Goal: Task Accomplishment & Management: Use online tool/utility

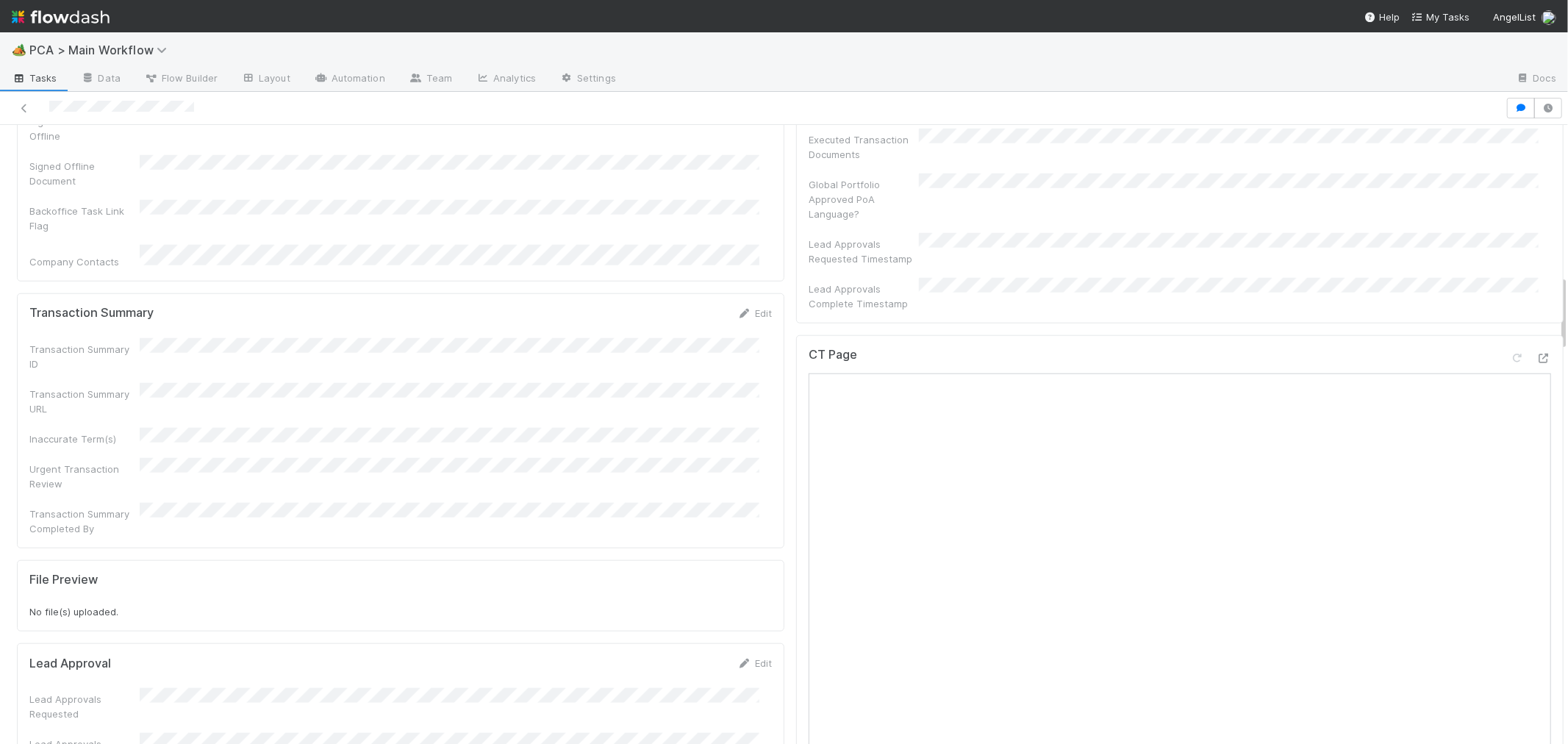
scroll to position [1144, 0]
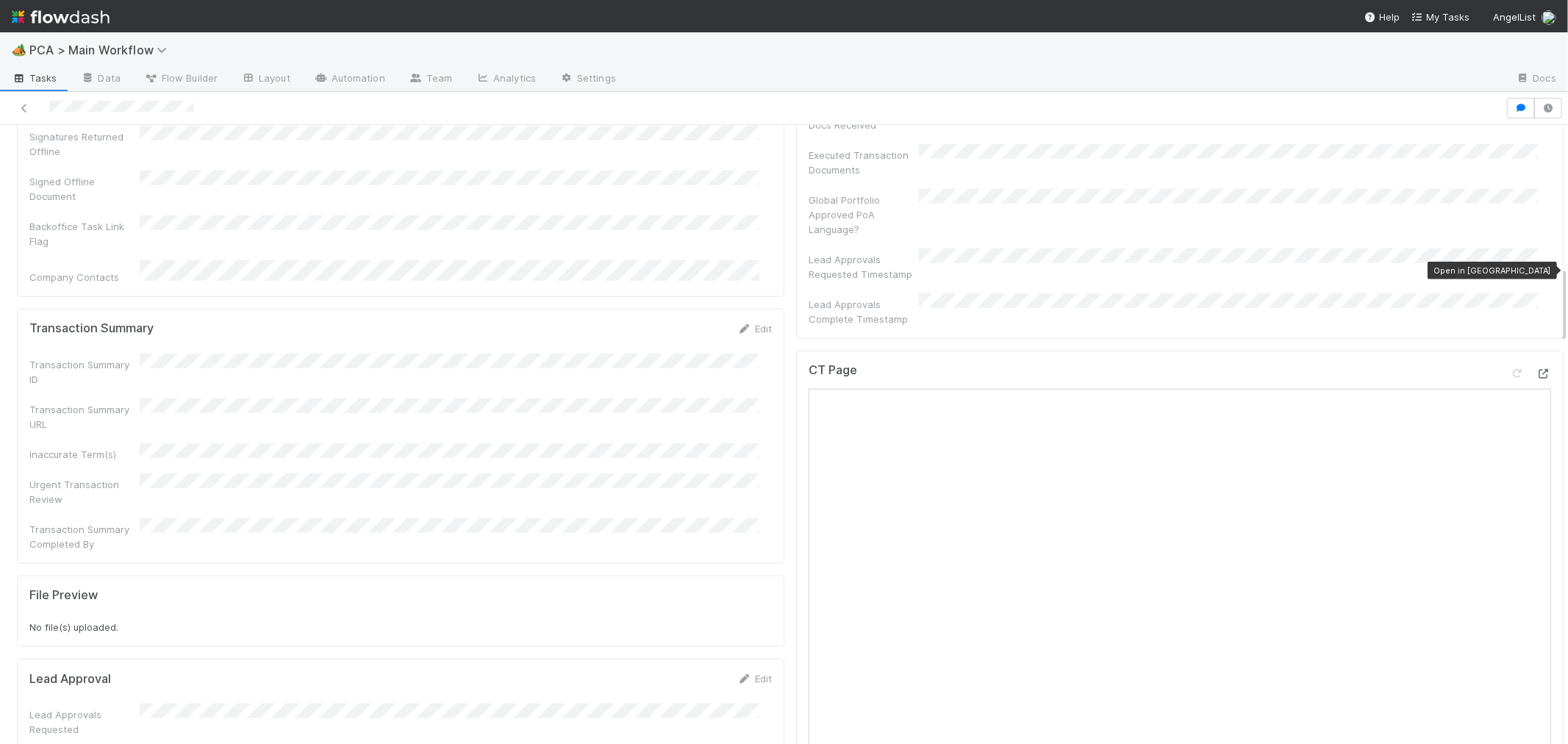
click at [1537, 369] on icon at bounding box center [1544, 374] width 14 height 10
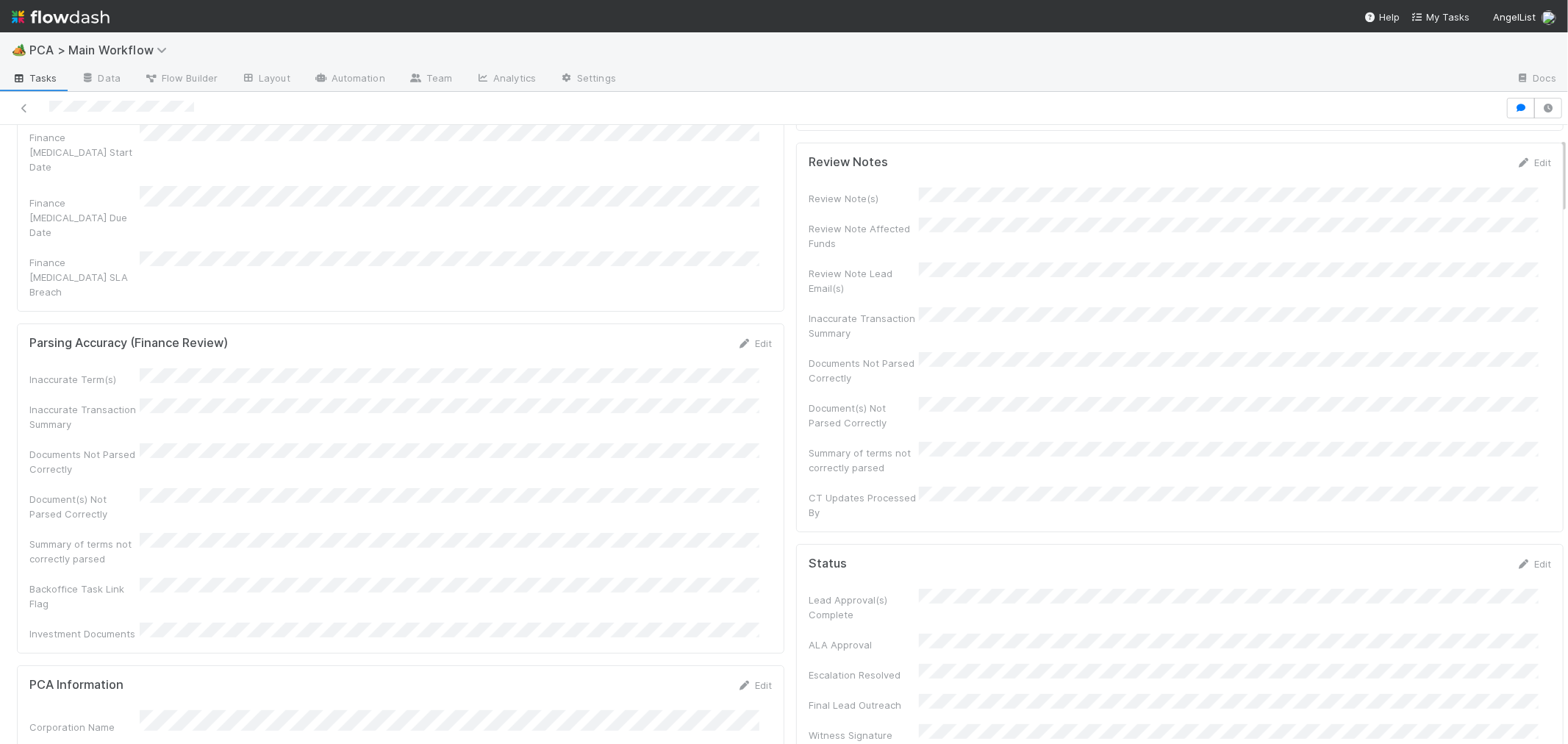
scroll to position [0, 0]
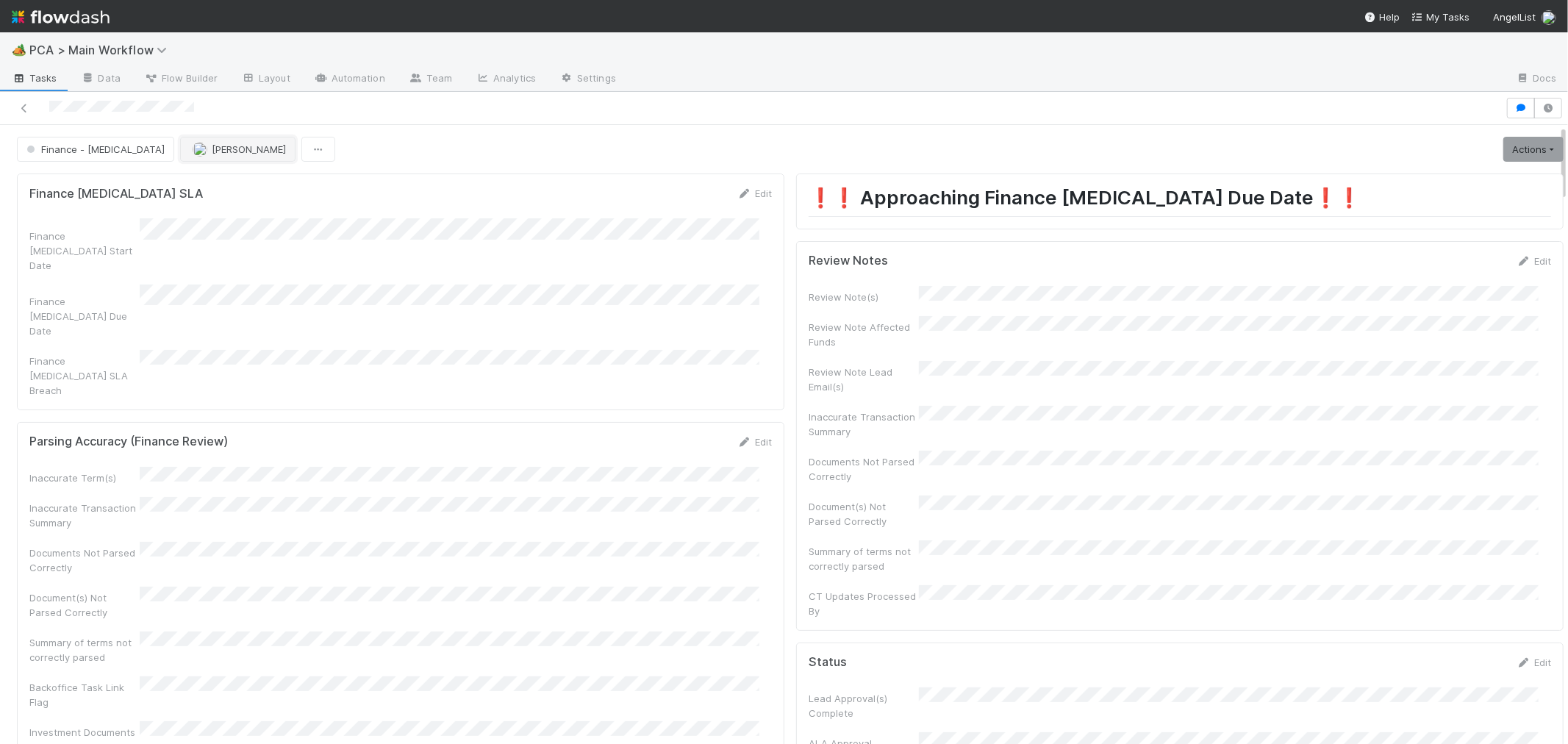
click at [212, 150] on span "[PERSON_NAME]" at bounding box center [248, 149] width 74 height 12
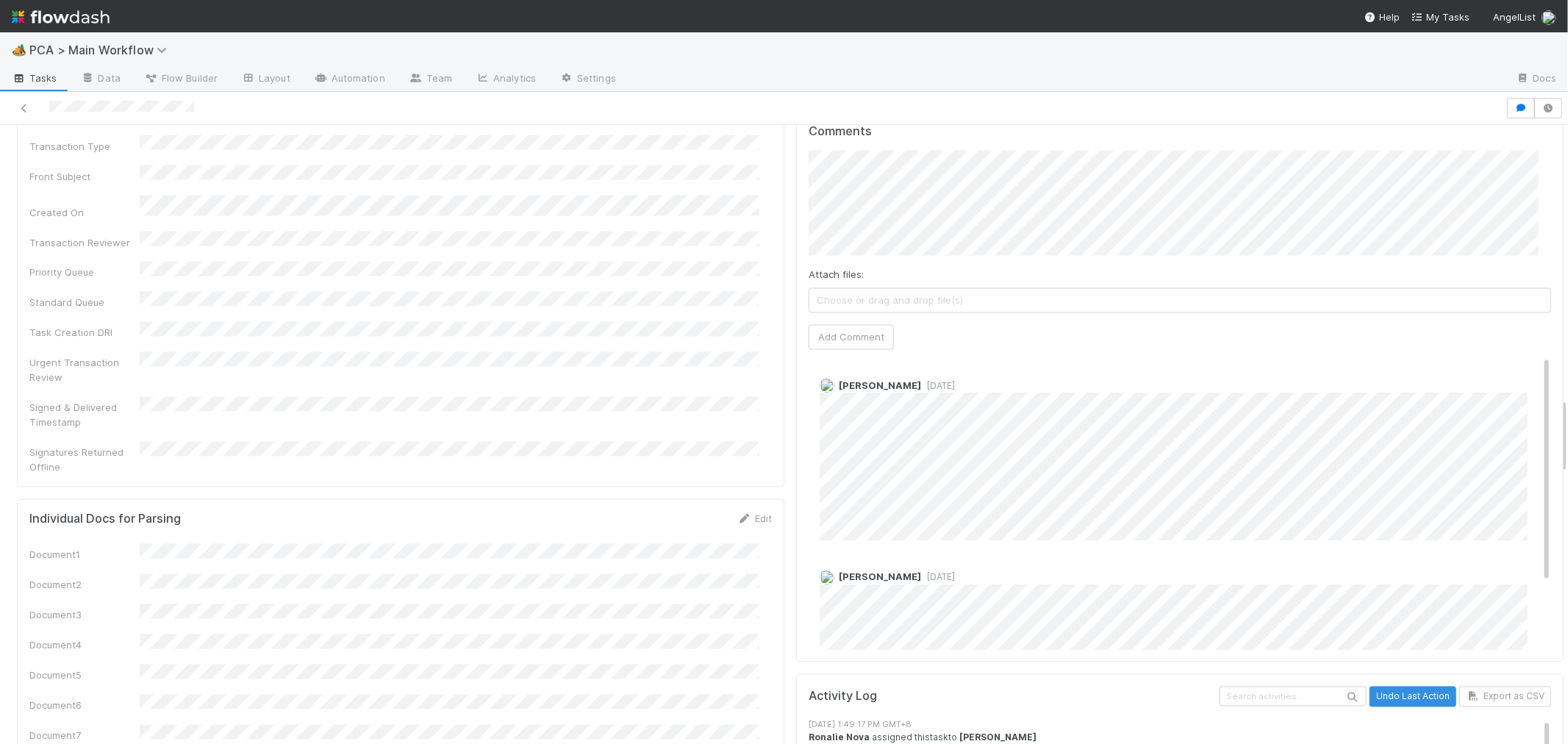
click at [50, 17] on img at bounding box center [60, 17] width 98 height 25
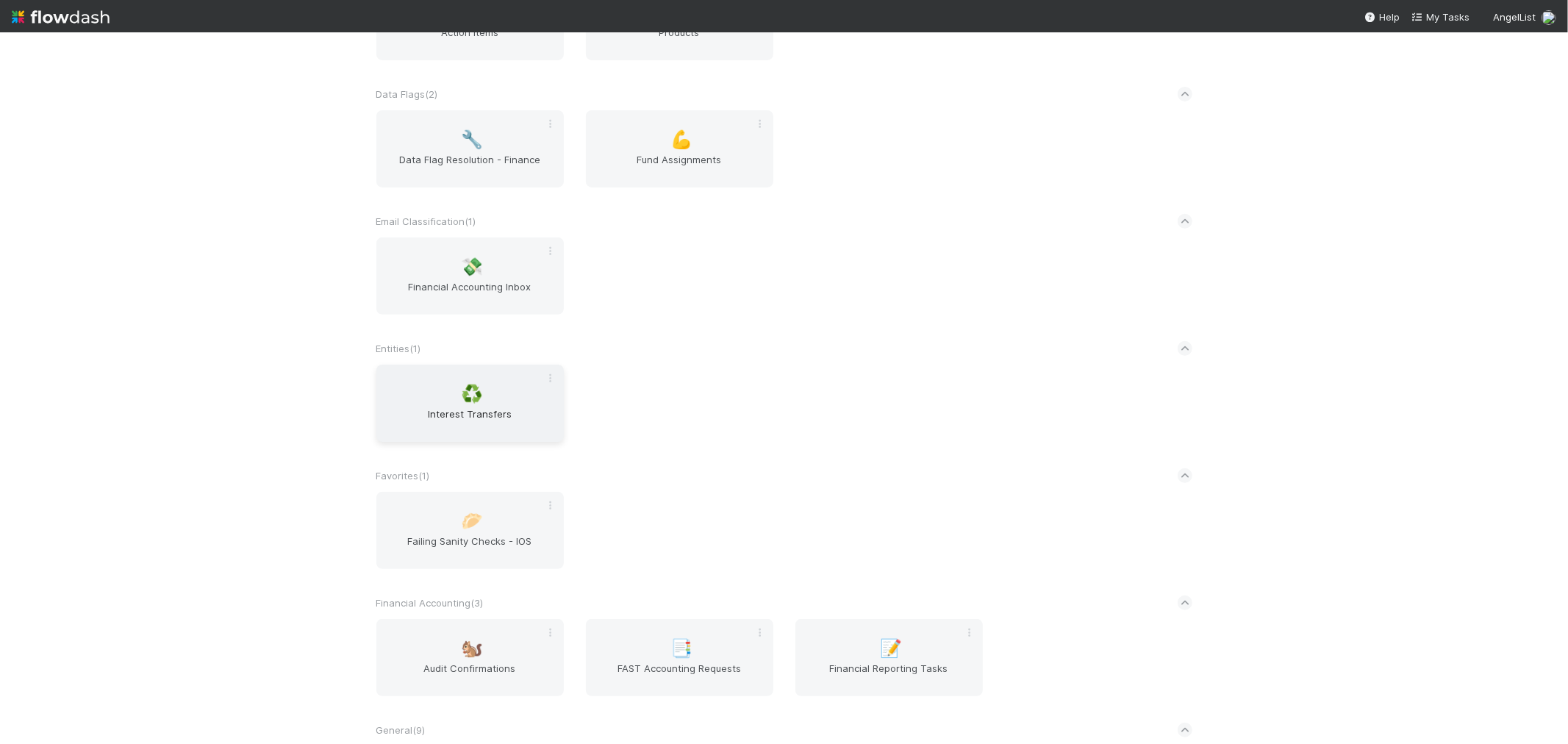
scroll to position [817, 0]
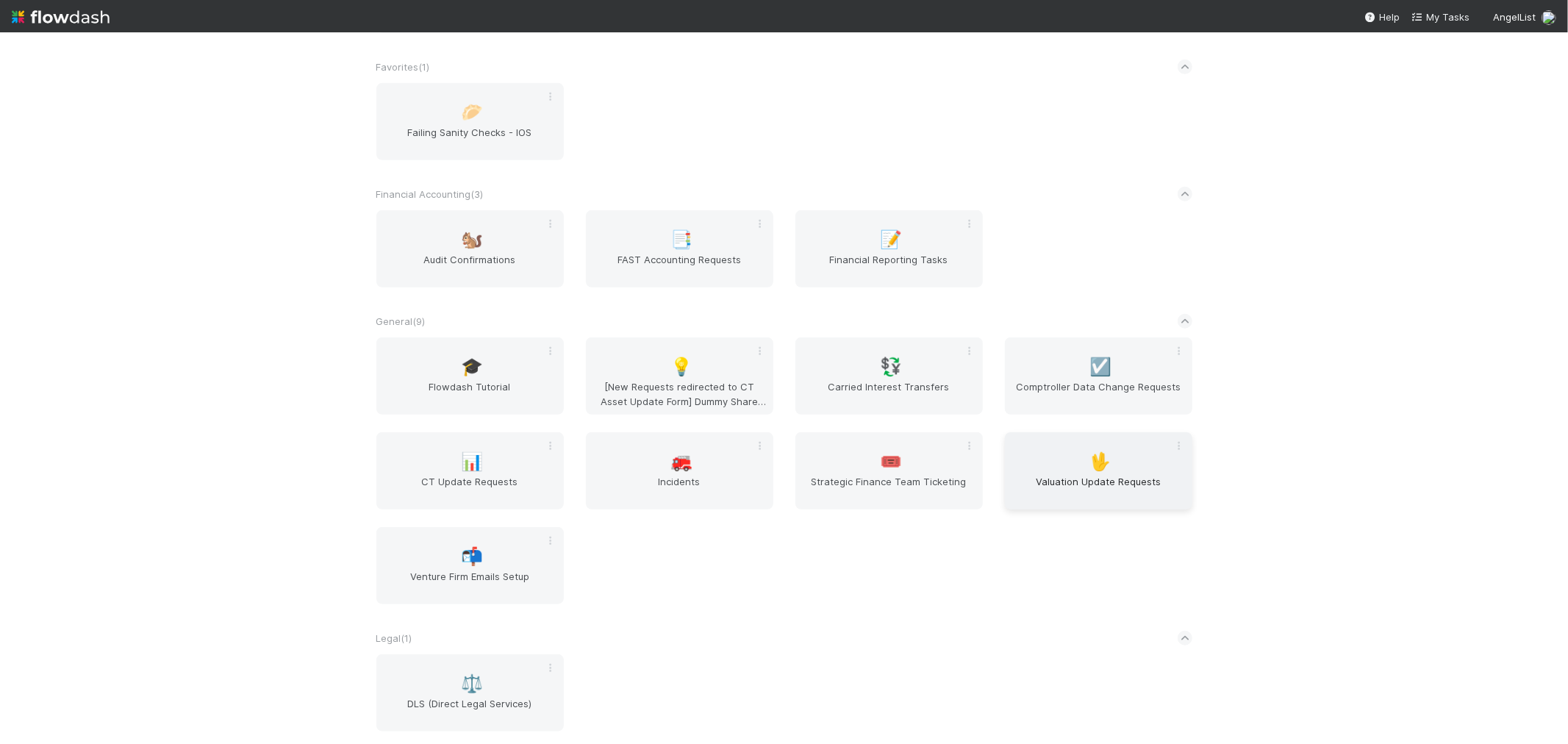
click at [1096, 474] on span "Valuation Update Requests" at bounding box center [1099, 489] width 176 height 29
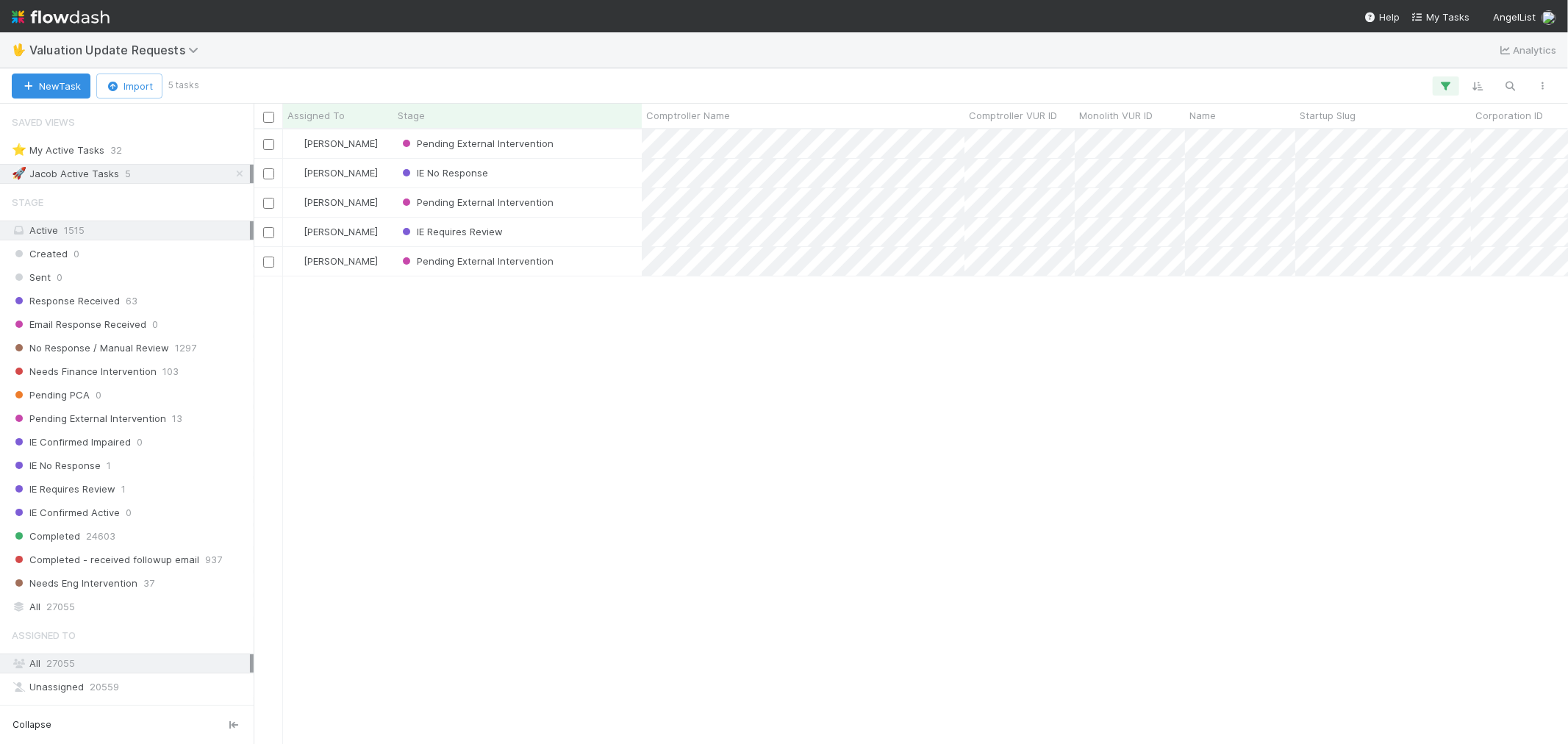
scroll to position [12, 12]
click at [137, 371] on span "Needs Finance Intervention" at bounding box center [84, 371] width 145 height 18
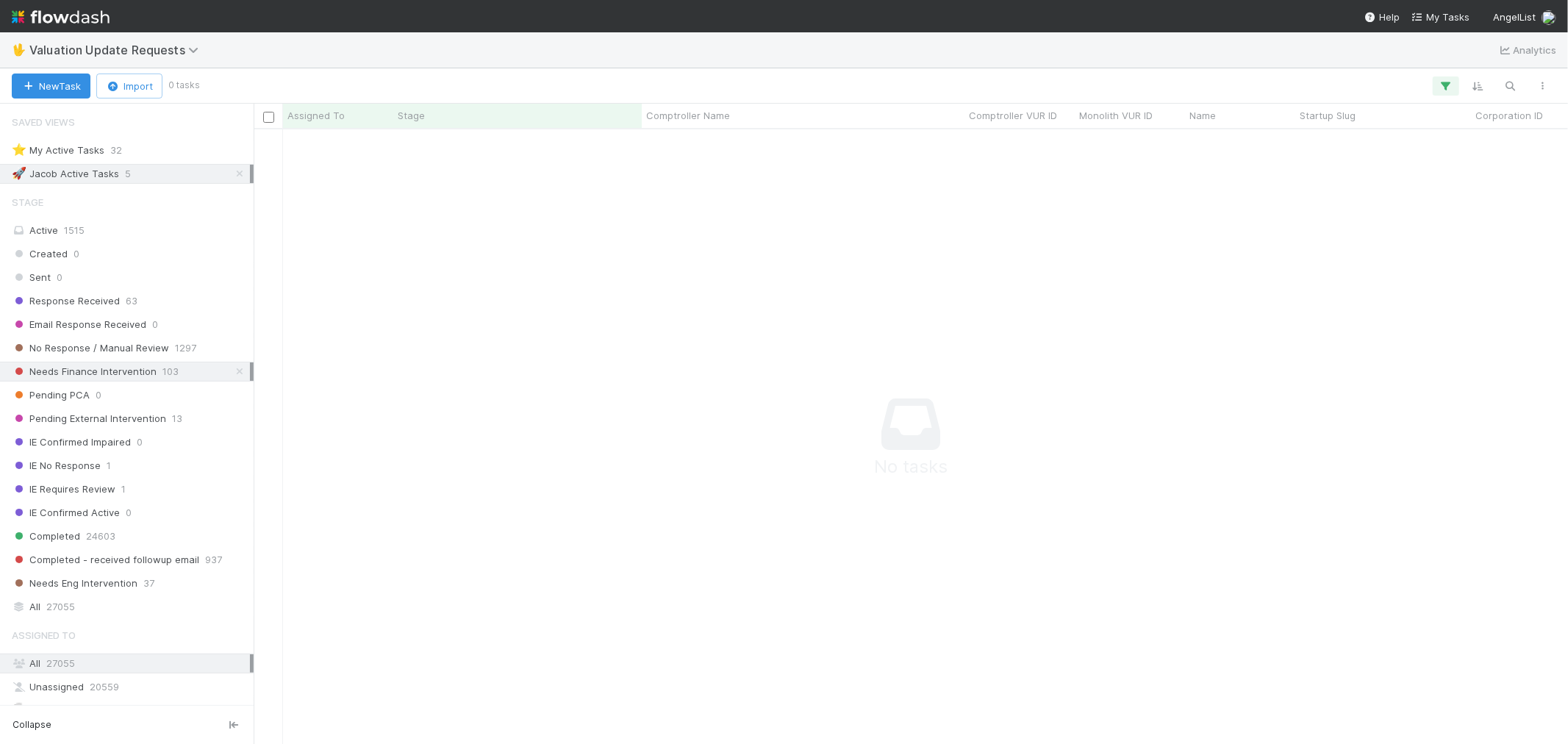
scroll to position [589, 1290]
click at [1440, 86] on icon "button" at bounding box center [1446, 86] width 14 height 14
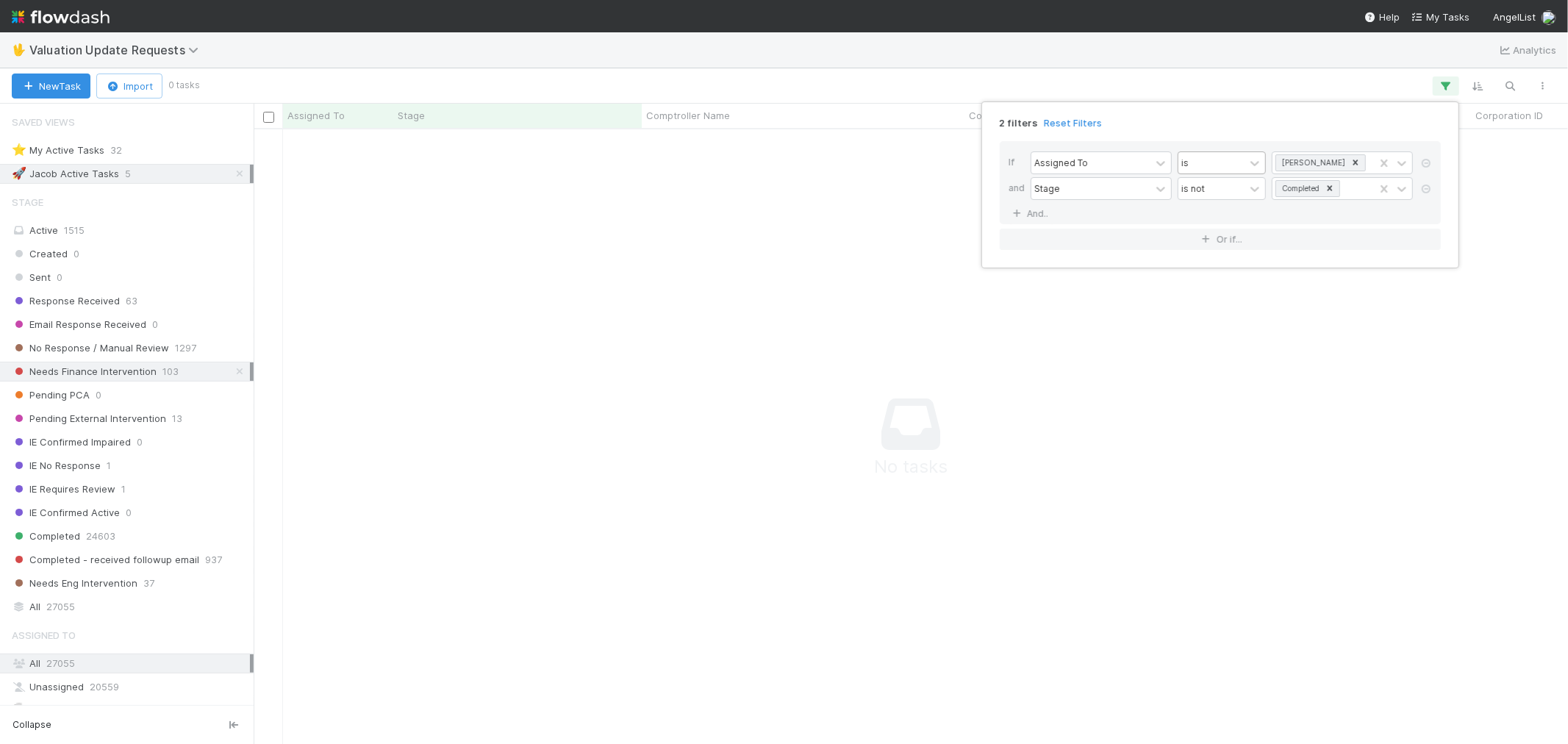
click at [1226, 156] on div "is" at bounding box center [1212, 163] width 67 height 21
click at [1351, 166] on icon at bounding box center [1355, 162] width 11 height 11
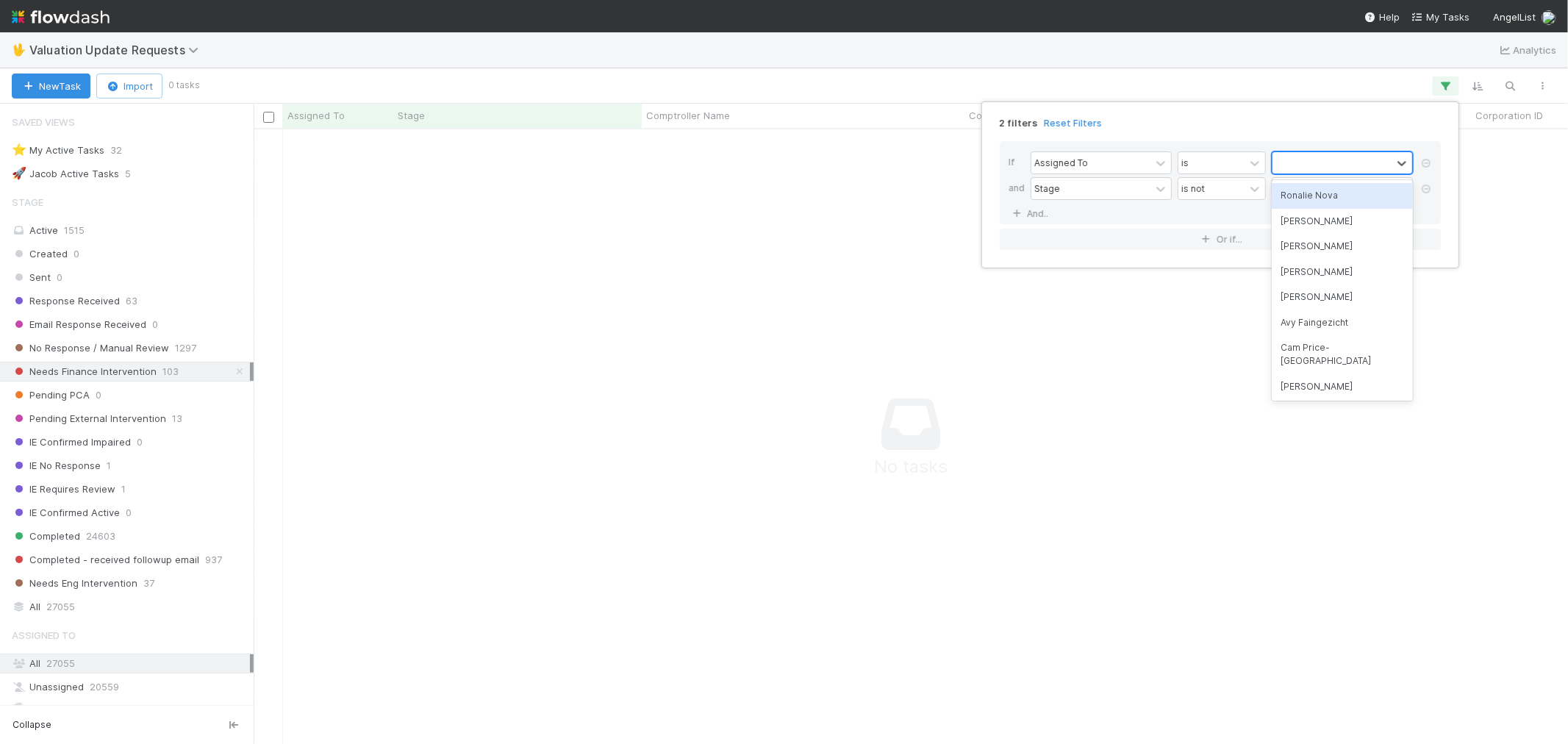
click at [1326, 192] on div "Ronalie Nova" at bounding box center [1343, 196] width 141 height 25
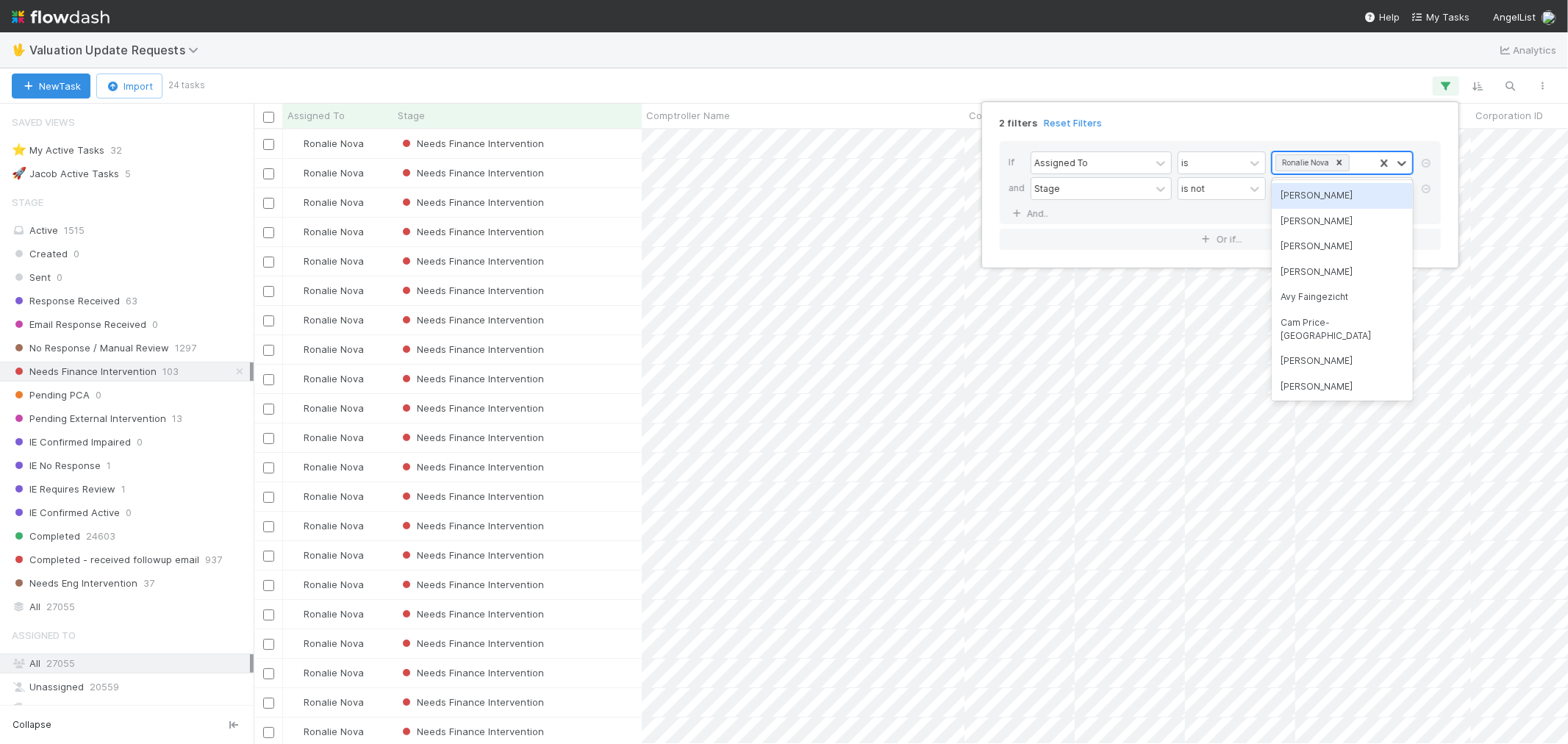
scroll to position [602, 1302]
click at [841, 75] on div "2 filters Reset Filters If Assigned To is option Ronalie Nova, selected. option…" at bounding box center [784, 372] width 1568 height 744
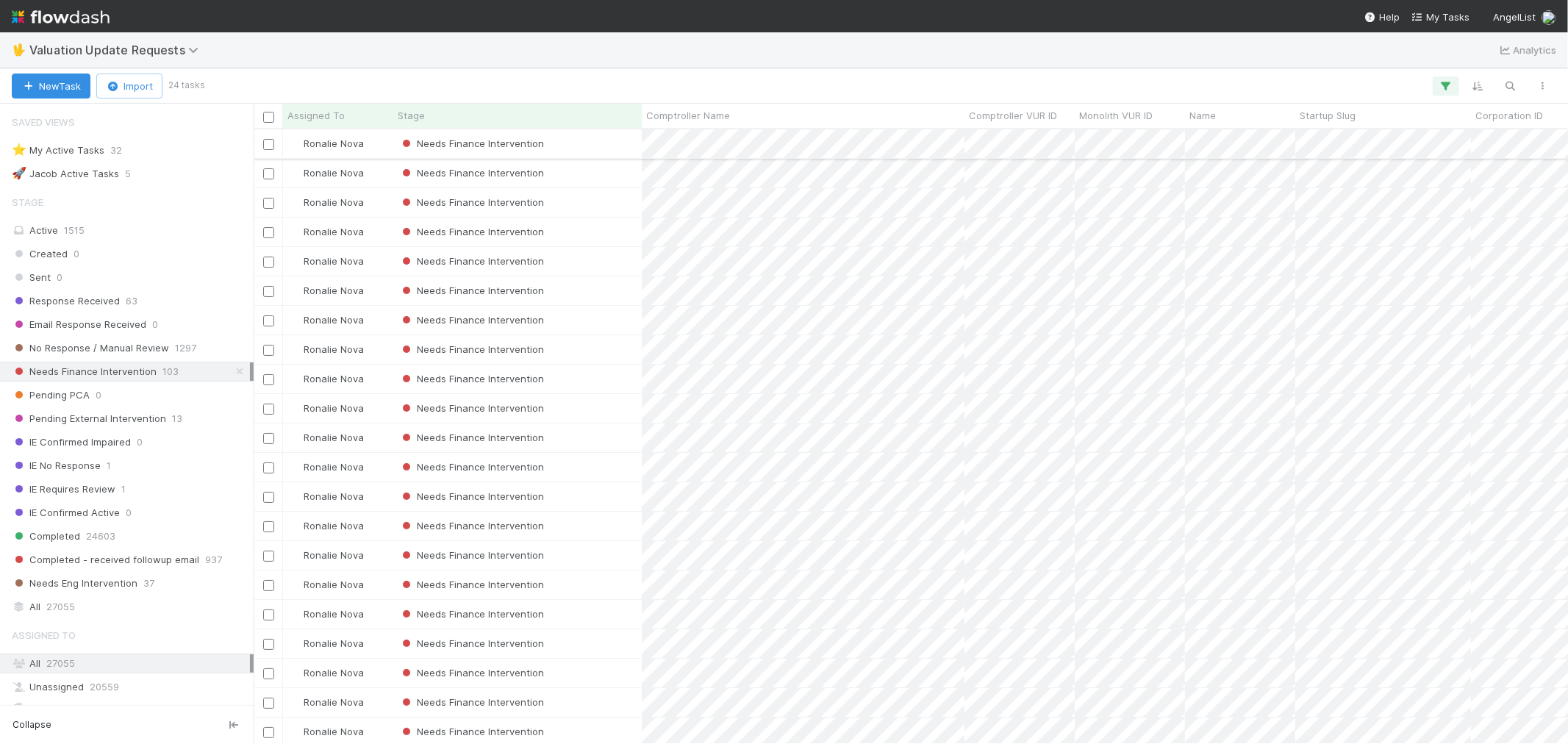
click at [619, 145] on div "Needs Finance Intervention" at bounding box center [517, 144] width 248 height 29
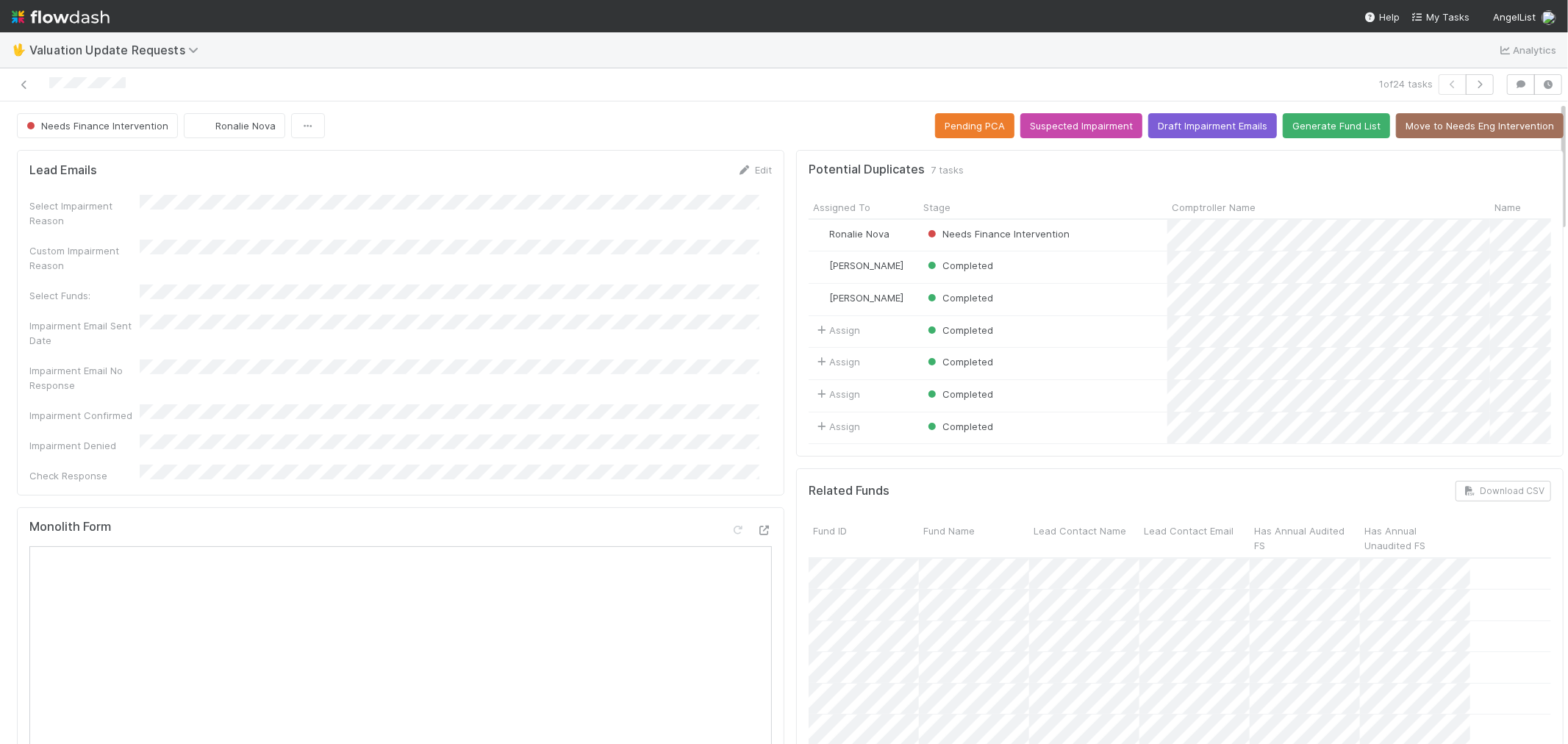
scroll to position [490, 0]
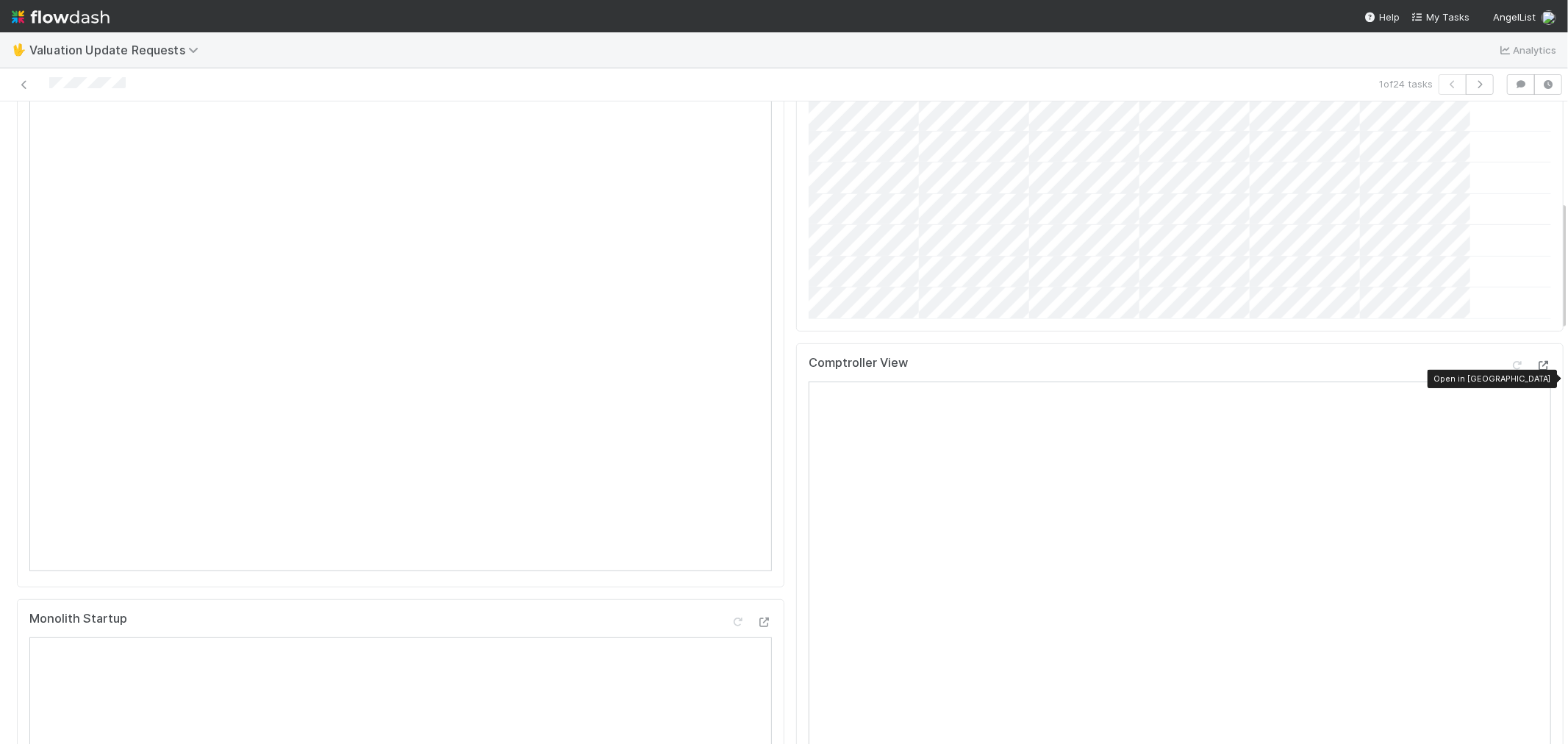
click at [1537, 371] on icon at bounding box center [1544, 366] width 14 height 10
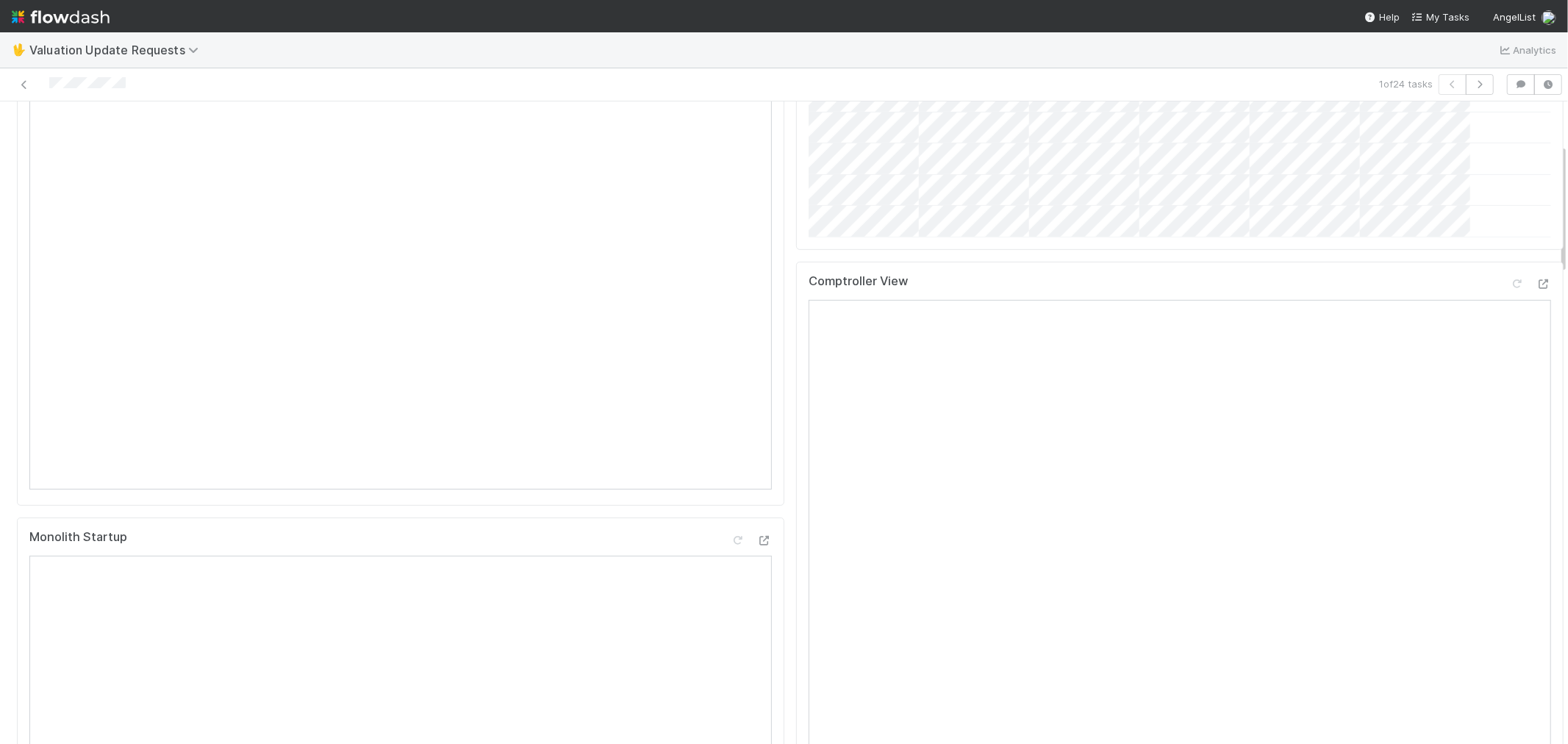
scroll to position [0, 0]
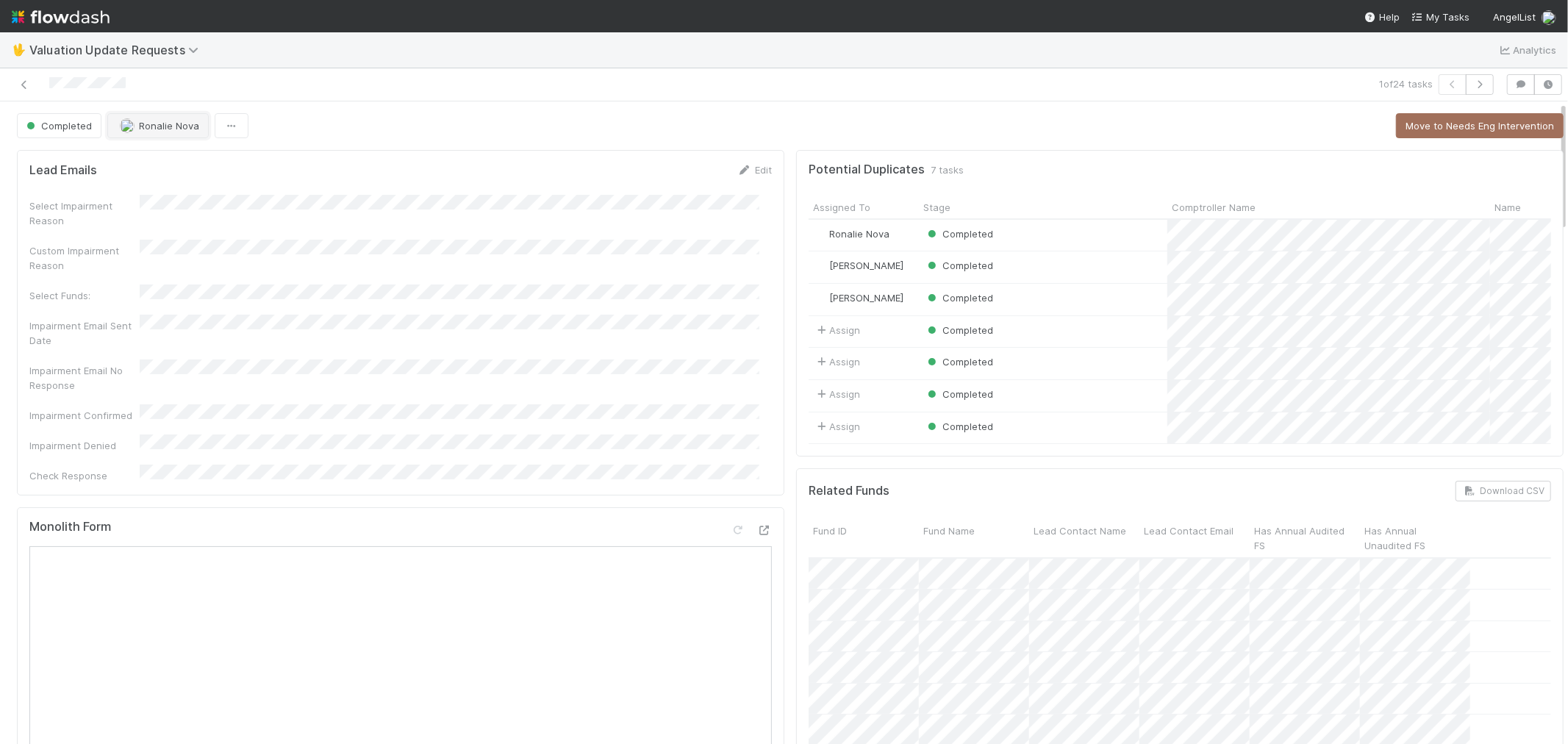
click at [164, 129] on span "Ronalie Nova" at bounding box center [169, 126] width 60 height 12
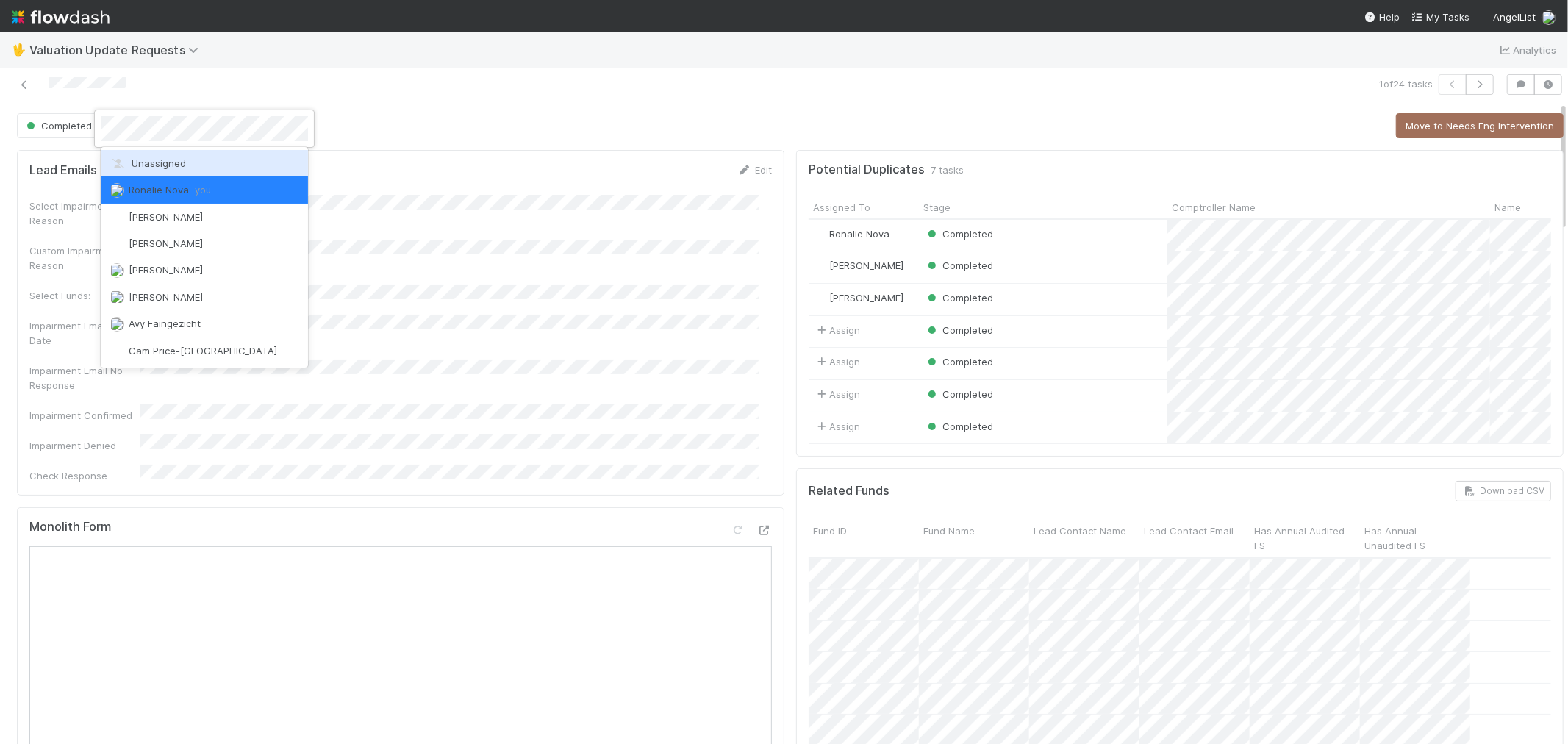
click at [172, 165] on span "Unassigned" at bounding box center [147, 163] width 76 height 12
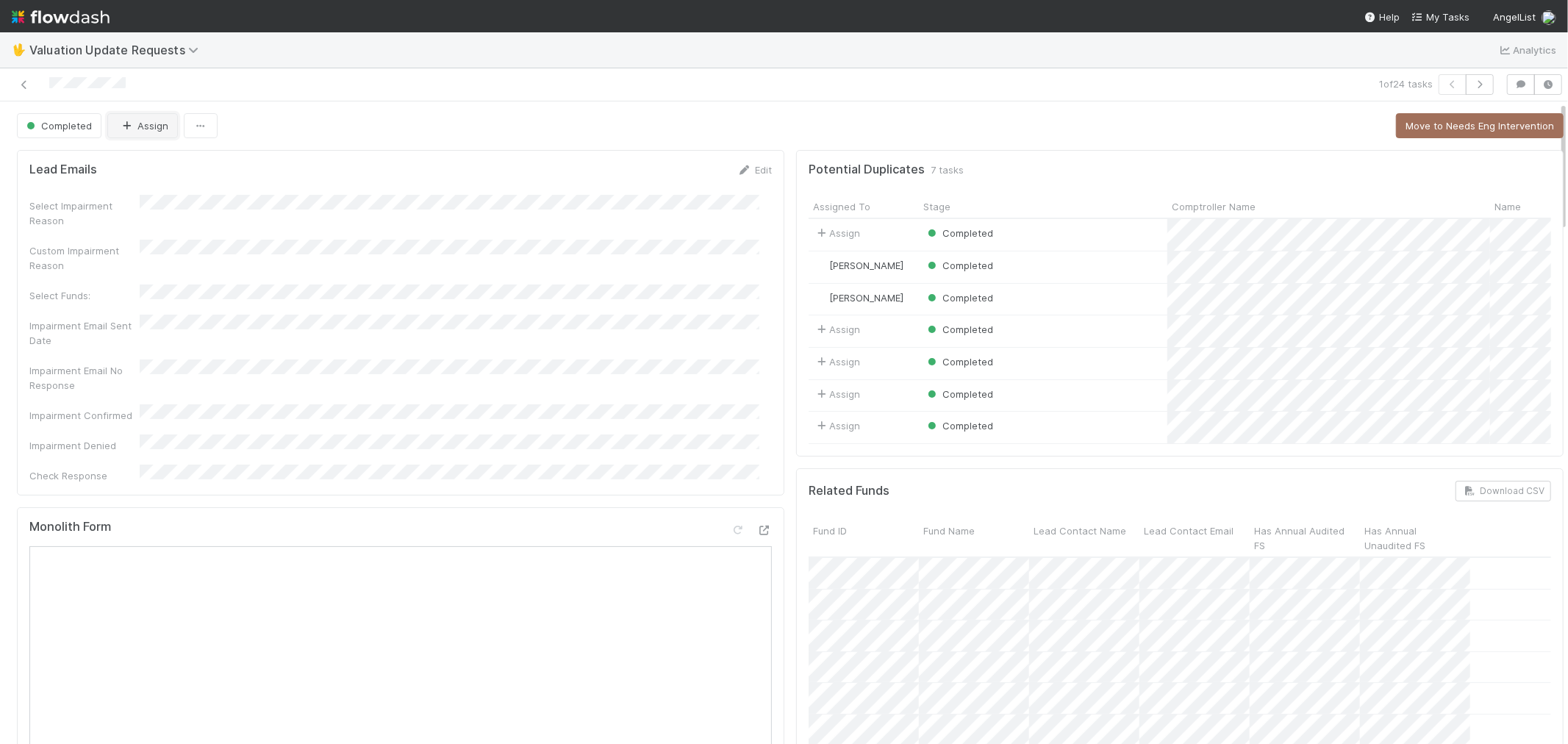
click at [153, 130] on button "Assign" at bounding box center [142, 126] width 71 height 25
click at [23, 78] on link at bounding box center [24, 84] width 14 height 14
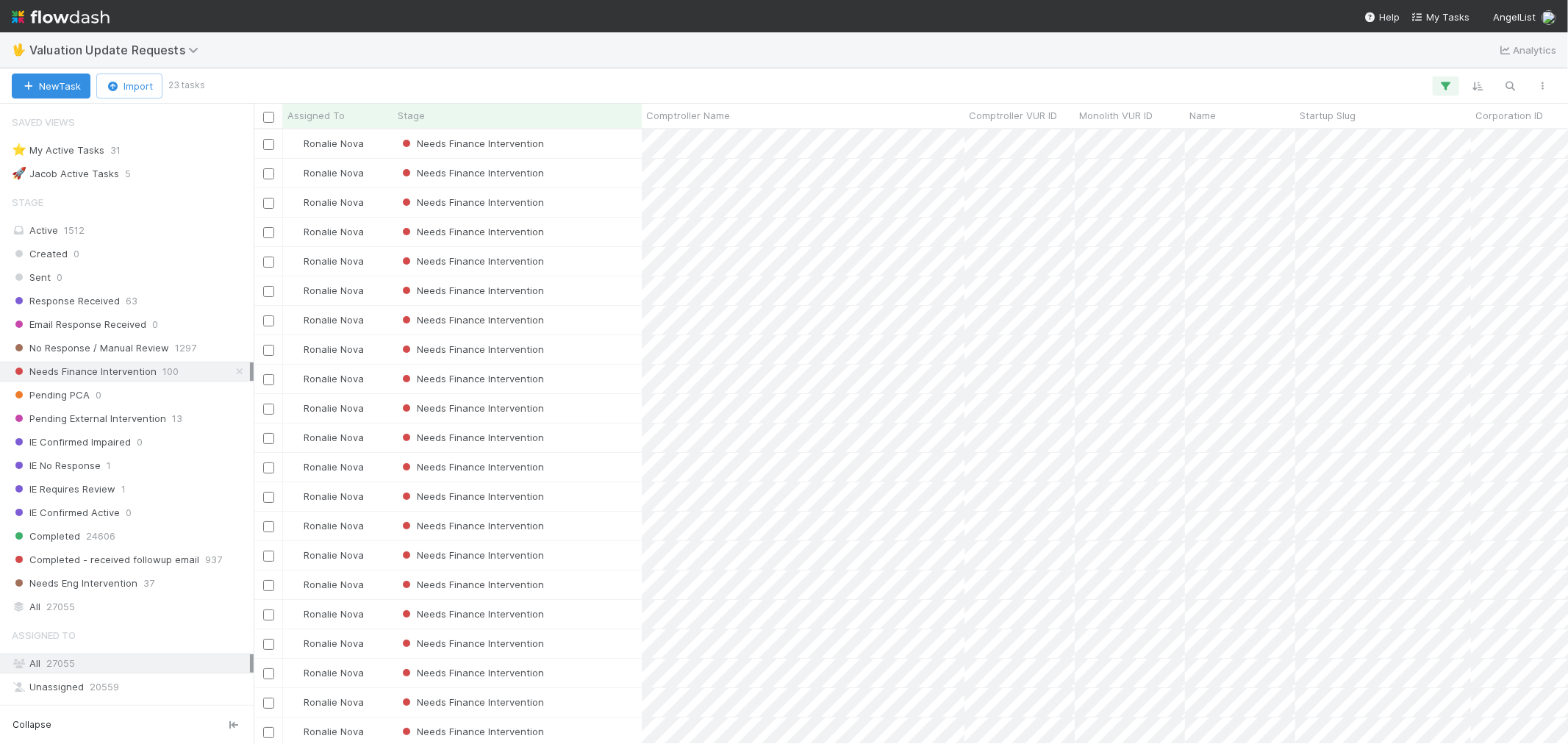
scroll to position [12, 12]
click at [606, 145] on div "Needs Finance Intervention" at bounding box center [517, 144] width 248 height 29
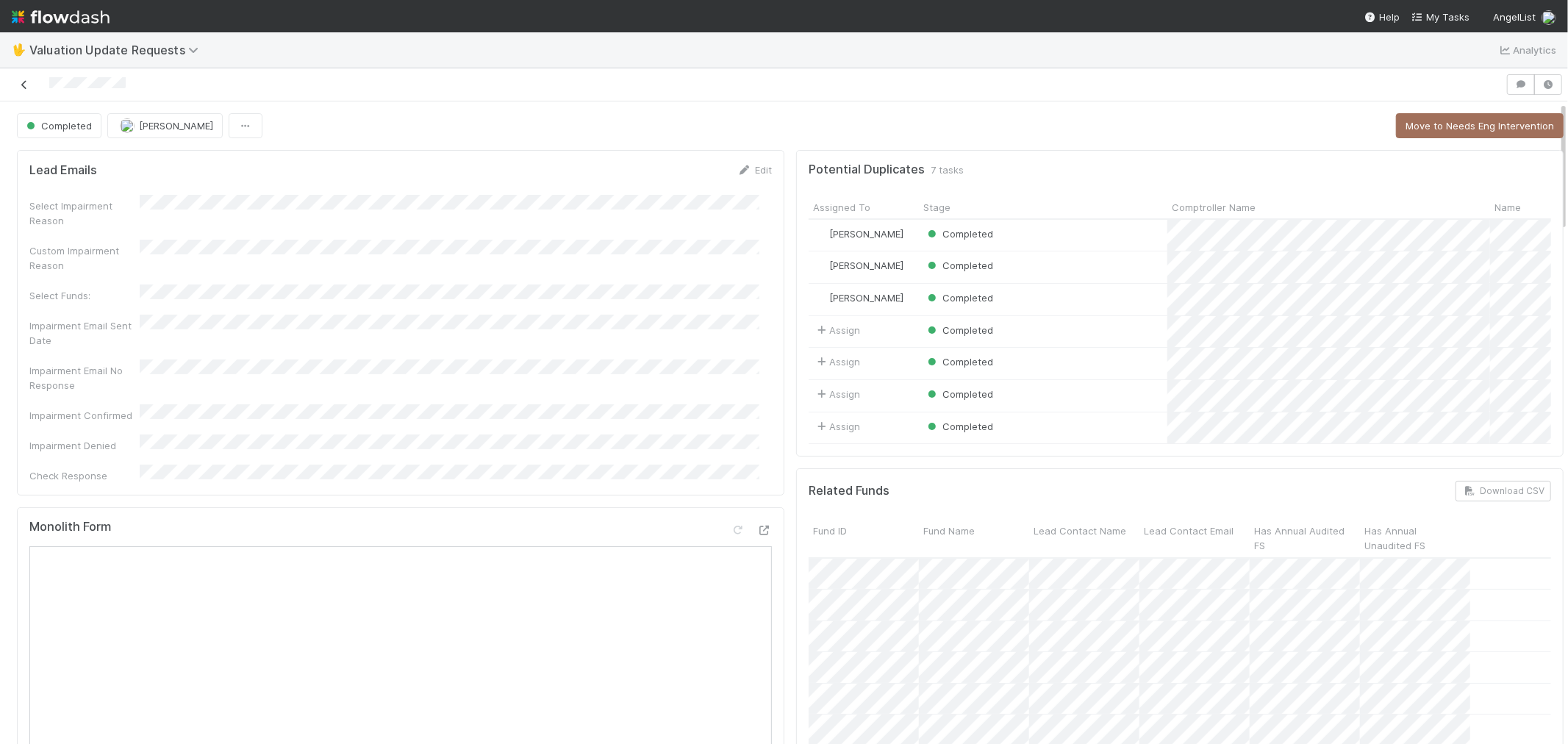
click at [23, 77] on link at bounding box center [24, 84] width 14 height 14
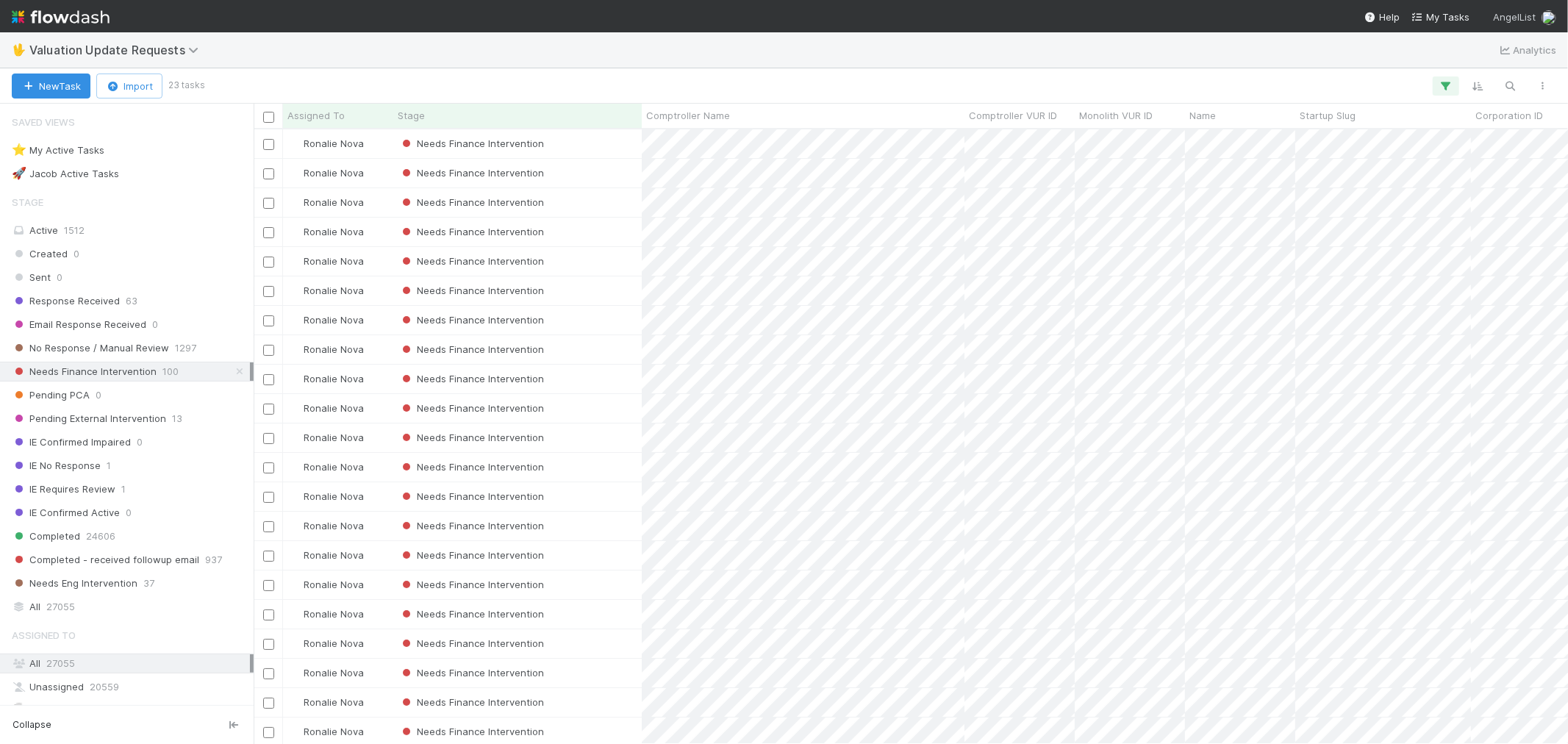
scroll to position [602, 1302]
click at [614, 140] on div "Needs Finance Intervention" at bounding box center [517, 144] width 248 height 29
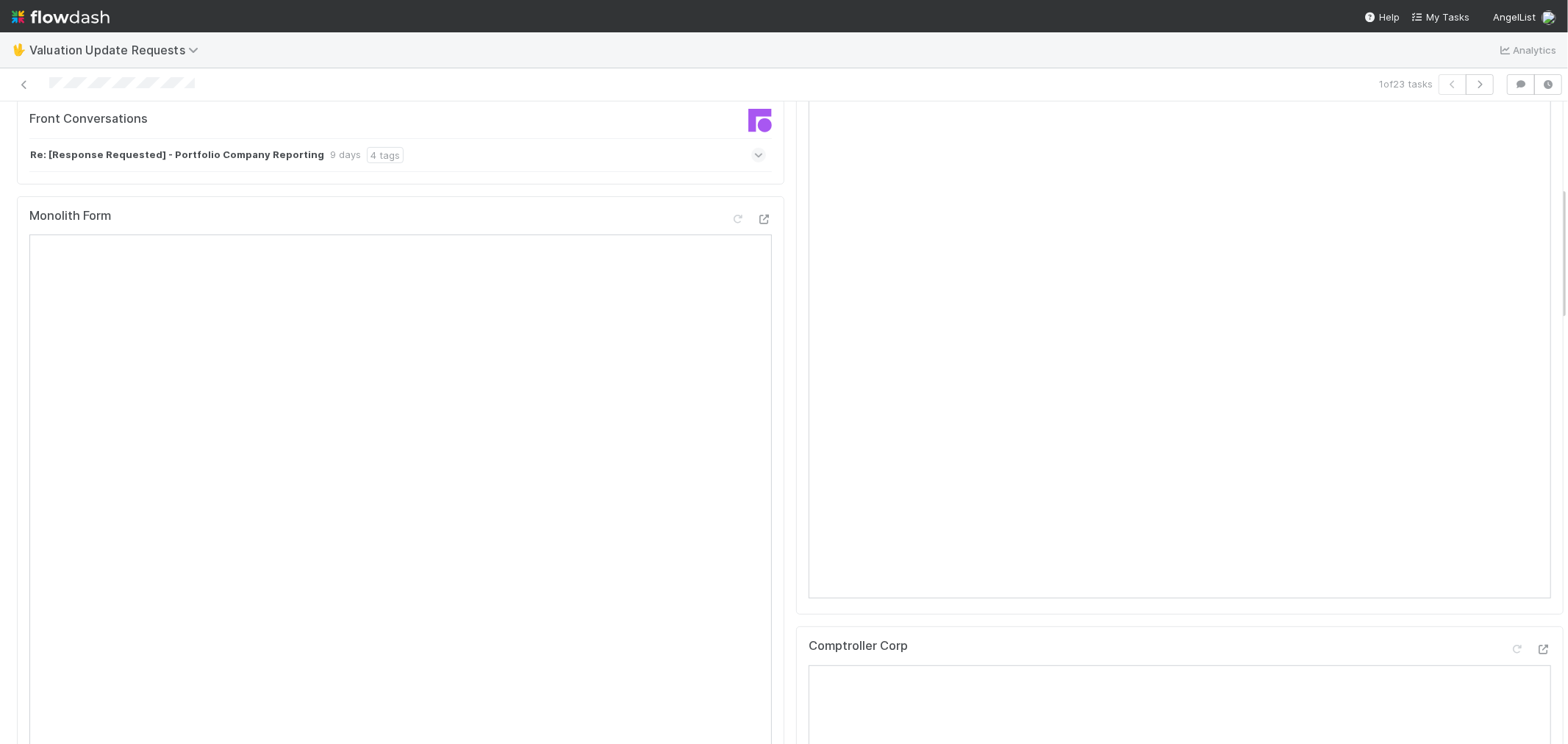
scroll to position [81, 0]
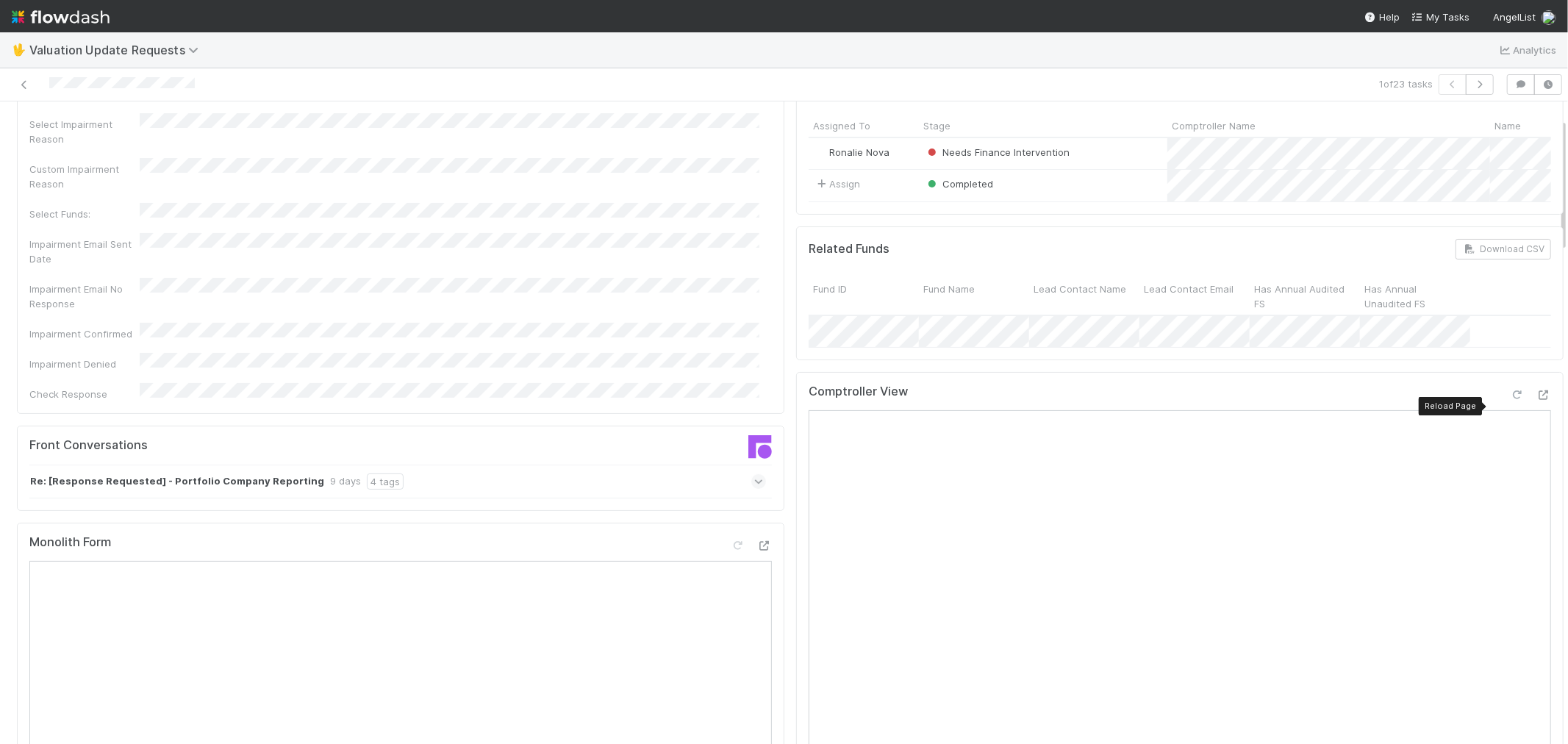
click at [1510, 400] on icon at bounding box center [1517, 395] width 14 height 10
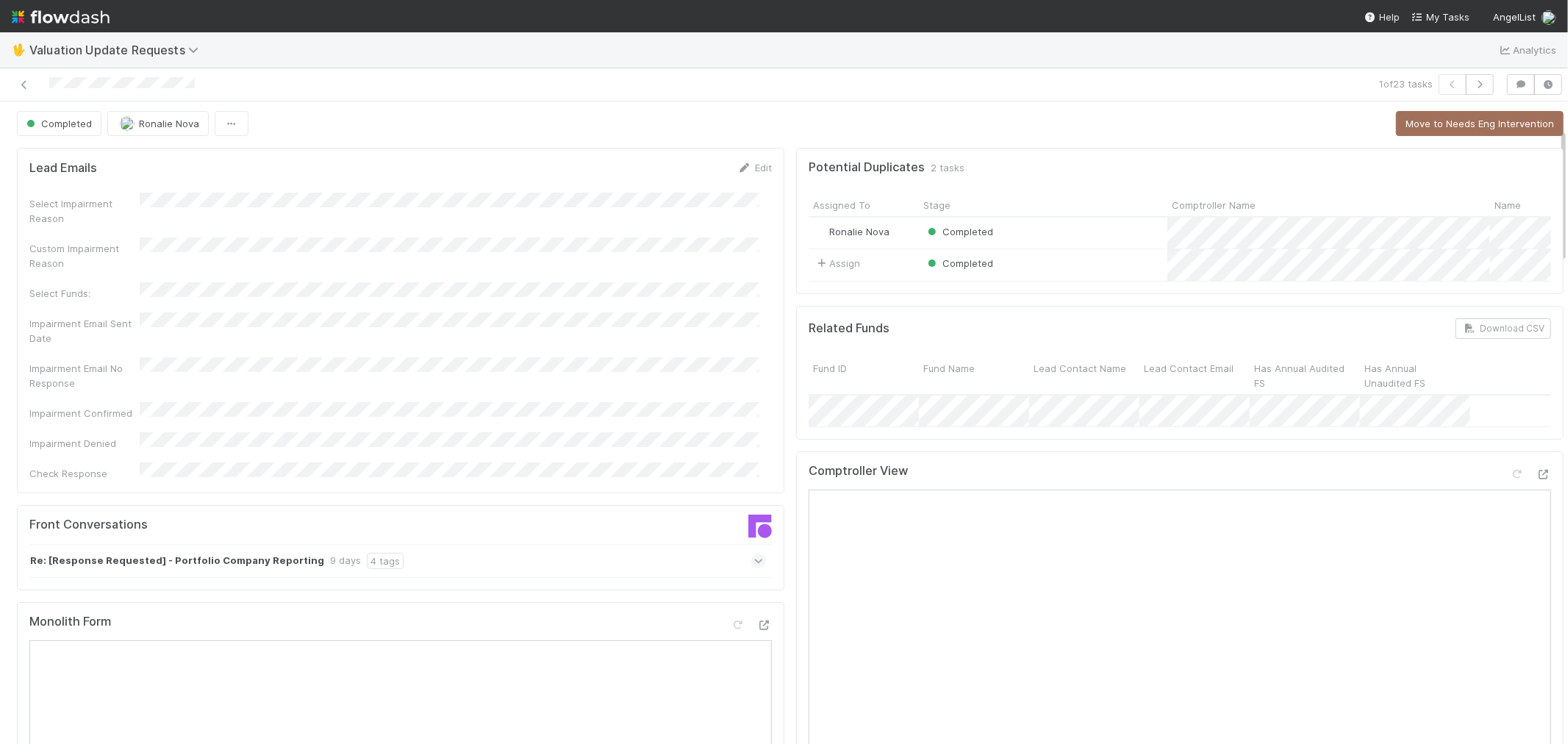
scroll to position [0, 0]
click at [148, 122] on span "Ronalie Nova" at bounding box center [169, 126] width 60 height 12
click at [26, 80] on icon at bounding box center [24, 85] width 14 height 10
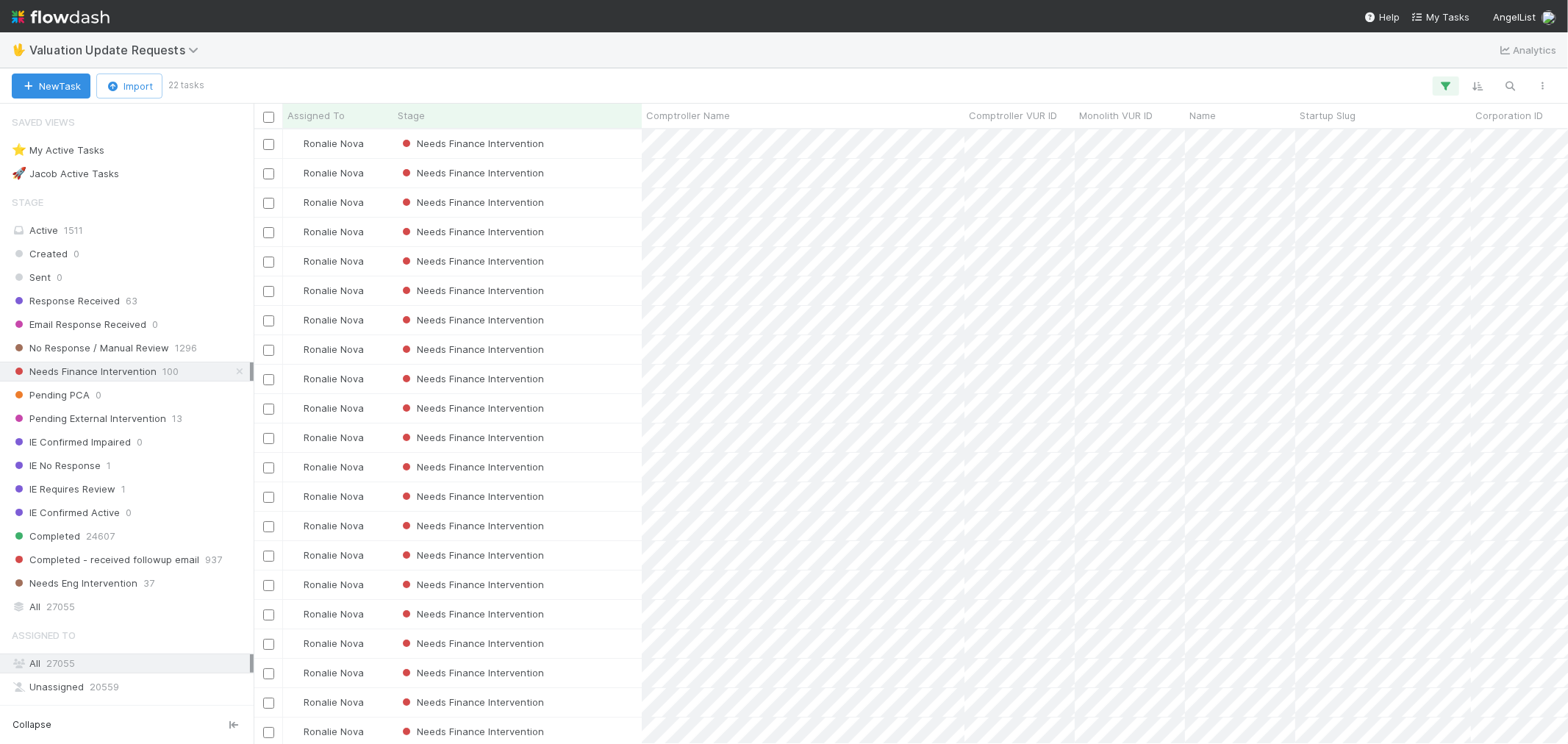
scroll to position [602, 1302]
click at [585, 147] on div "Needs Finance Intervention" at bounding box center [517, 144] width 248 height 29
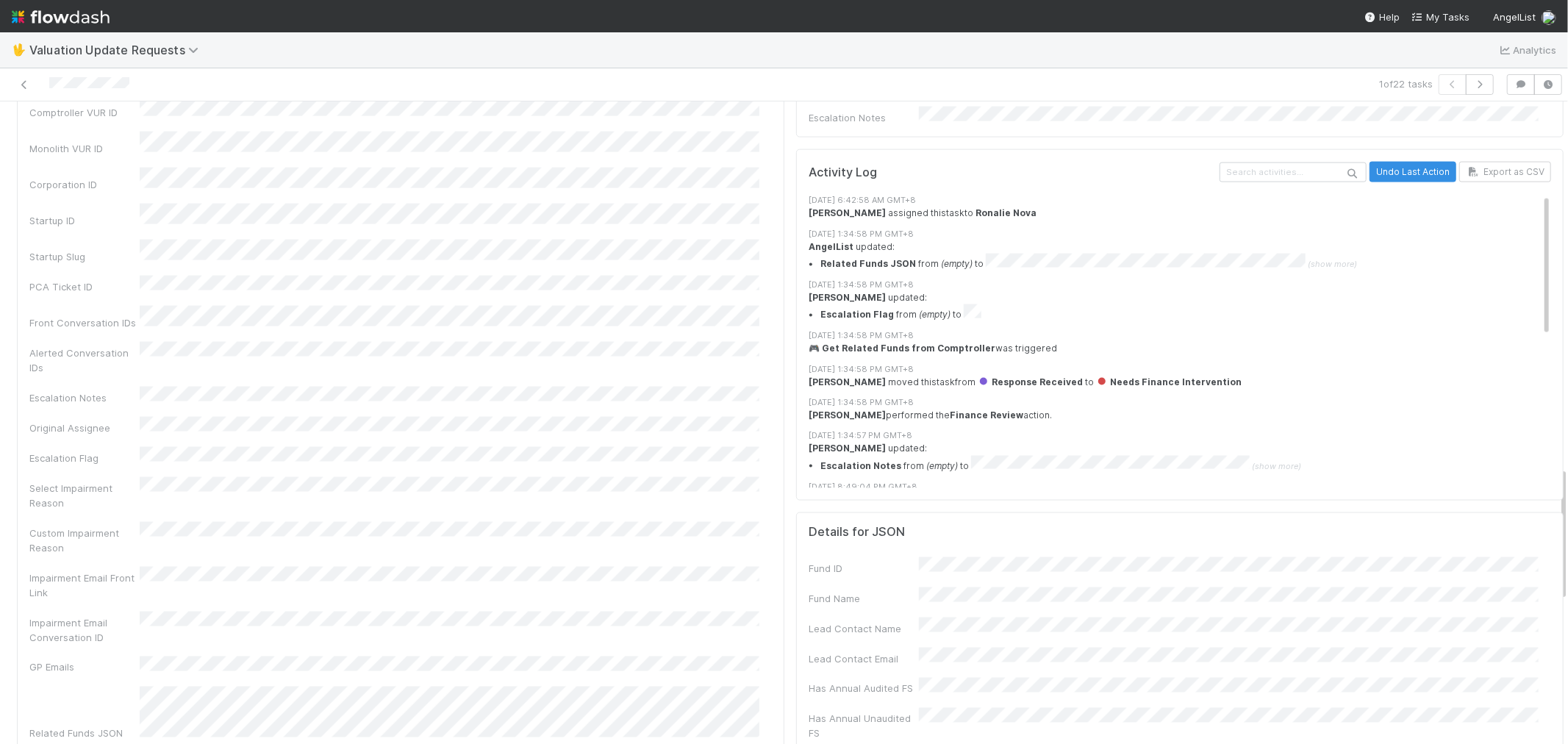
scroll to position [1797, 0]
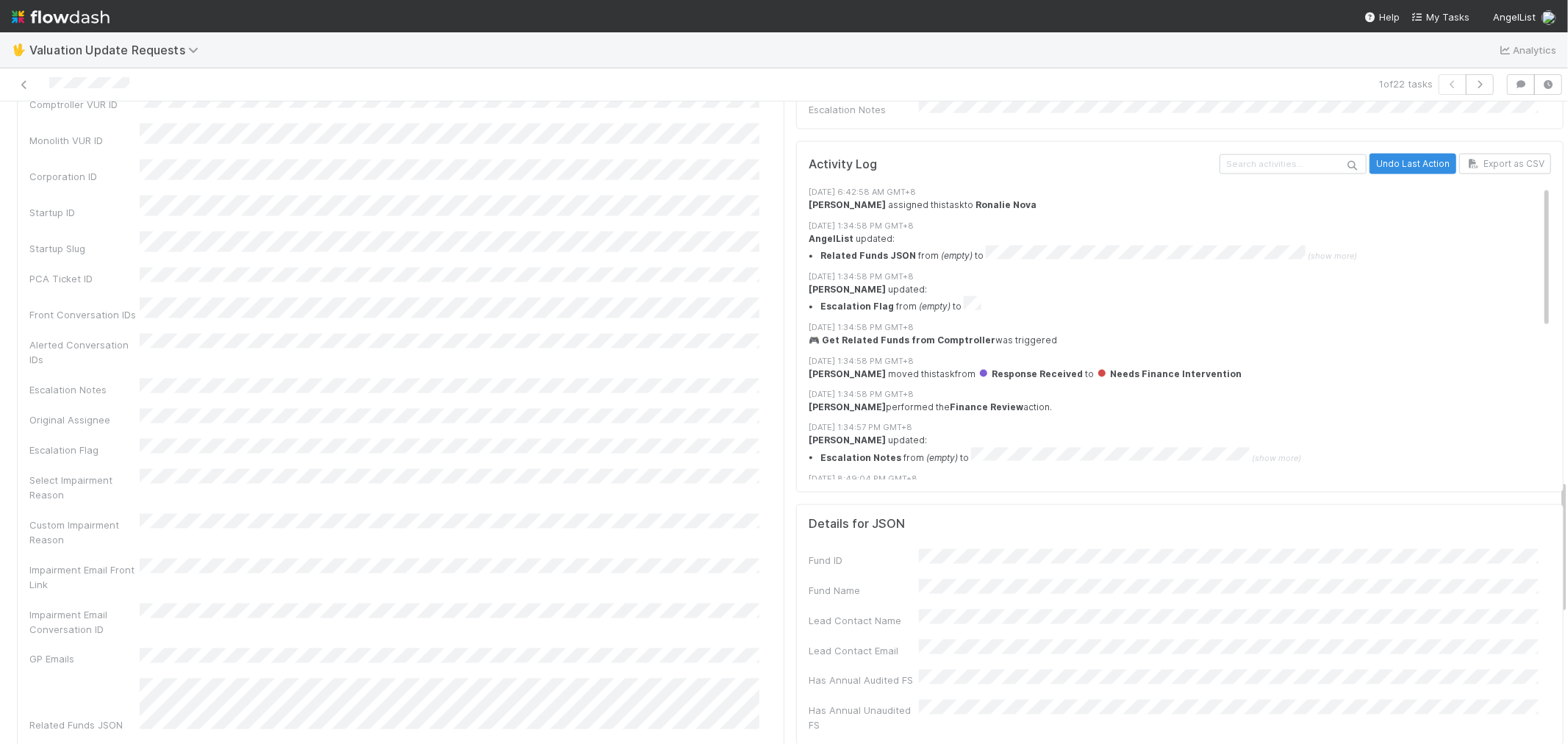
click at [631, 332] on div "Comptroller Name Name Comptroller VUR ID Monolith VUR ID Corporation ID Startup…" at bounding box center [400, 559] width 743 height 1091
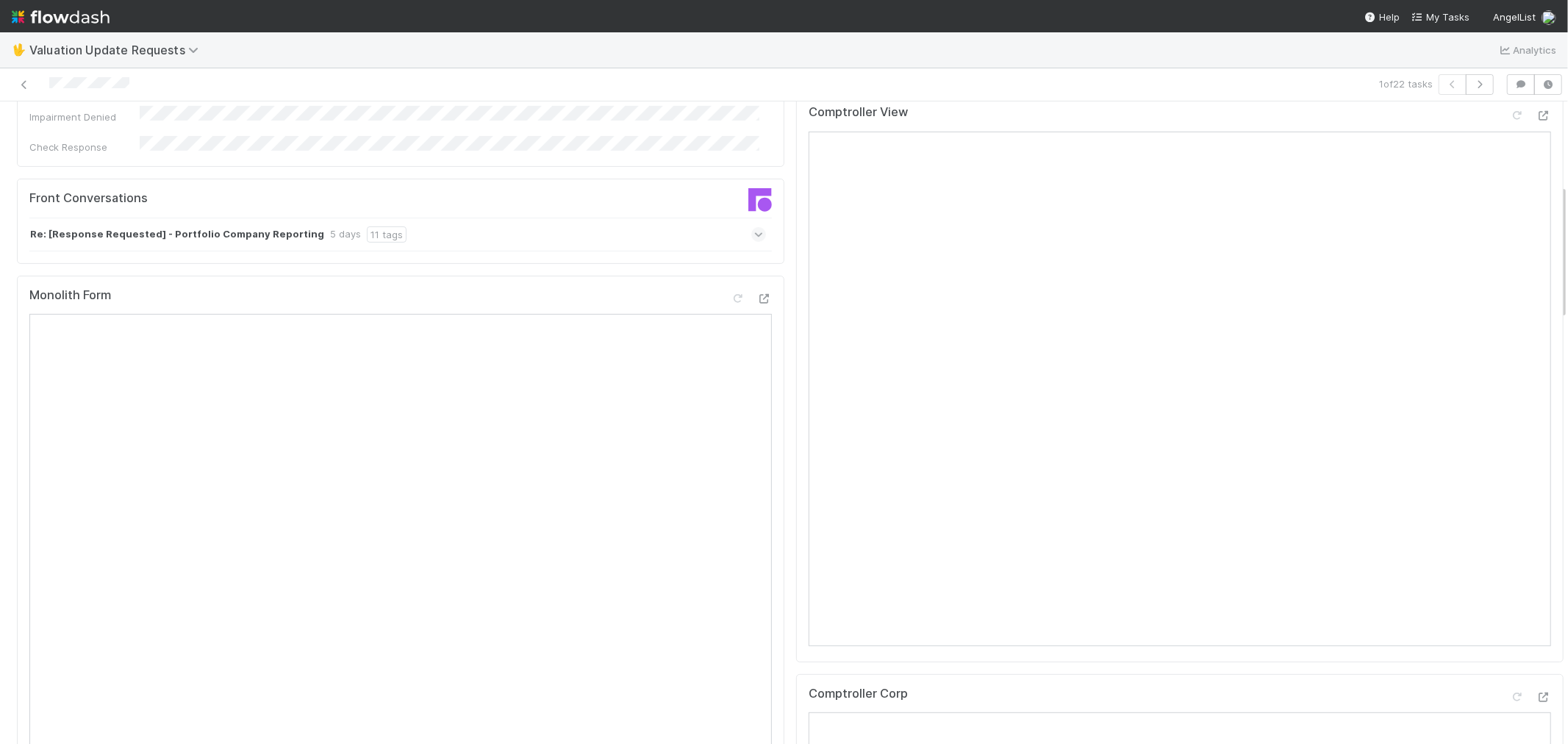
scroll to position [327, 0]
click at [755, 229] on icon at bounding box center [759, 236] width 10 height 14
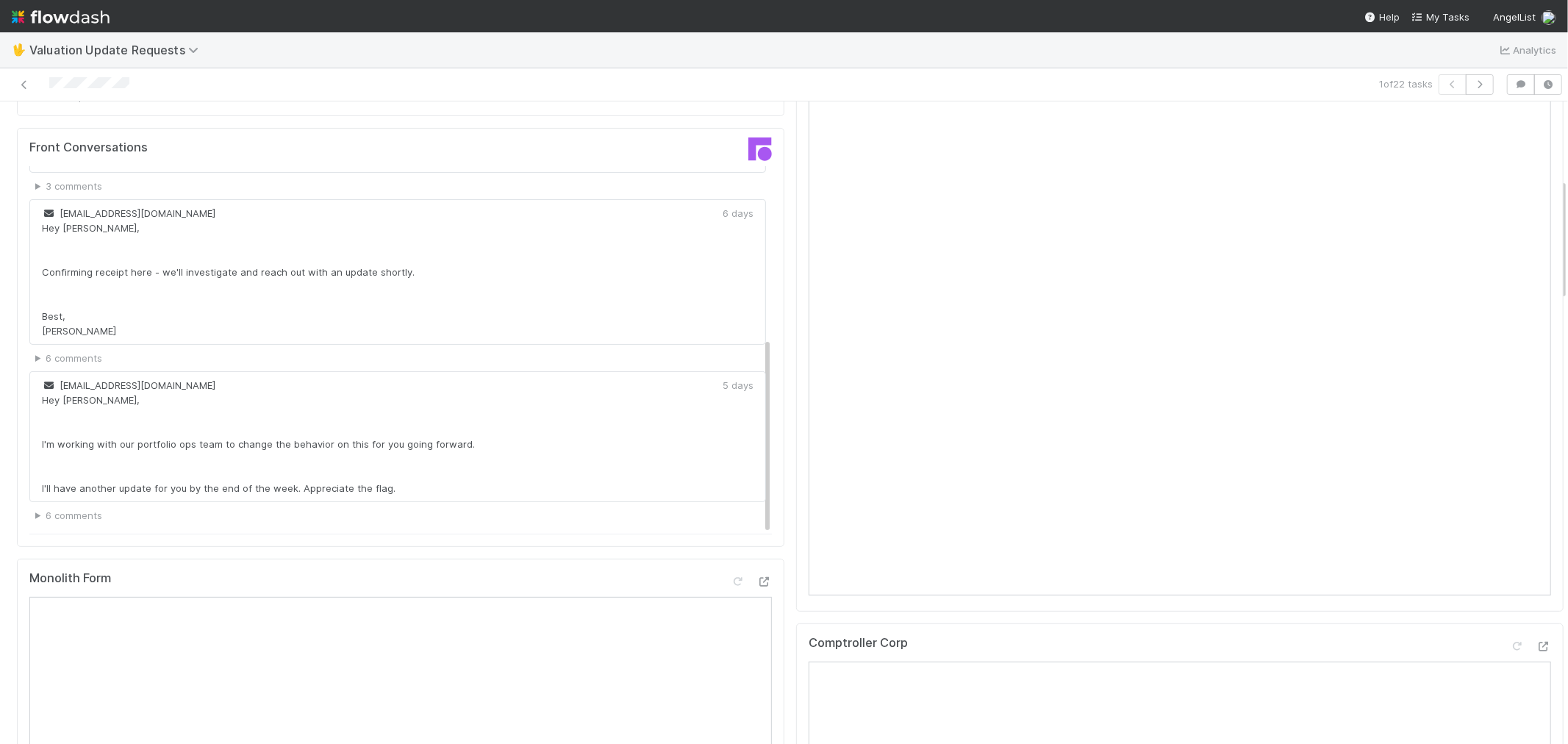
scroll to position [408, 0]
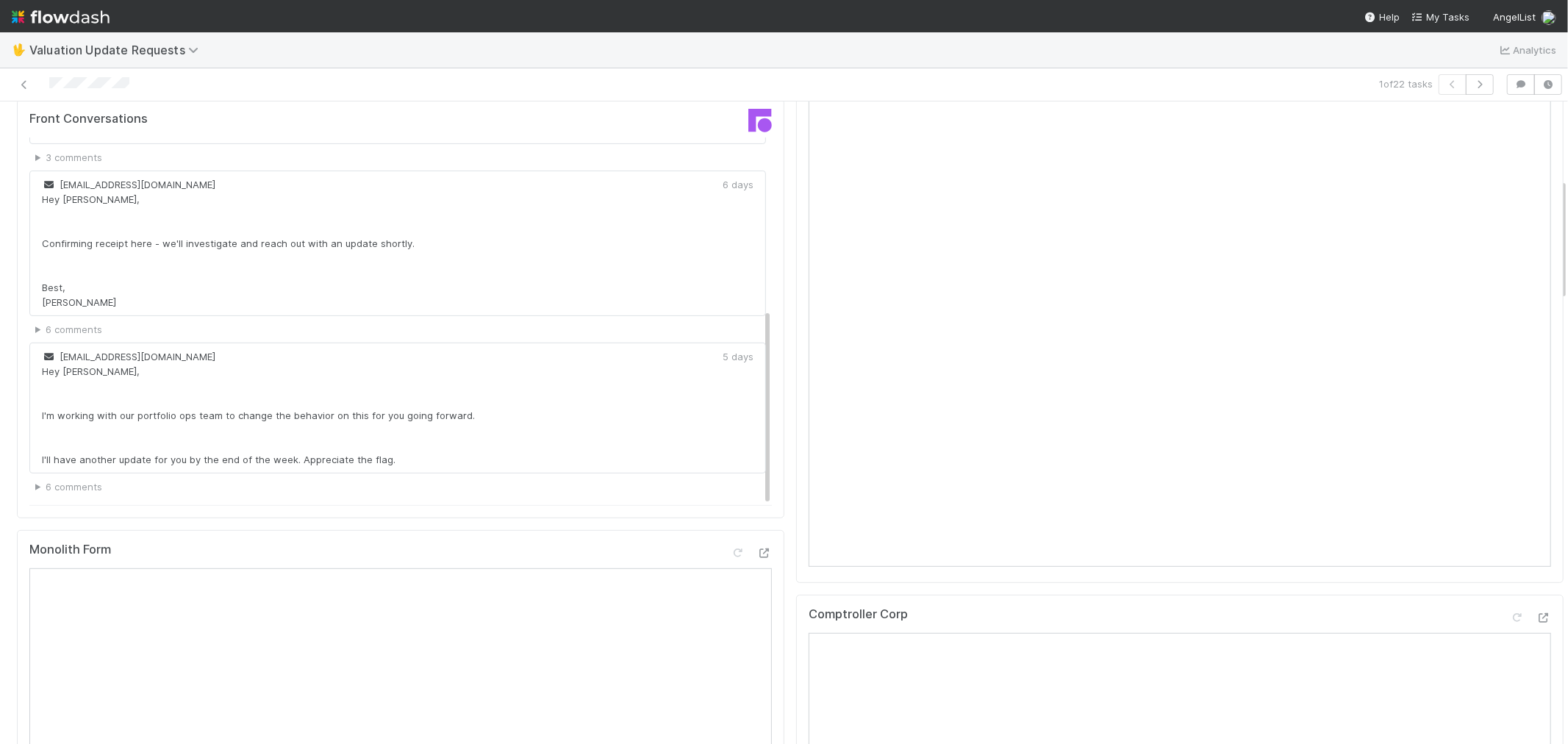
click at [723, 350] on div "5 days" at bounding box center [738, 357] width 31 height 14
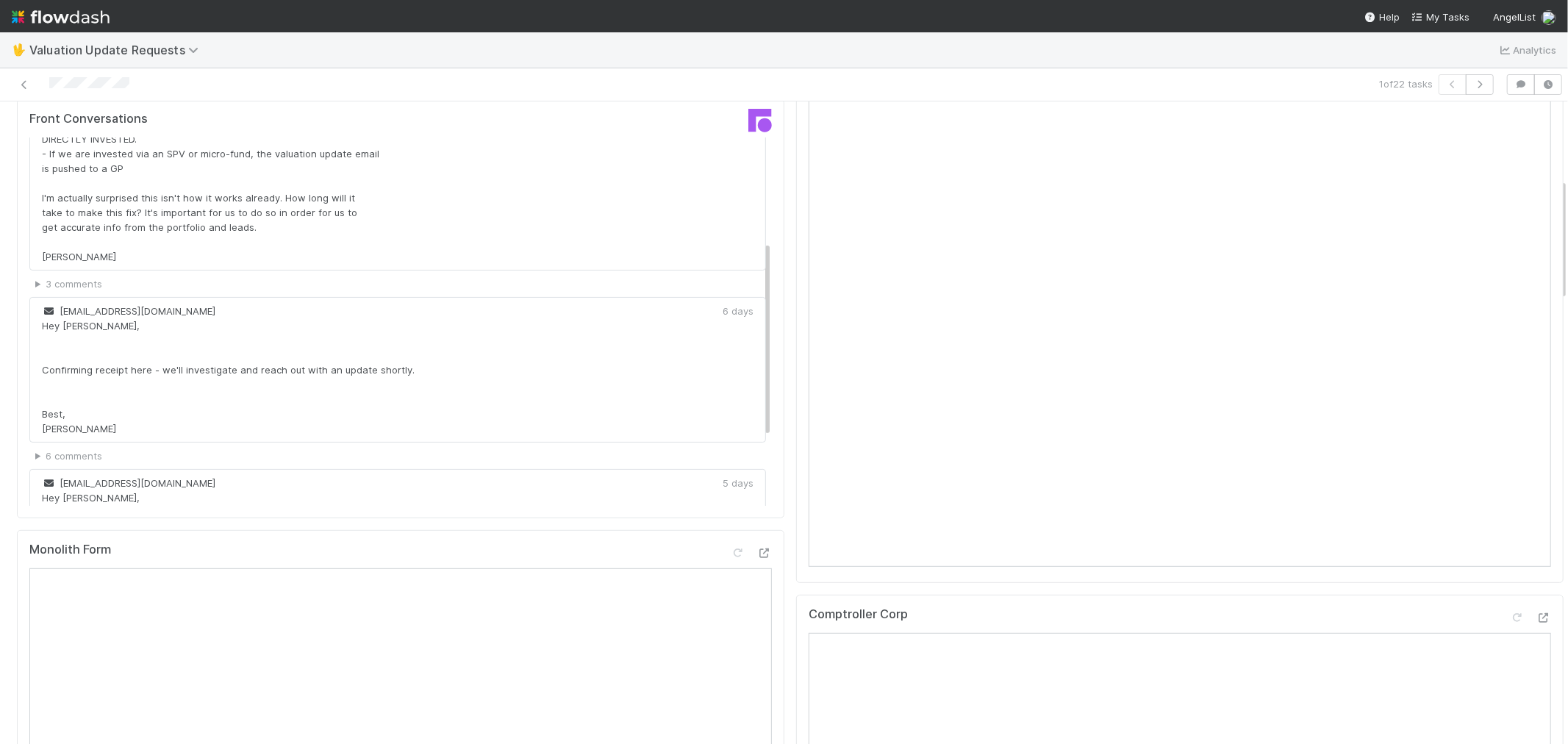
scroll to position [0, 0]
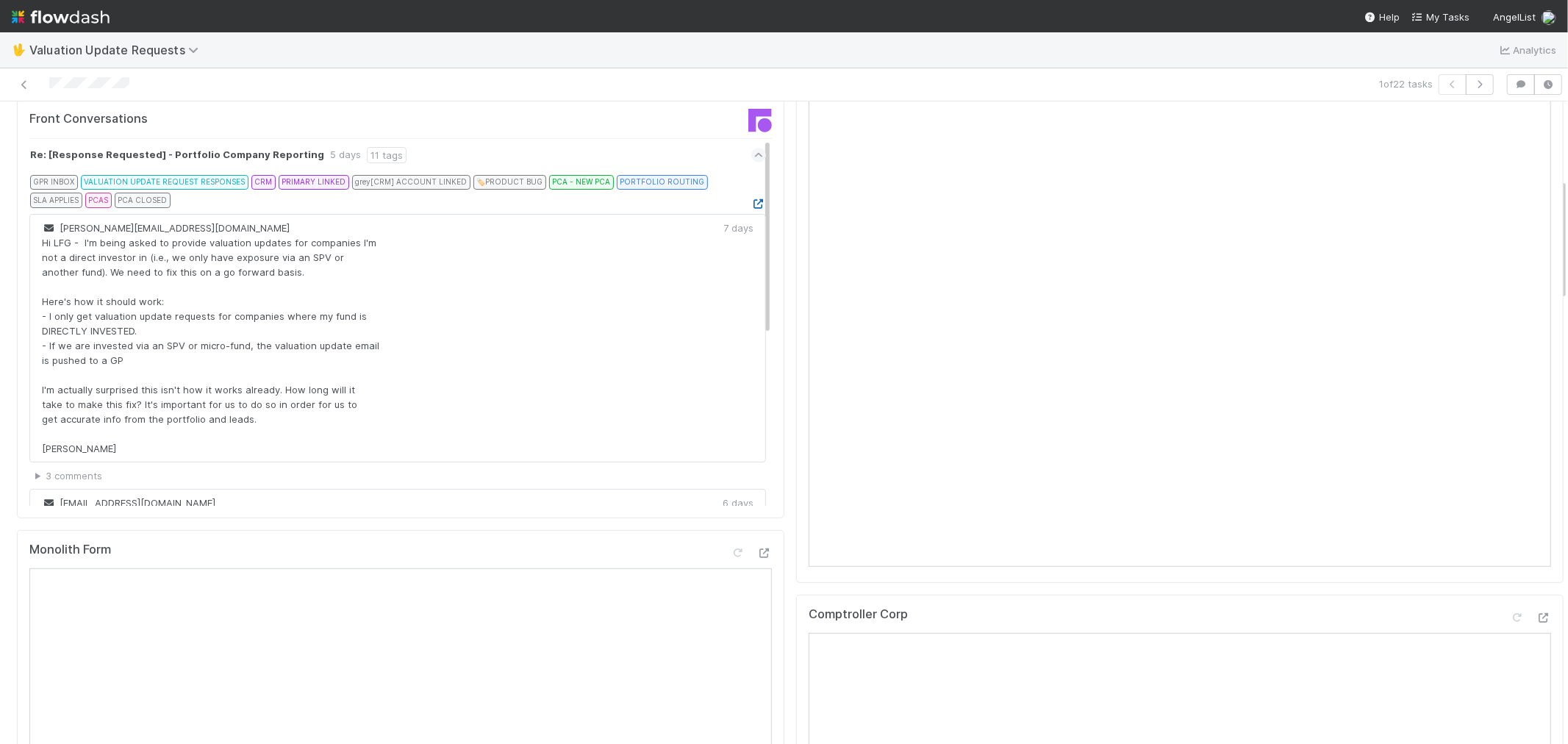
click at [752, 199] on icon at bounding box center [758, 204] width 14 height 10
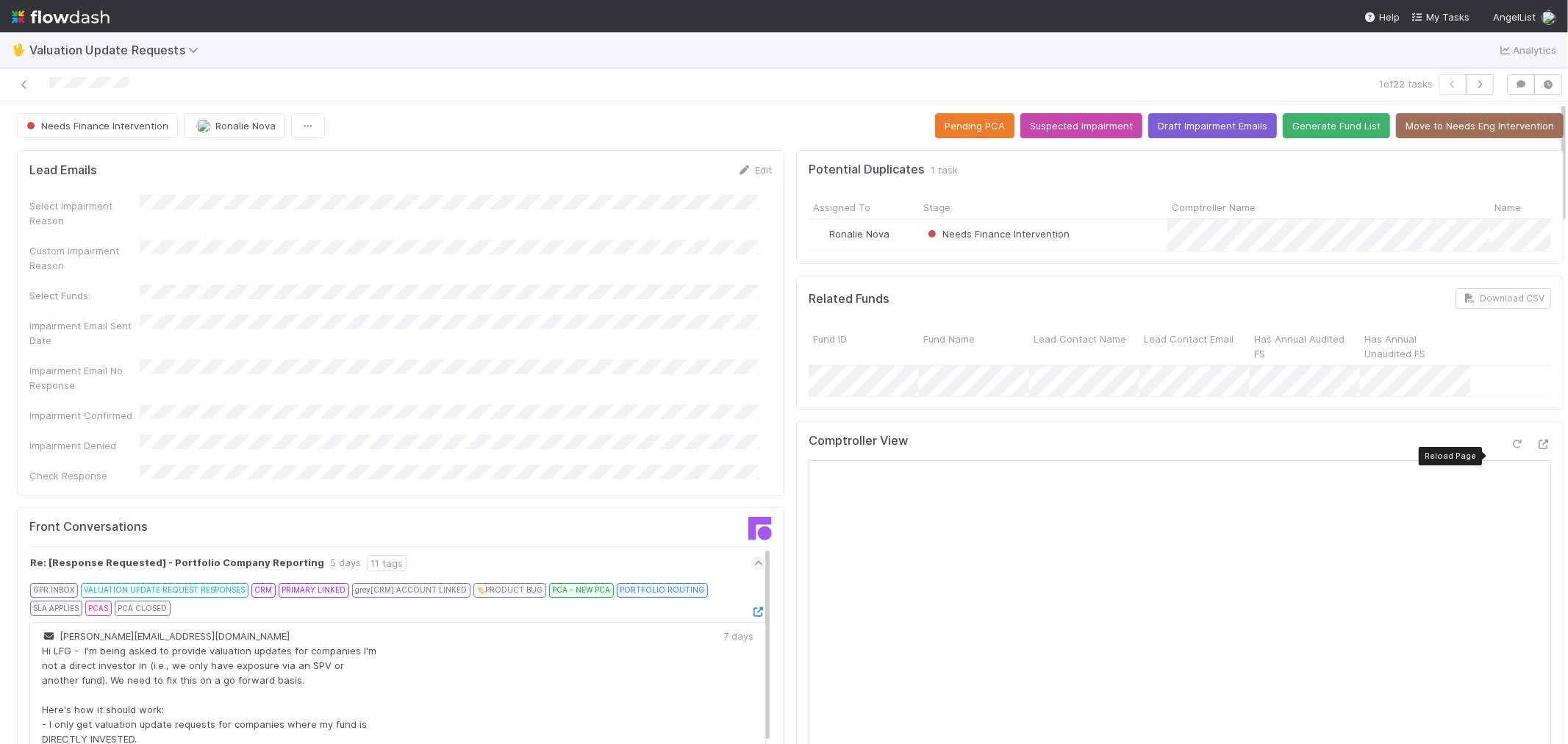
click at [1510, 449] on icon at bounding box center [1517, 444] width 14 height 10
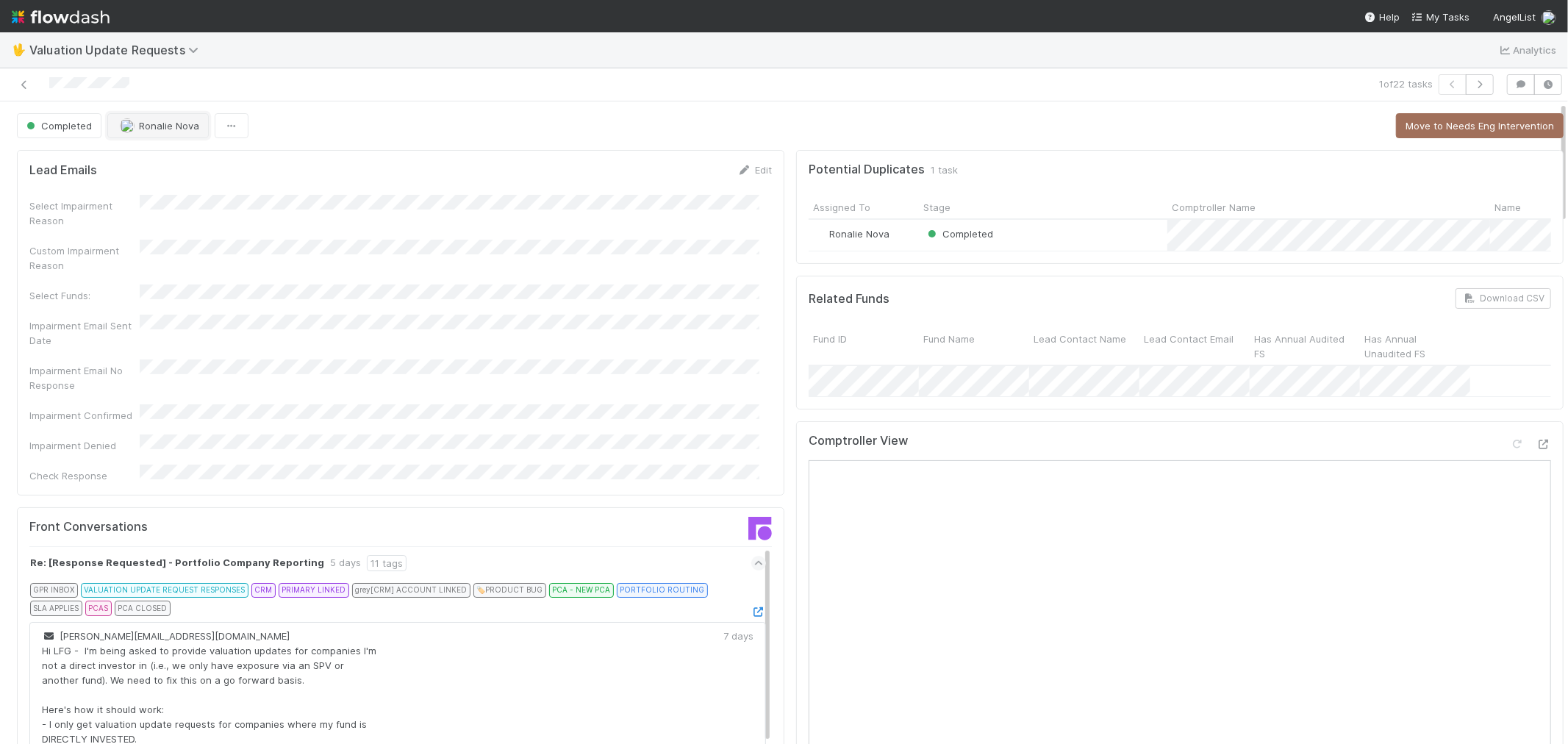
click at [156, 129] on span "Ronalie Nova" at bounding box center [169, 126] width 60 height 12
click at [22, 87] on icon at bounding box center [24, 85] width 14 height 10
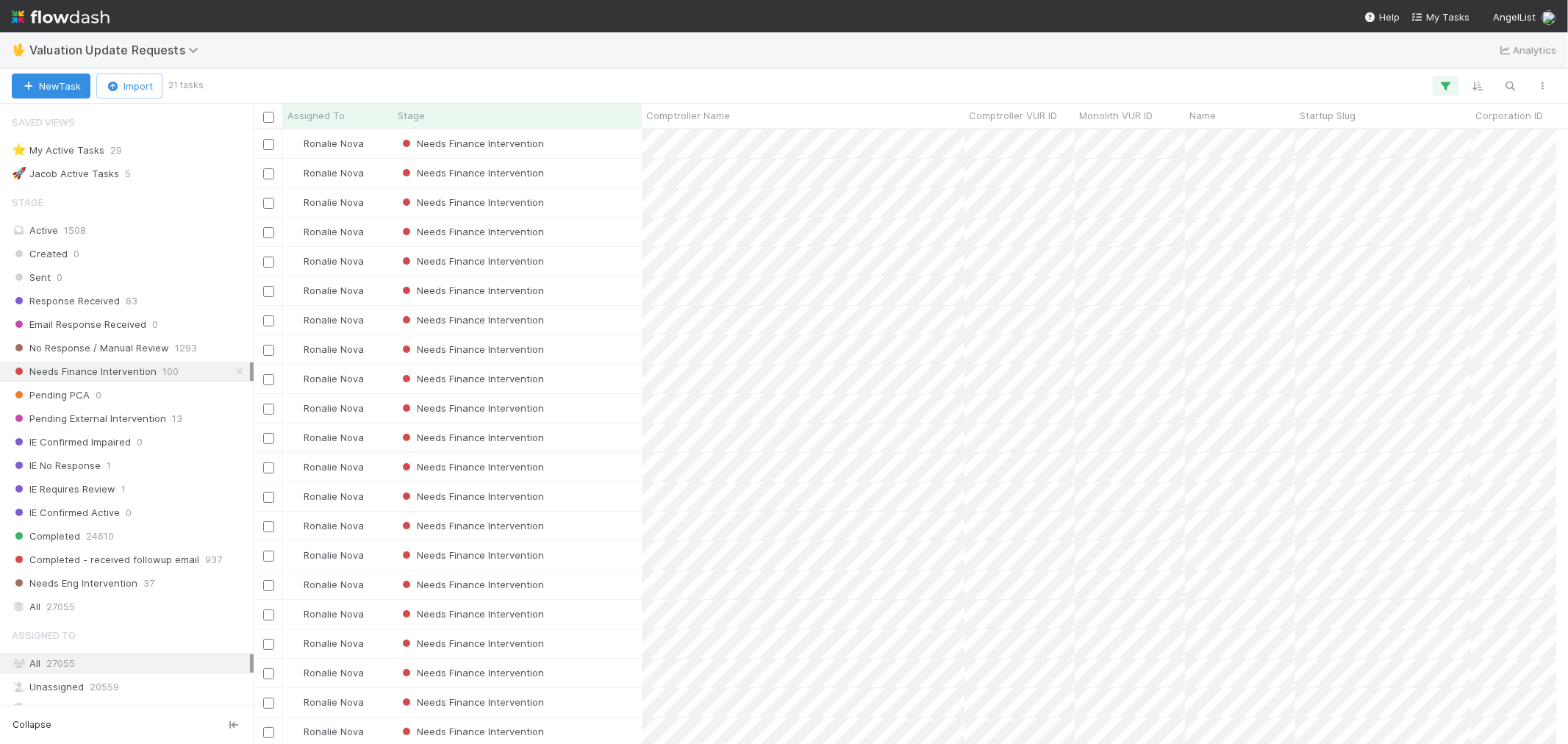
scroll to position [12, 12]
click at [575, 143] on div "Needs Finance Intervention" at bounding box center [517, 144] width 248 height 29
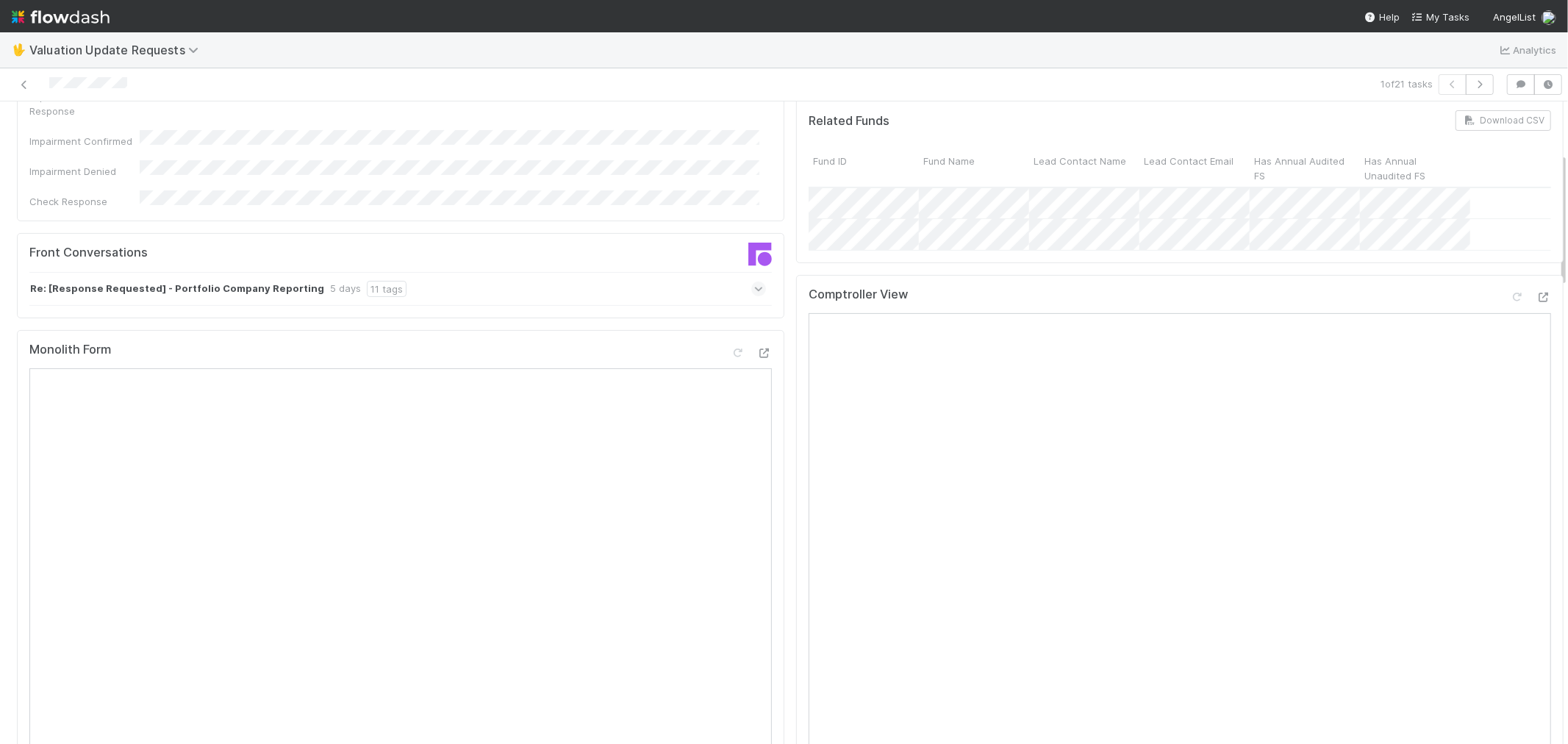
scroll to position [244, 0]
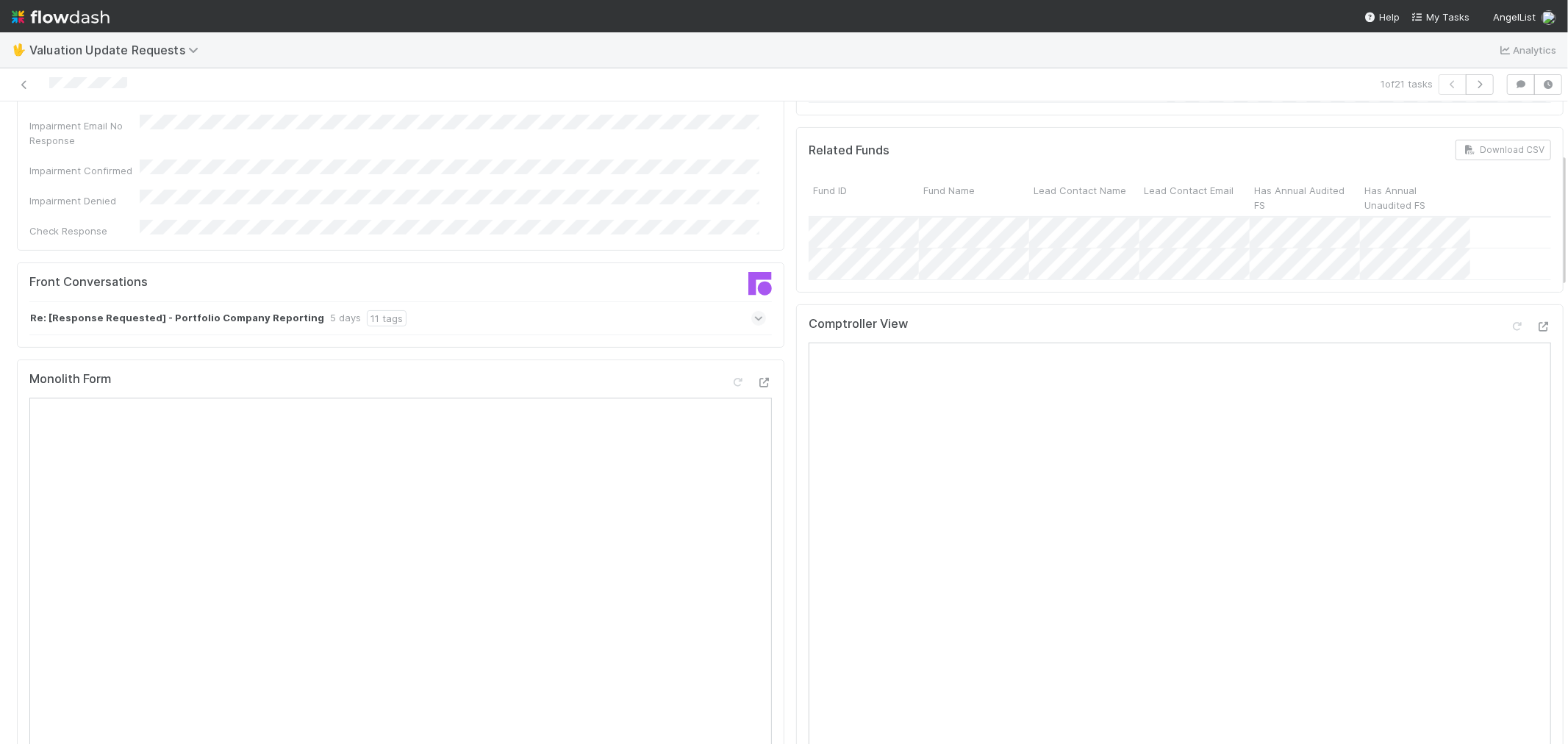
click at [629, 301] on div "Re: [Response Requested] - Portfolio Company Reporting 5 days 11 tags" at bounding box center [397, 318] width 737 height 34
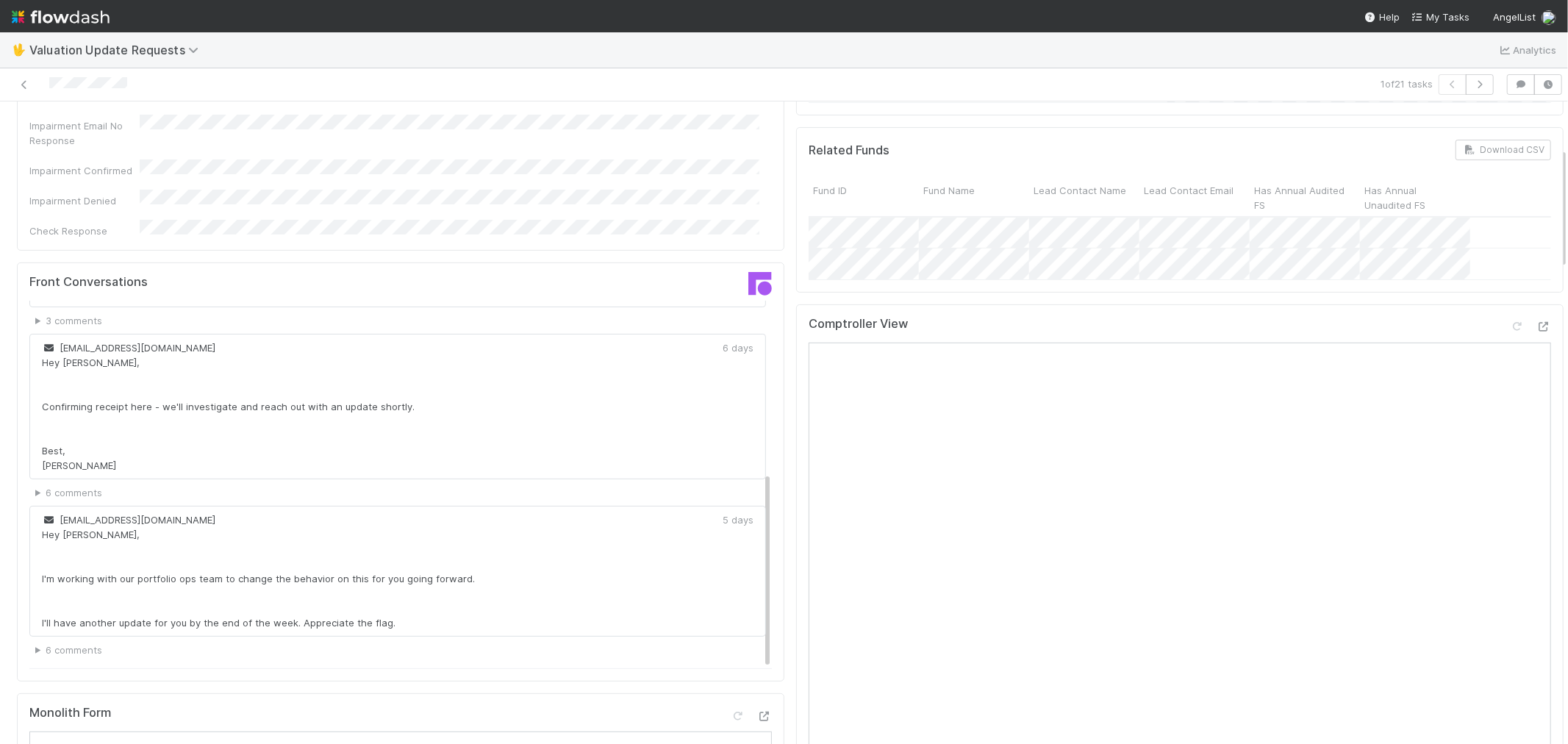
drag, startPoint x: 755, startPoint y: 401, endPoint x: 755, endPoint y: 662, distance: 261.0
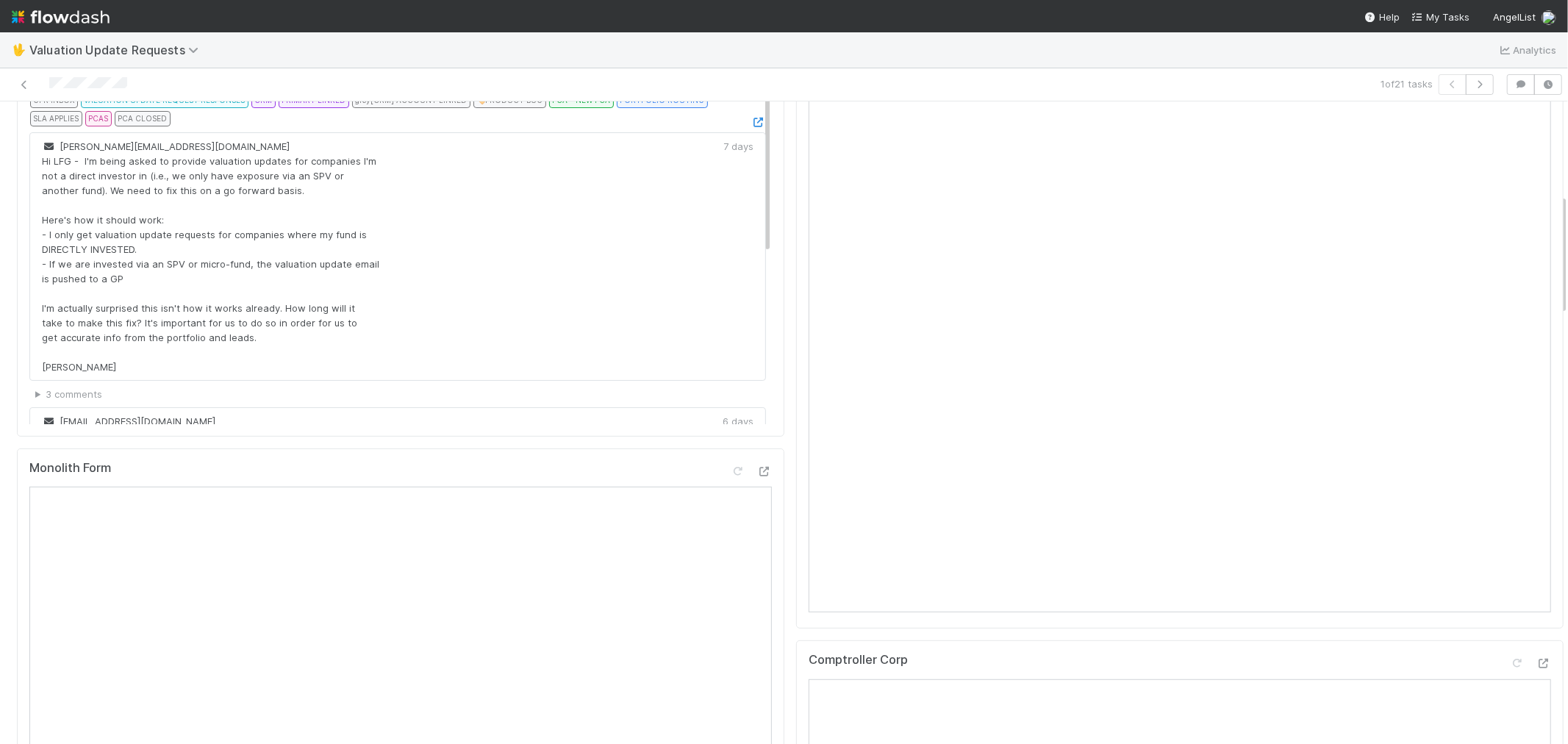
scroll to position [81, 0]
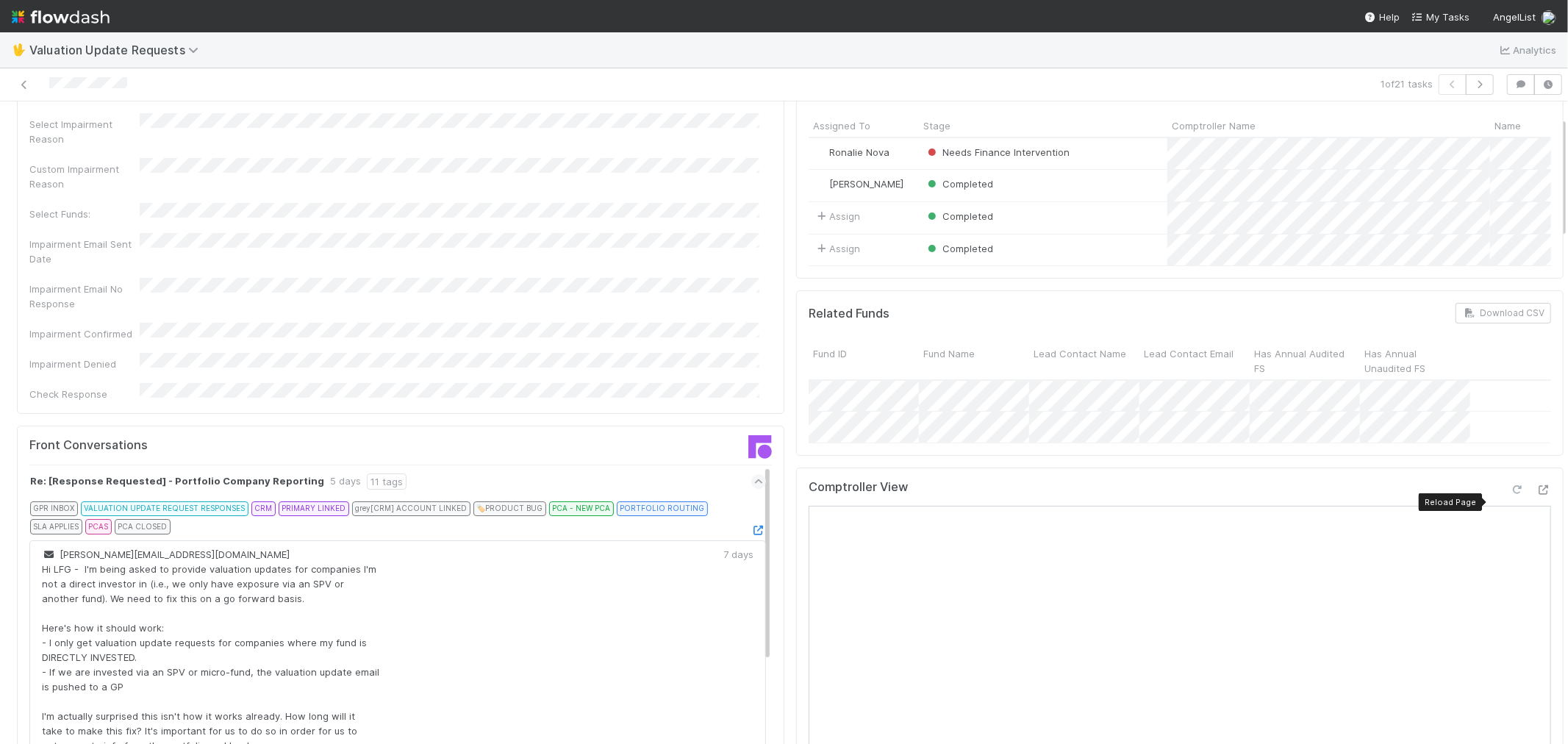
click at [1510, 495] on icon at bounding box center [1517, 490] width 14 height 10
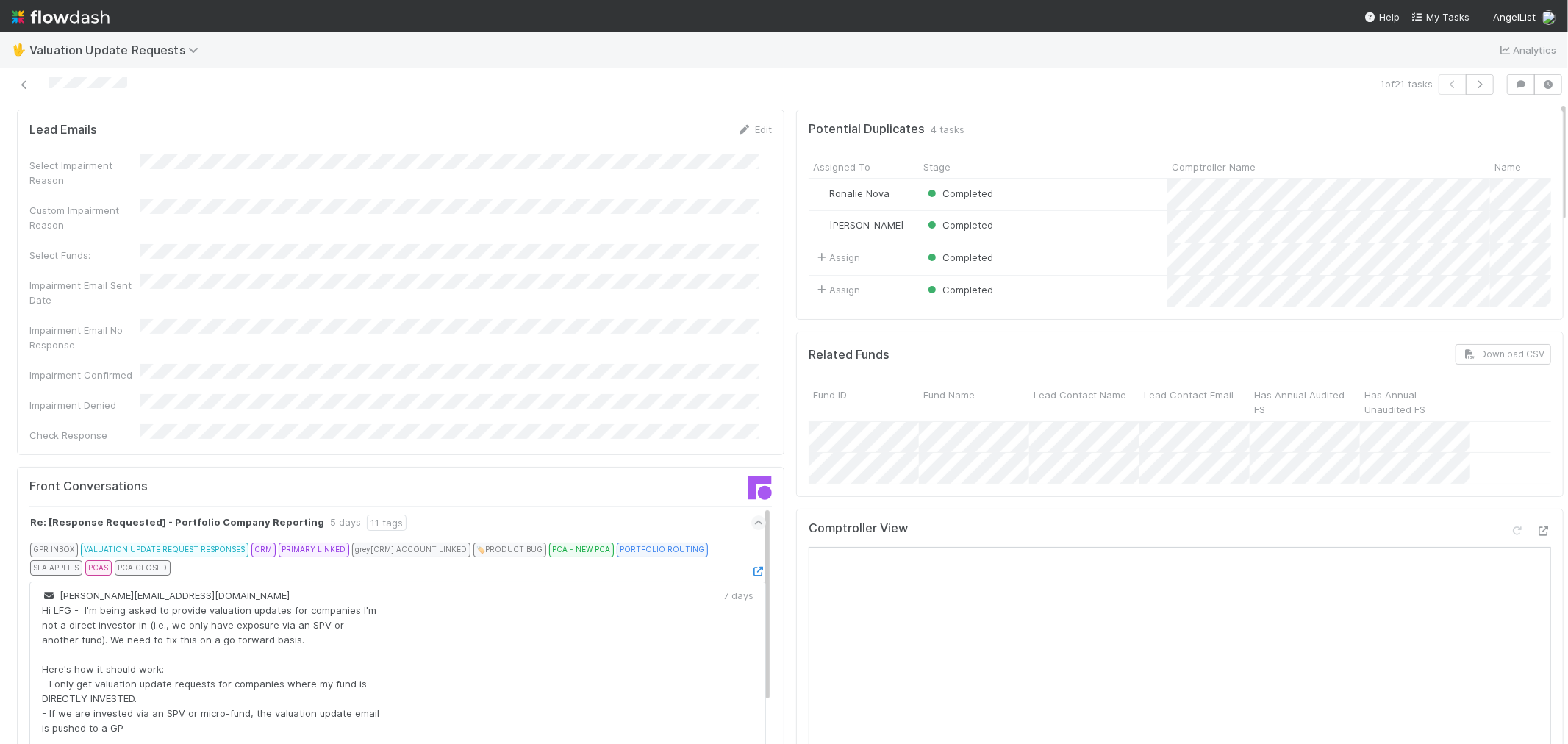
scroll to position [0, 0]
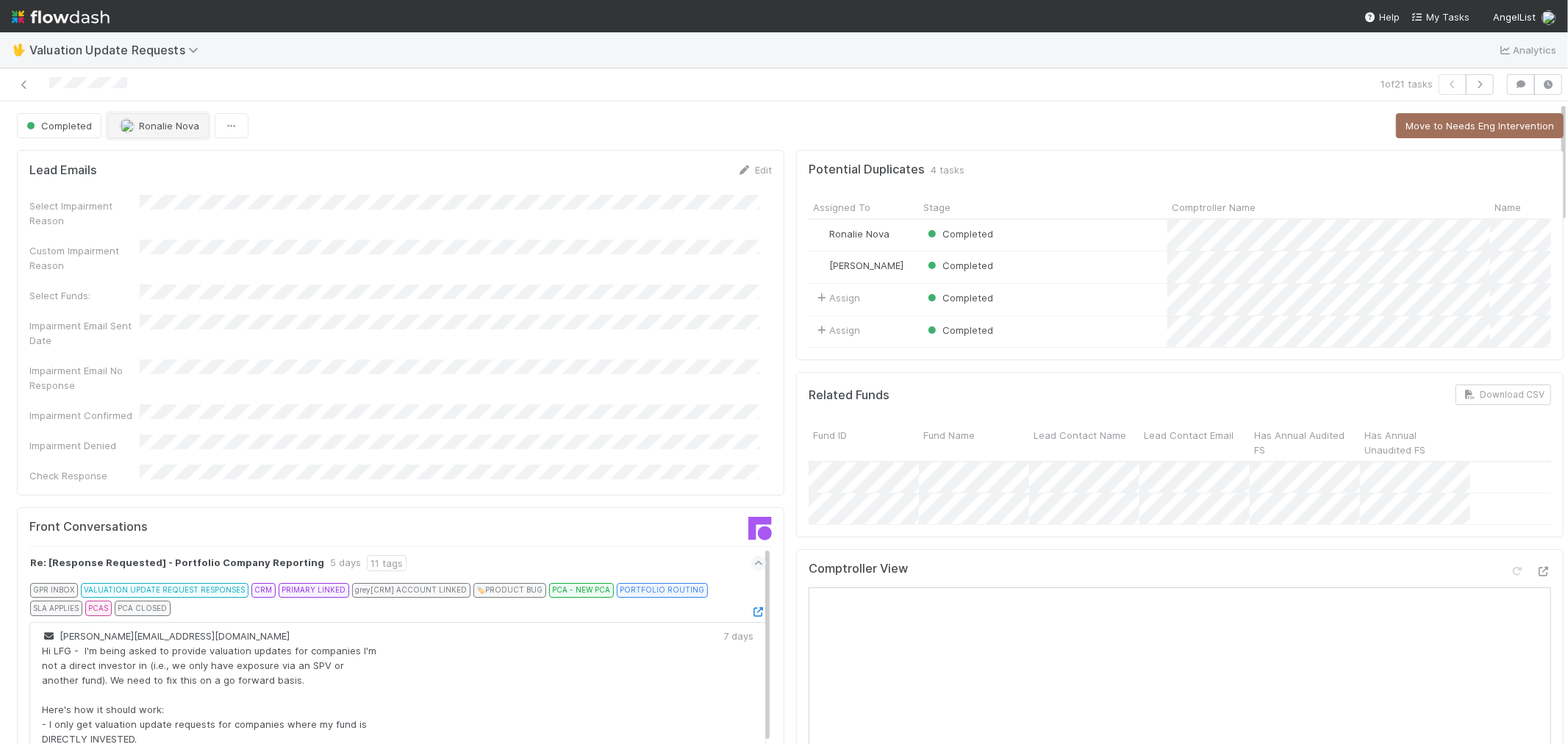
click at [158, 137] on button "Ronalie Nova" at bounding box center [157, 126] width 101 height 25
click at [182, 164] on span "[PERSON_NAME]" at bounding box center [165, 163] width 74 height 12
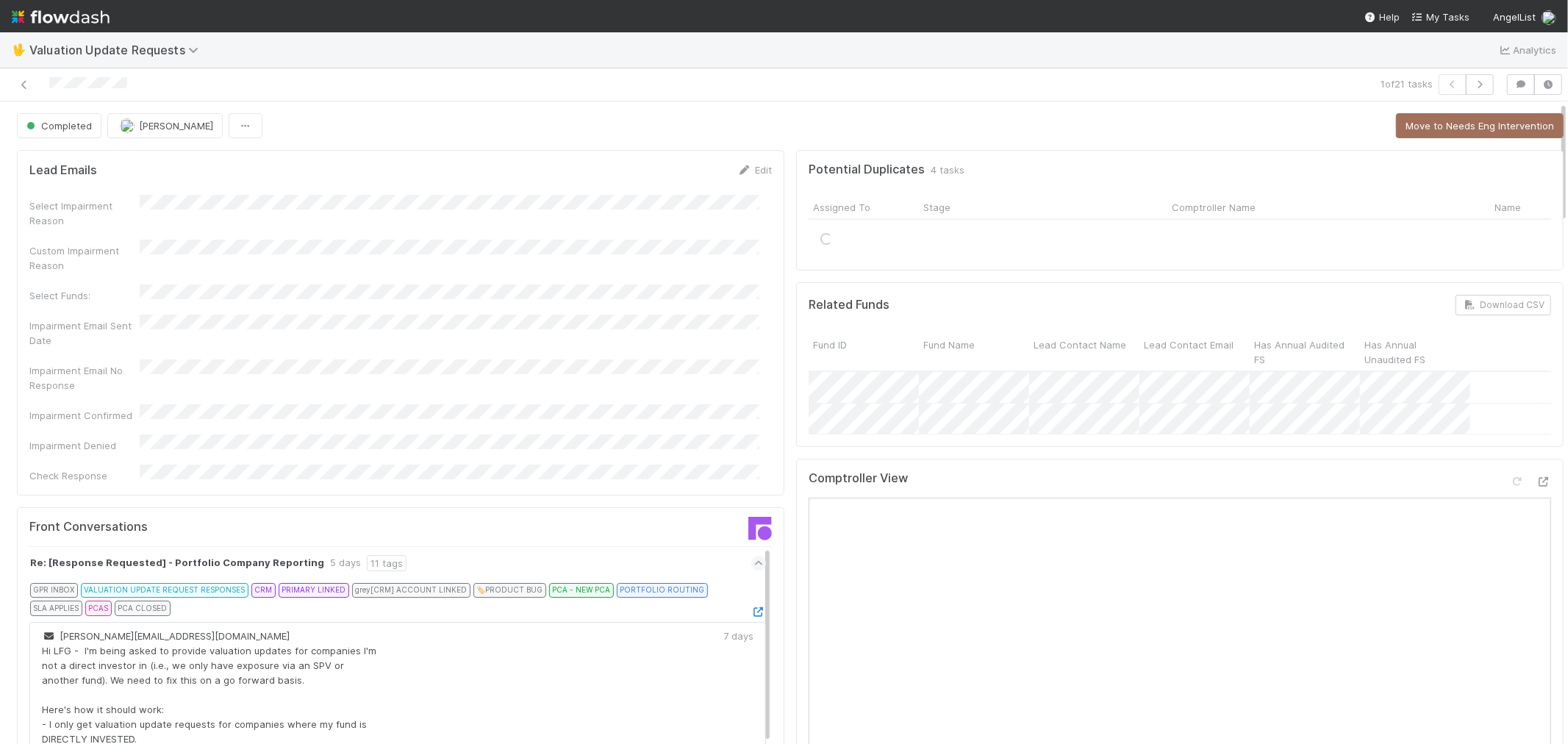
drag, startPoint x: 23, startPoint y: 88, endPoint x: 42, endPoint y: 63, distance: 31.4
click at [23, 87] on icon at bounding box center [24, 85] width 14 height 10
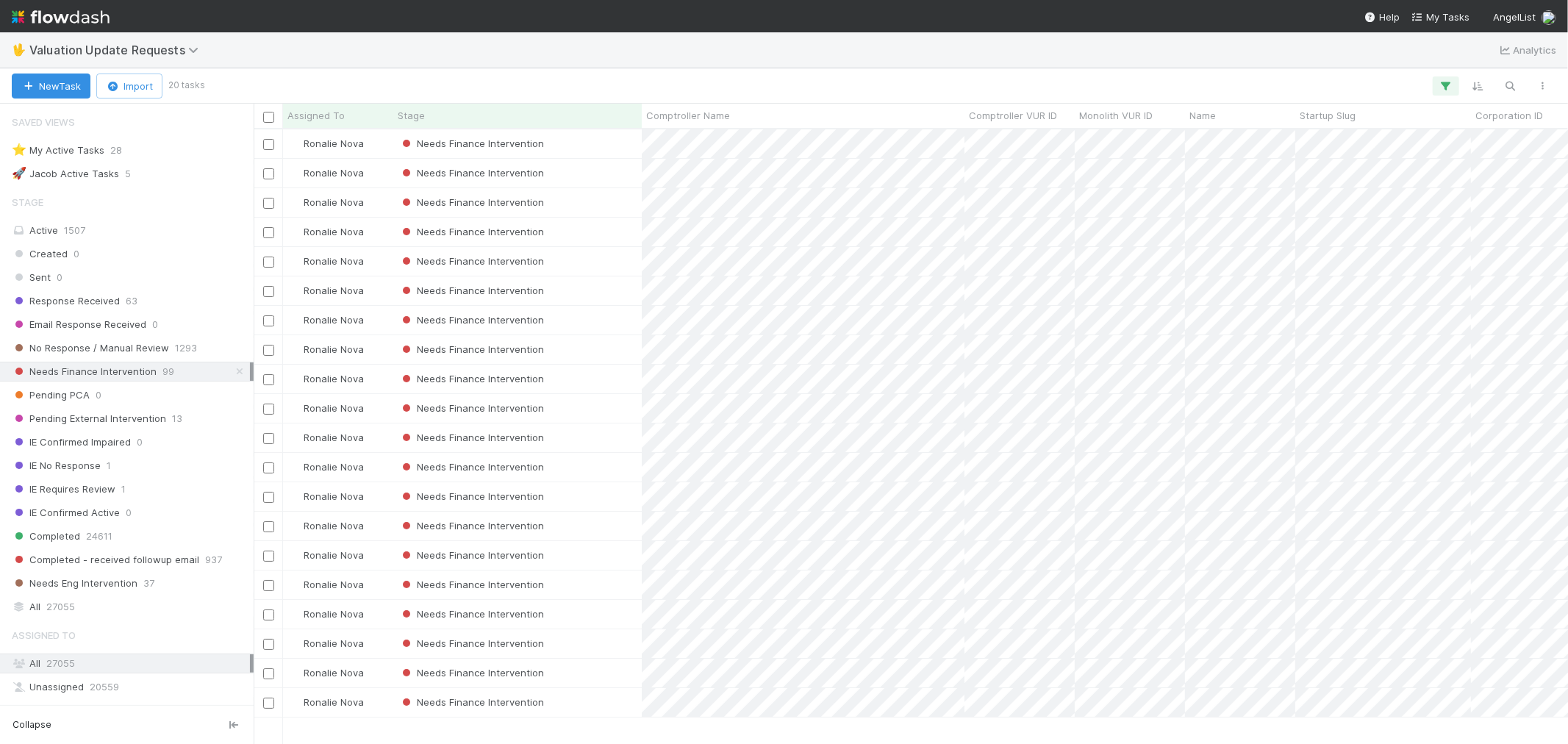
scroll to position [12, 12]
click at [583, 143] on div "Needs Finance Intervention" at bounding box center [517, 144] width 248 height 29
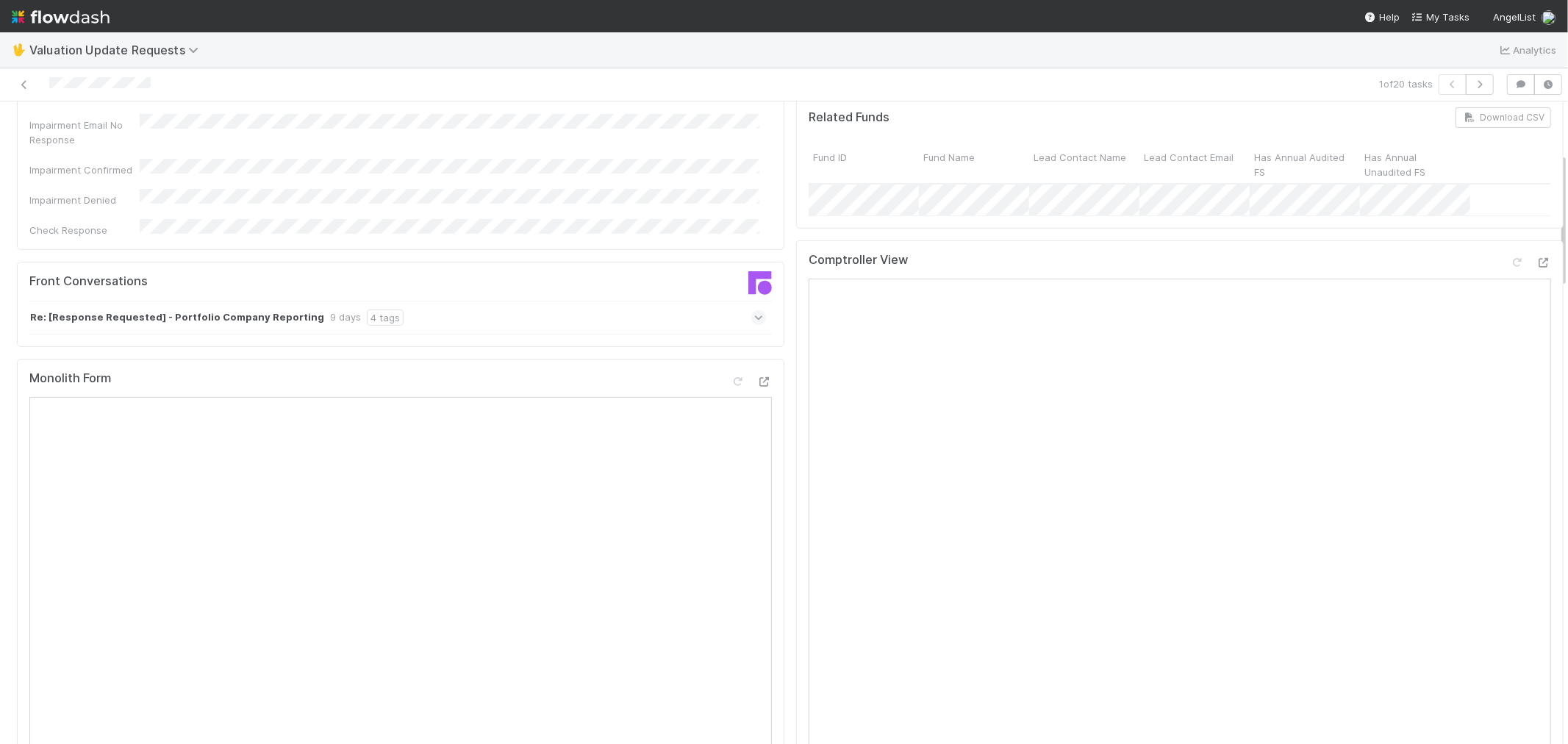
scroll to position [244, 0]
click at [1510, 269] on icon at bounding box center [1517, 264] width 14 height 10
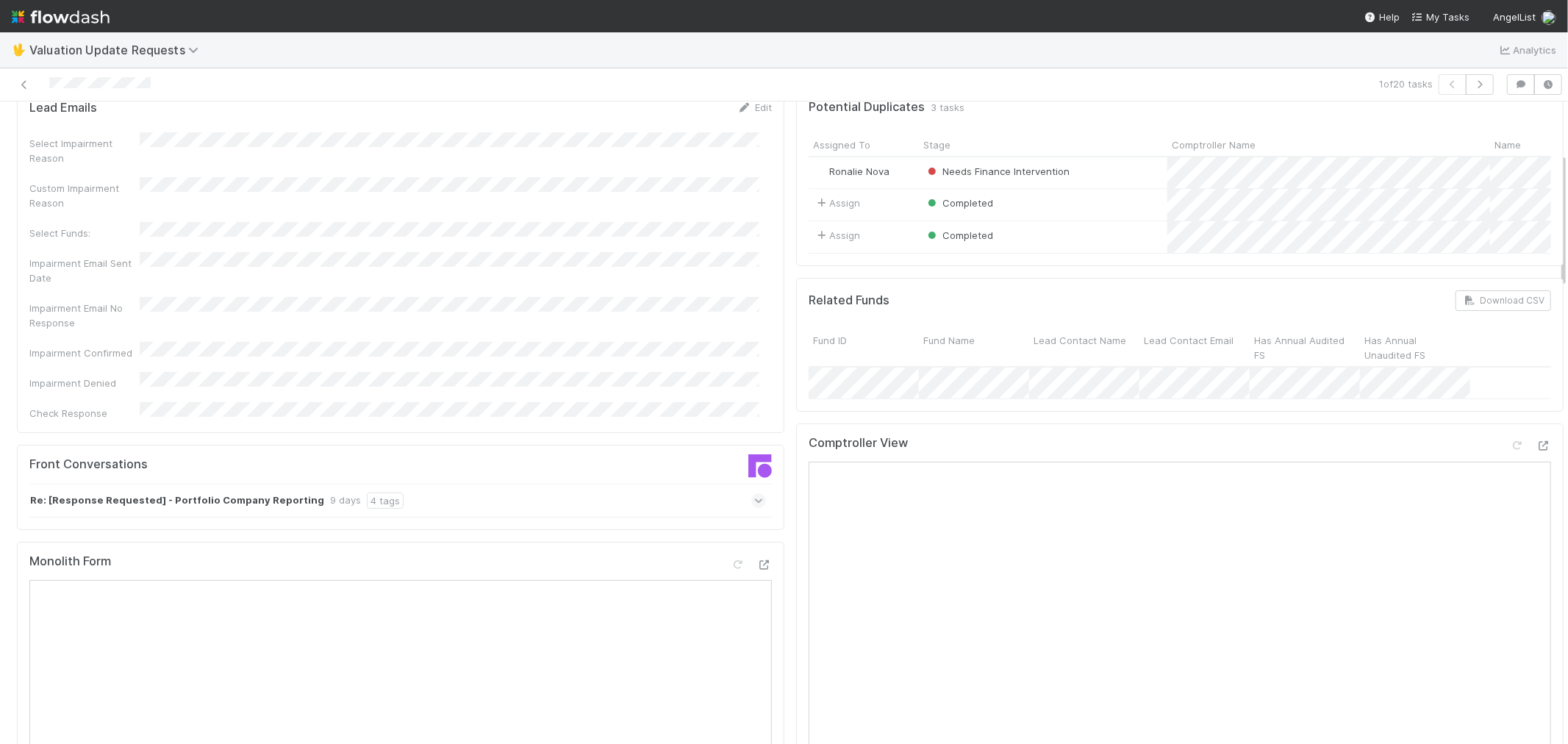
scroll to position [0, 0]
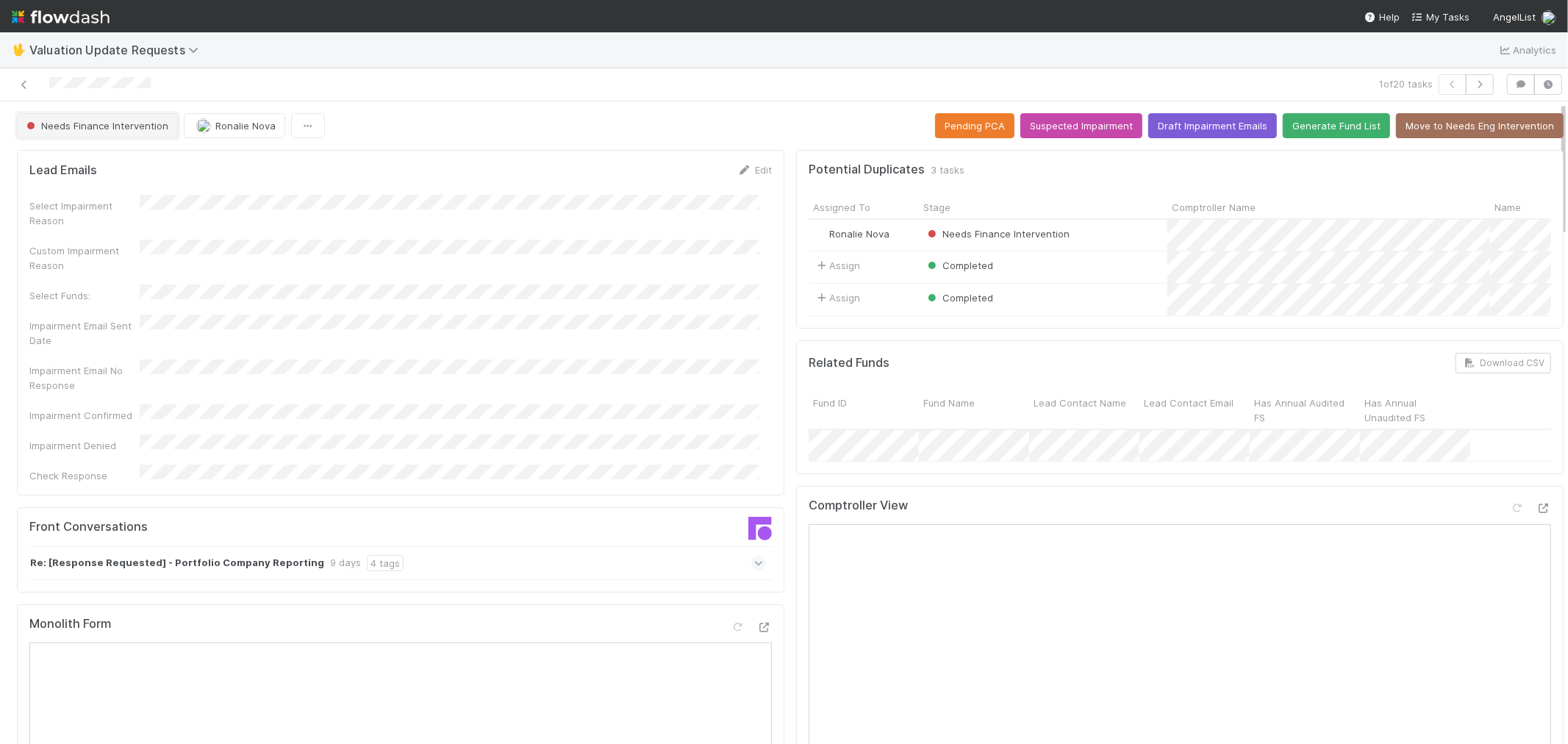
click at [103, 128] on span "Needs Finance Intervention" at bounding box center [96, 126] width 145 height 12
click at [106, 159] on div "Completed" at bounding box center [115, 162] width 208 height 26
click at [214, 124] on div "Needs Finance Intervention Ronalie Nova" at bounding box center [171, 126] width 308 height 25
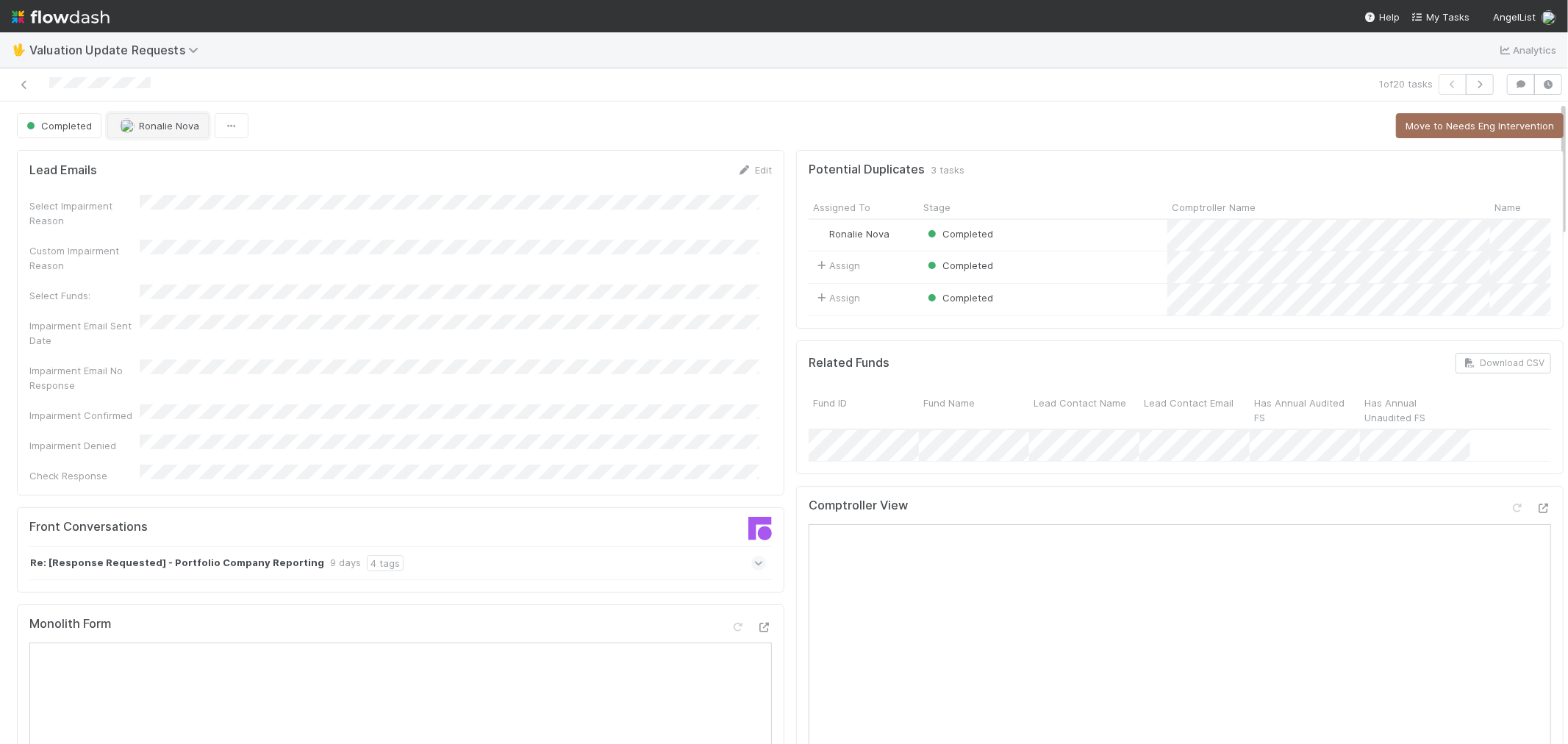
click at [189, 119] on button "Ronalie Nova" at bounding box center [157, 126] width 101 height 25
drag, startPoint x: 217, startPoint y: 160, endPoint x: 370, endPoint y: 228, distance: 167.4
click at [218, 160] on div "[PERSON_NAME]" at bounding box center [204, 162] width 208 height 26
click at [23, 77] on link at bounding box center [24, 84] width 14 height 14
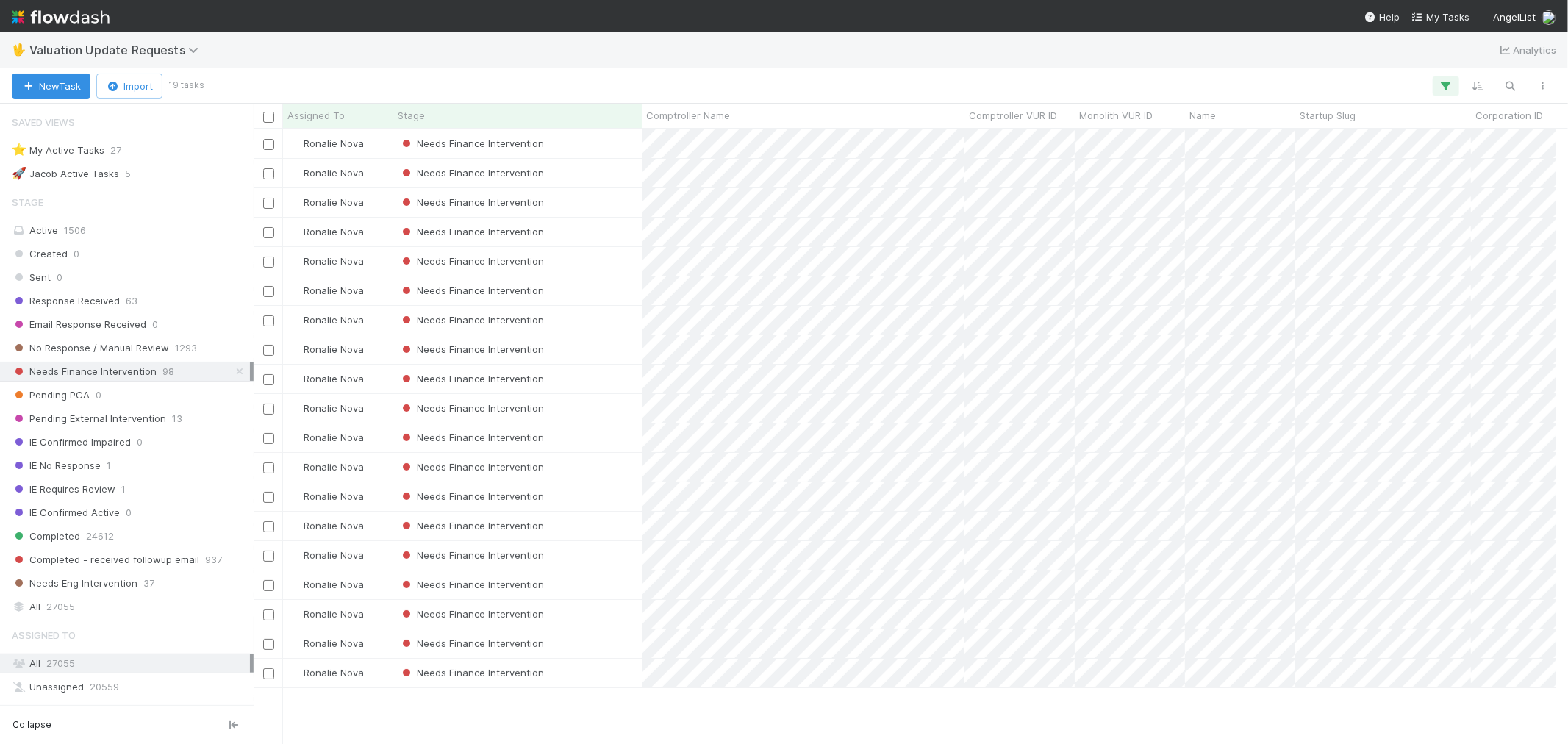
scroll to position [12, 12]
click at [589, 145] on div "Needs Finance Intervention" at bounding box center [517, 144] width 248 height 29
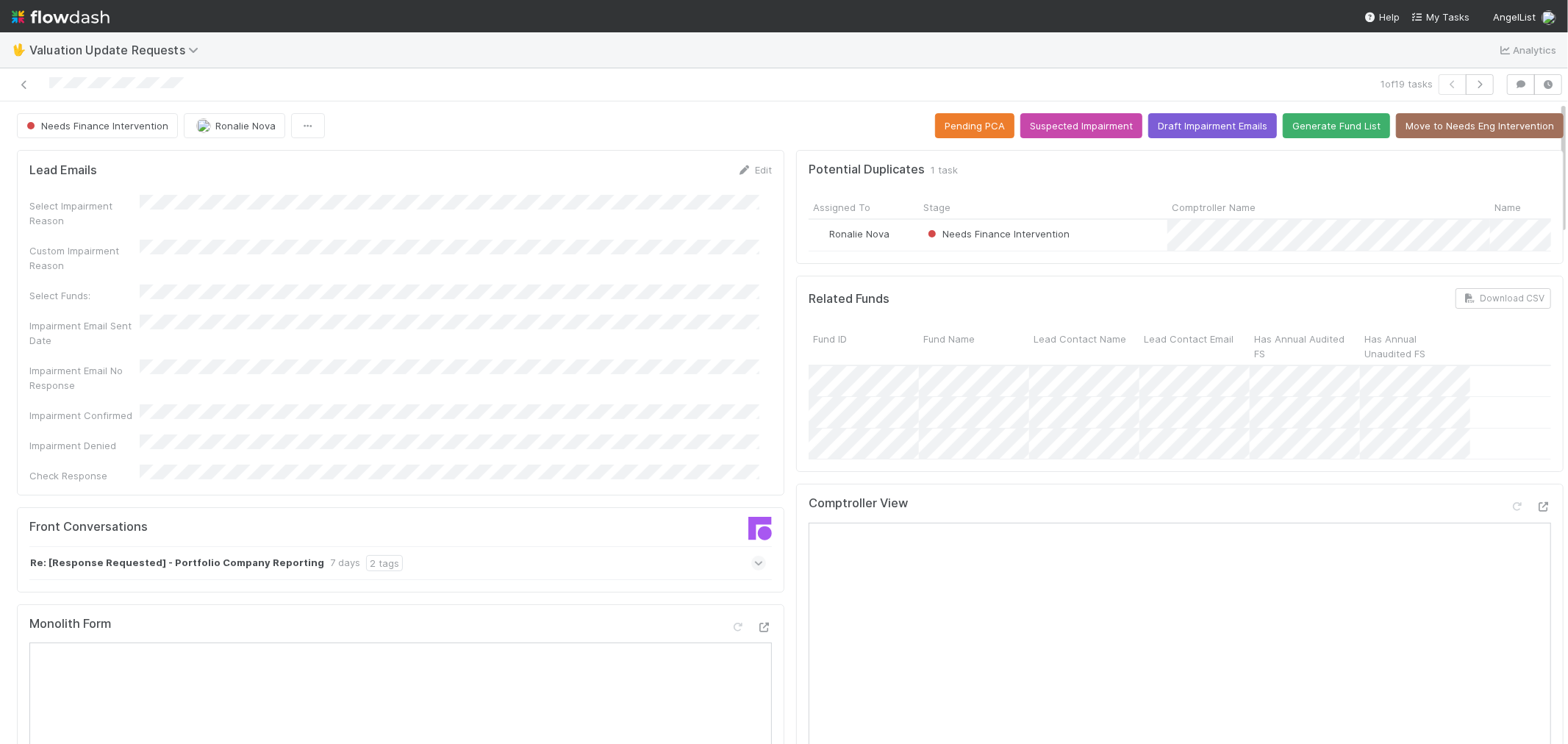
click at [739, 547] on div "Re: [Response Requested] - Portfolio Company Reporting 7 days 2 tags" at bounding box center [397, 563] width 737 height 34
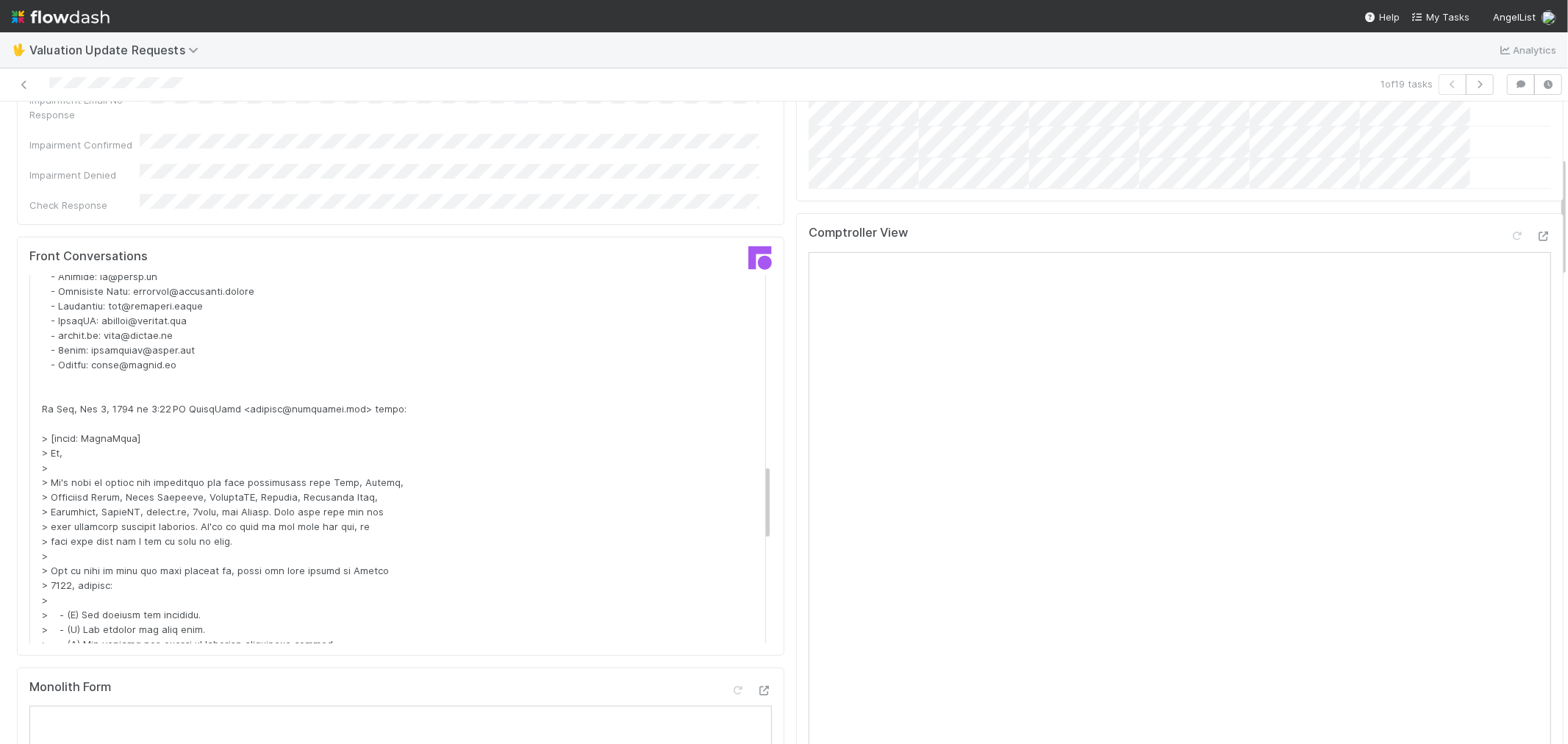
scroll to position [244, 0]
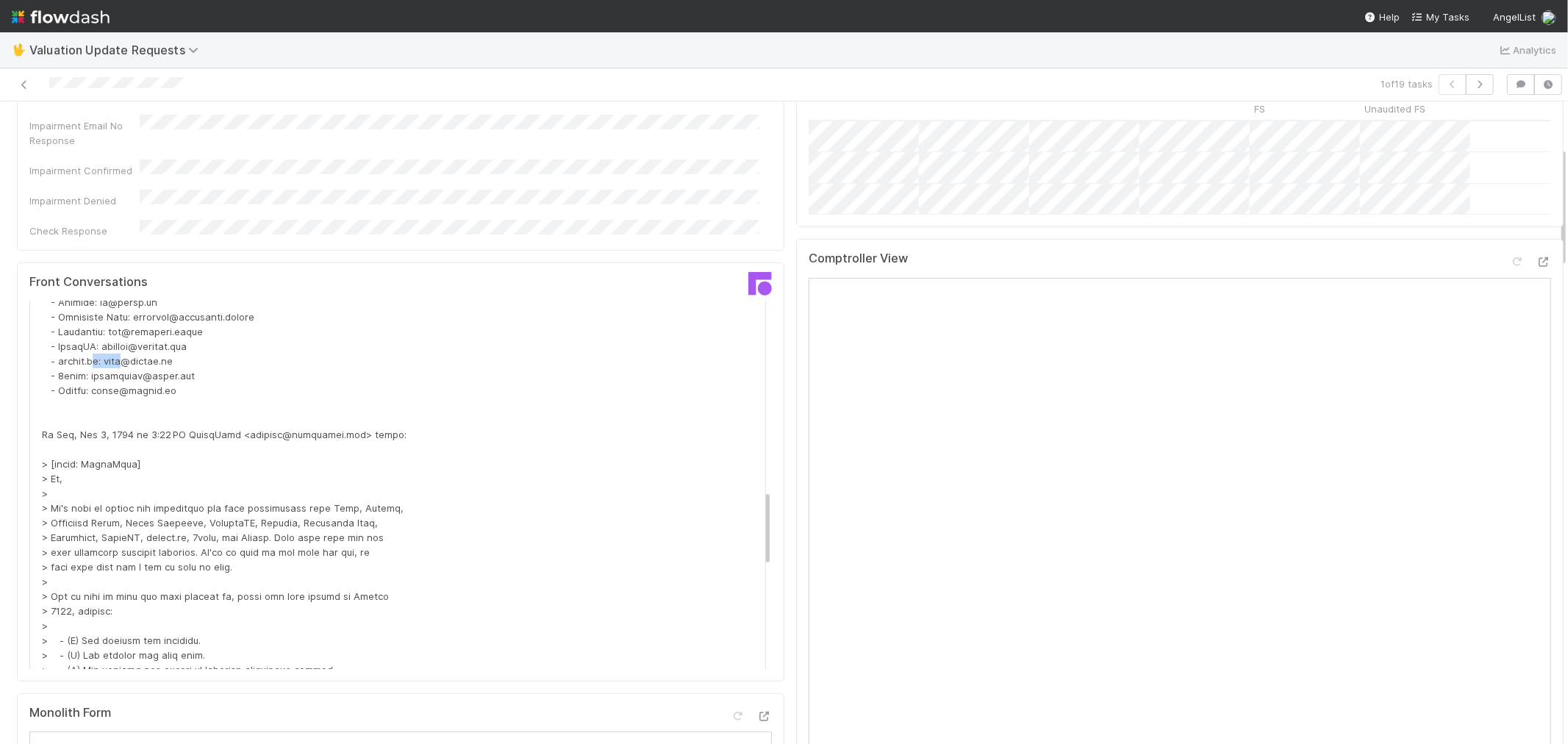
drag, startPoint x: 97, startPoint y: 366, endPoint x: 170, endPoint y: 371, distance: 73.2
click at [128, 366] on div at bounding box center [433, 618] width 783 height 941
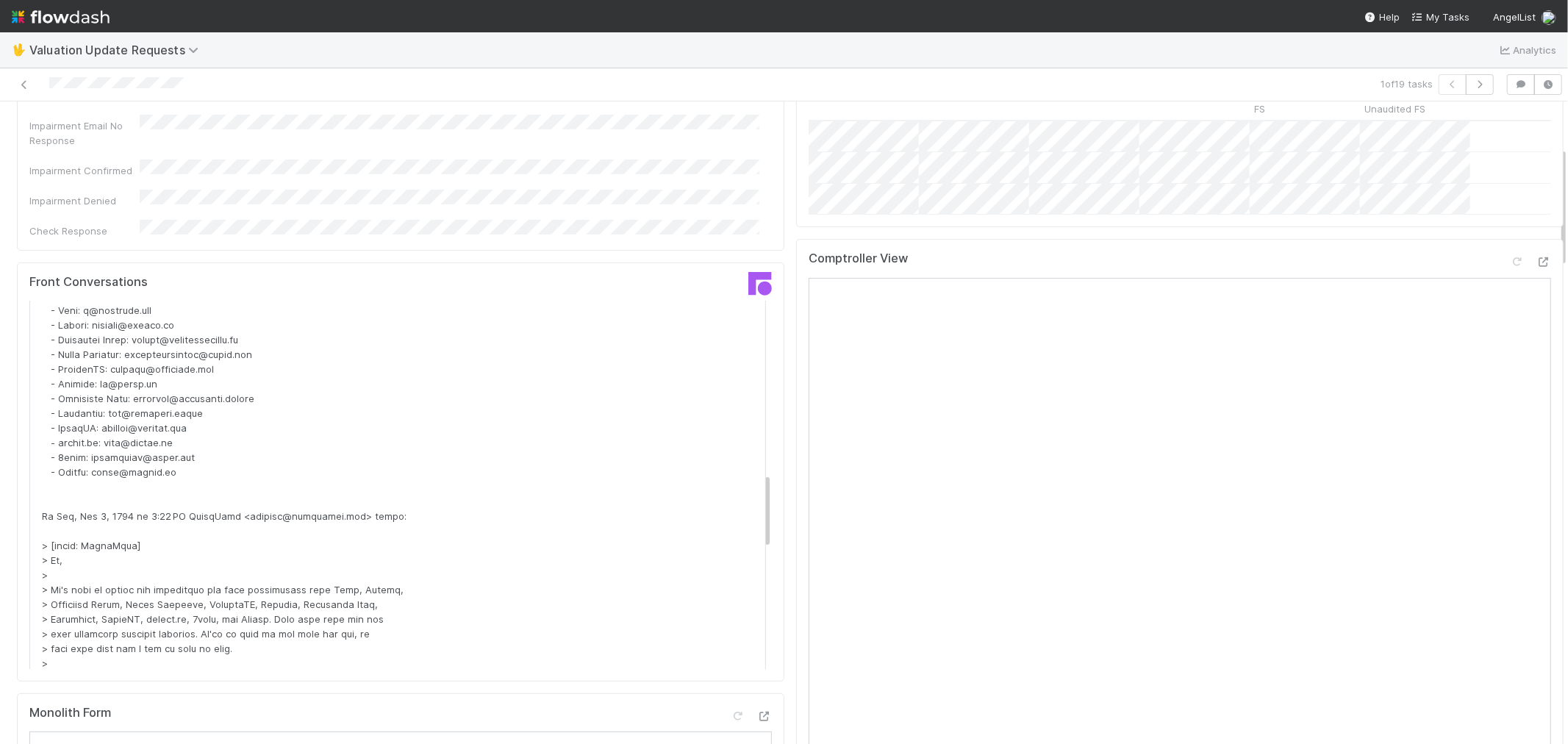
click at [119, 431] on div at bounding box center [433, 700] width 783 height 941
copy div "shikhar"
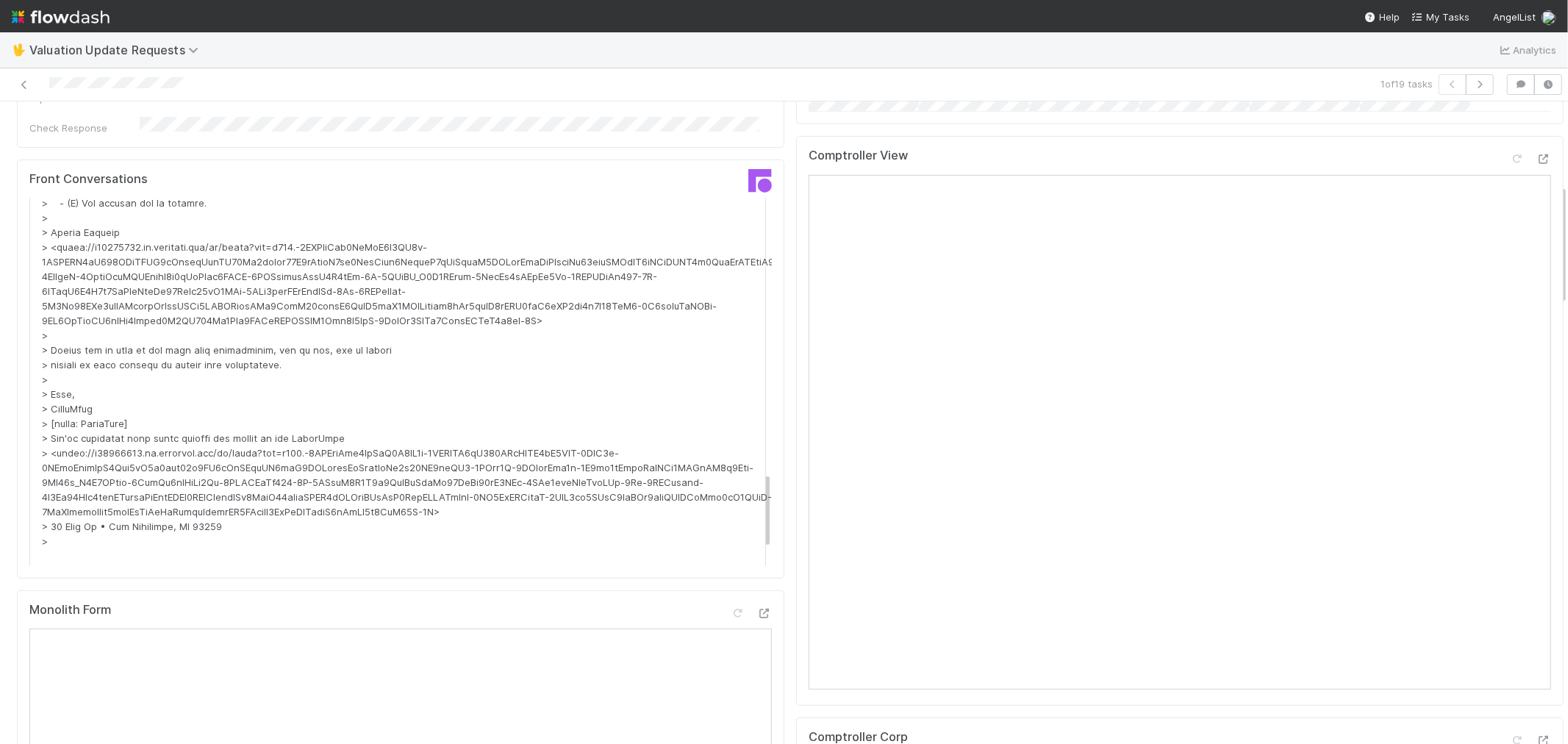
scroll to position [49, 0]
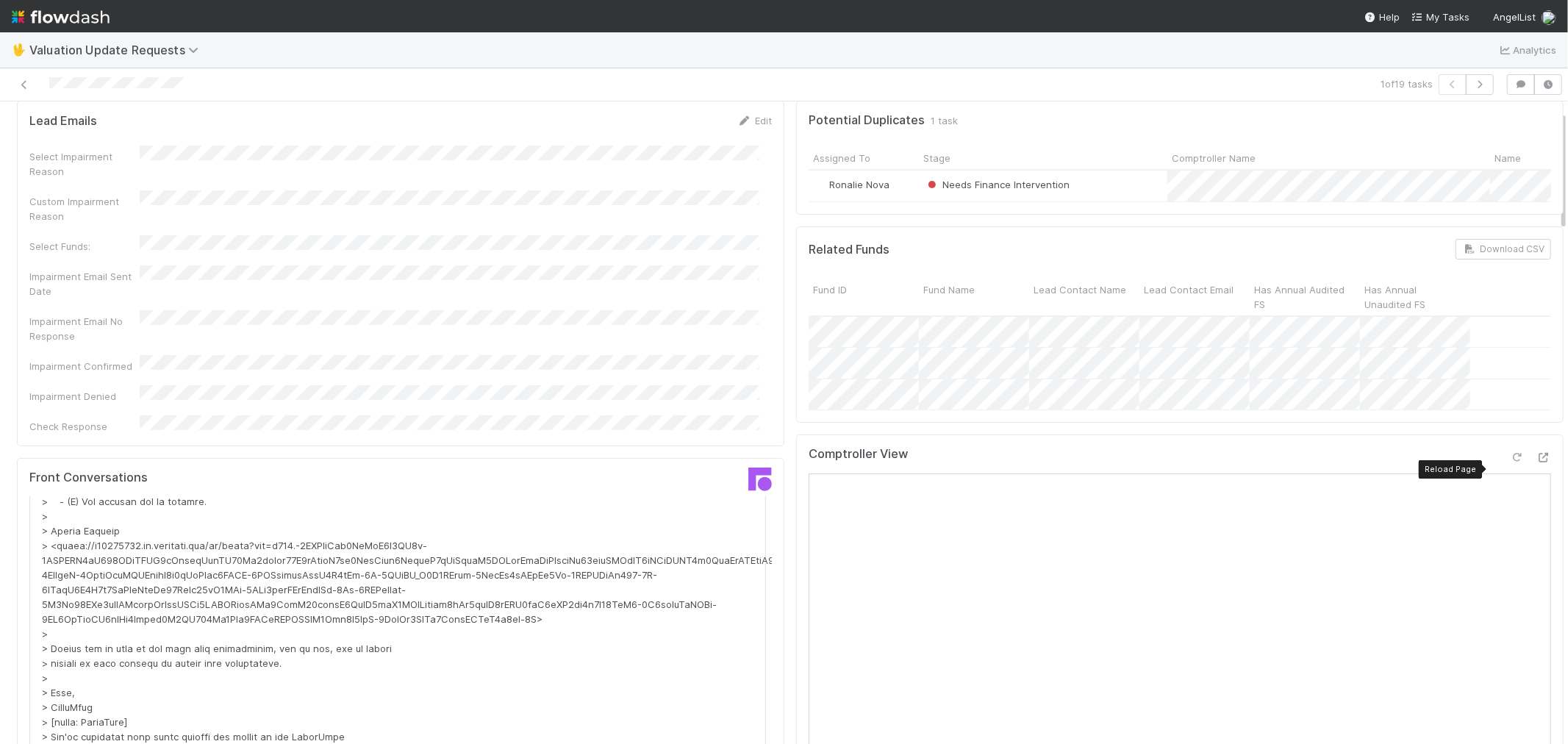
click at [1510, 463] on icon at bounding box center [1517, 458] width 14 height 10
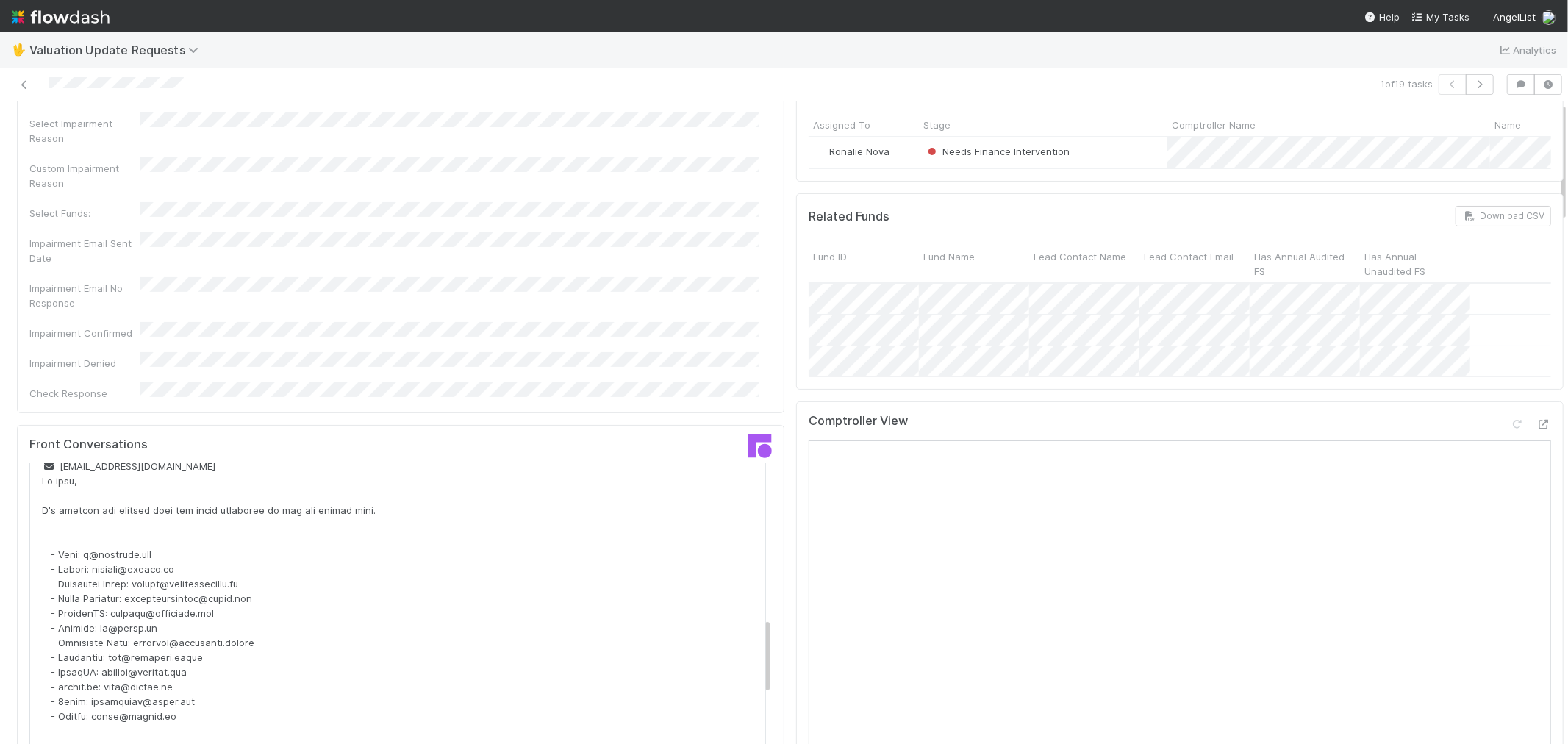
scroll to position [0, 0]
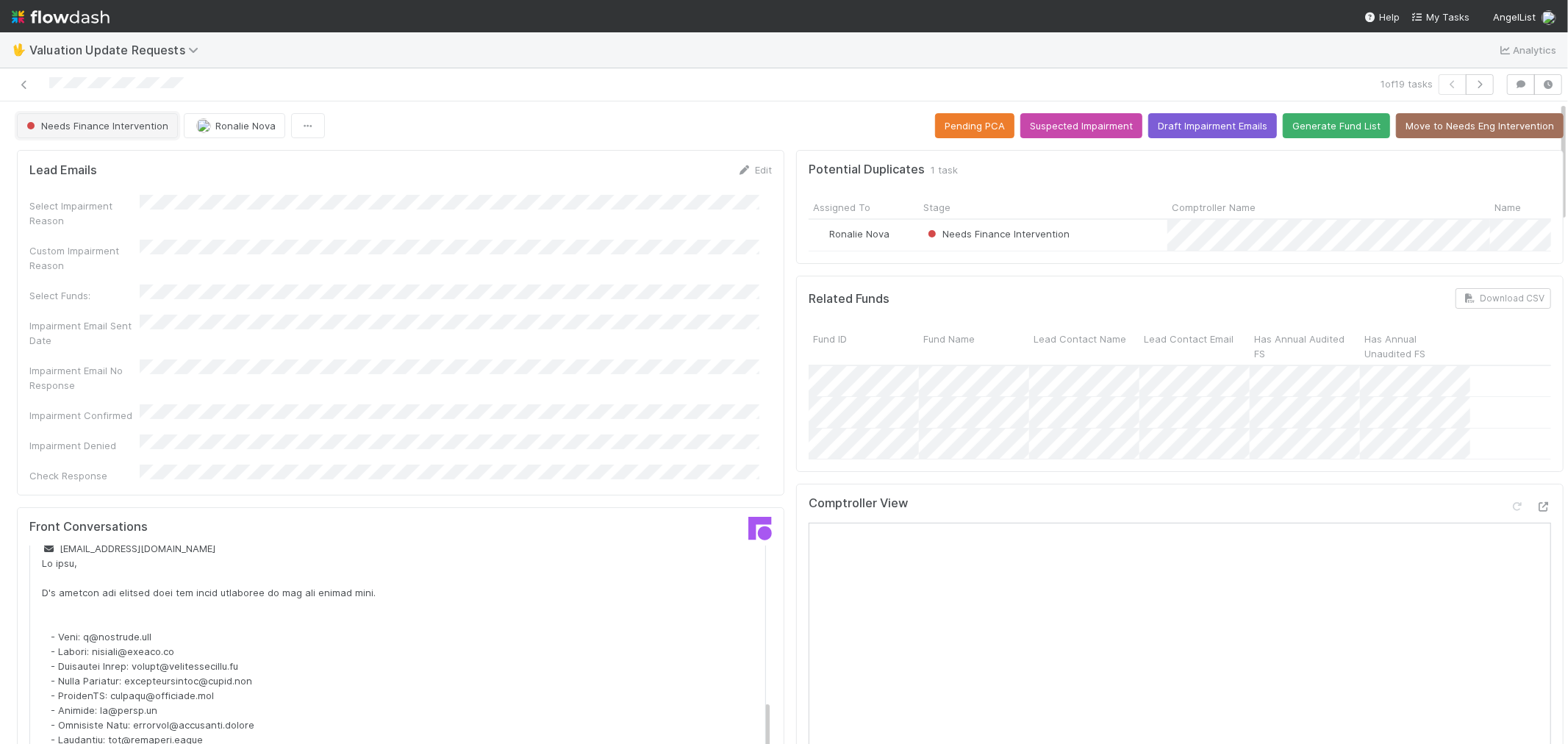
click at [109, 128] on span "Needs Finance Intervention" at bounding box center [96, 126] width 145 height 12
click at [171, 162] on div "Completed" at bounding box center [115, 162] width 208 height 26
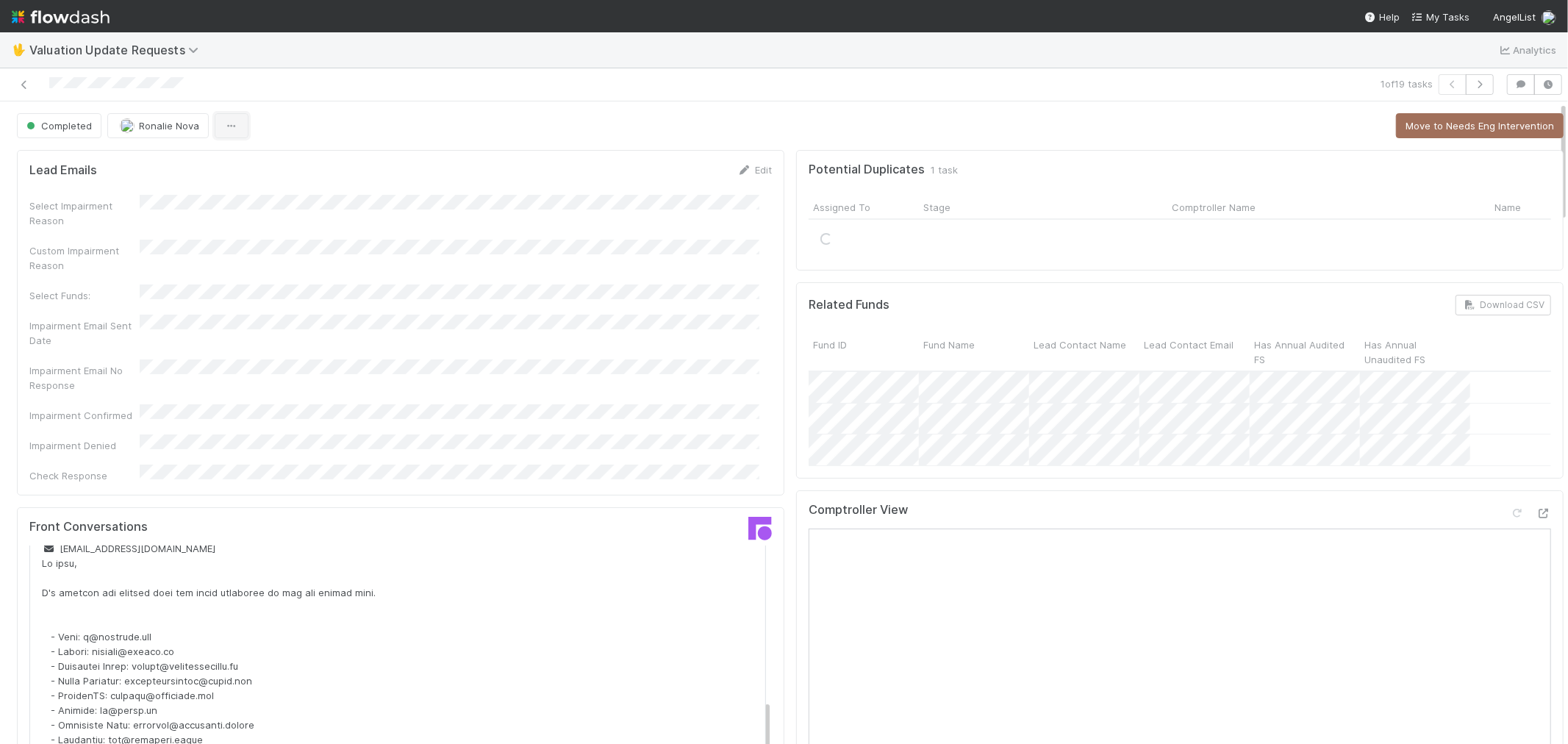
click at [217, 126] on button "button" at bounding box center [231, 126] width 34 height 25
click at [179, 130] on div "Duplicate Delete" at bounding box center [784, 372] width 1568 height 744
click at [174, 130] on button "Ronalie Nova" at bounding box center [157, 126] width 101 height 25
click at [212, 171] on div "[PERSON_NAME]" at bounding box center [204, 162] width 208 height 26
click at [23, 80] on icon at bounding box center [24, 85] width 14 height 10
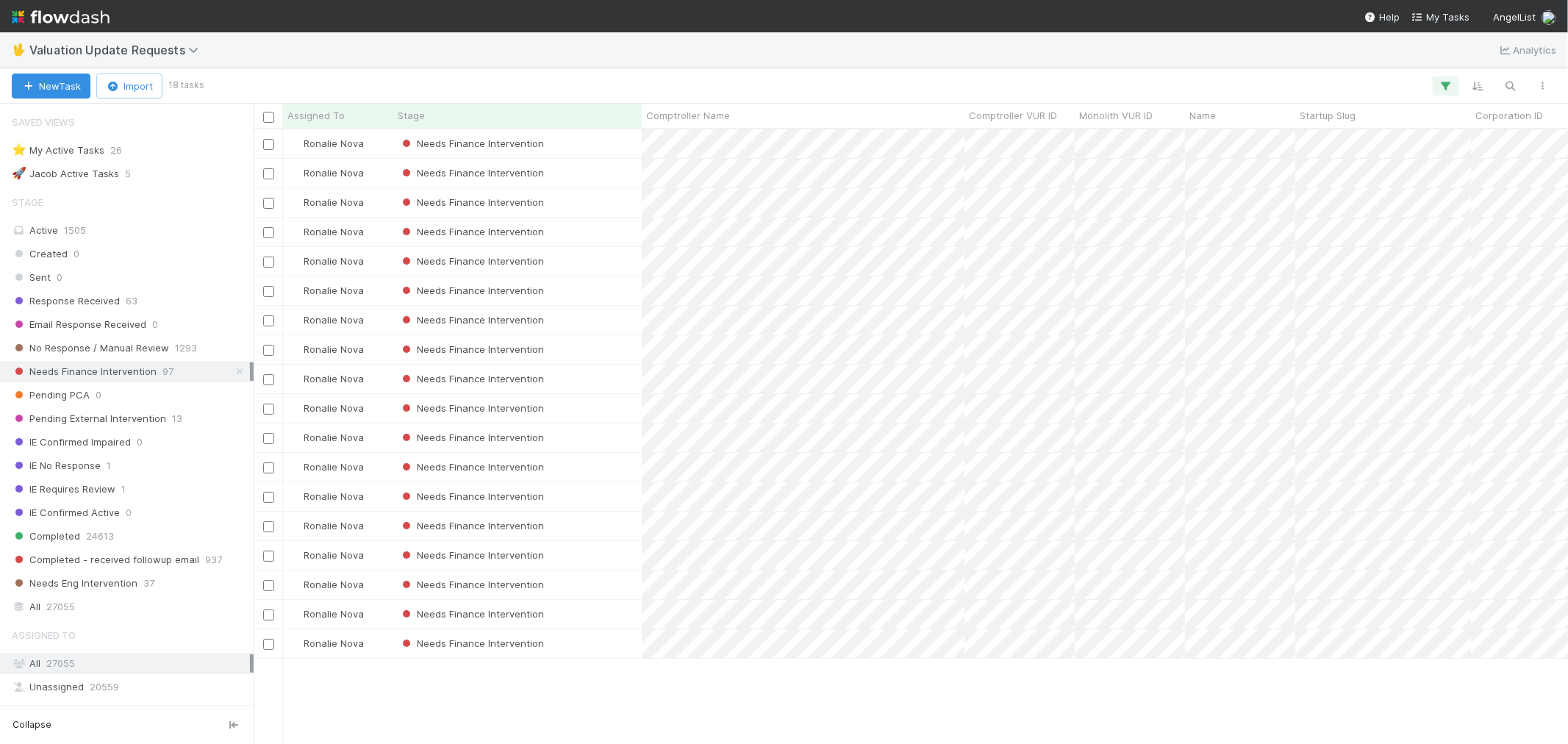
scroll to position [12, 12]
click at [592, 140] on div "Needs Finance Intervention" at bounding box center [517, 144] width 248 height 29
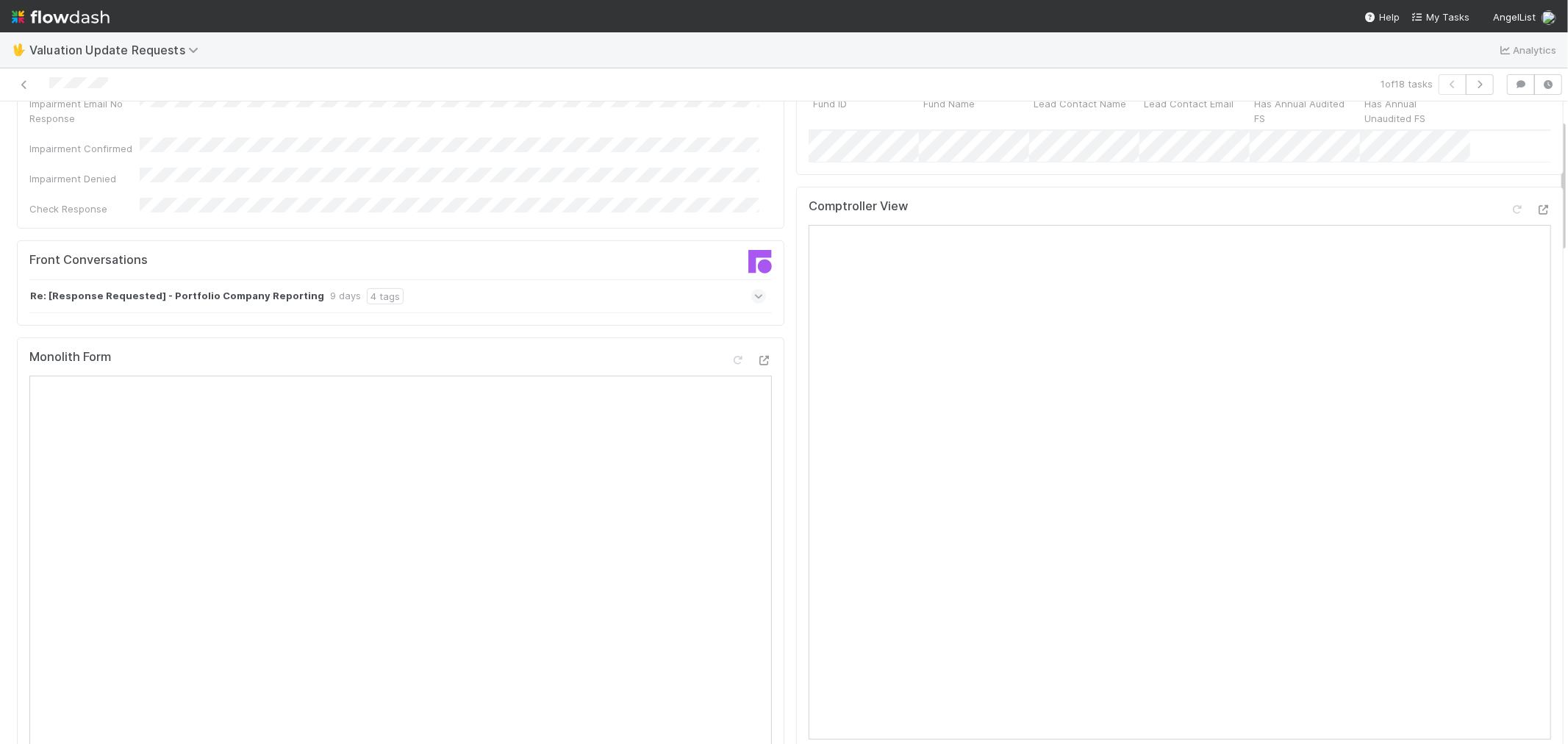
scroll to position [81, 0]
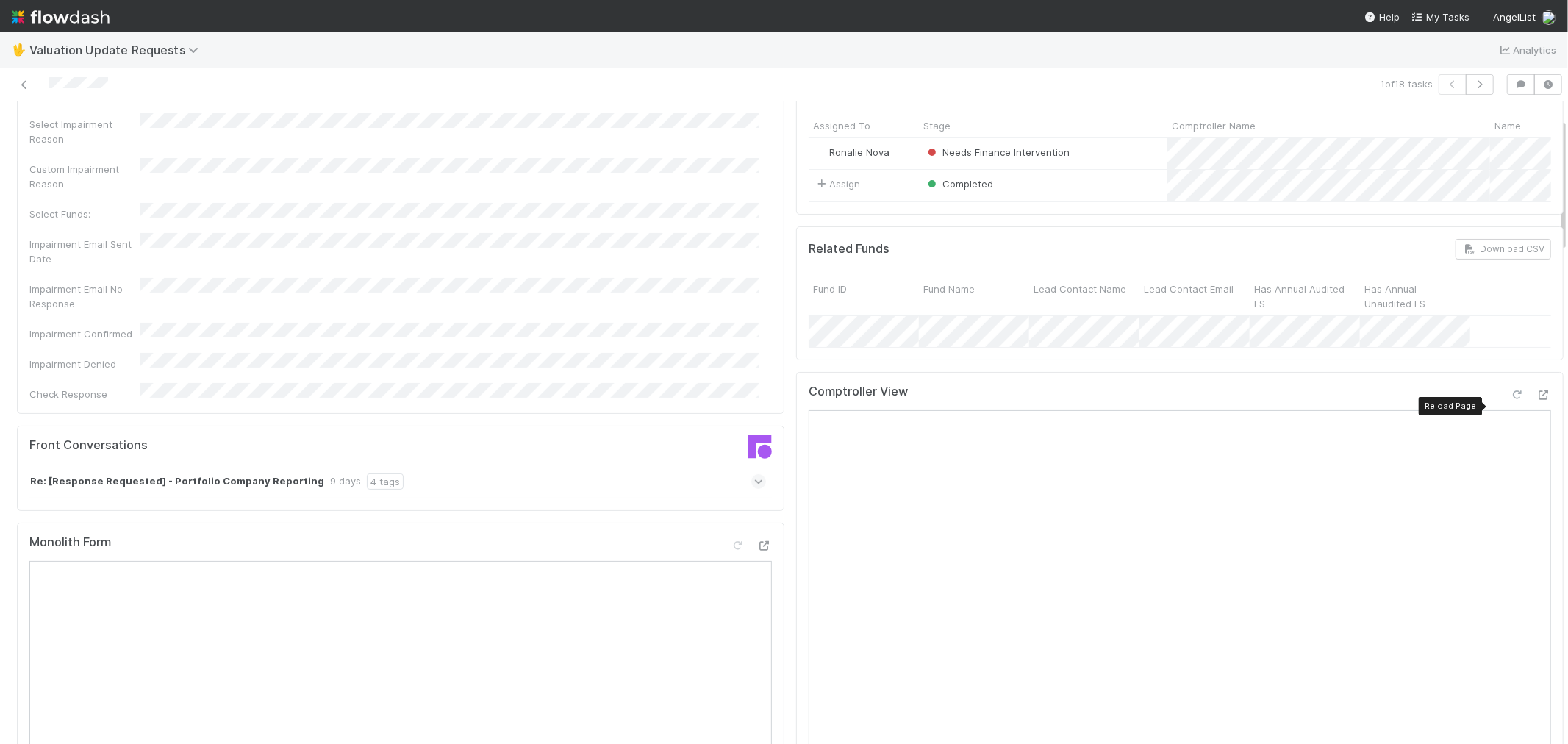
click at [1510, 400] on icon at bounding box center [1517, 395] width 14 height 10
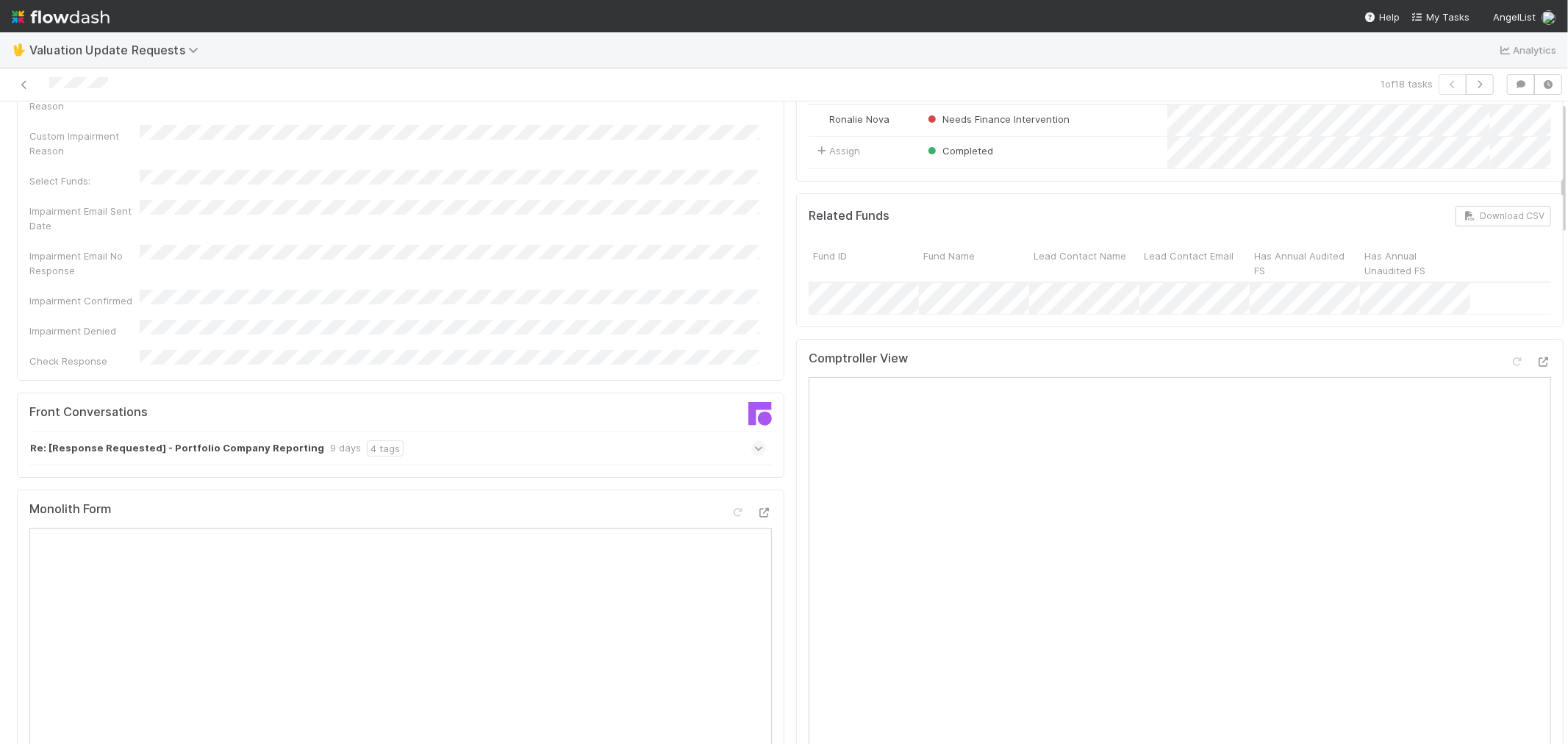
scroll to position [0, 0]
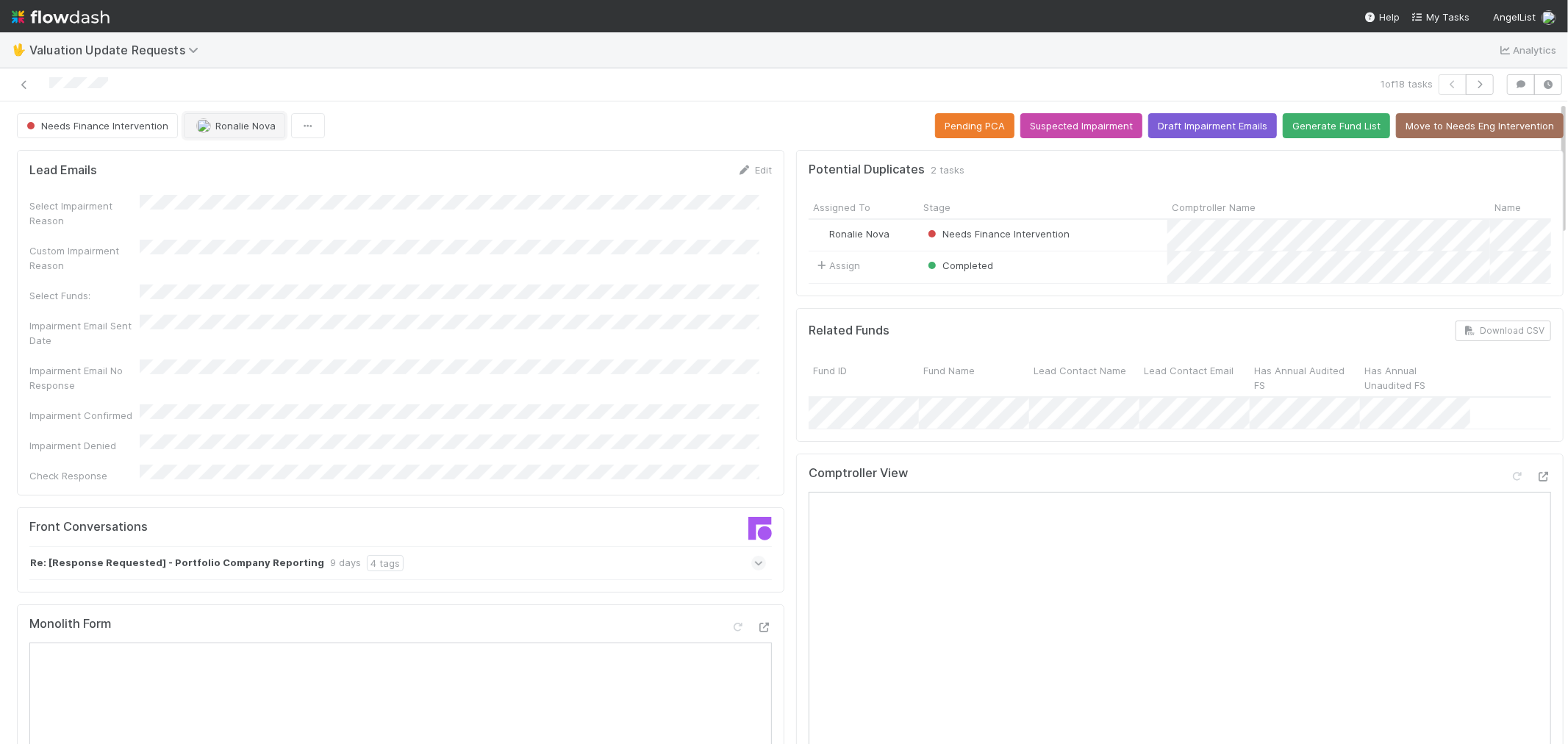
click at [219, 133] on button "Ronalie Nova" at bounding box center [234, 126] width 101 height 25
click at [242, 169] on div "[PERSON_NAME]" at bounding box center [279, 162] width 208 height 26
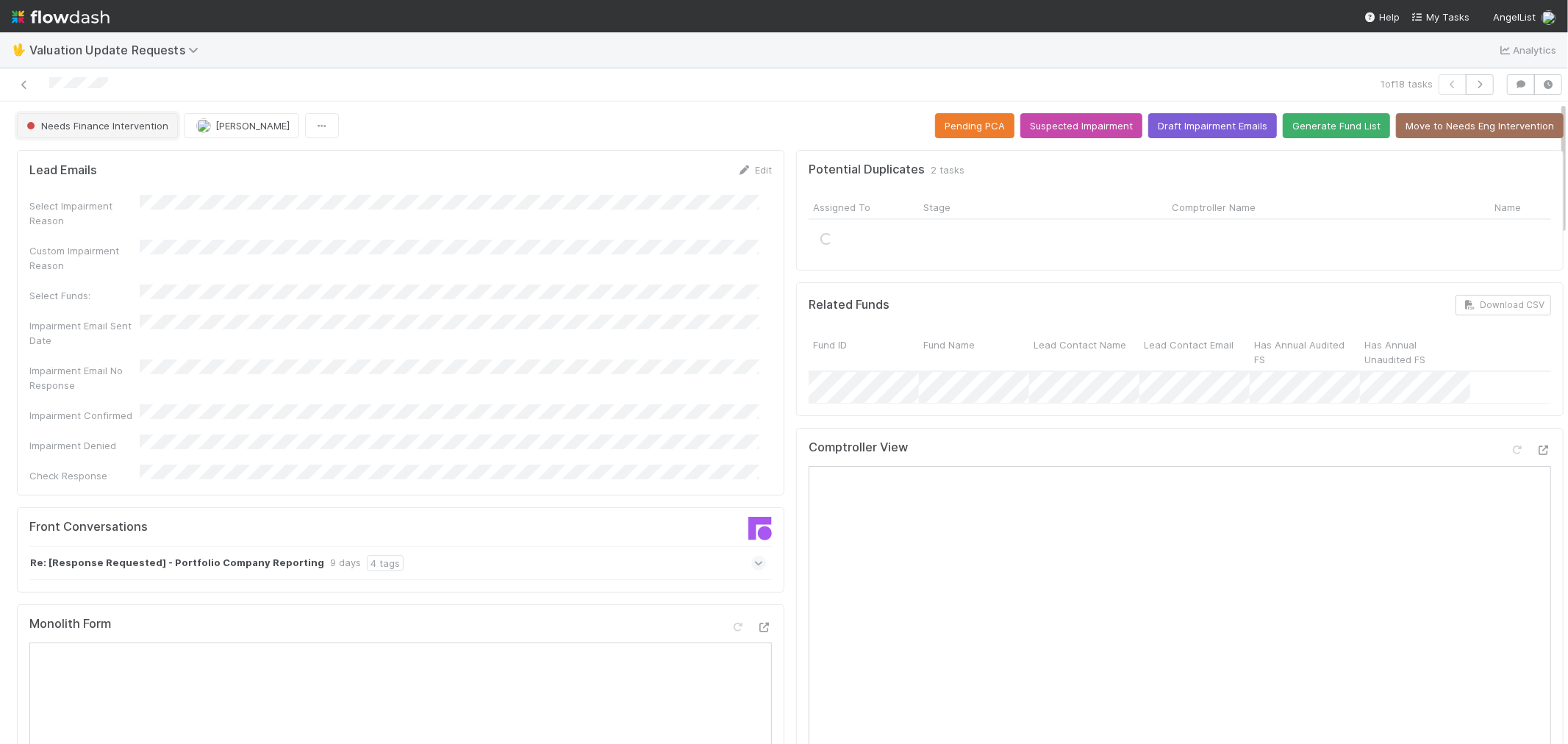
click at [128, 124] on span "Needs Finance Intervention" at bounding box center [96, 126] width 145 height 12
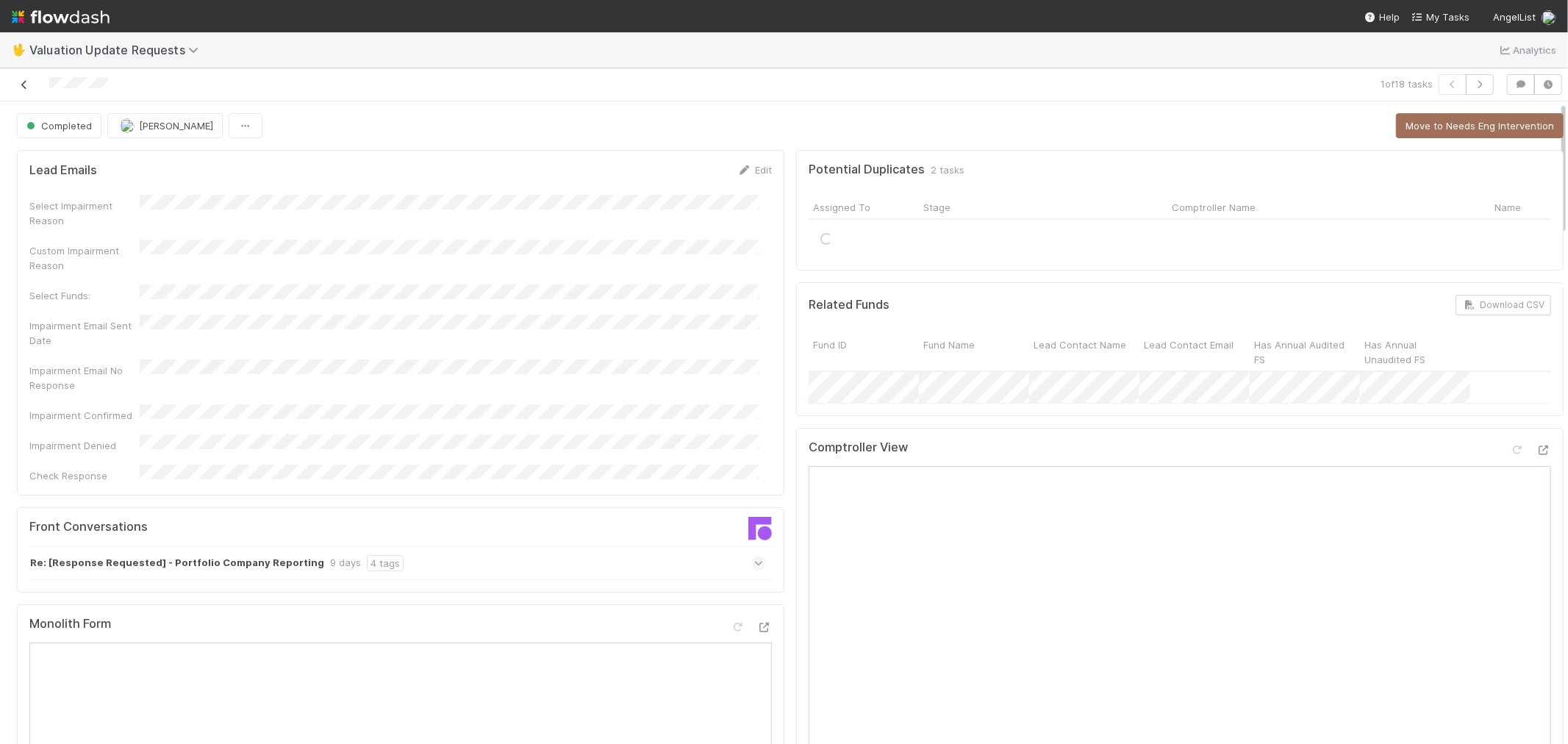
click at [24, 82] on icon at bounding box center [24, 85] width 14 height 10
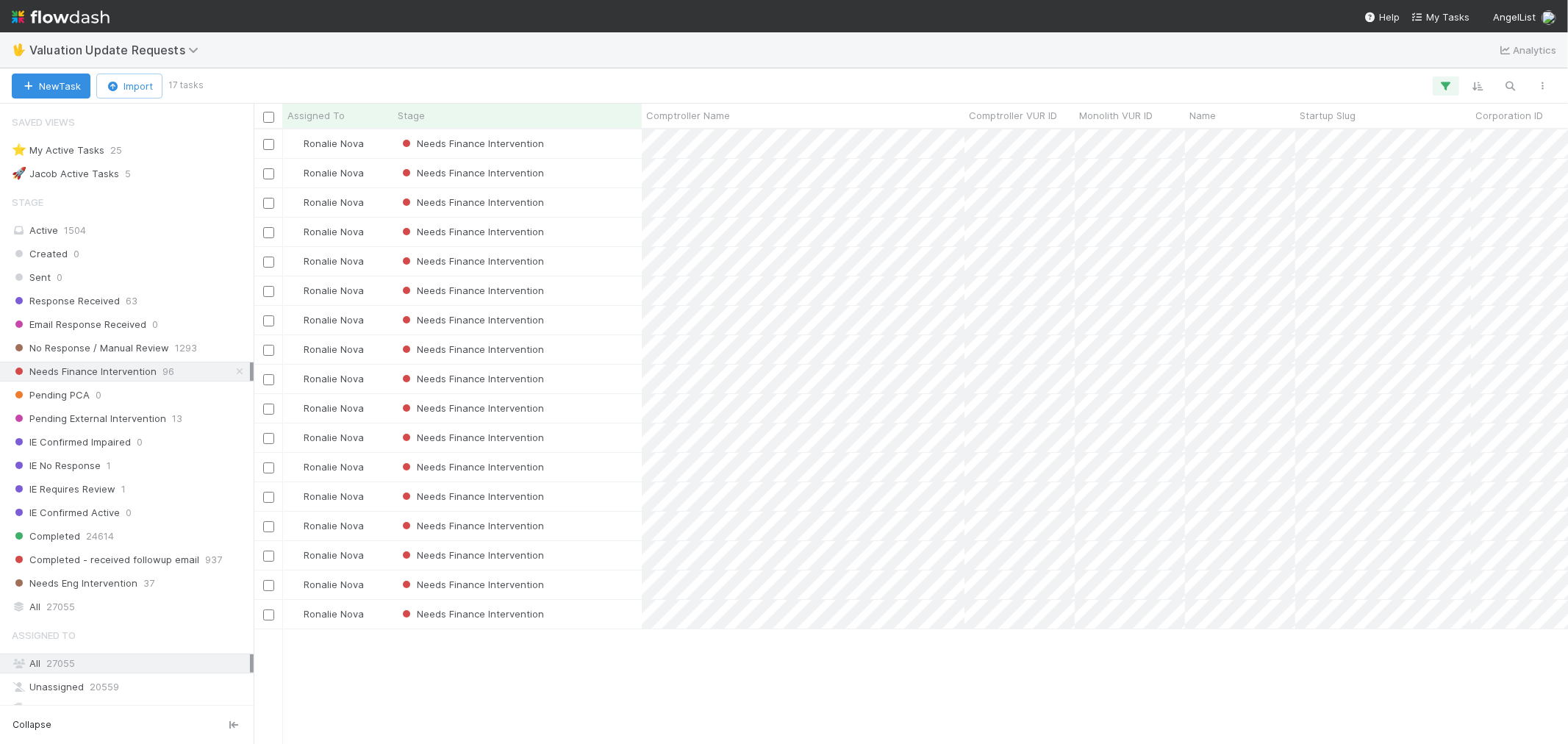
scroll to position [12, 12]
click at [596, 143] on div "Needs Finance Intervention" at bounding box center [517, 144] width 248 height 29
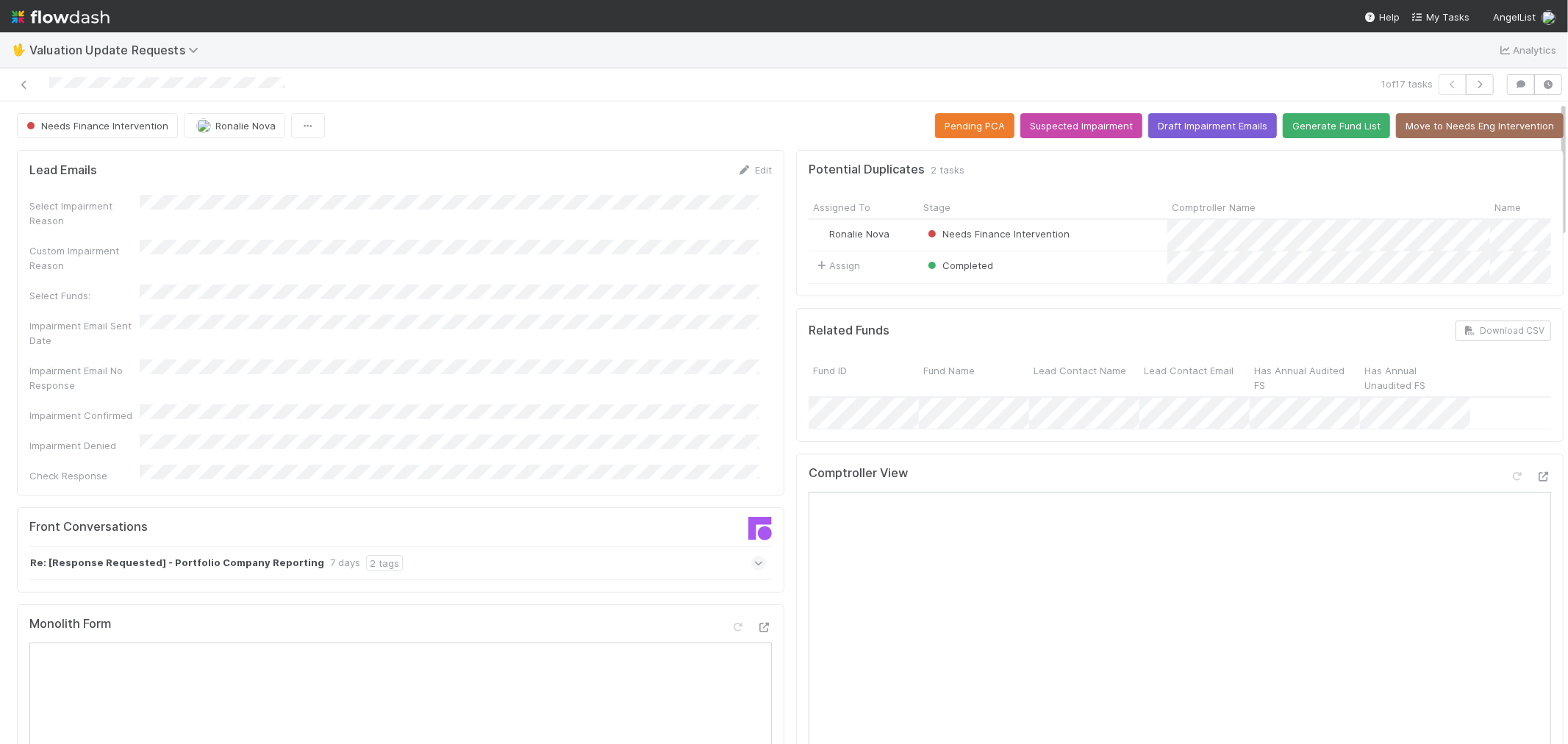
click at [606, 547] on div "Re: [Response Requested] - Portfolio Company Reporting 7 days 2 tags" at bounding box center [397, 563] width 737 height 34
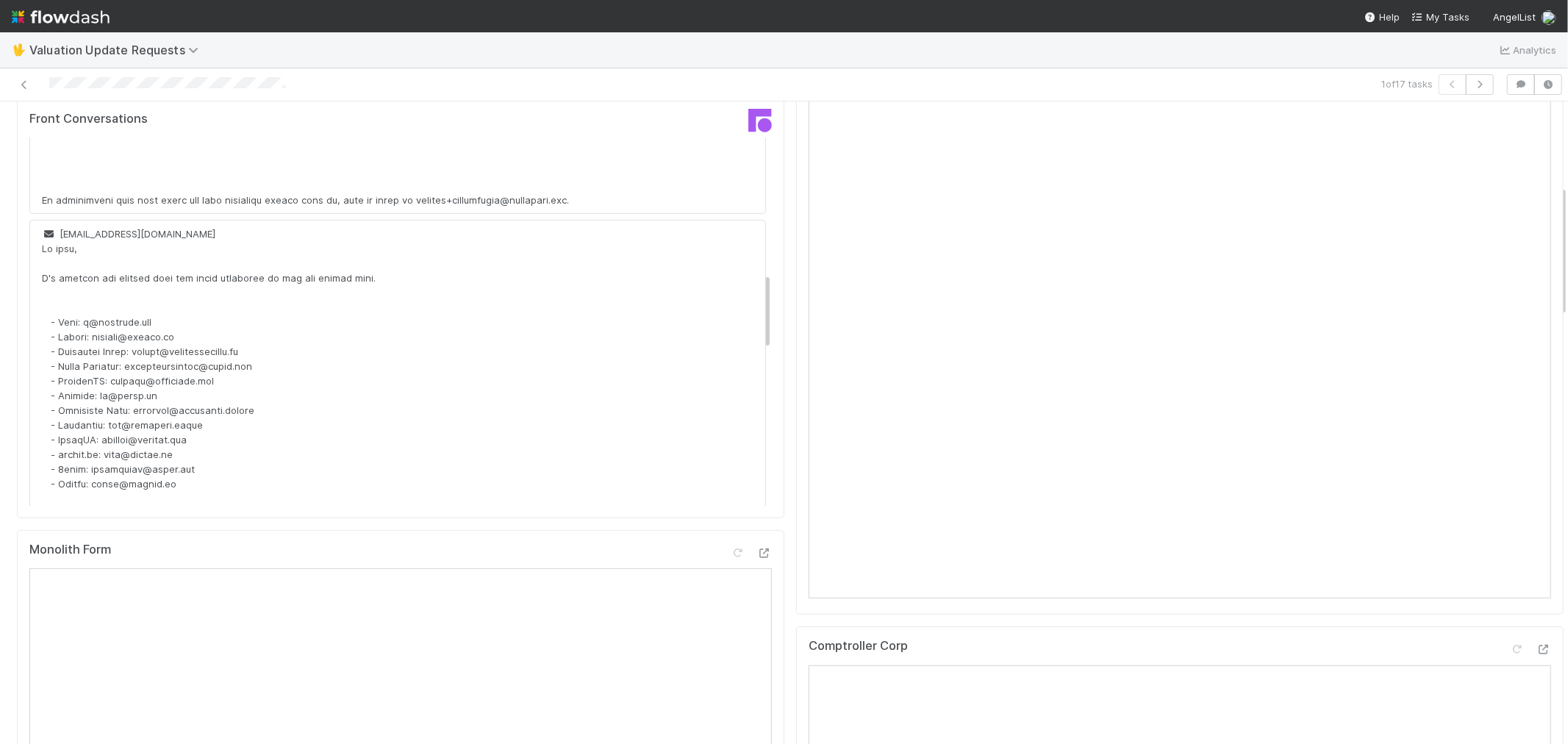
scroll to position [735, 0]
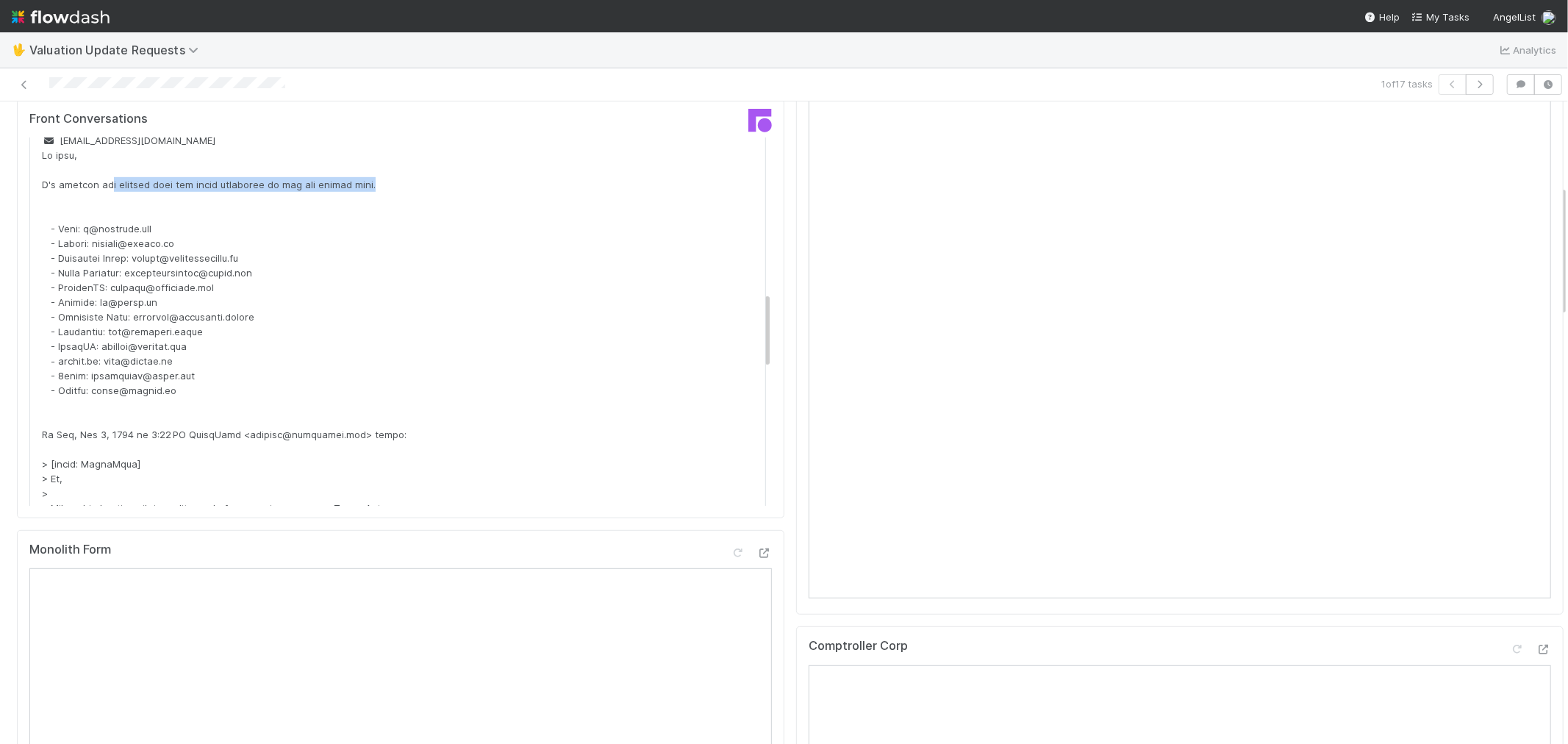
drag, startPoint x: 97, startPoint y: 184, endPoint x: 387, endPoint y: 189, distance: 290.0
click at [387, 189] on div at bounding box center [433, 618] width 783 height 941
drag, startPoint x: 129, startPoint y: 319, endPoint x: 242, endPoint y: 316, distance: 113.0
click at [242, 316] on div at bounding box center [433, 618] width 783 height 941
copy div "wijuwiju@interface.social"
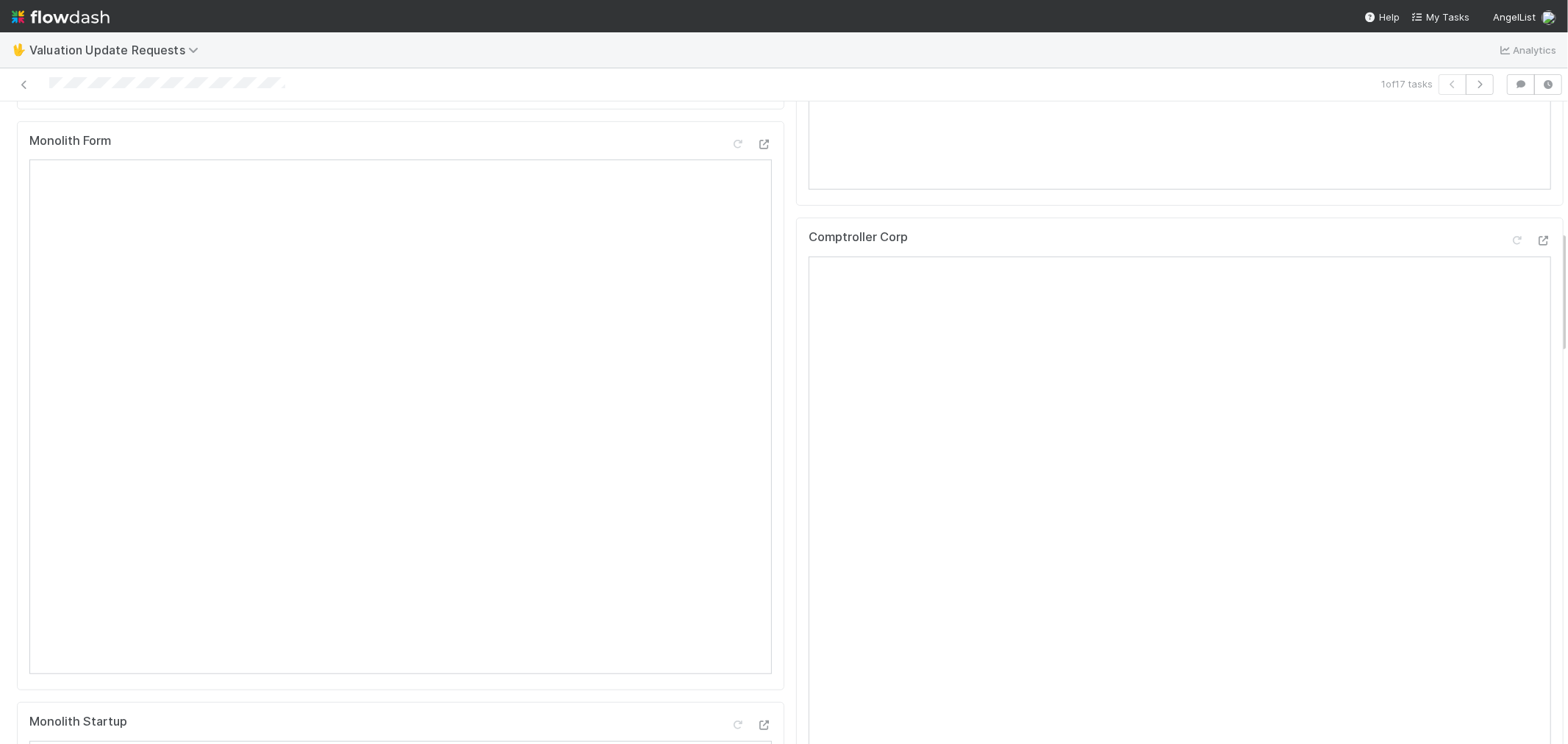
scroll to position [327, 0]
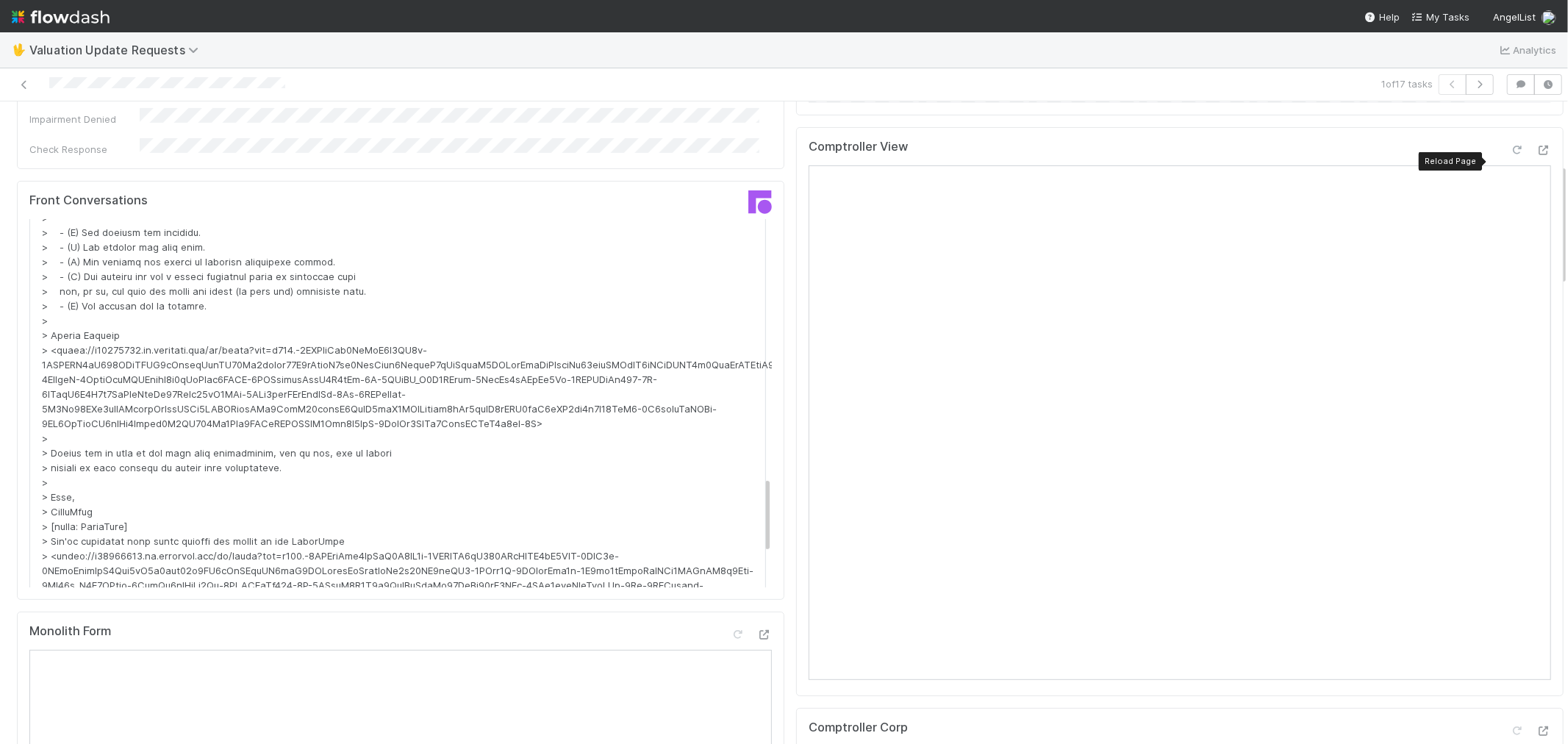
click at [1510, 153] on div at bounding box center [1517, 150] width 14 height 14
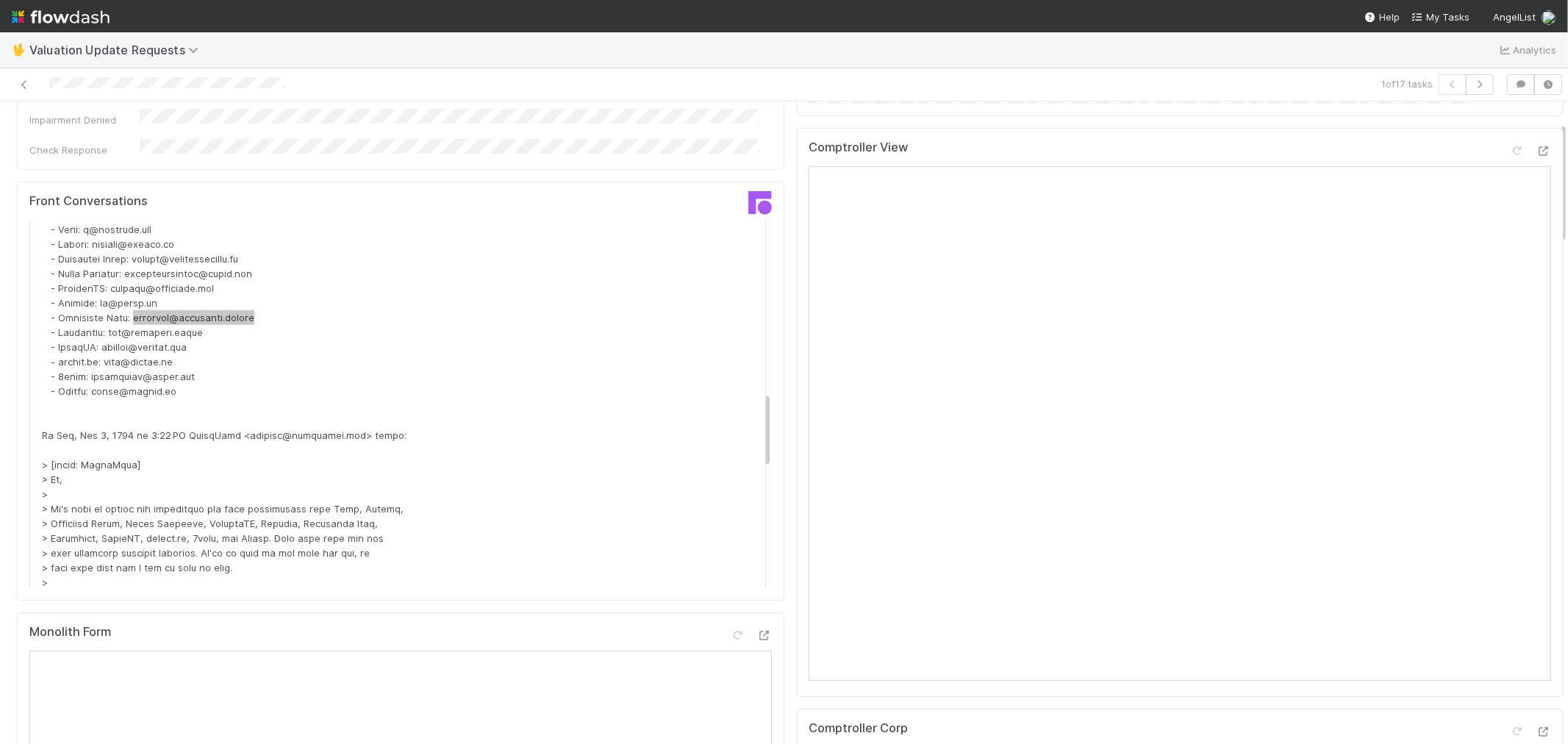
scroll to position [0, 0]
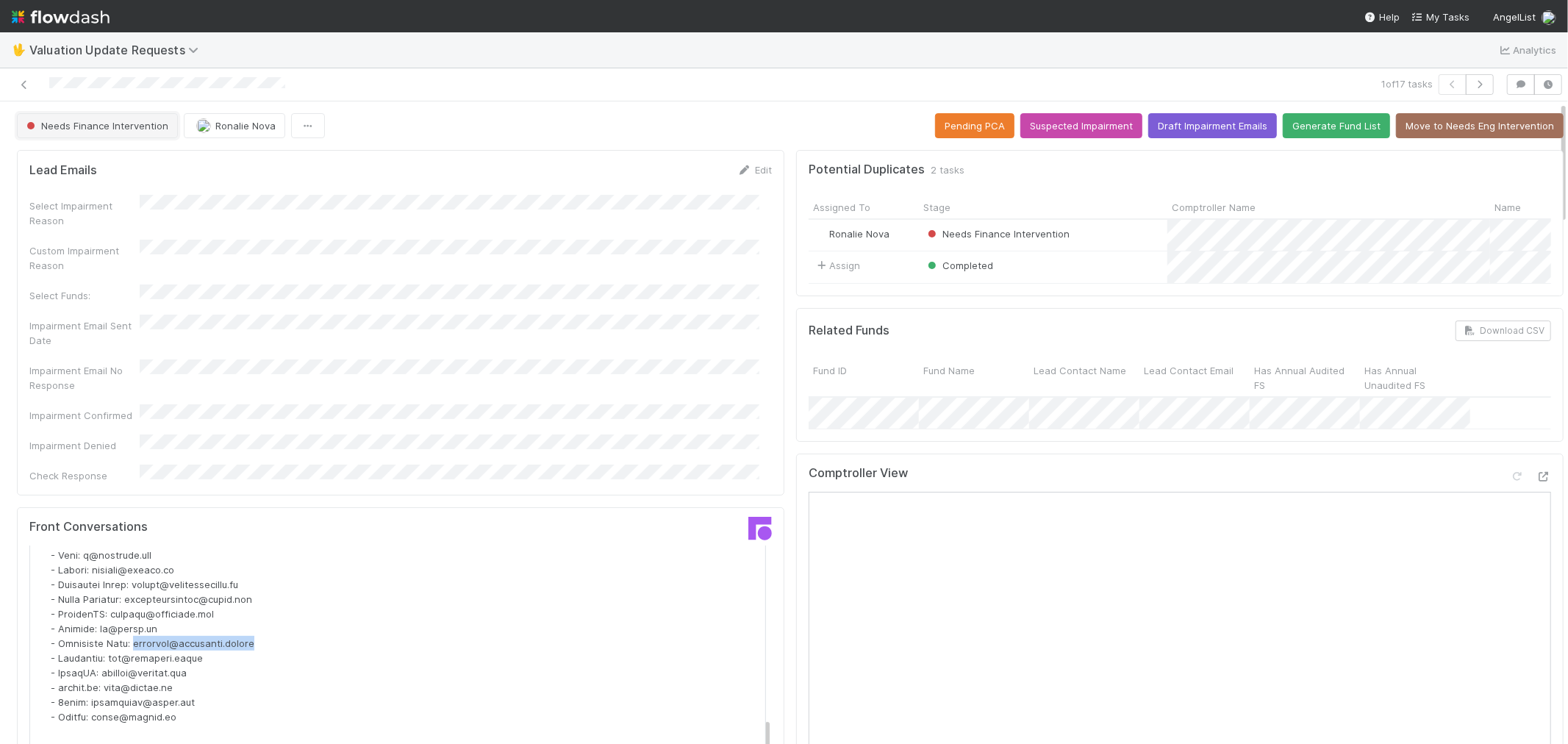
click at [119, 130] on span "Needs Finance Intervention" at bounding box center [96, 126] width 145 height 12
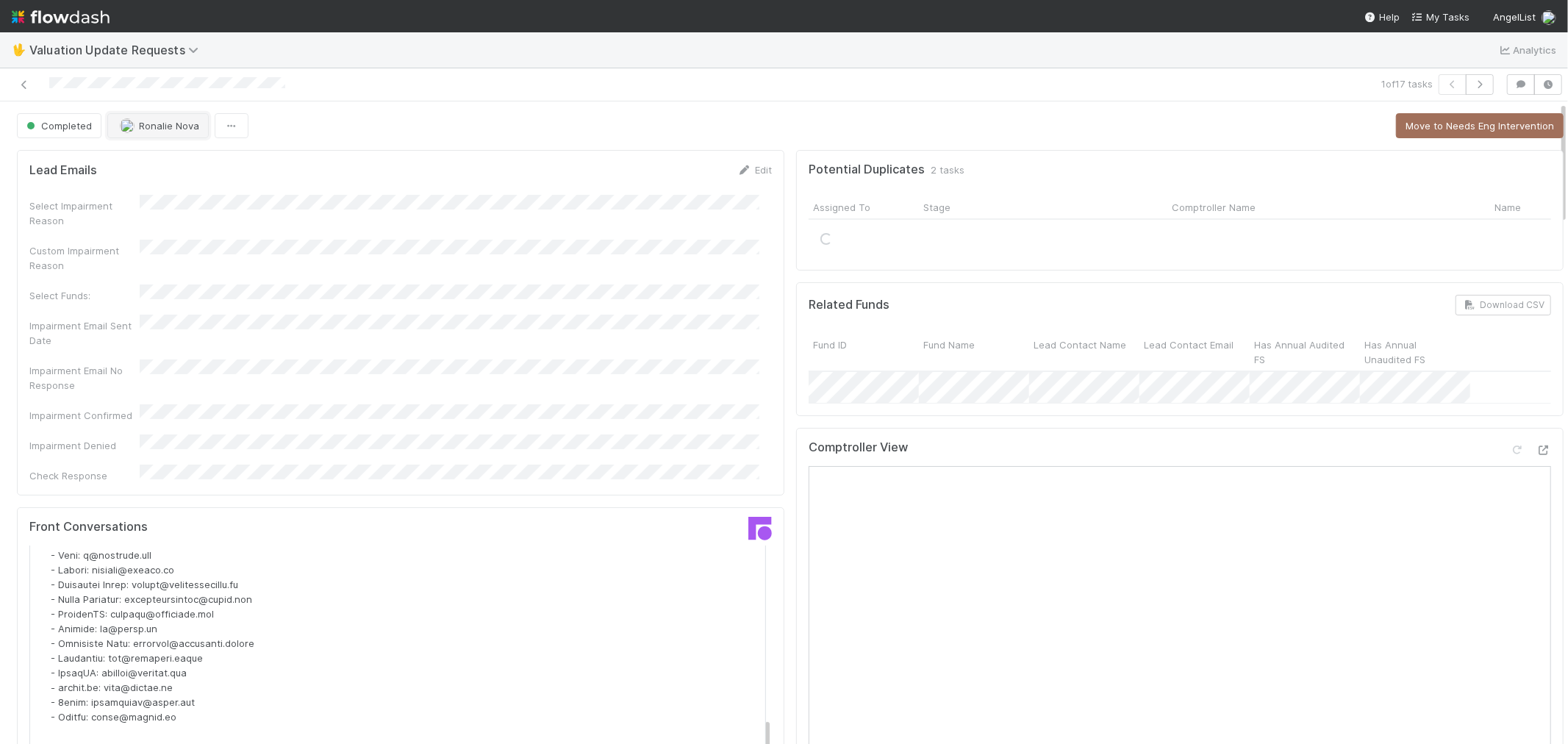
click at [164, 123] on span "Ronalie Nova" at bounding box center [169, 126] width 60 height 12
click at [27, 83] on icon at bounding box center [24, 85] width 14 height 10
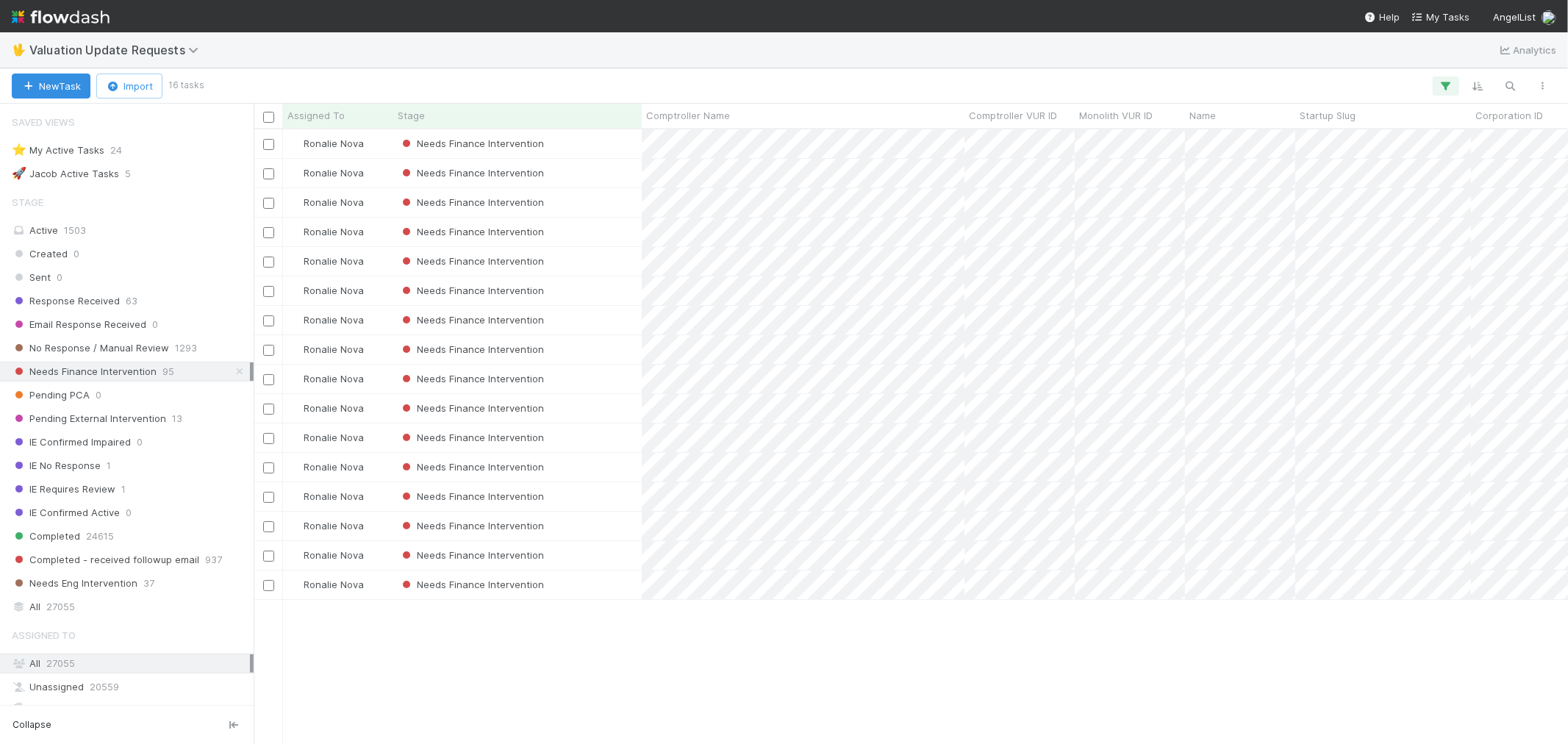
scroll to position [602, 1302]
click at [591, 145] on div "Needs Finance Intervention" at bounding box center [517, 144] width 248 height 29
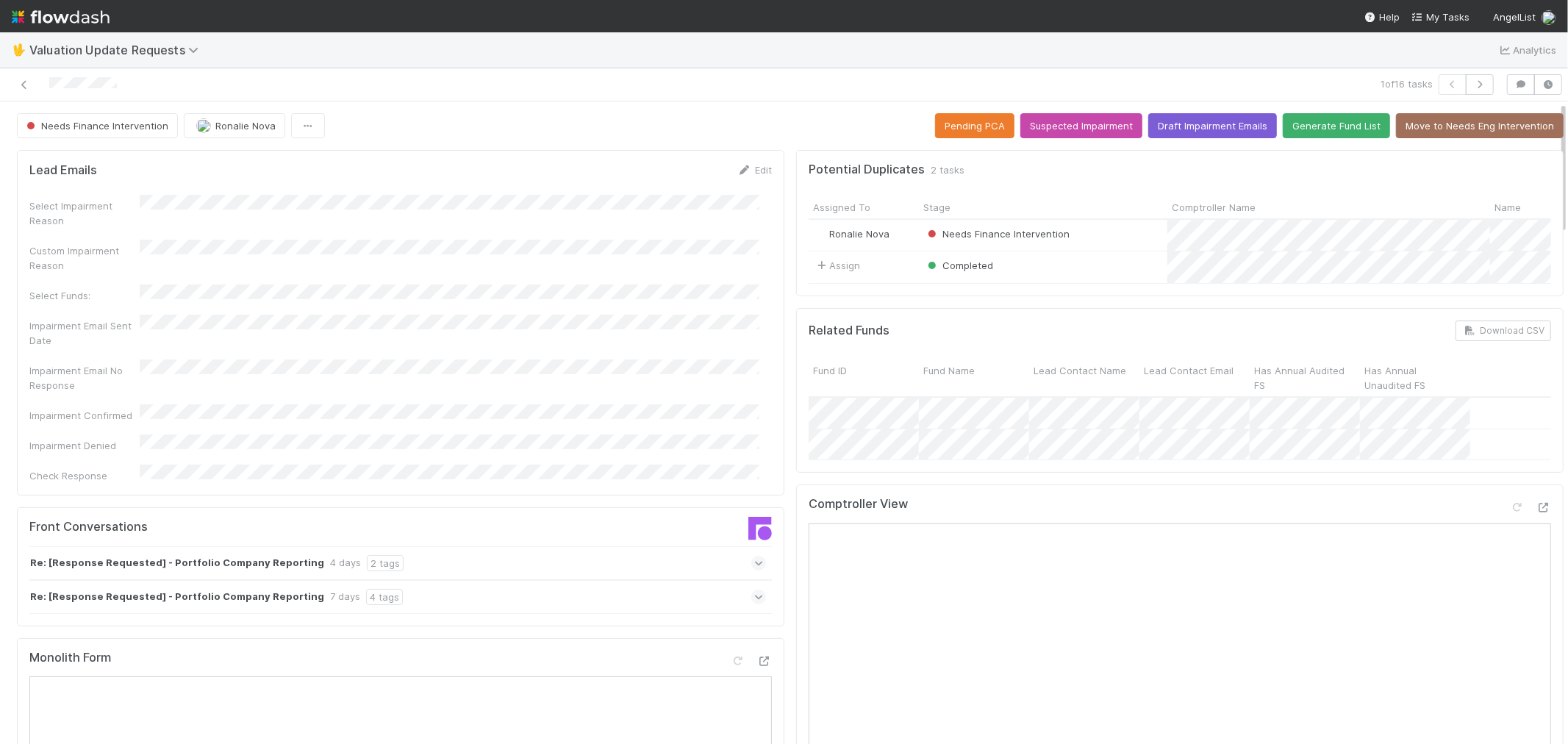
click at [755, 556] on icon at bounding box center [759, 562] width 10 height 14
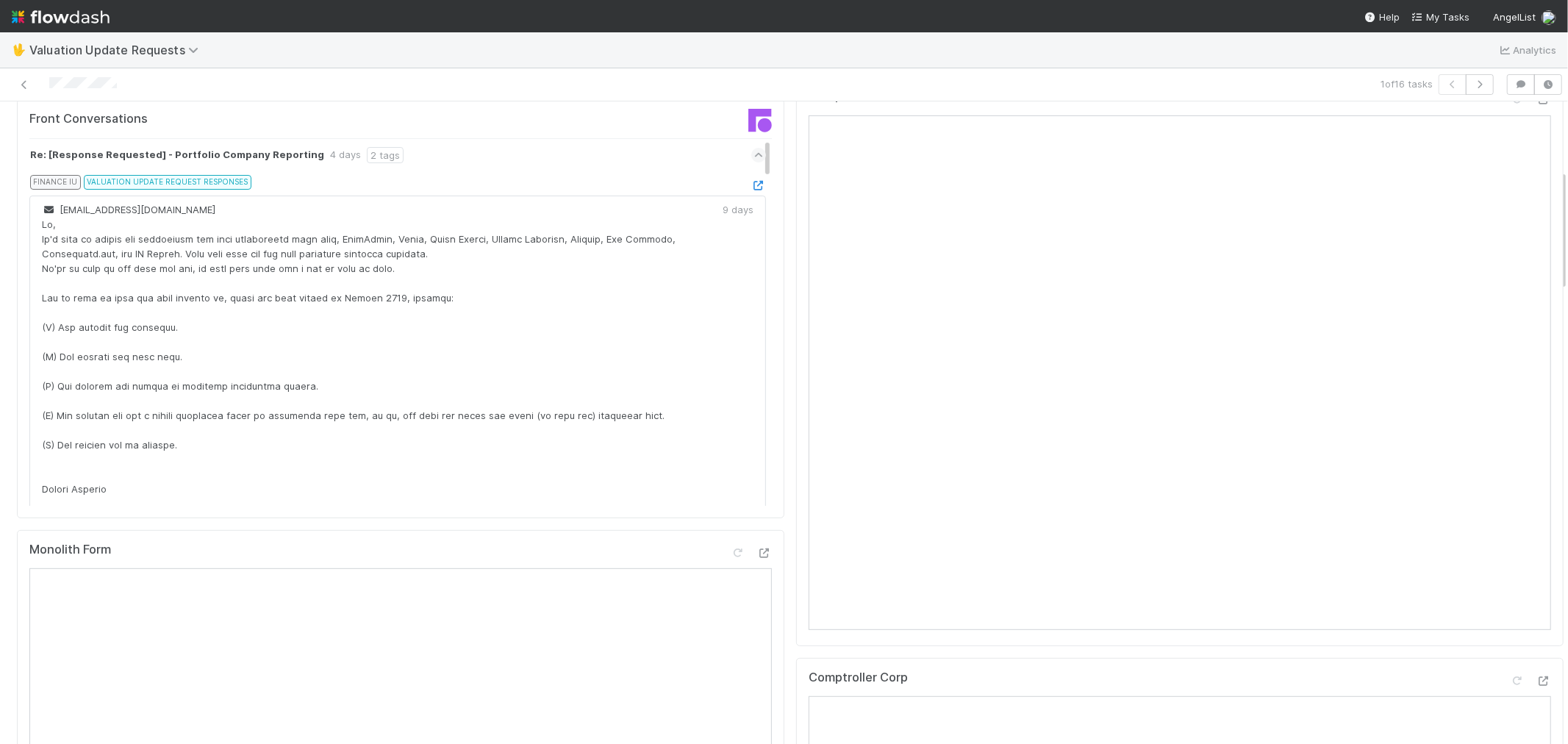
scroll to position [327, 0]
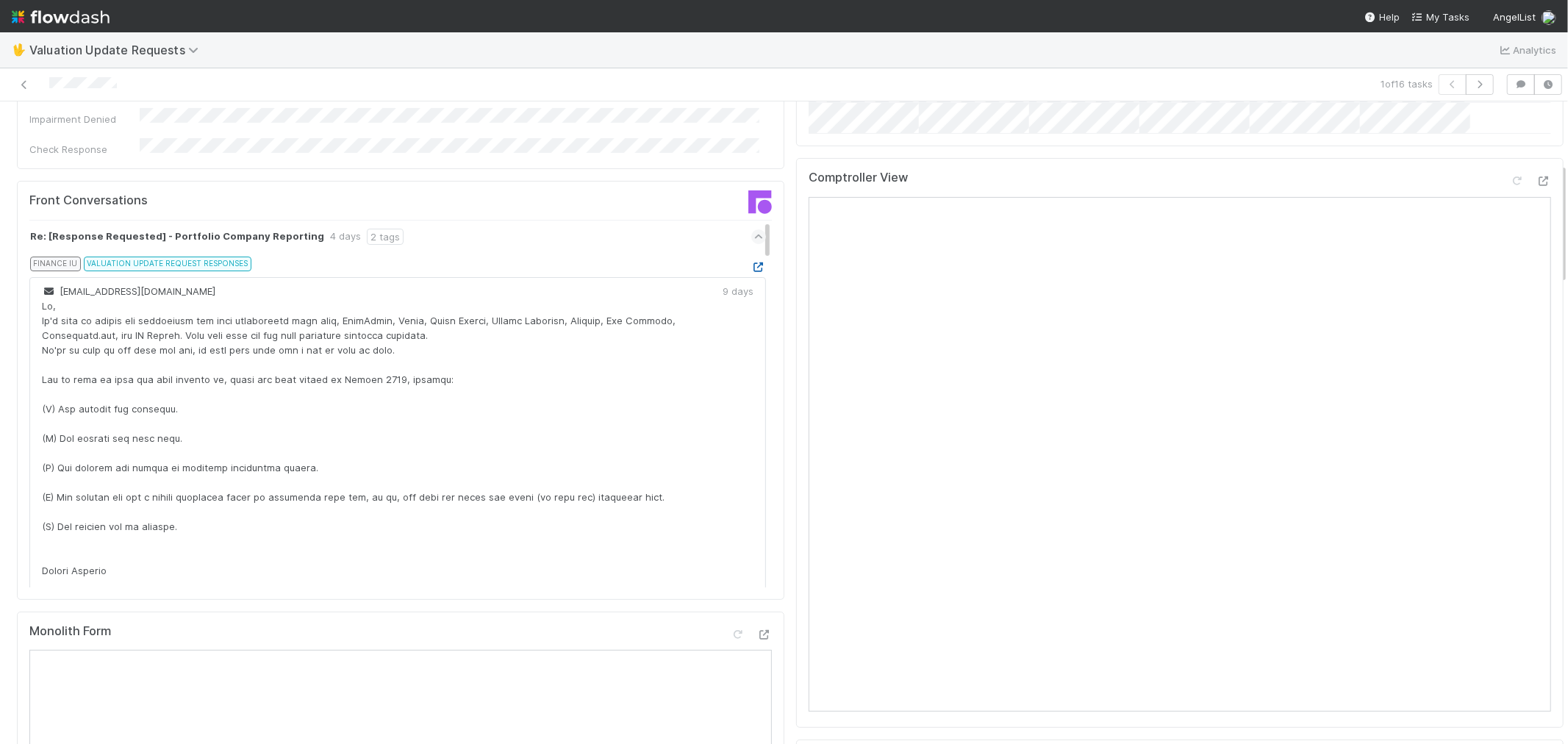
click at [752, 261] on link at bounding box center [758, 267] width 14 height 12
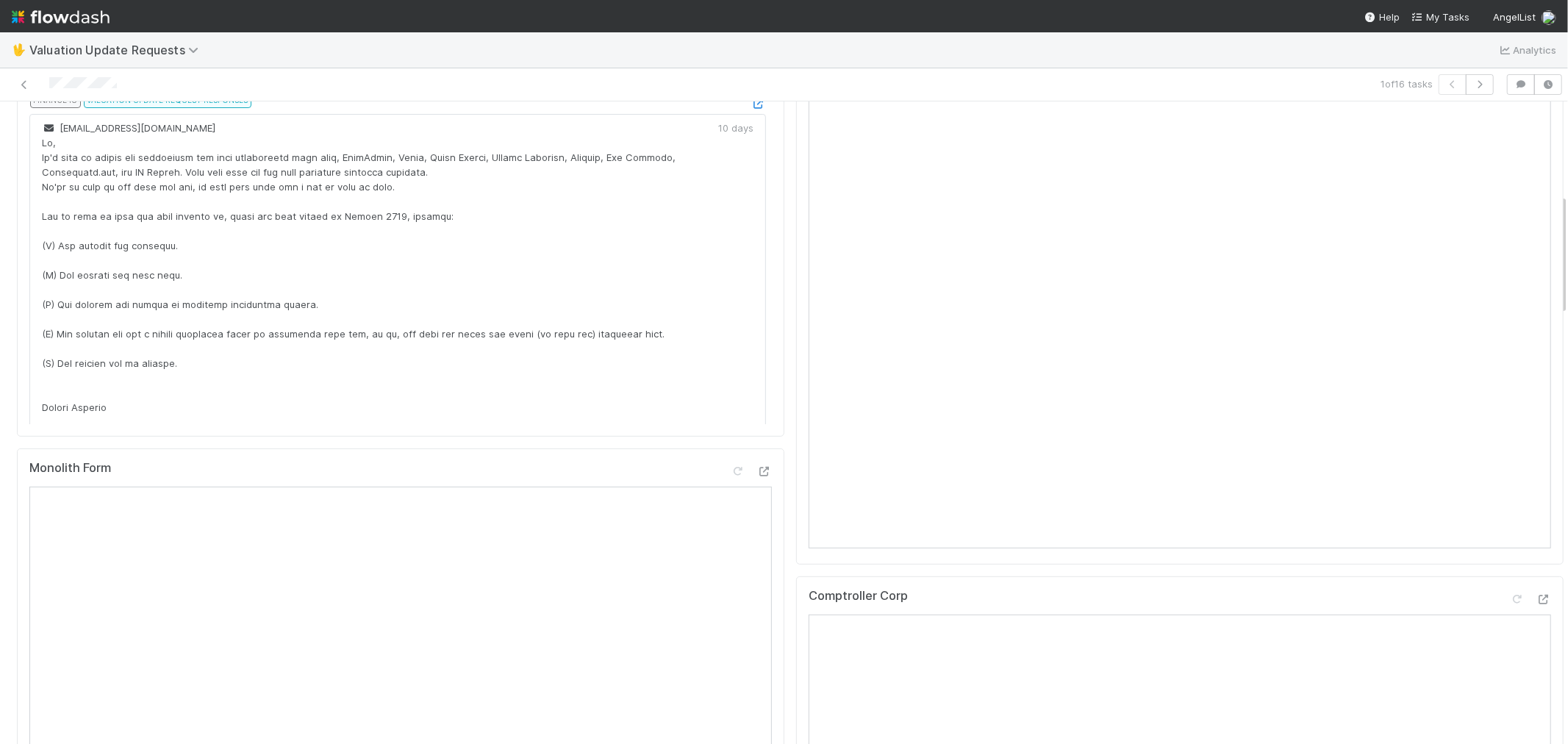
scroll to position [0, 0]
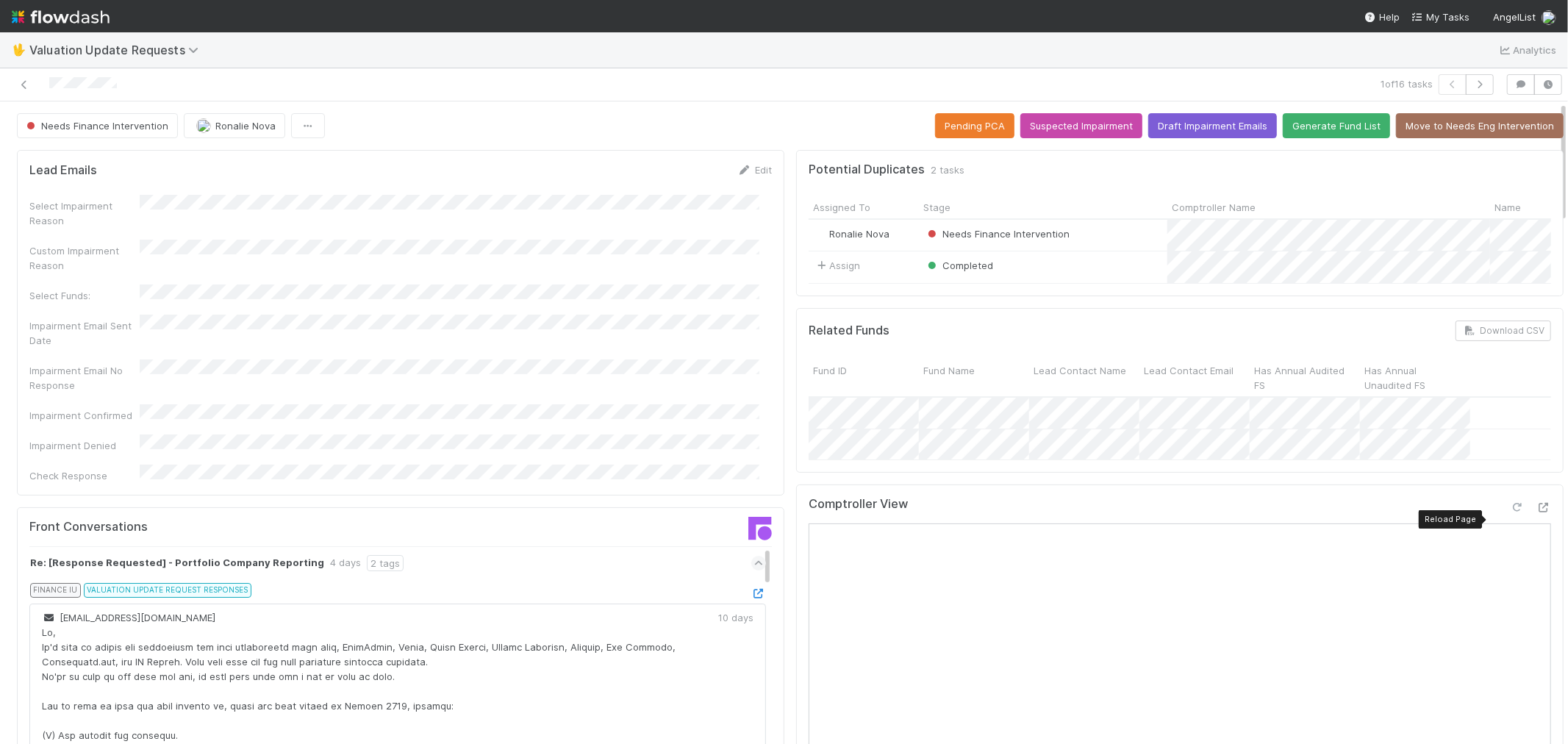
click at [1510, 513] on icon at bounding box center [1517, 508] width 14 height 10
click at [150, 124] on span "Needs Finance Intervention" at bounding box center [96, 126] width 145 height 12
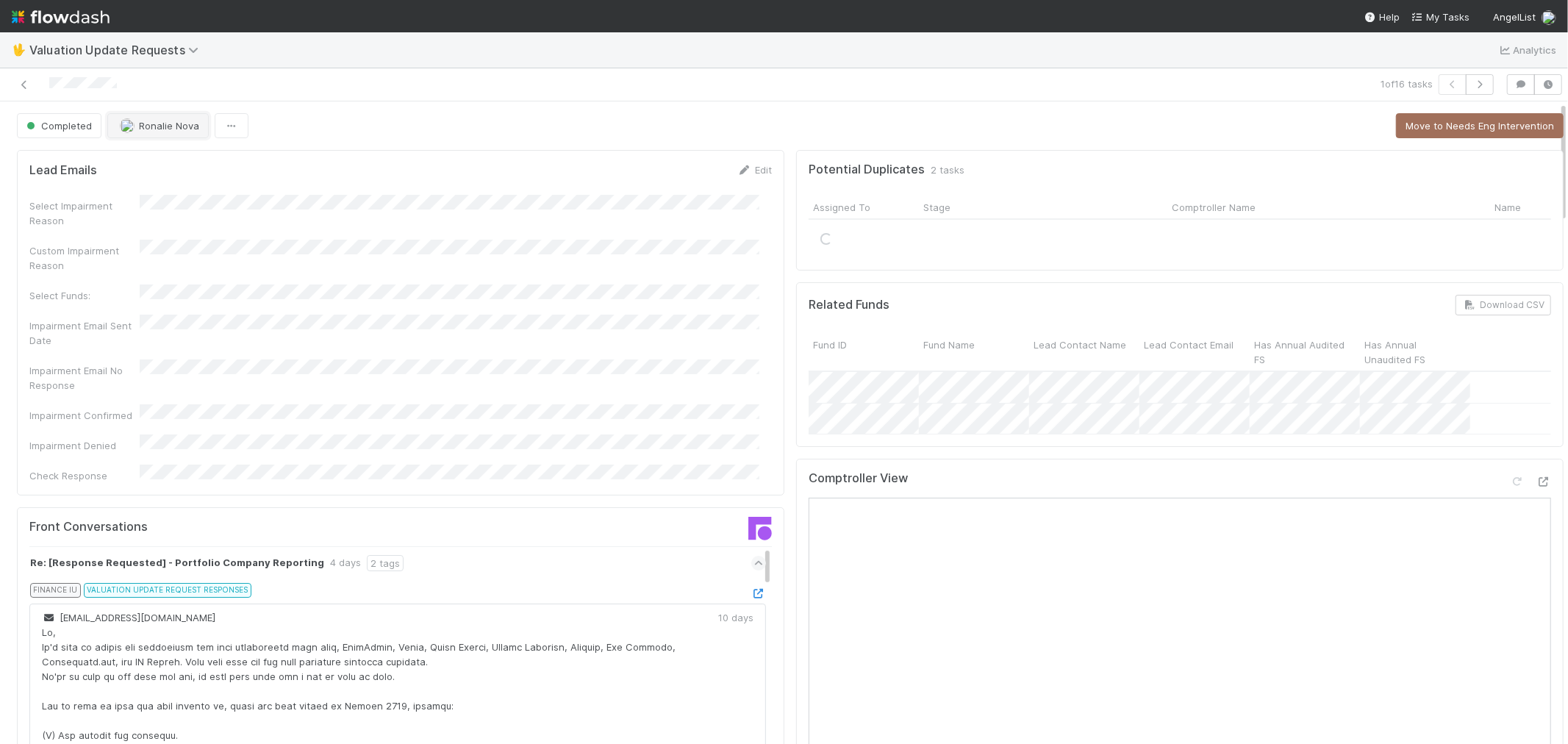
click at [192, 128] on span "Ronalie Nova" at bounding box center [169, 126] width 60 height 12
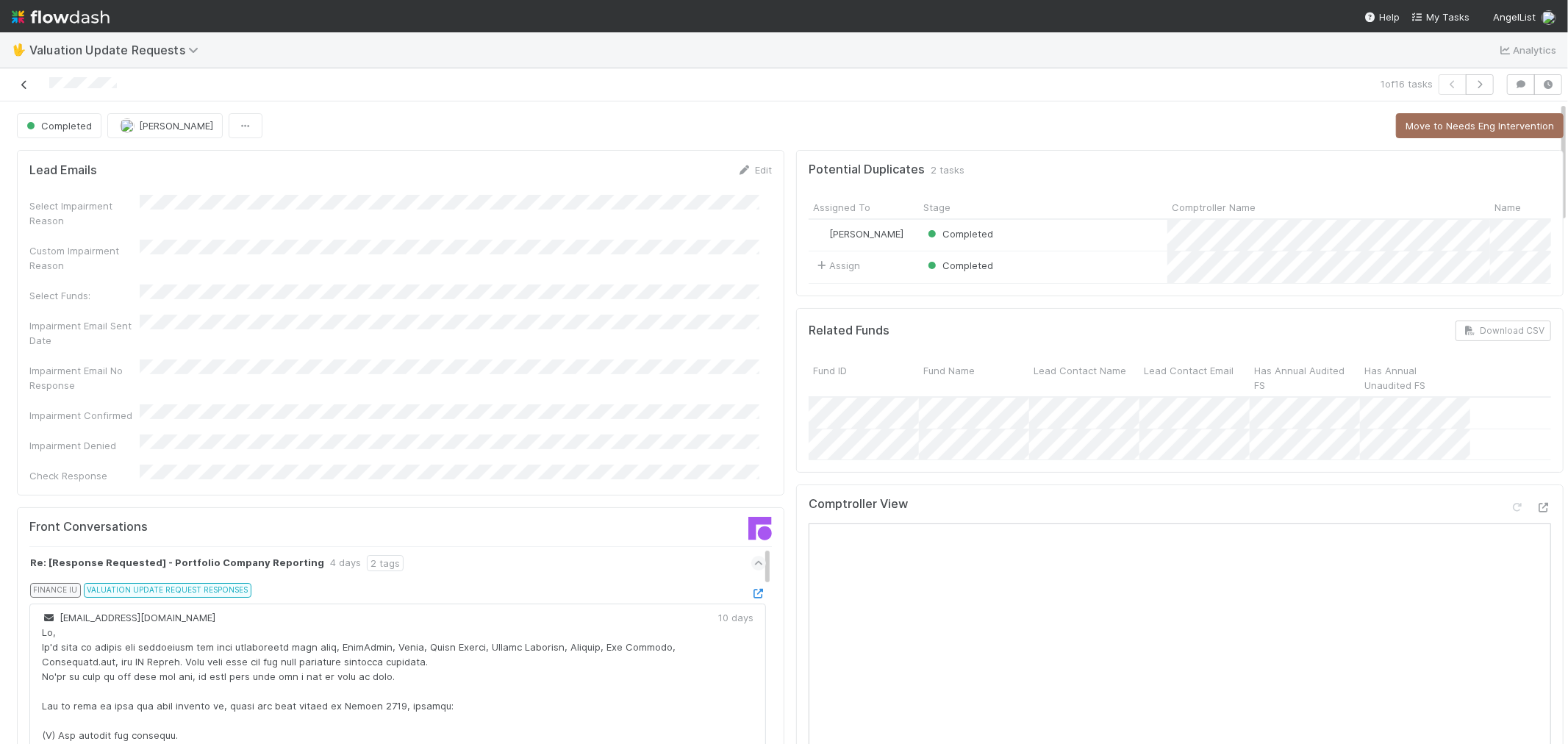
click at [28, 85] on icon at bounding box center [24, 85] width 14 height 10
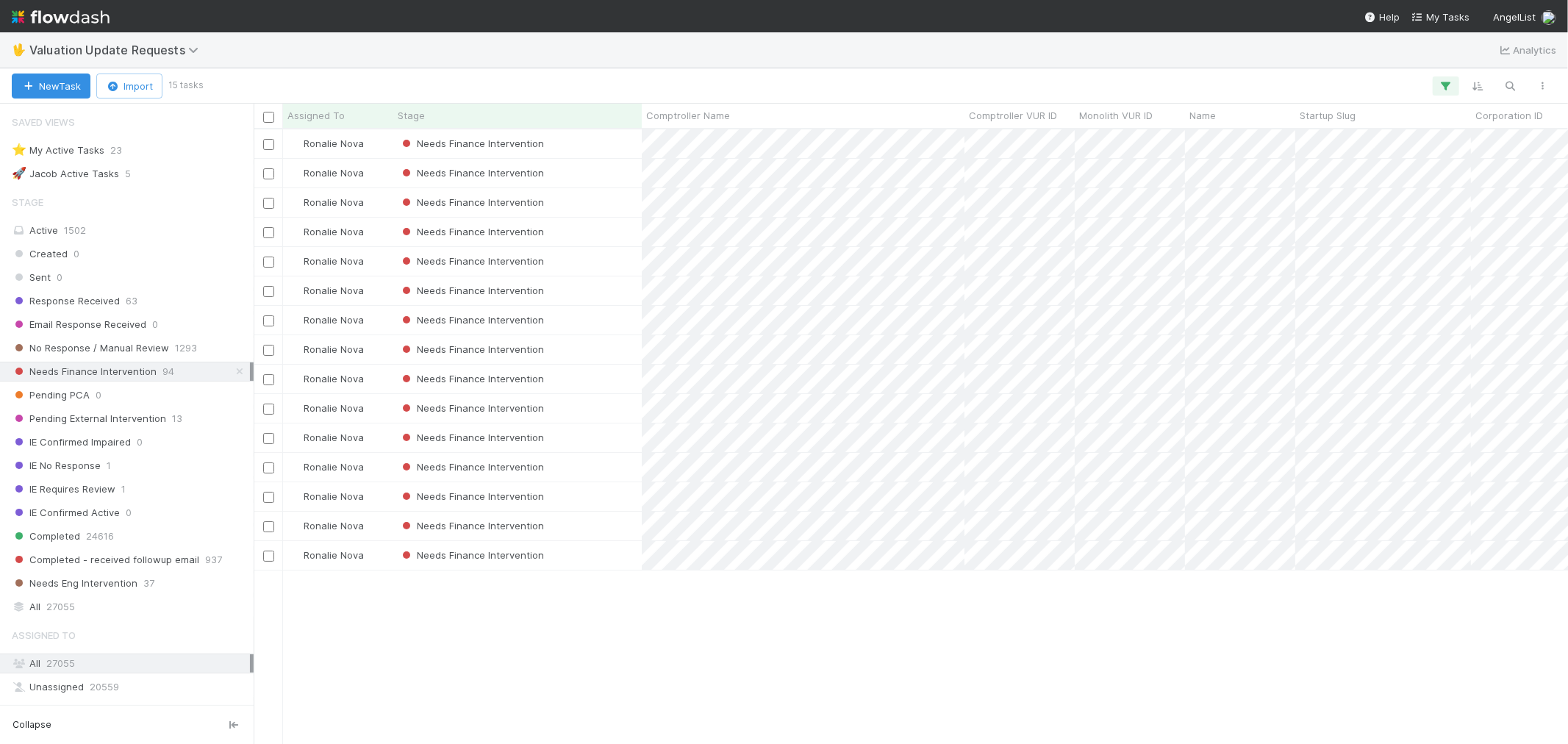
scroll to position [12, 12]
click at [614, 146] on div "Needs Finance Intervention" at bounding box center [517, 144] width 248 height 29
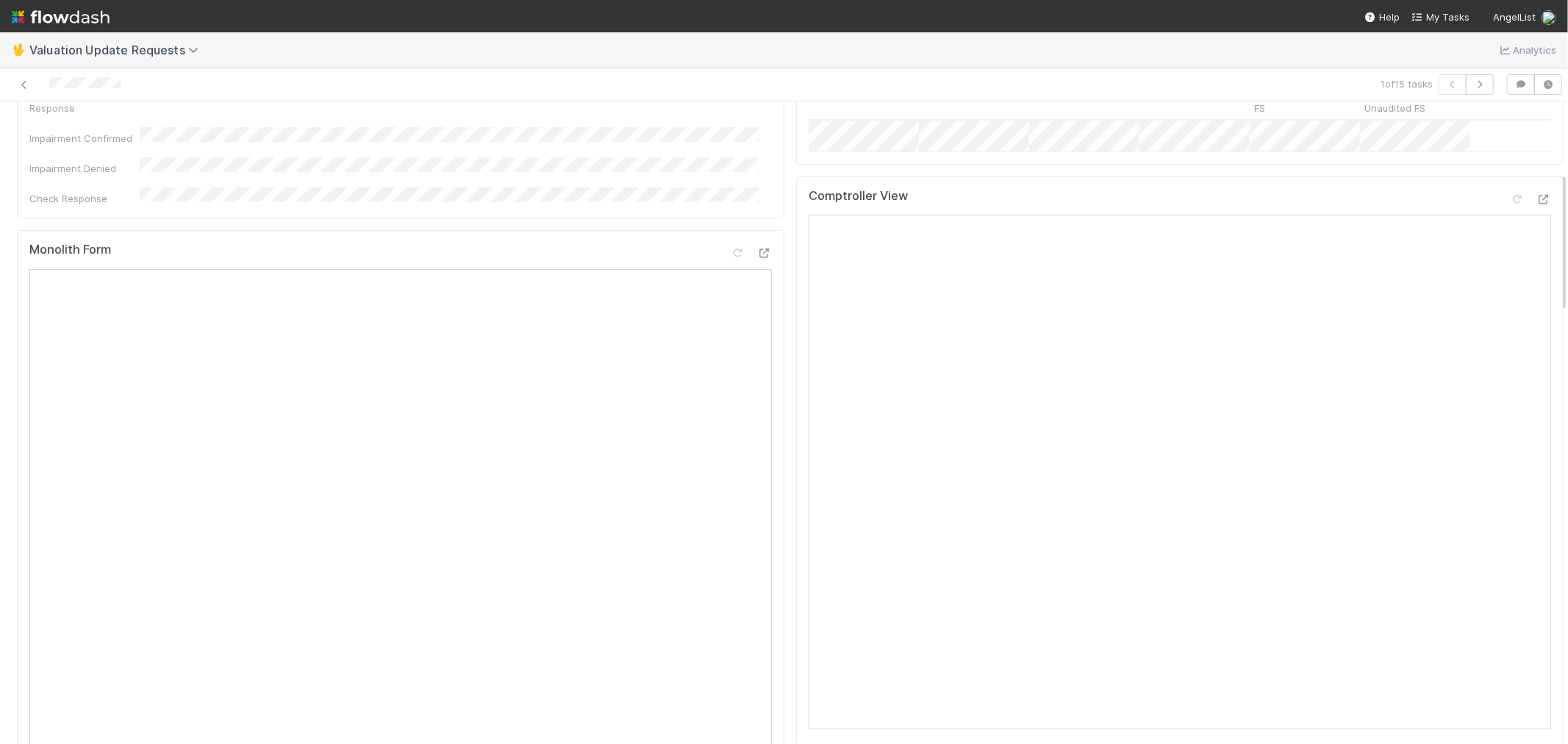
scroll to position [327, 0]
click at [1537, 156] on div at bounding box center [1544, 150] width 14 height 14
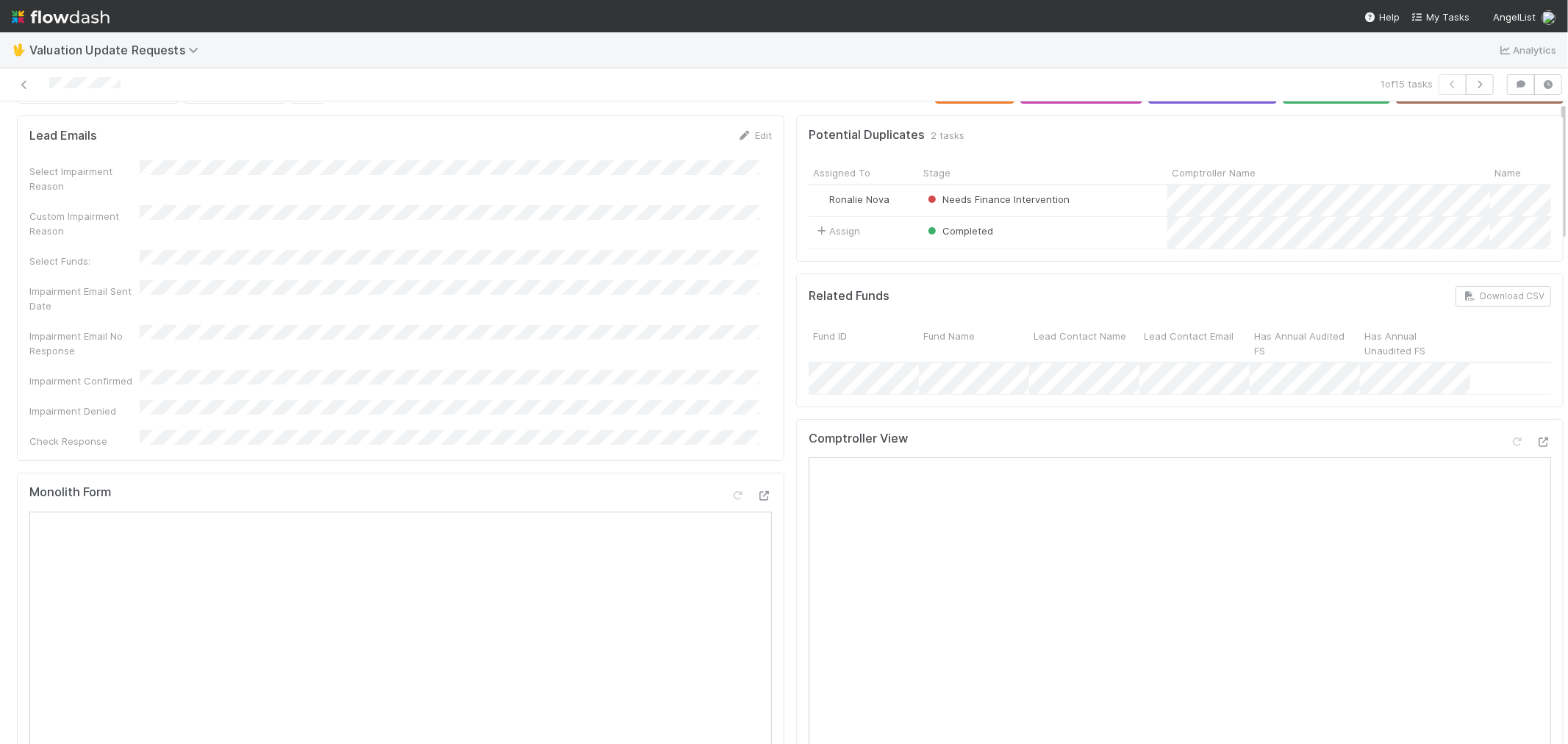
scroll to position [0, 0]
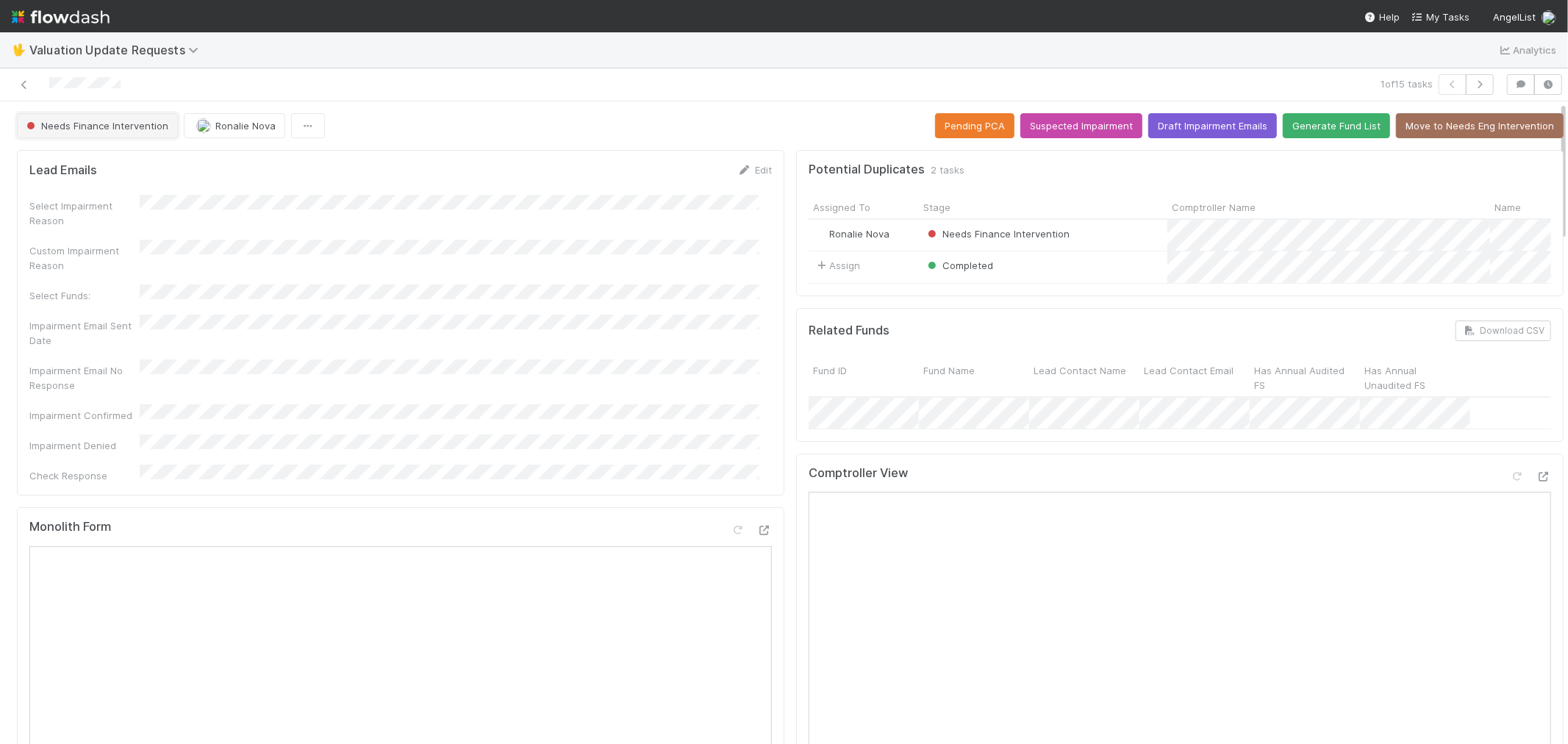
click at [108, 122] on span "Needs Finance Intervention" at bounding box center [96, 126] width 145 height 12
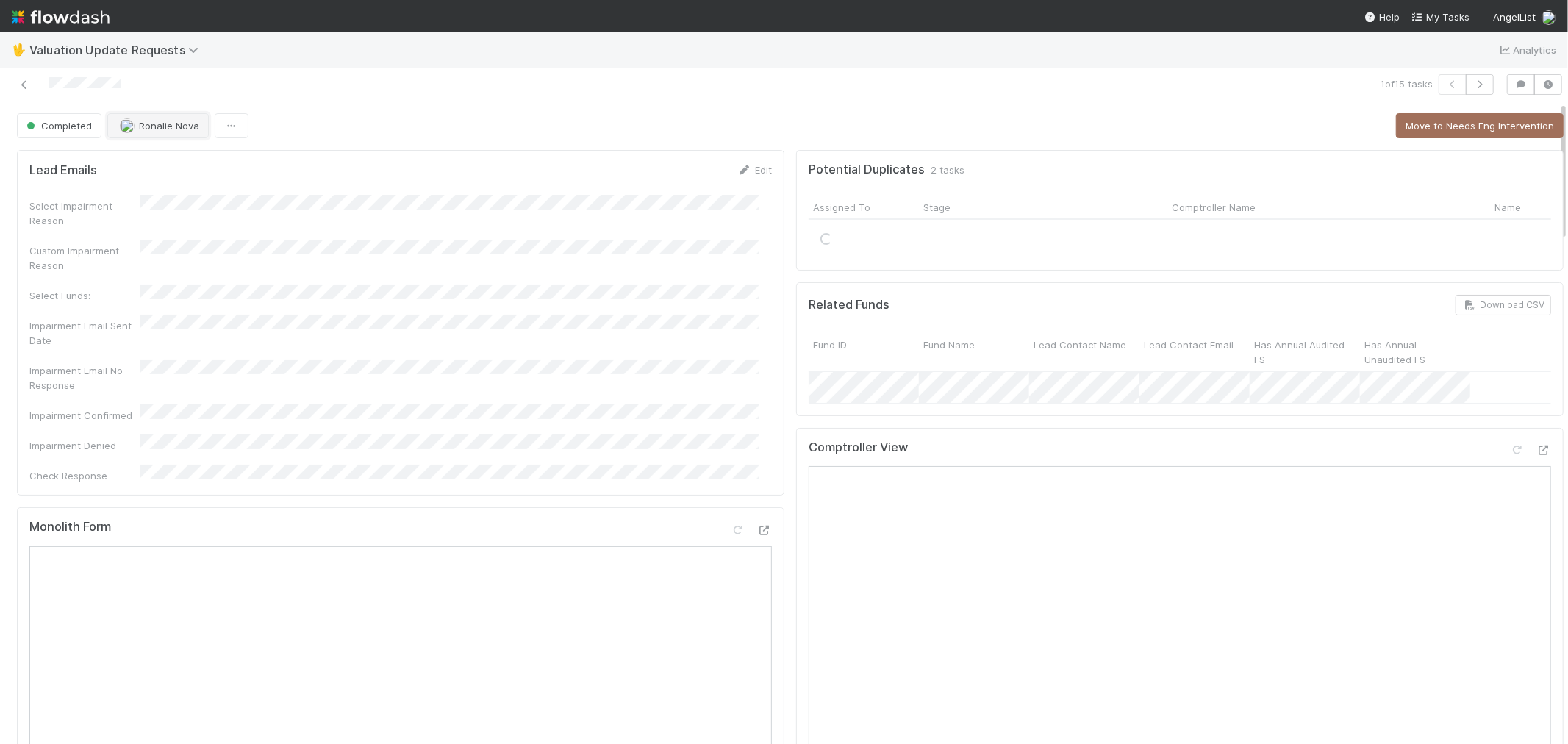
click at [169, 130] on span "Ronalie Nova" at bounding box center [169, 126] width 60 height 12
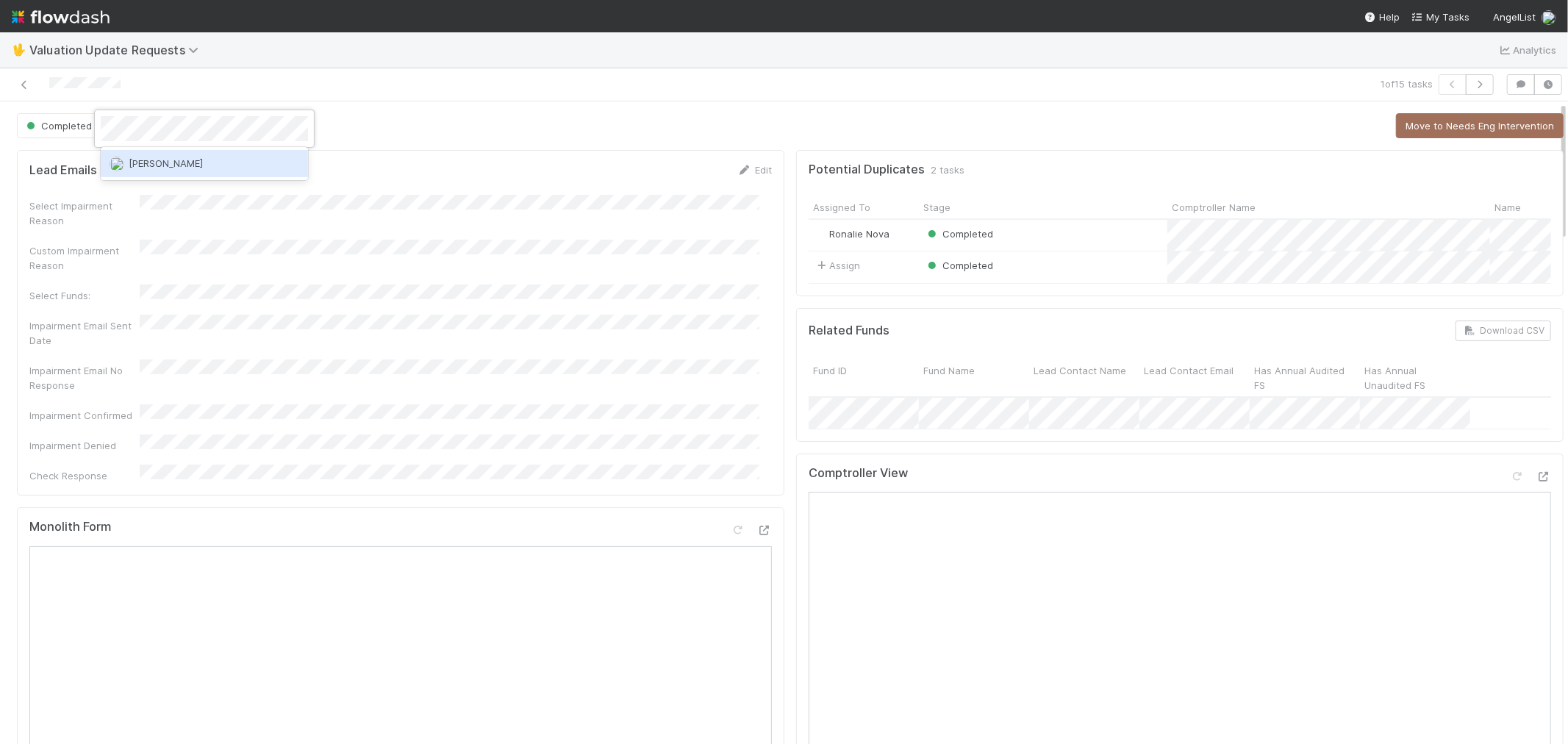
click at [188, 169] on div "[PERSON_NAME]" at bounding box center [204, 162] width 208 height 26
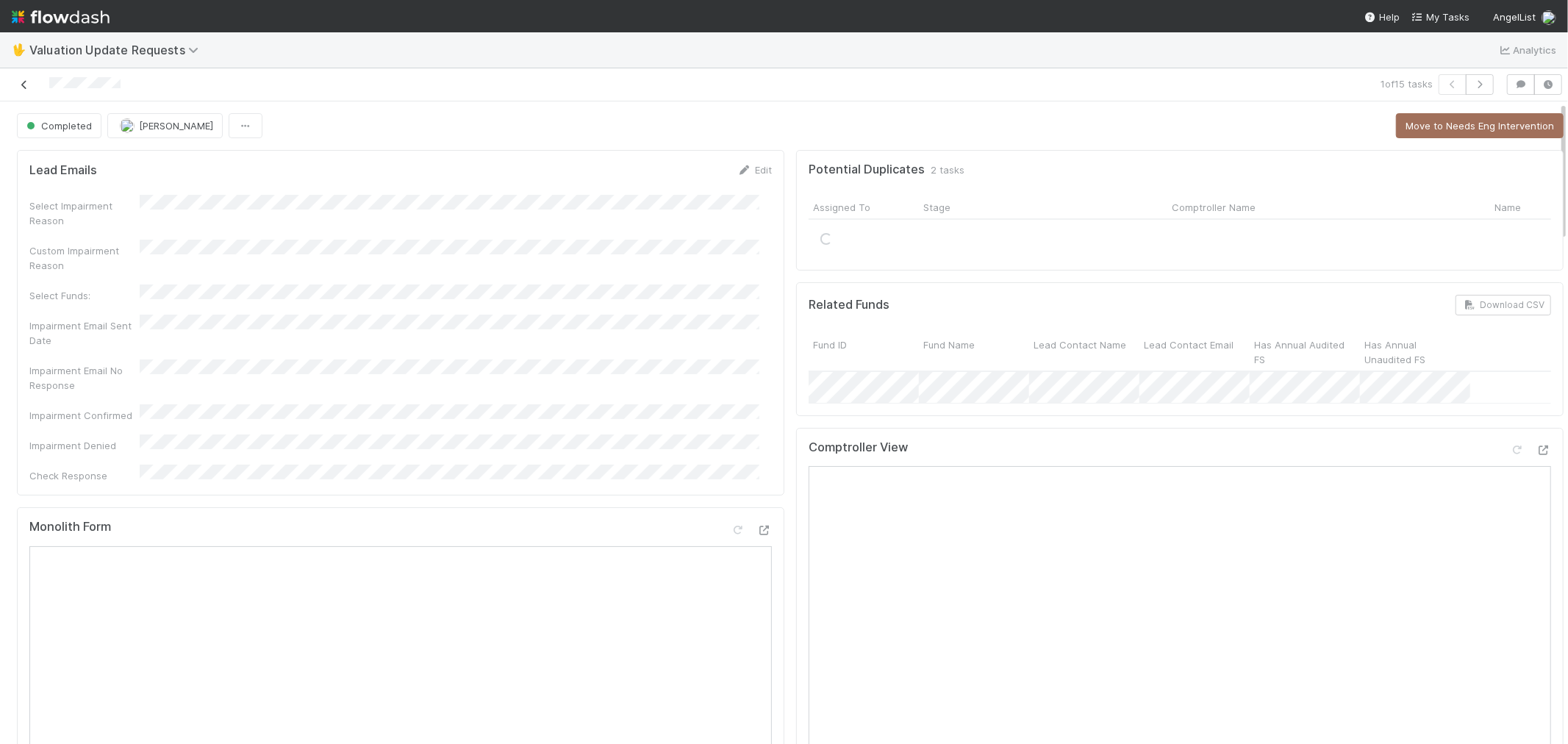
click at [19, 81] on icon at bounding box center [24, 85] width 14 height 10
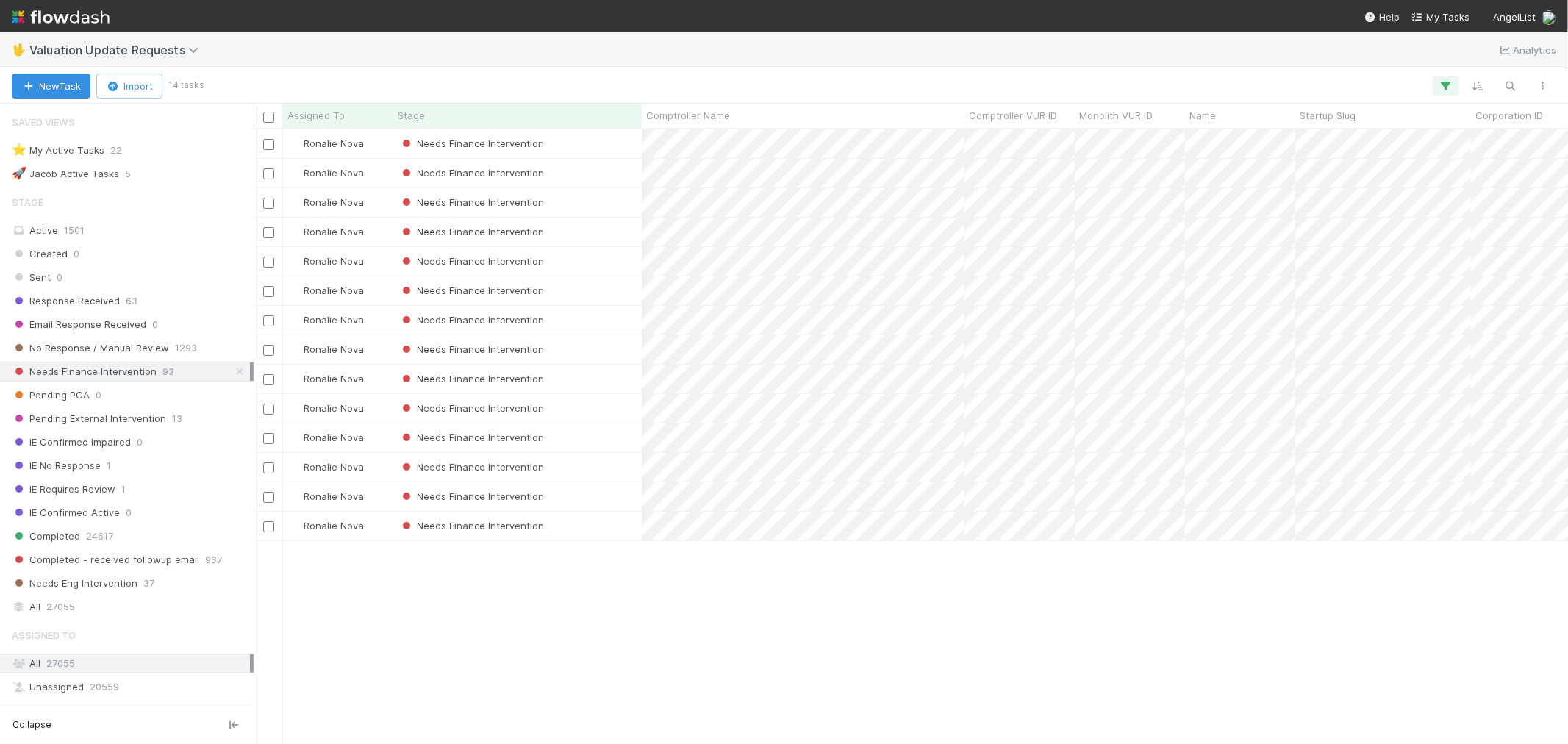
scroll to position [12, 12]
click at [575, 141] on div "Needs Finance Intervention" at bounding box center [517, 144] width 248 height 29
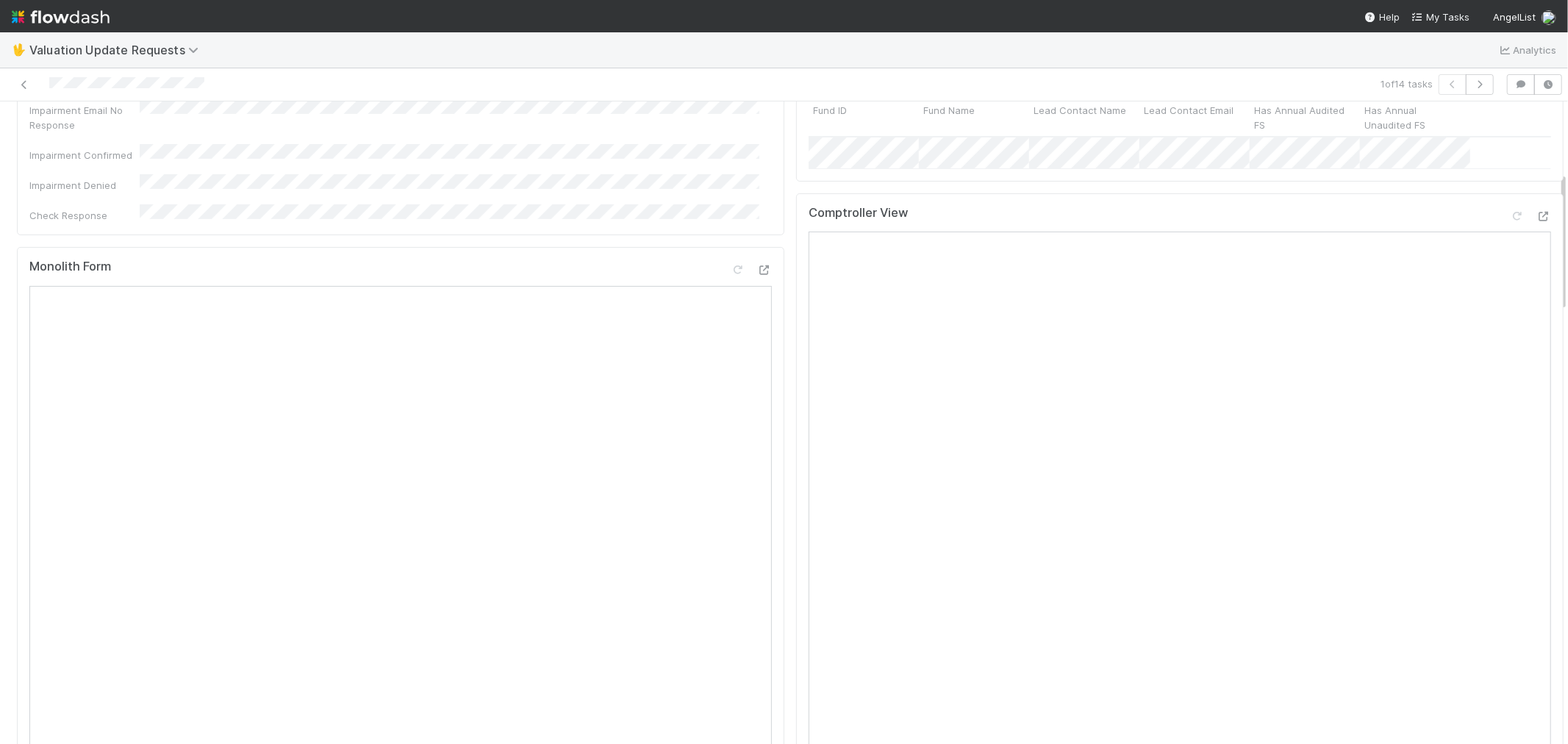
scroll to position [327, 0]
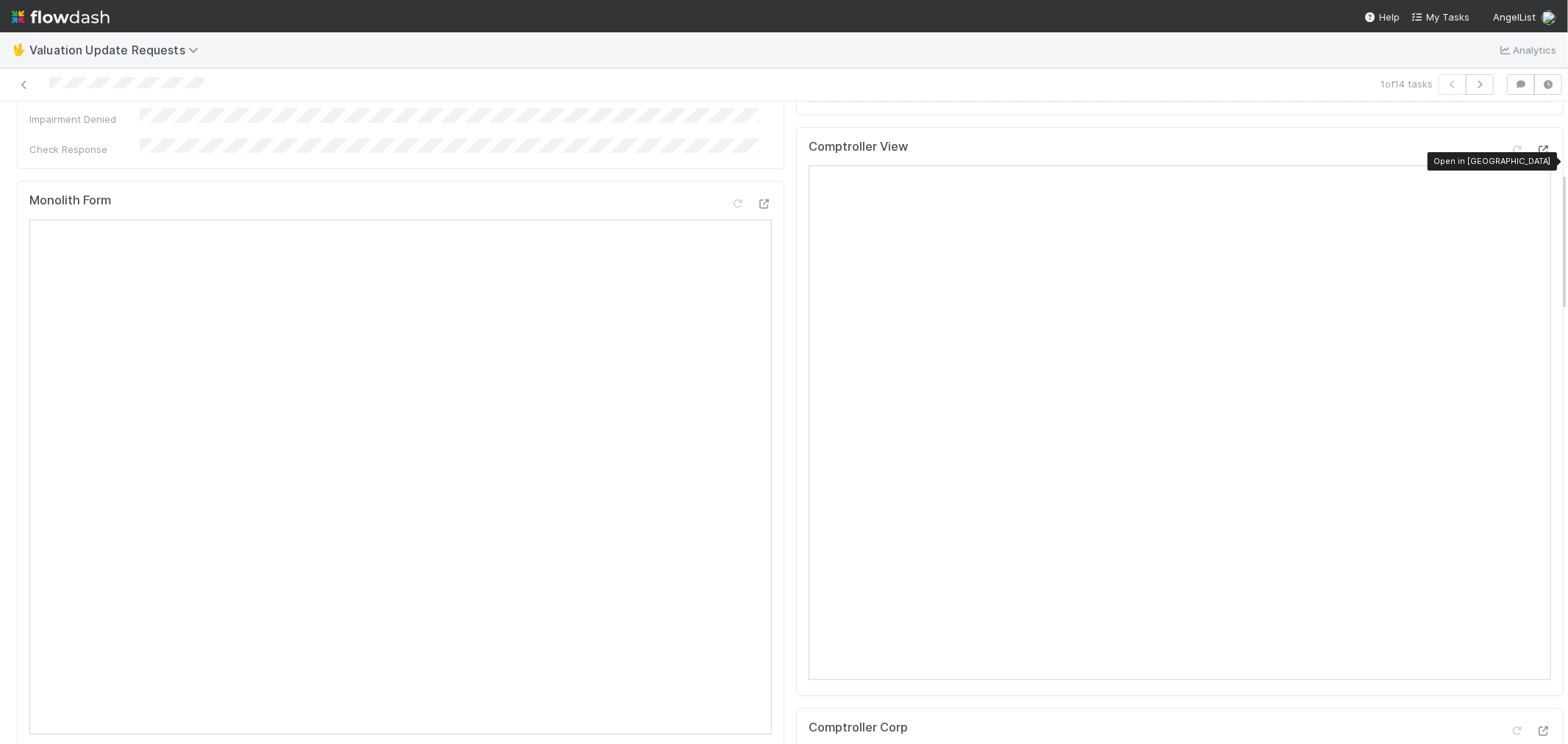
click at [1537, 156] on icon at bounding box center [1544, 151] width 14 height 10
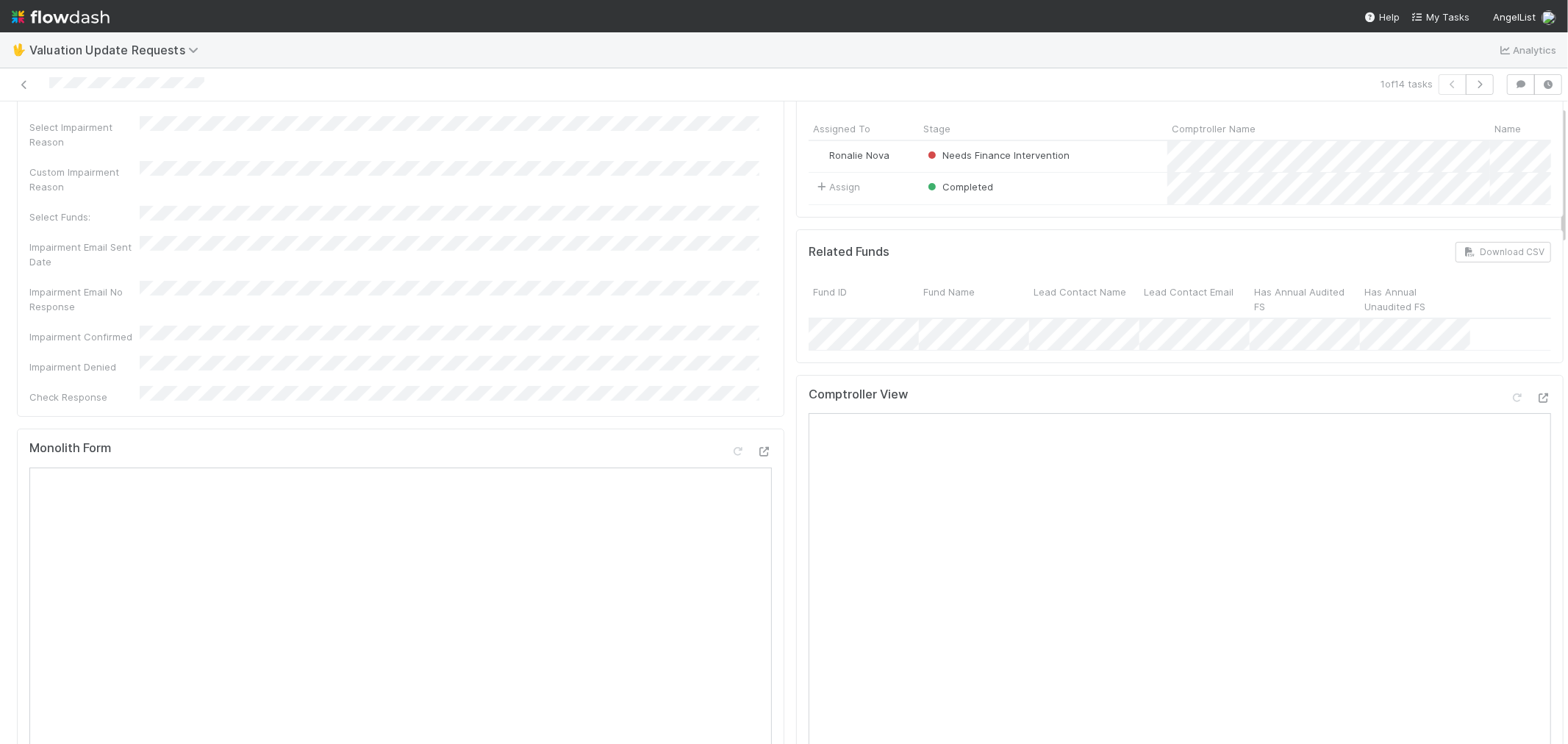
scroll to position [0, 0]
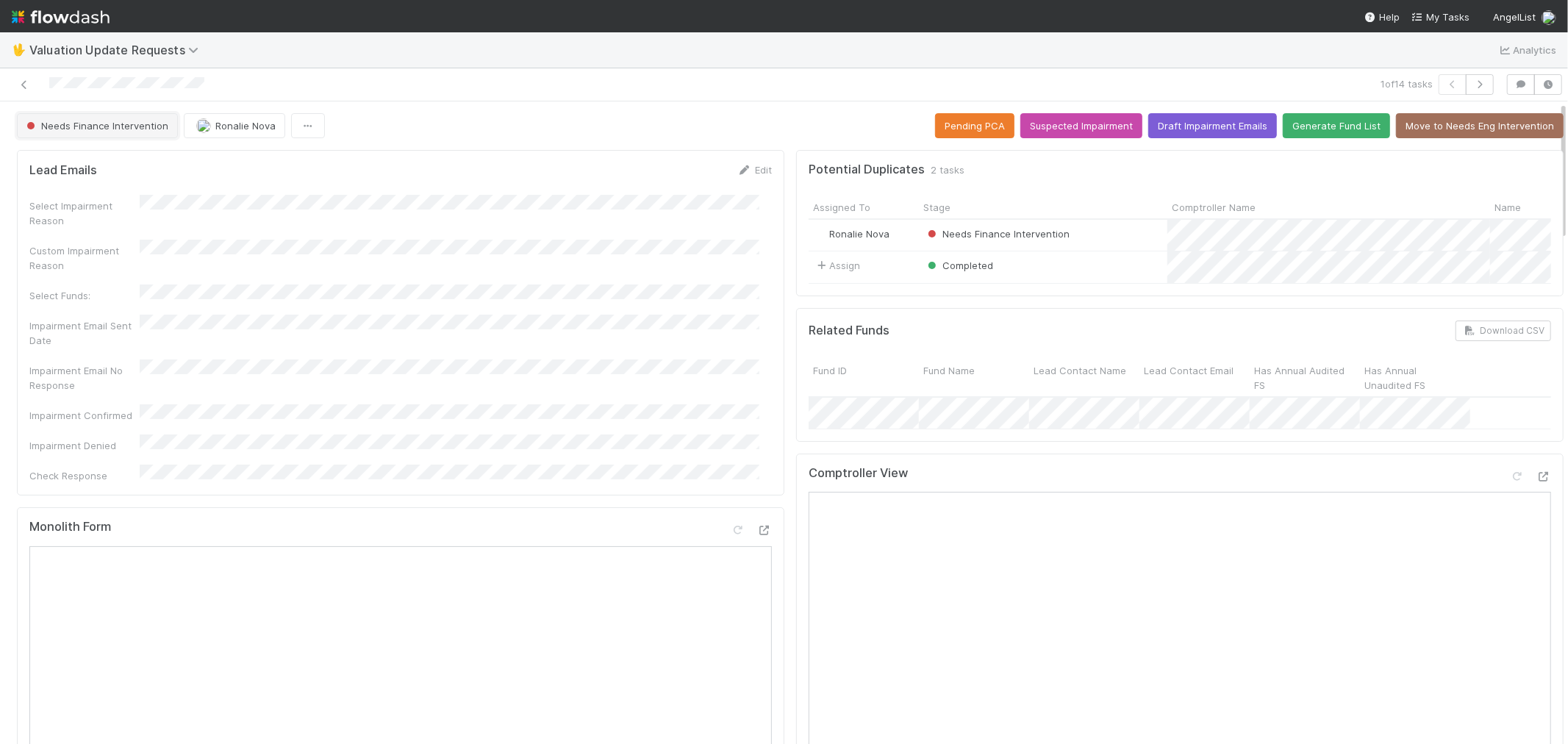
click at [144, 124] on span "Needs Finance Intervention" at bounding box center [96, 126] width 145 height 12
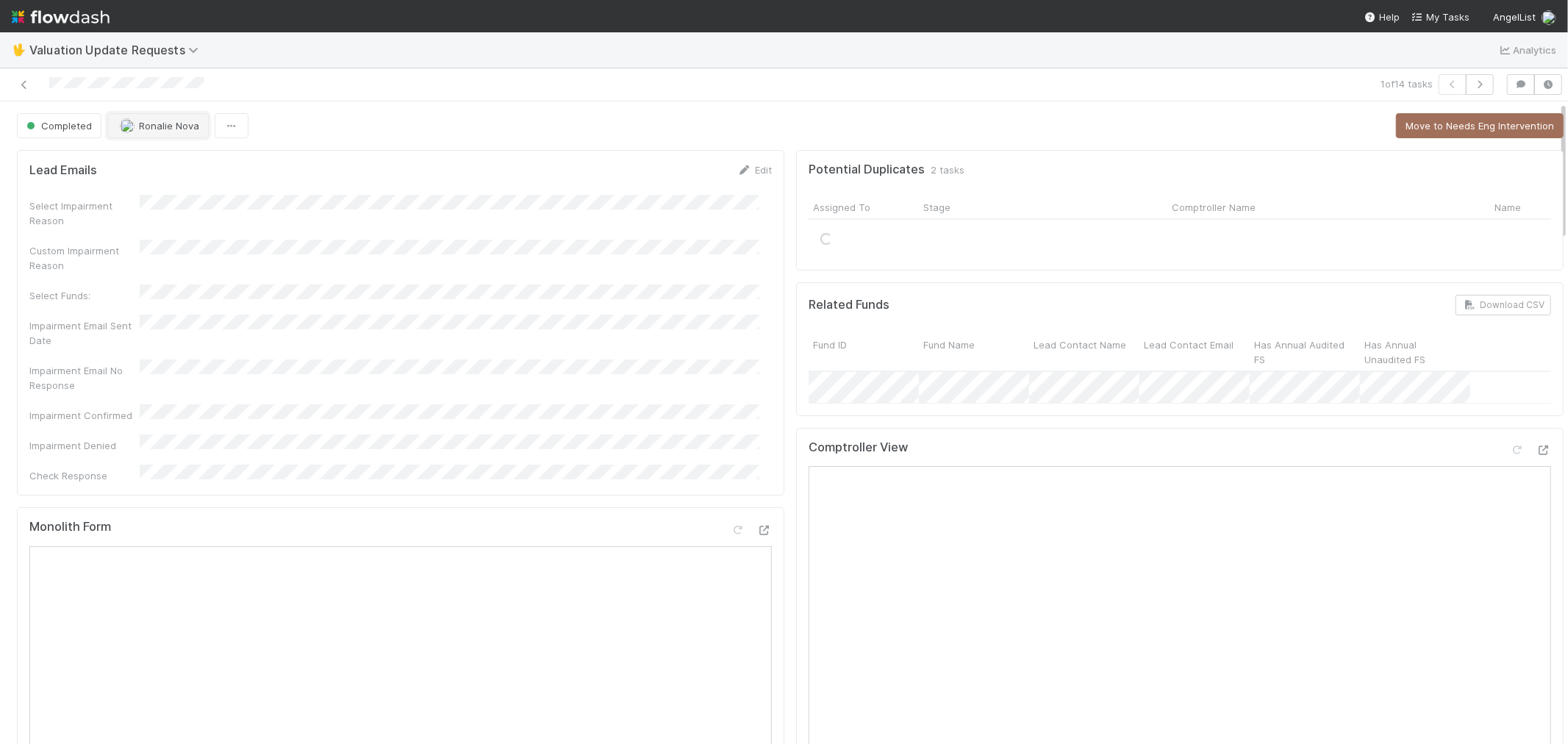
click at [163, 121] on span "Ronalie Nova" at bounding box center [169, 126] width 60 height 12
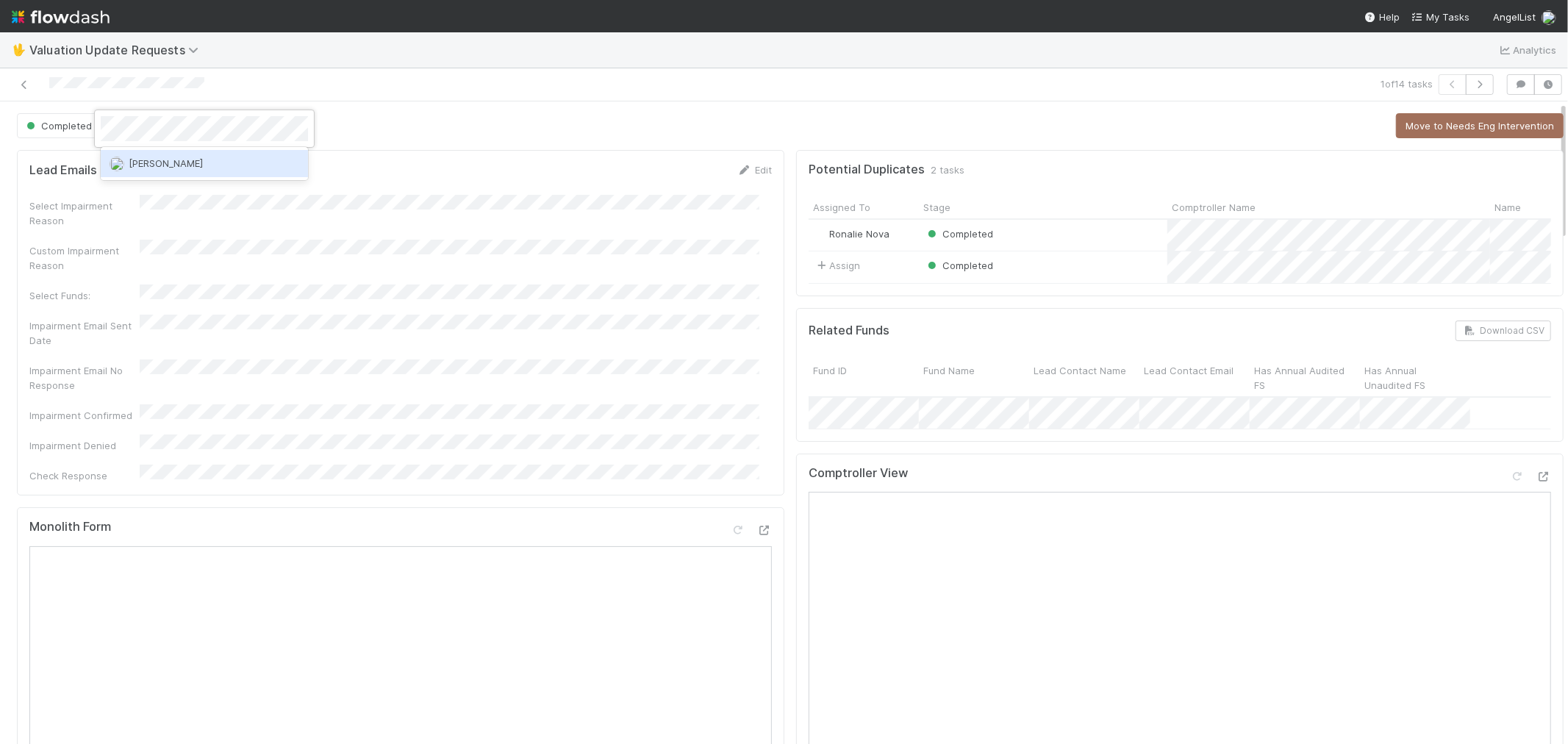
click at [173, 155] on div "[PERSON_NAME]" at bounding box center [204, 162] width 208 height 26
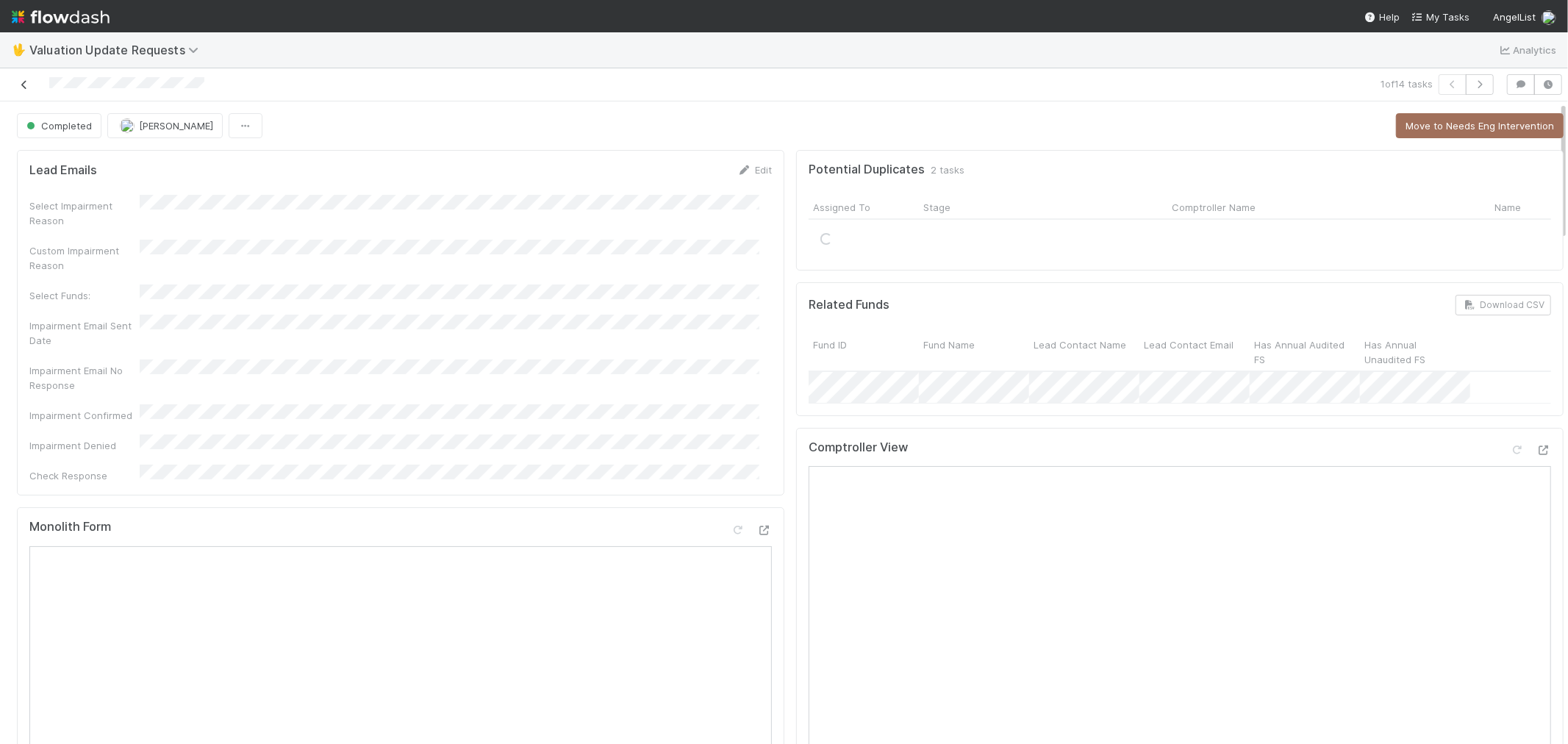
click at [20, 83] on icon at bounding box center [24, 85] width 14 height 10
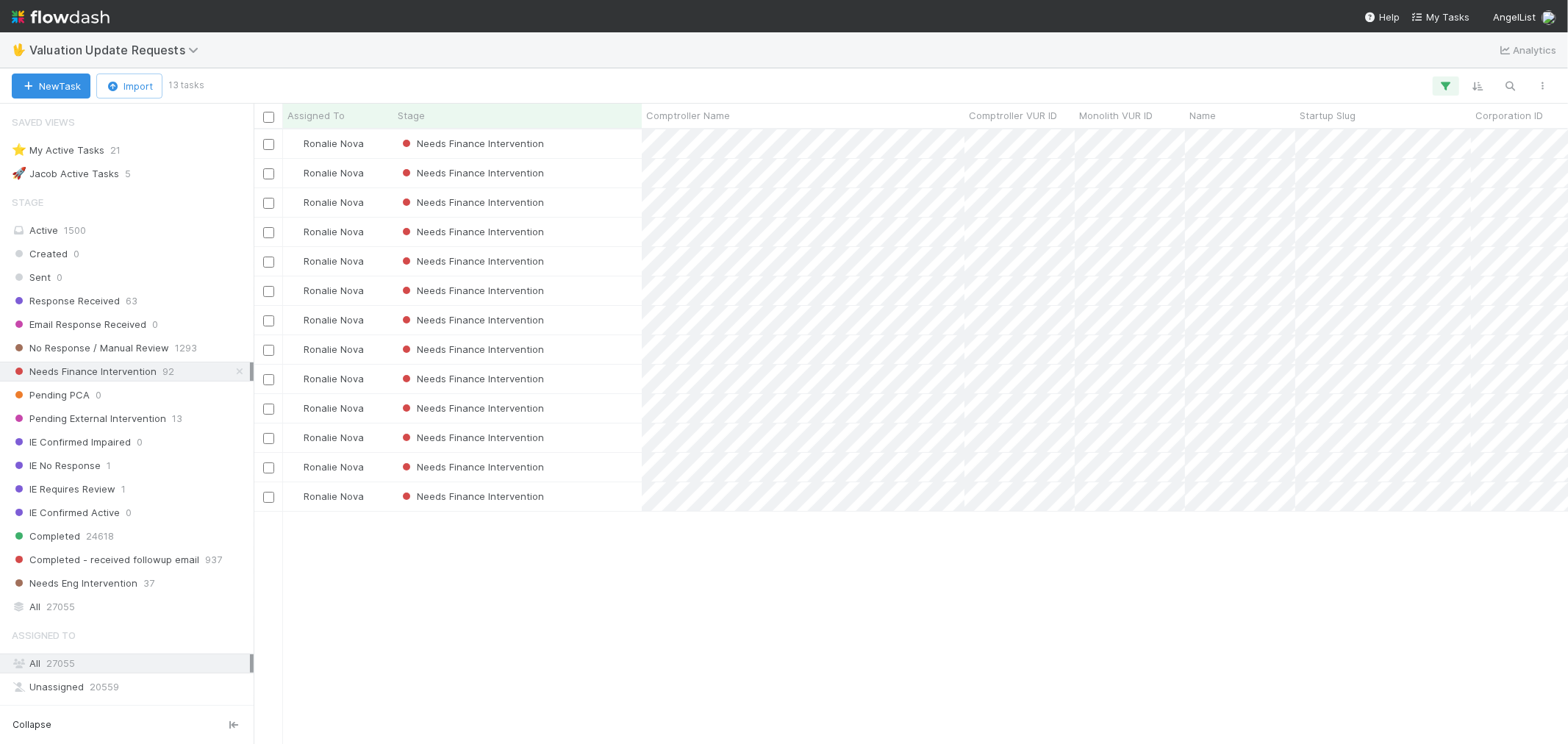
scroll to position [12, 12]
click at [596, 141] on div "Needs Finance Intervention" at bounding box center [517, 144] width 248 height 29
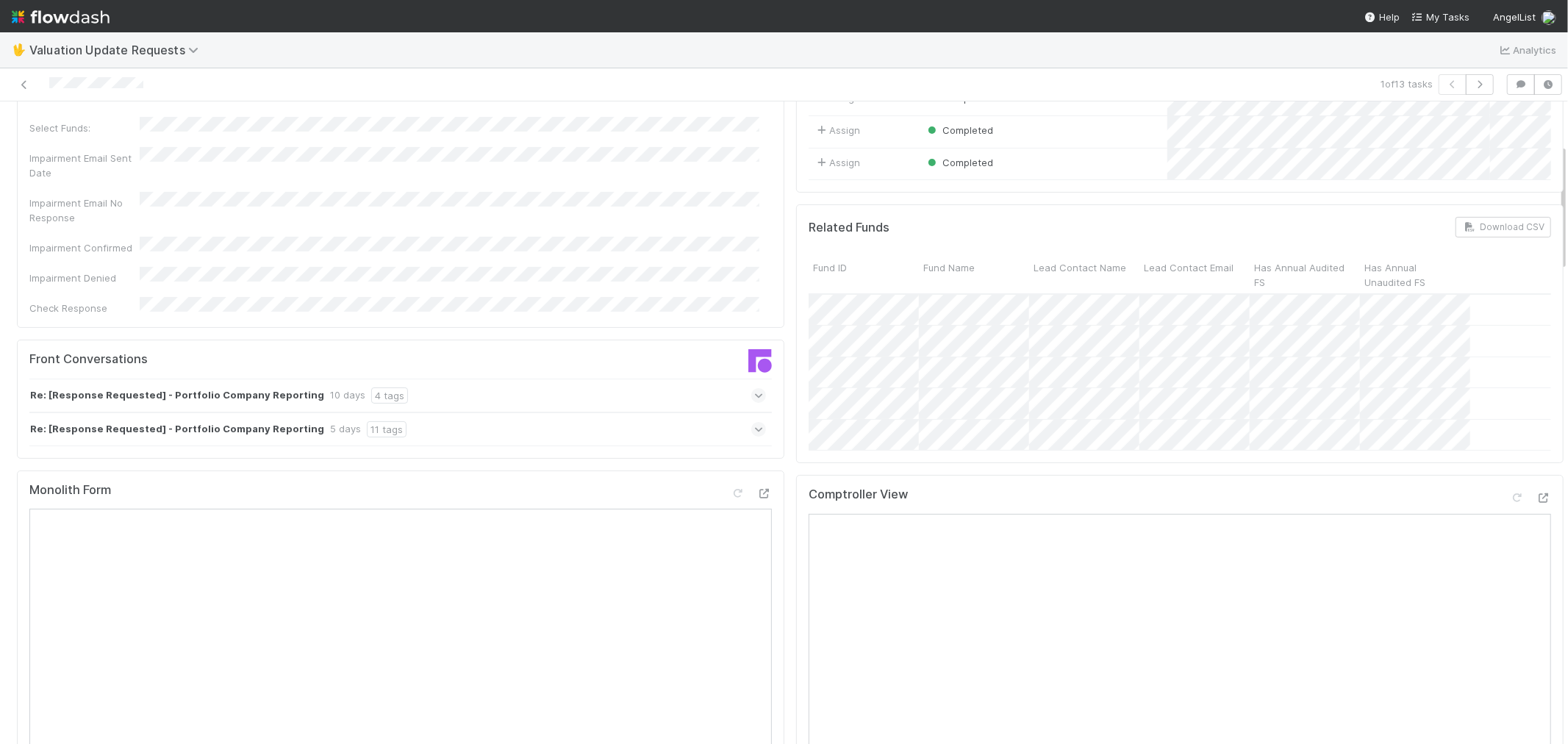
scroll to position [163, 0]
click at [755, 392] on icon at bounding box center [759, 399] width 10 height 14
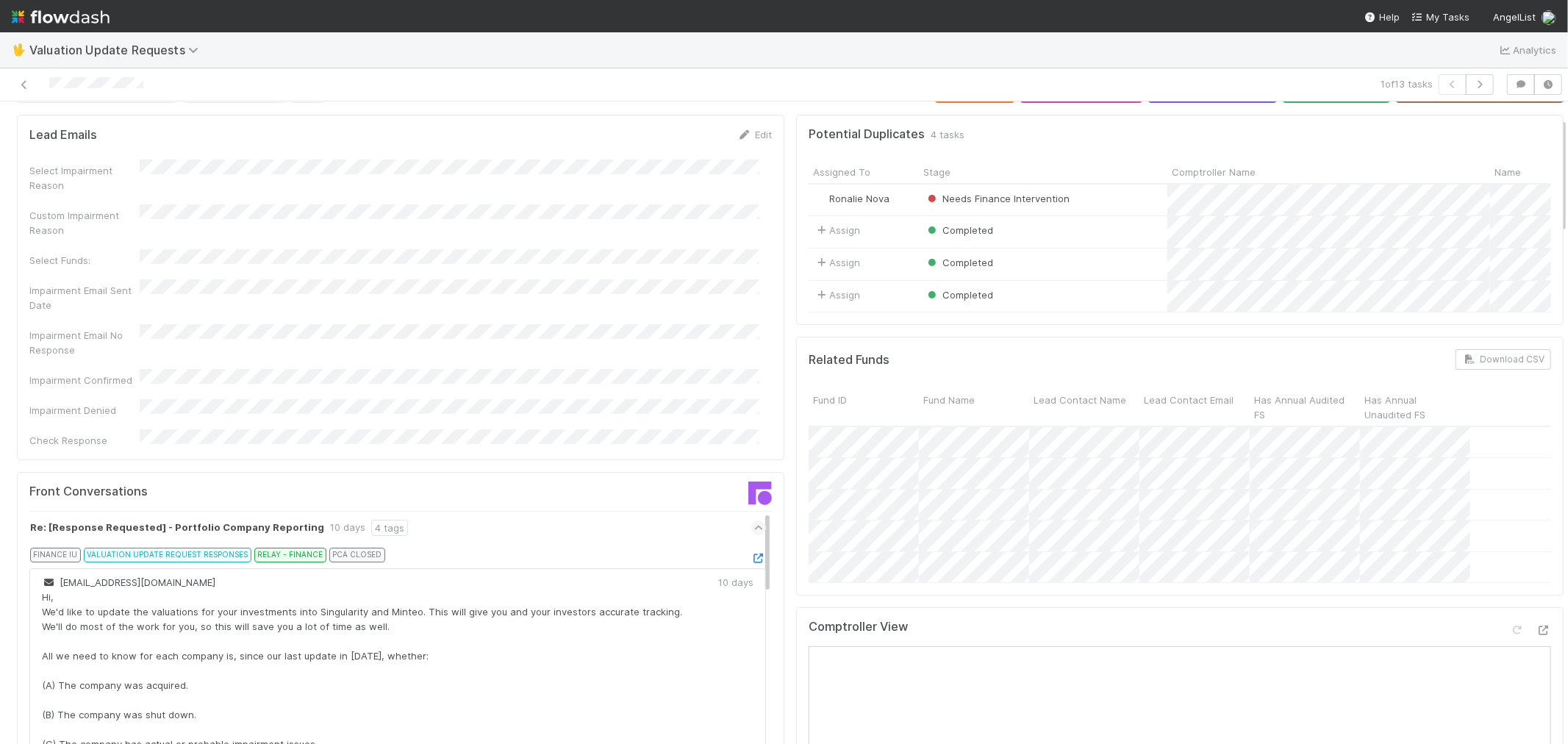
scroll to position [0, 0]
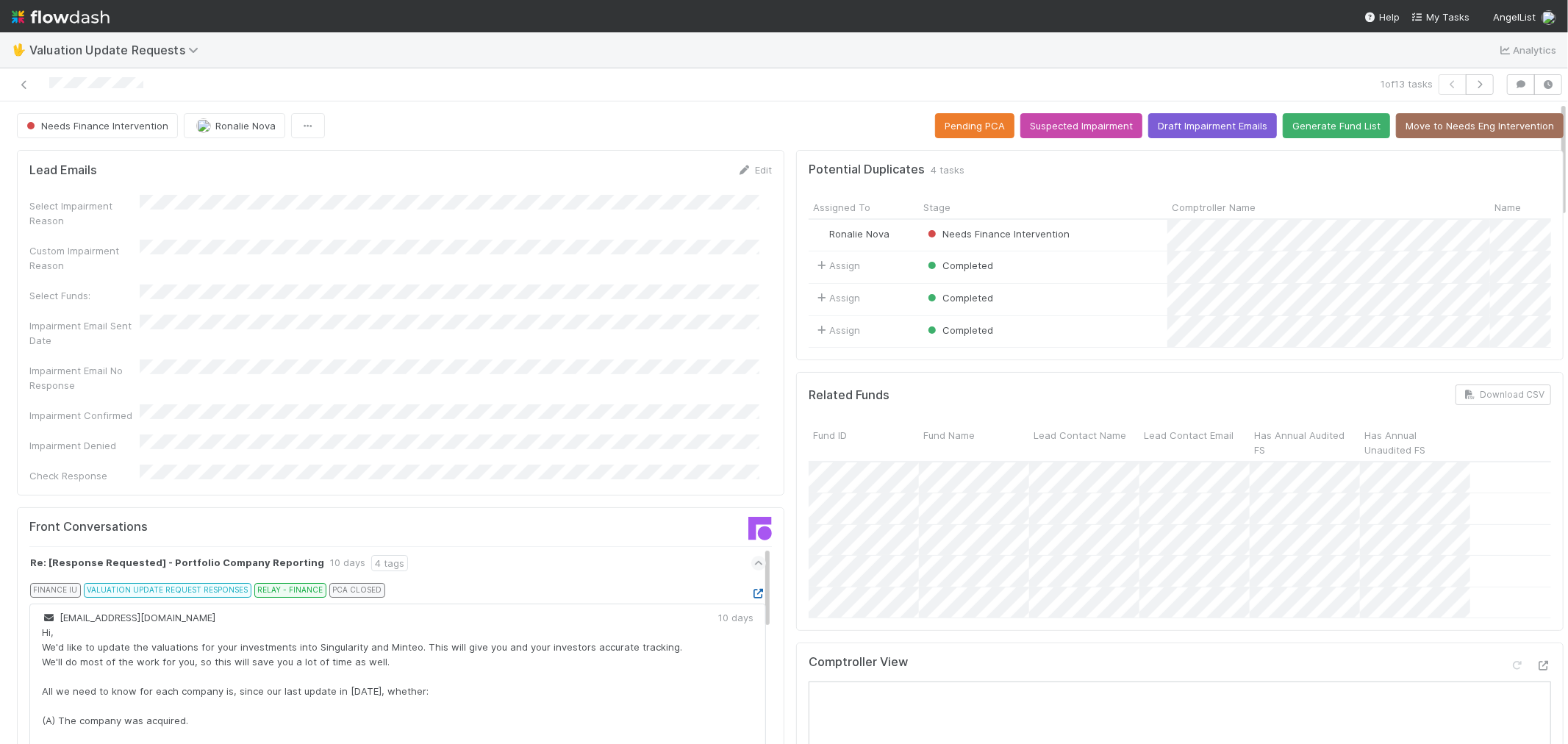
click at [752, 589] on icon at bounding box center [758, 594] width 14 height 10
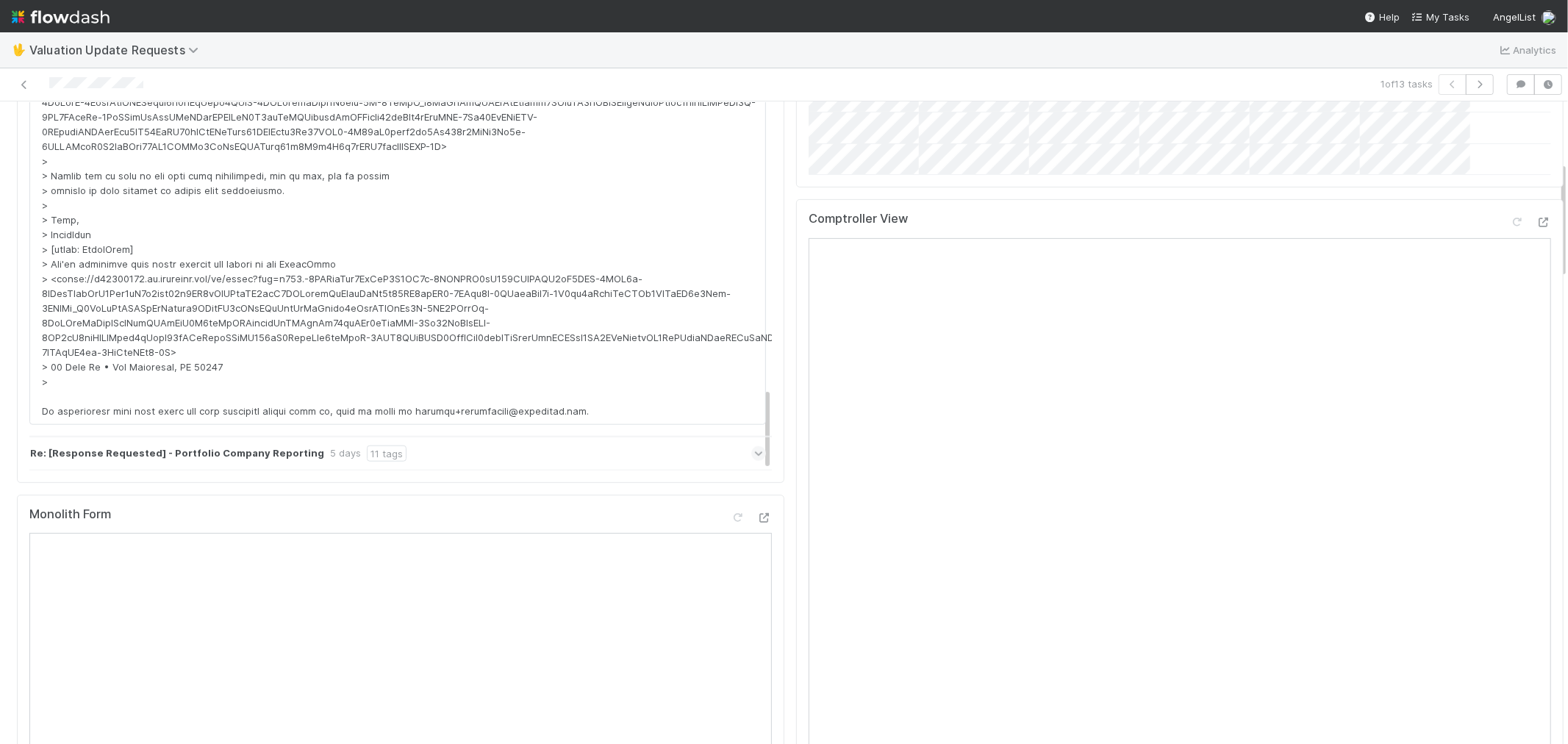
scroll to position [327, 0]
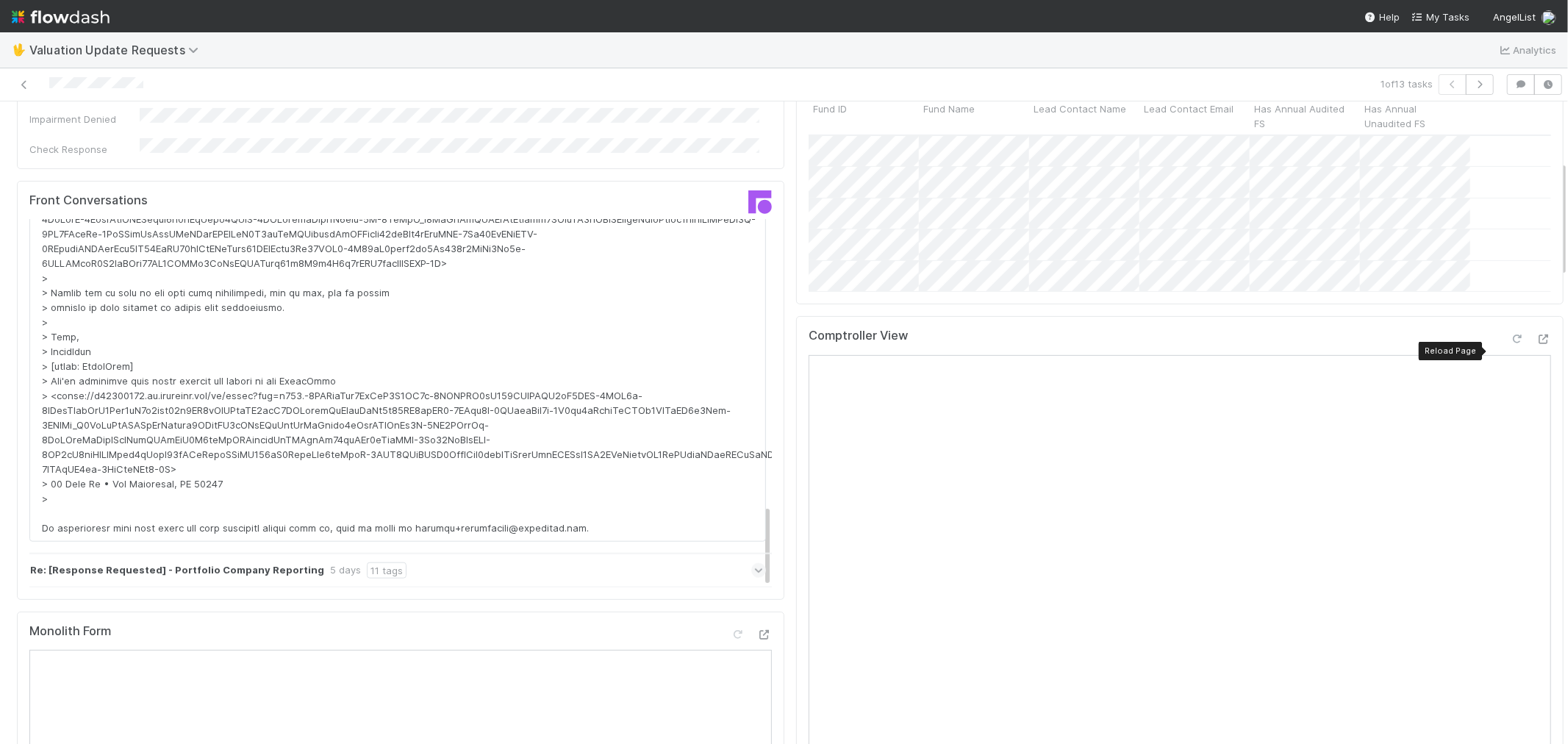
click at [1510, 344] on icon at bounding box center [1517, 339] width 14 height 10
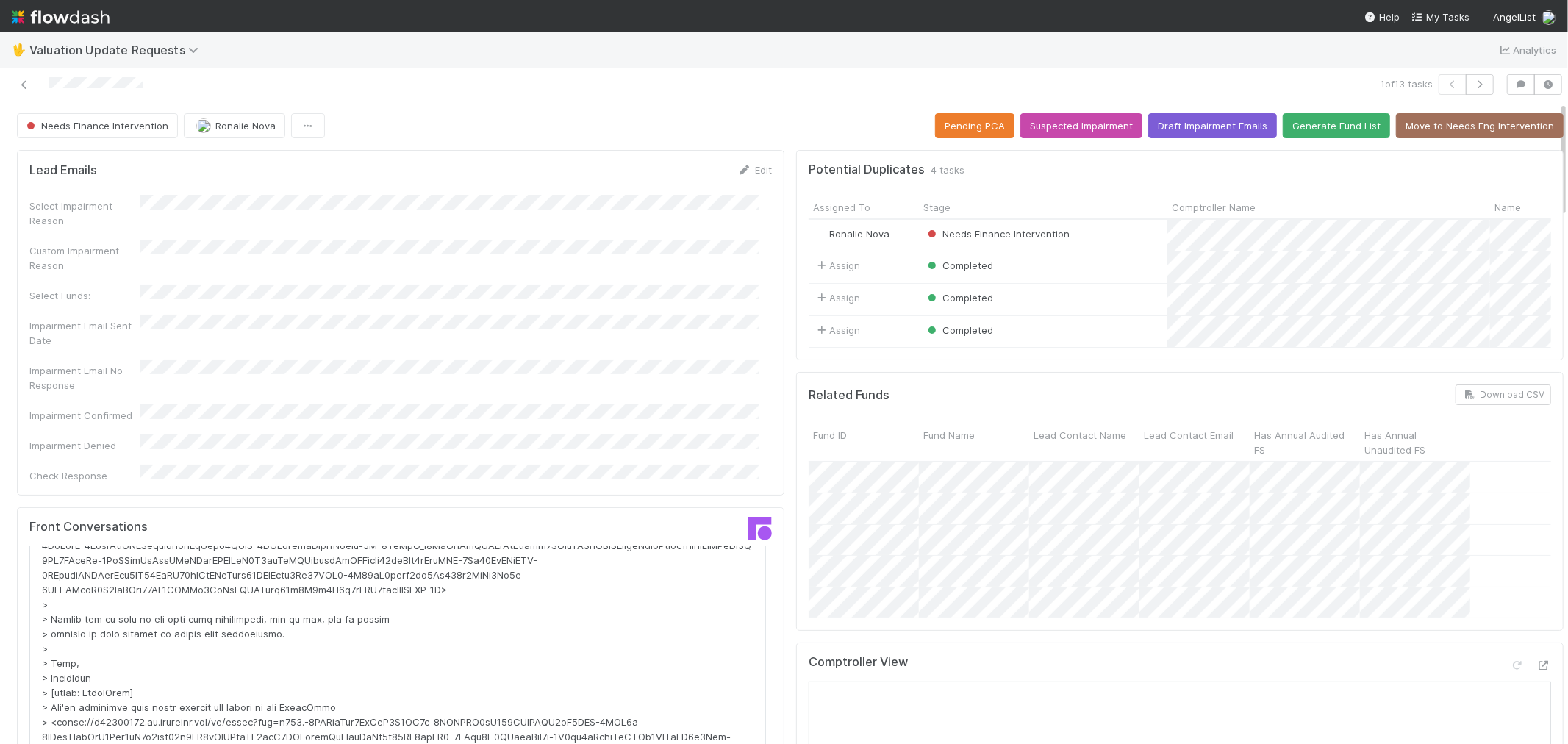
scroll to position [928, 0]
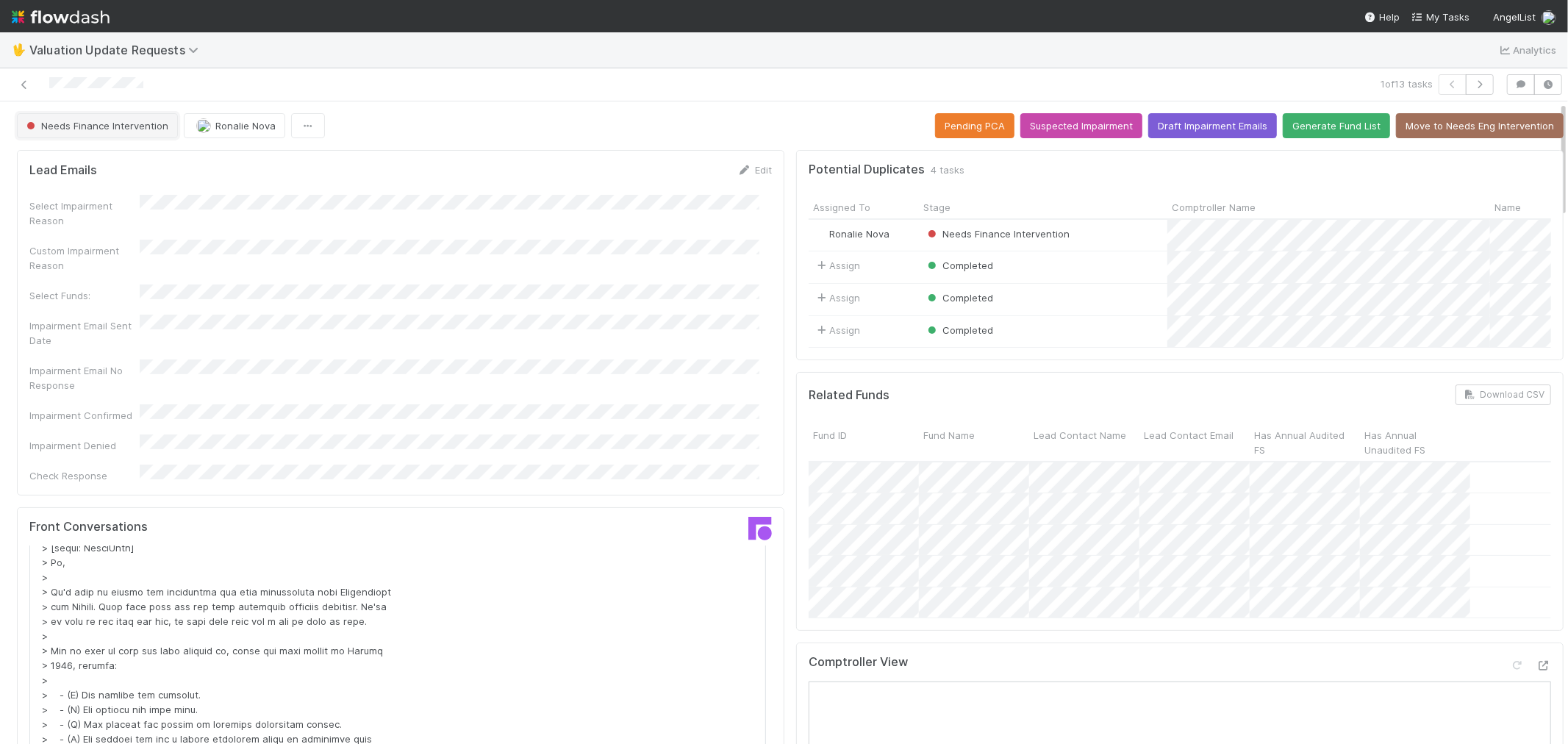
click at [73, 127] on span "Needs Finance Intervention" at bounding box center [96, 126] width 145 height 12
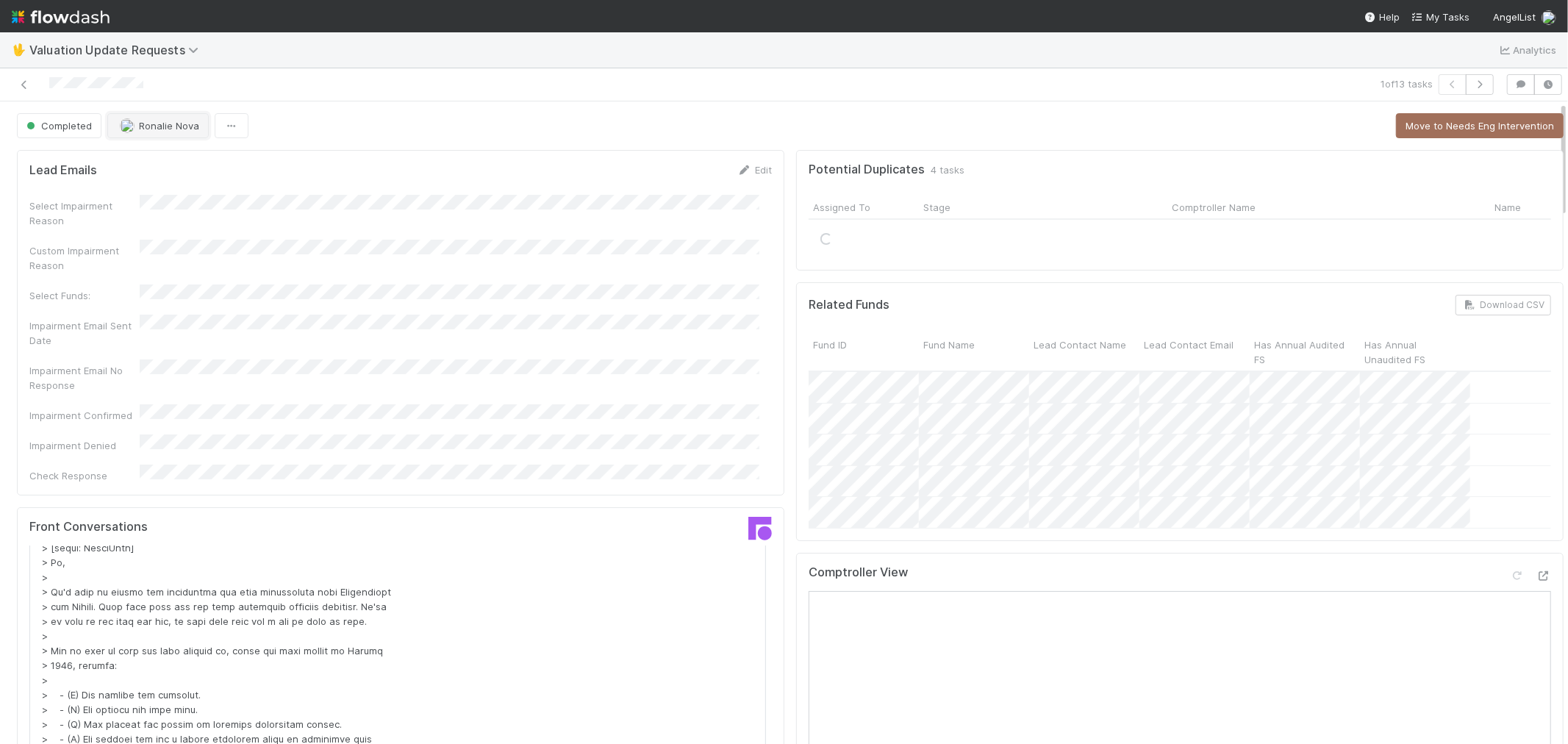
click at [164, 128] on span "Ronalie Nova" at bounding box center [169, 126] width 60 height 12
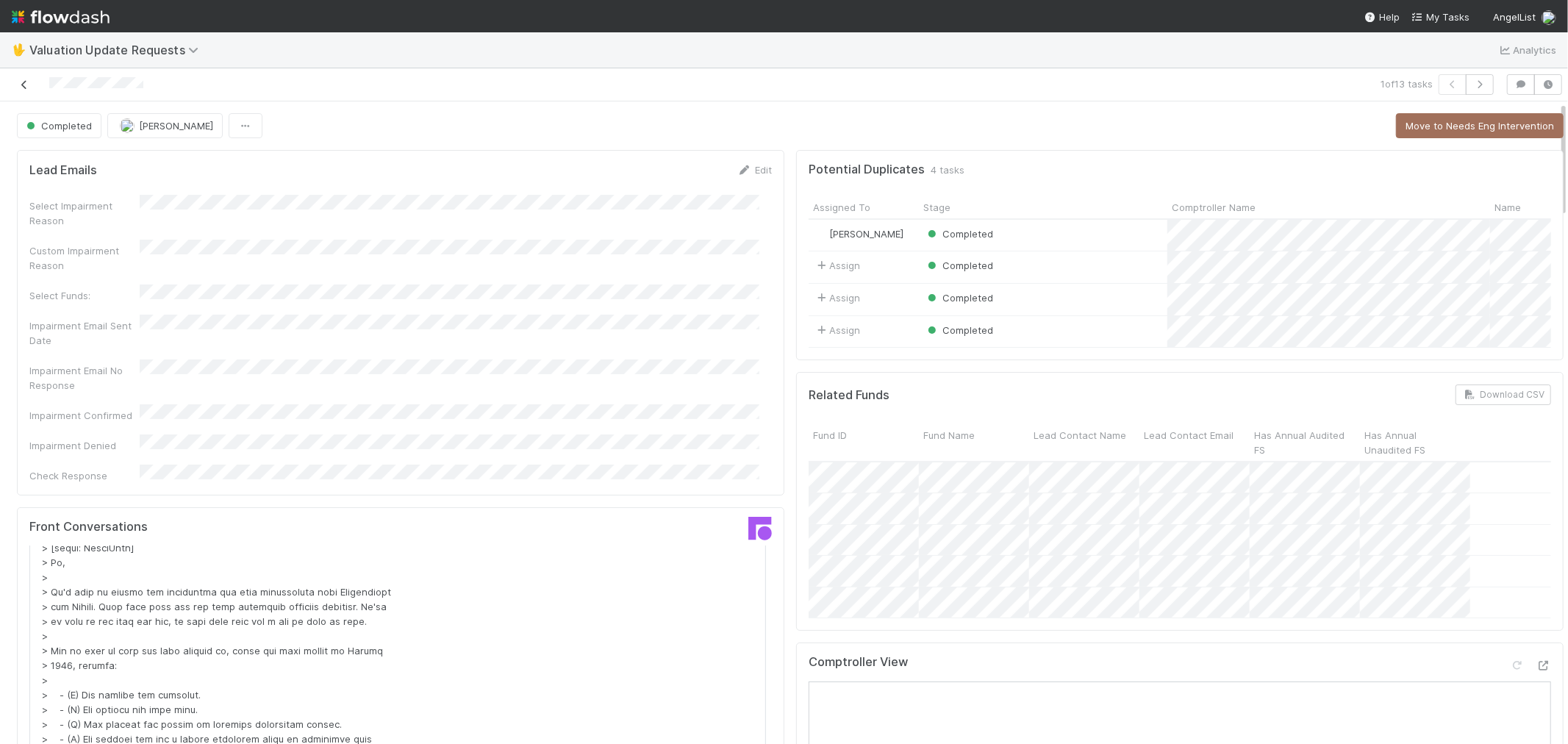
click at [20, 81] on icon at bounding box center [24, 85] width 14 height 10
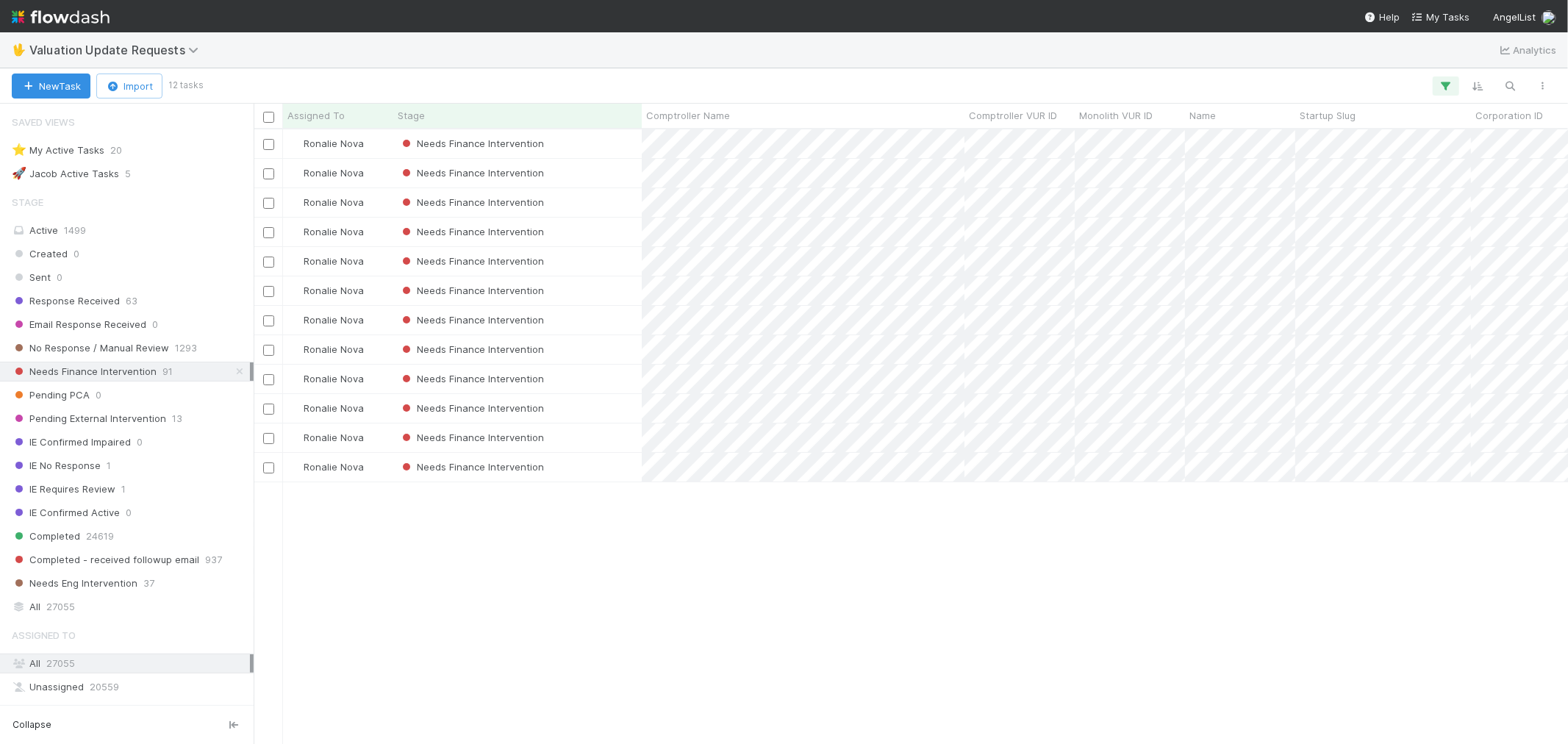
scroll to position [12, 12]
click at [586, 142] on div "Needs Finance Intervention" at bounding box center [517, 144] width 248 height 29
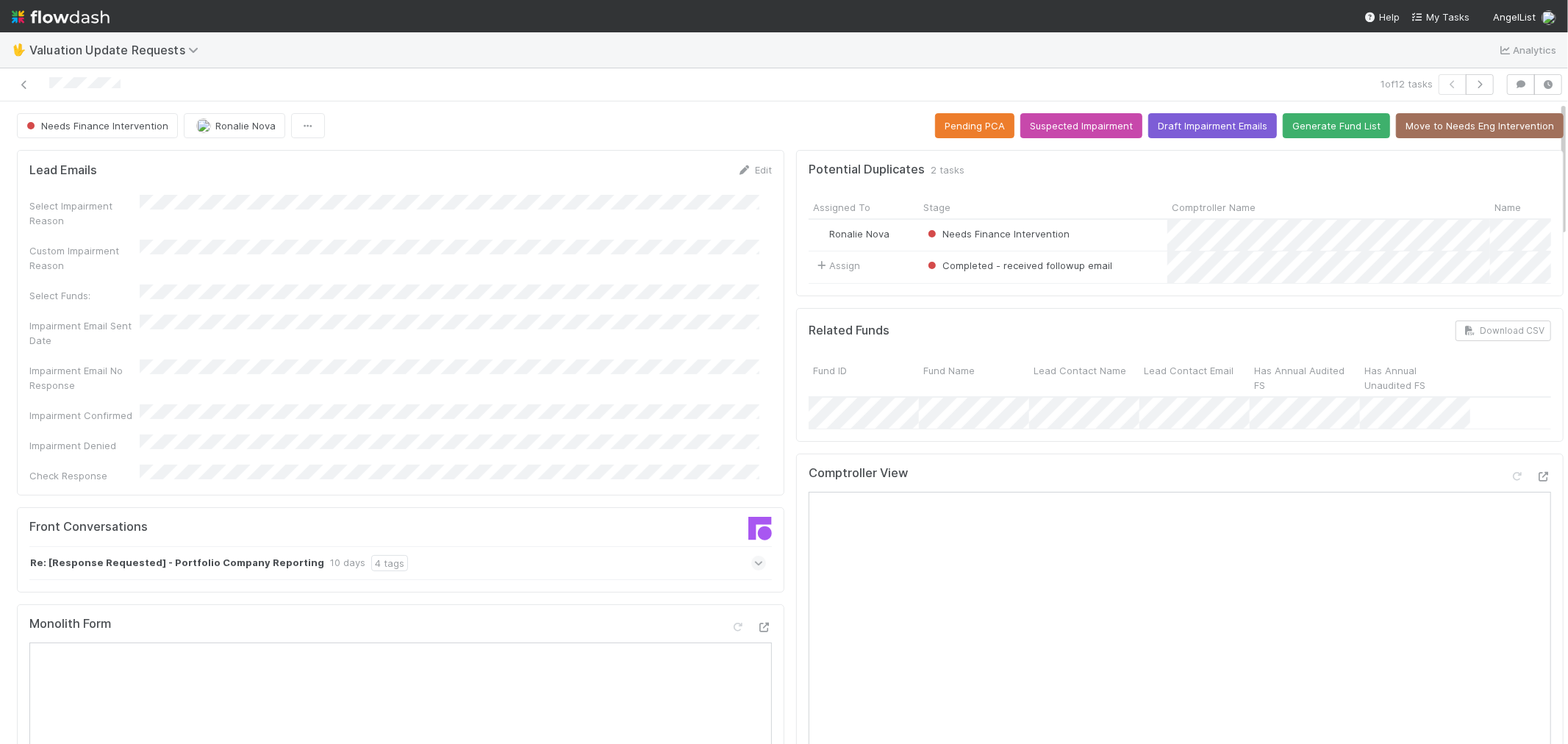
click at [755, 556] on icon at bounding box center [759, 562] width 10 height 14
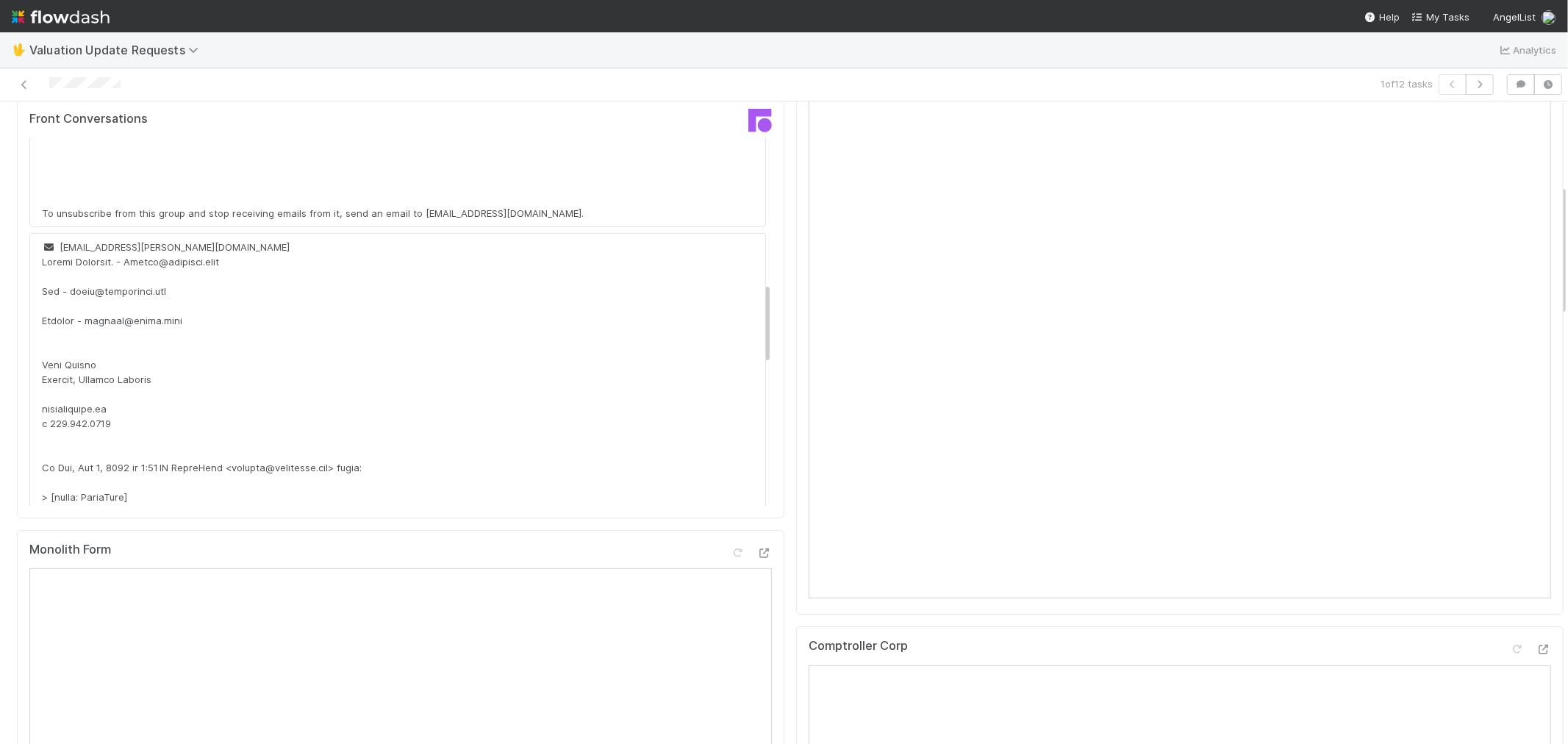
scroll to position [653, 0]
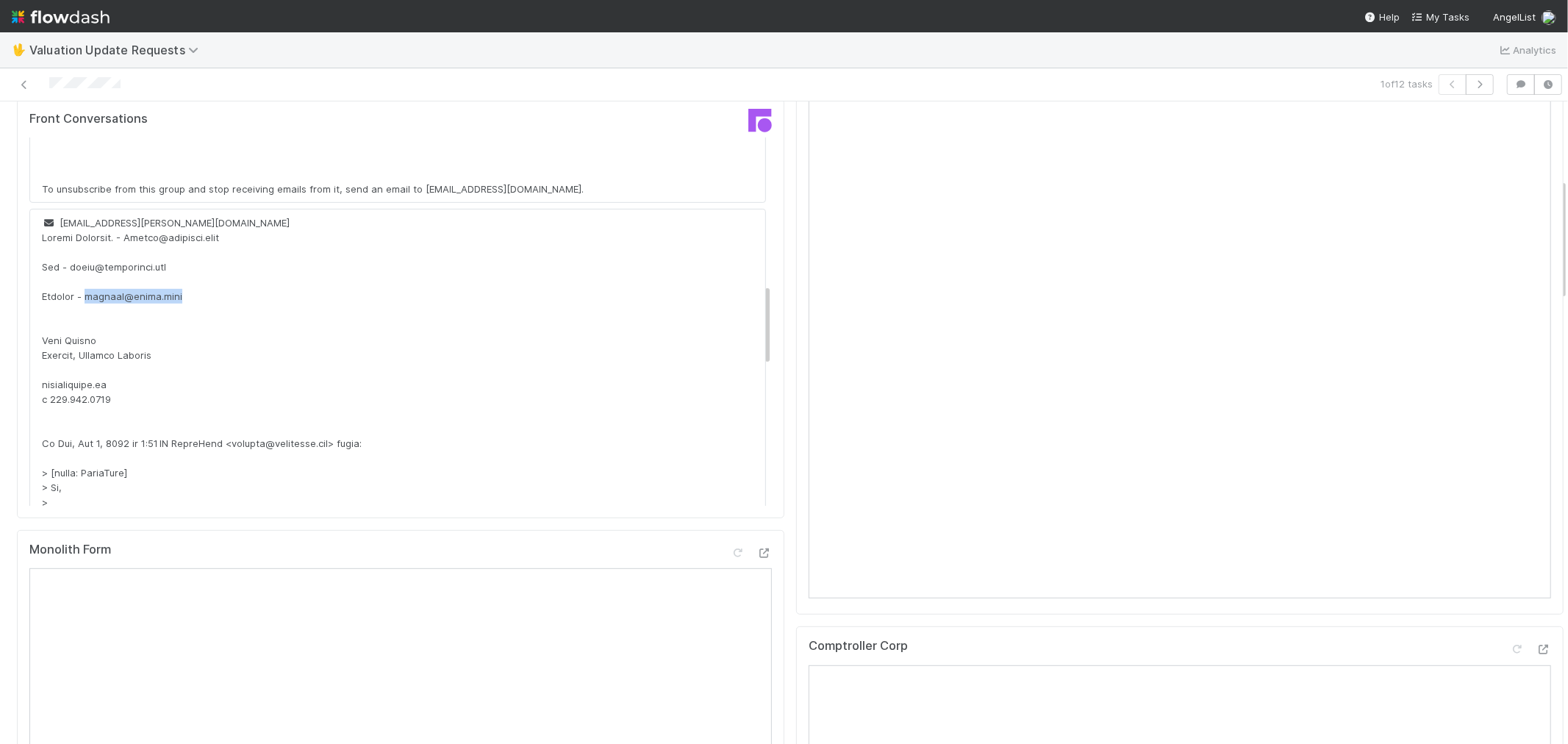
drag, startPoint x: 84, startPoint y: 296, endPoint x: 196, endPoint y: 294, distance: 112.0
click at [196, 294] on div at bounding box center [422, 656] width 762 height 853
copy div "gabriel@mochi.game"
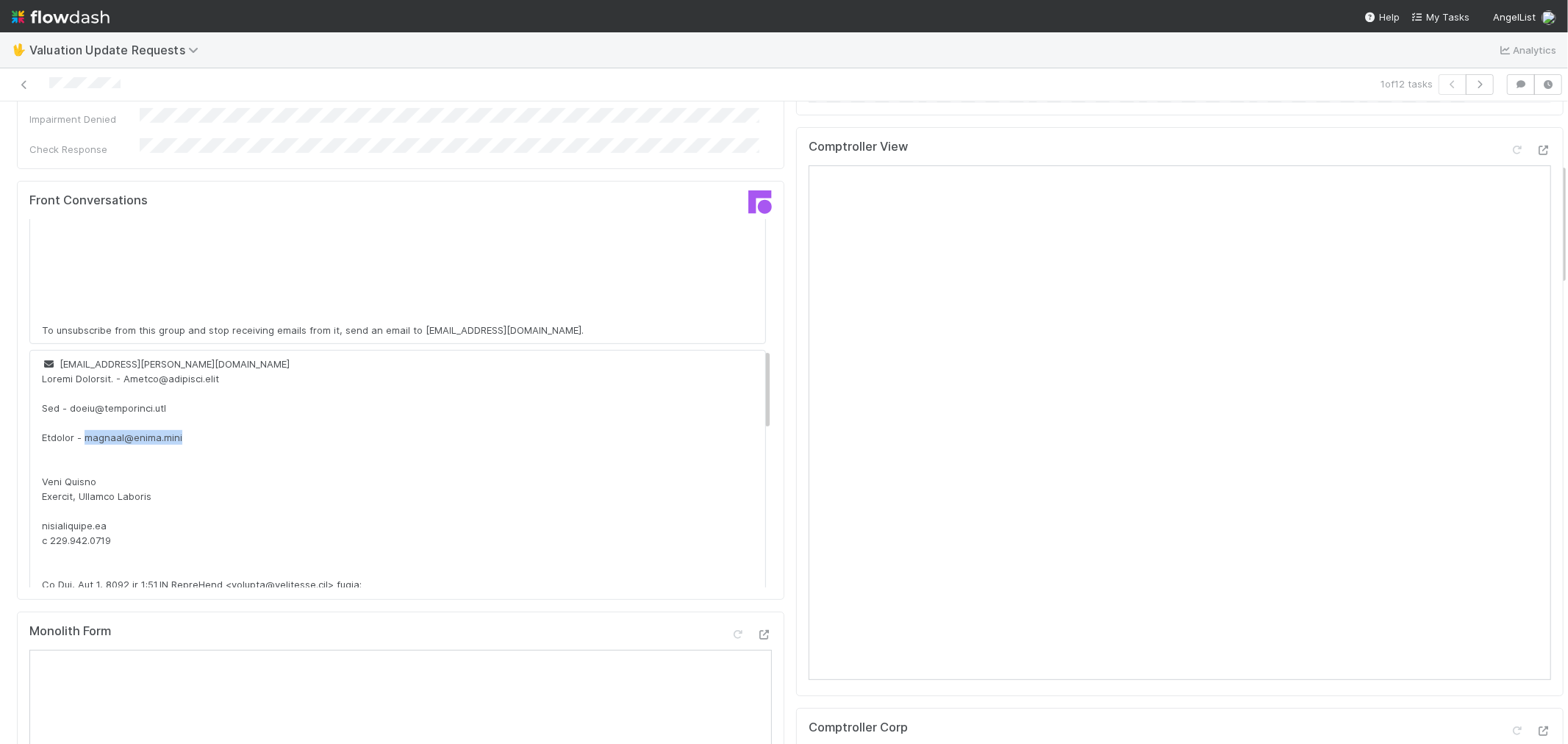
scroll to position [571, 0]
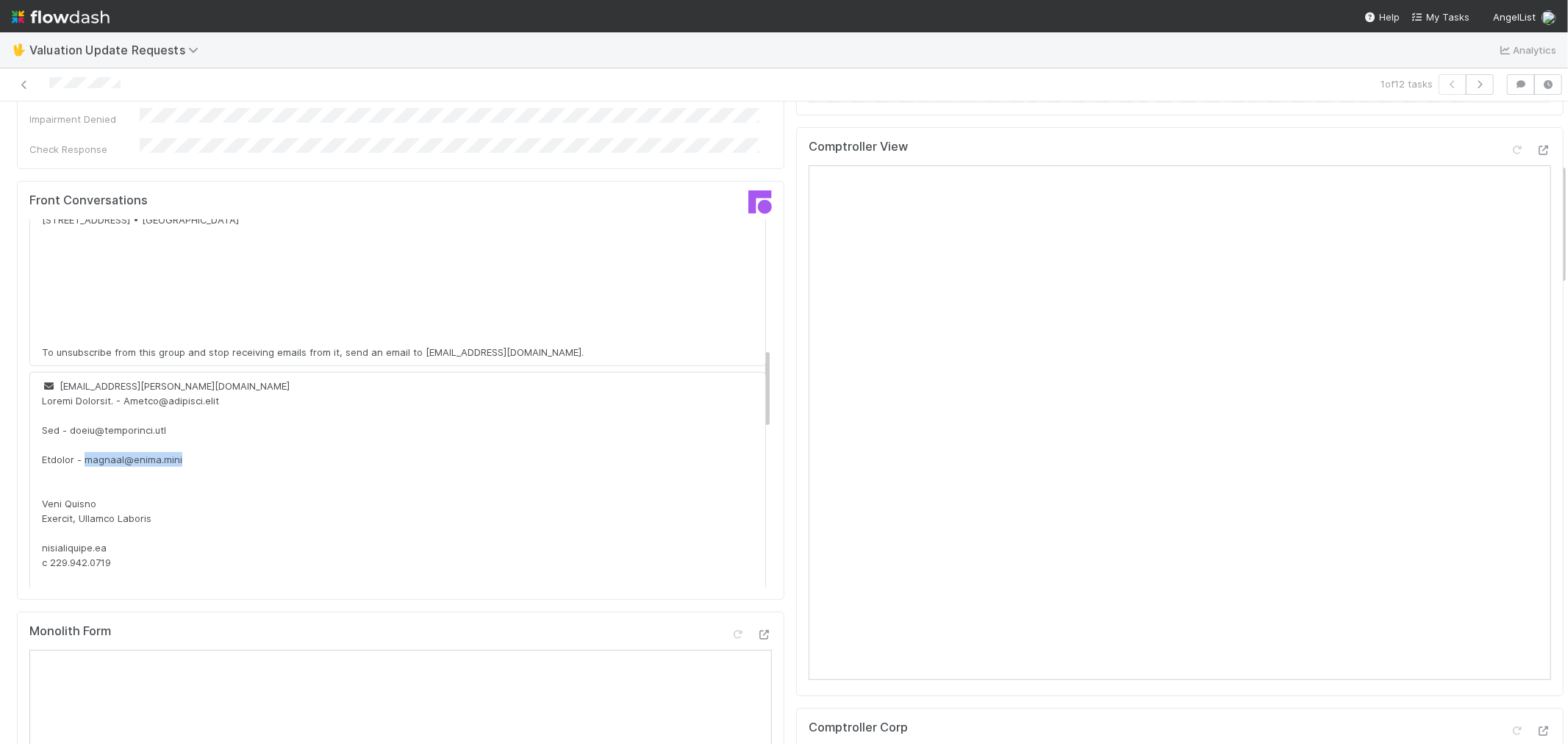
drag, startPoint x: 85, startPoint y: 464, endPoint x: 201, endPoint y: 464, distance: 116.0
copy div "gabriel@mochi.game"
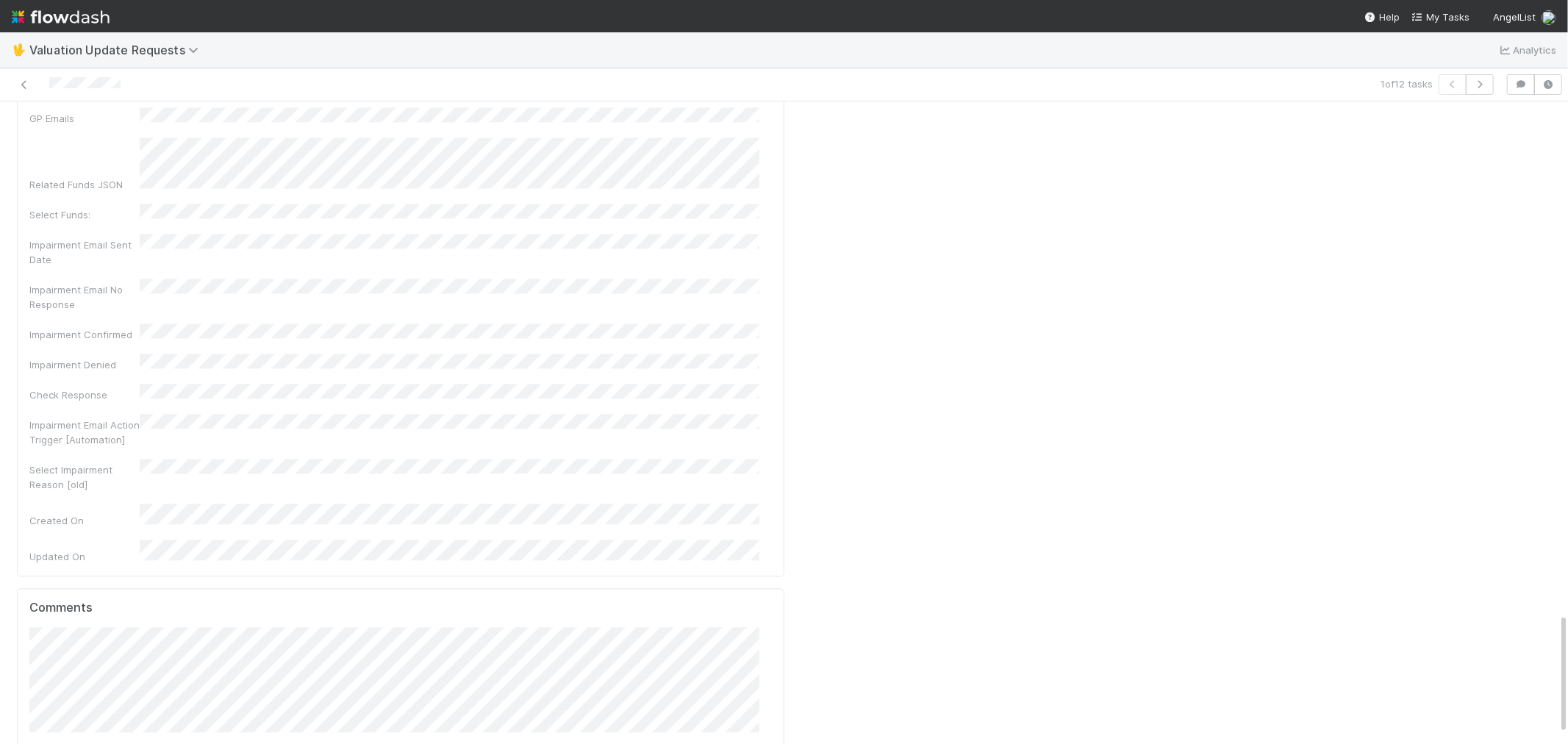
scroll to position [2696, 0]
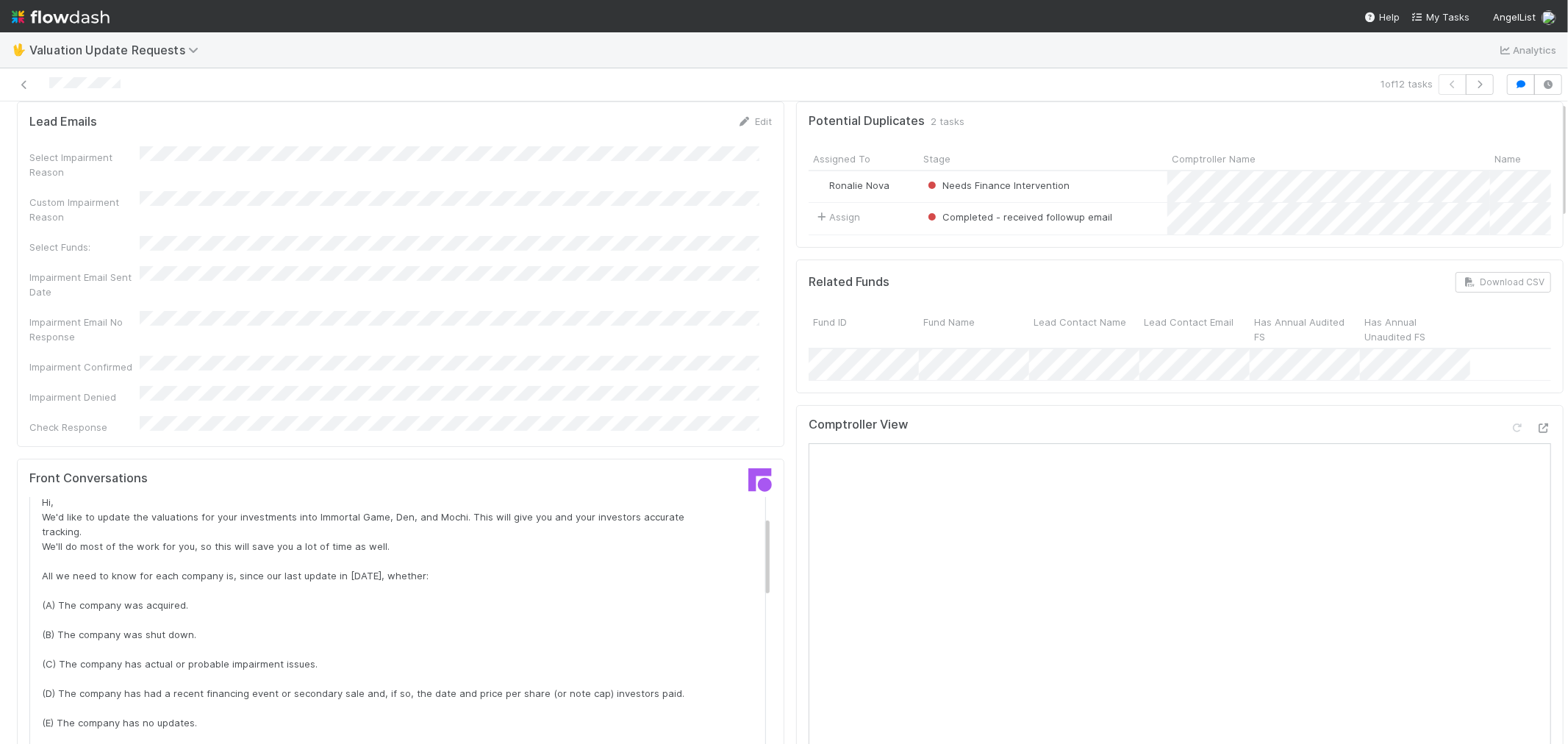
scroll to position [0, 0]
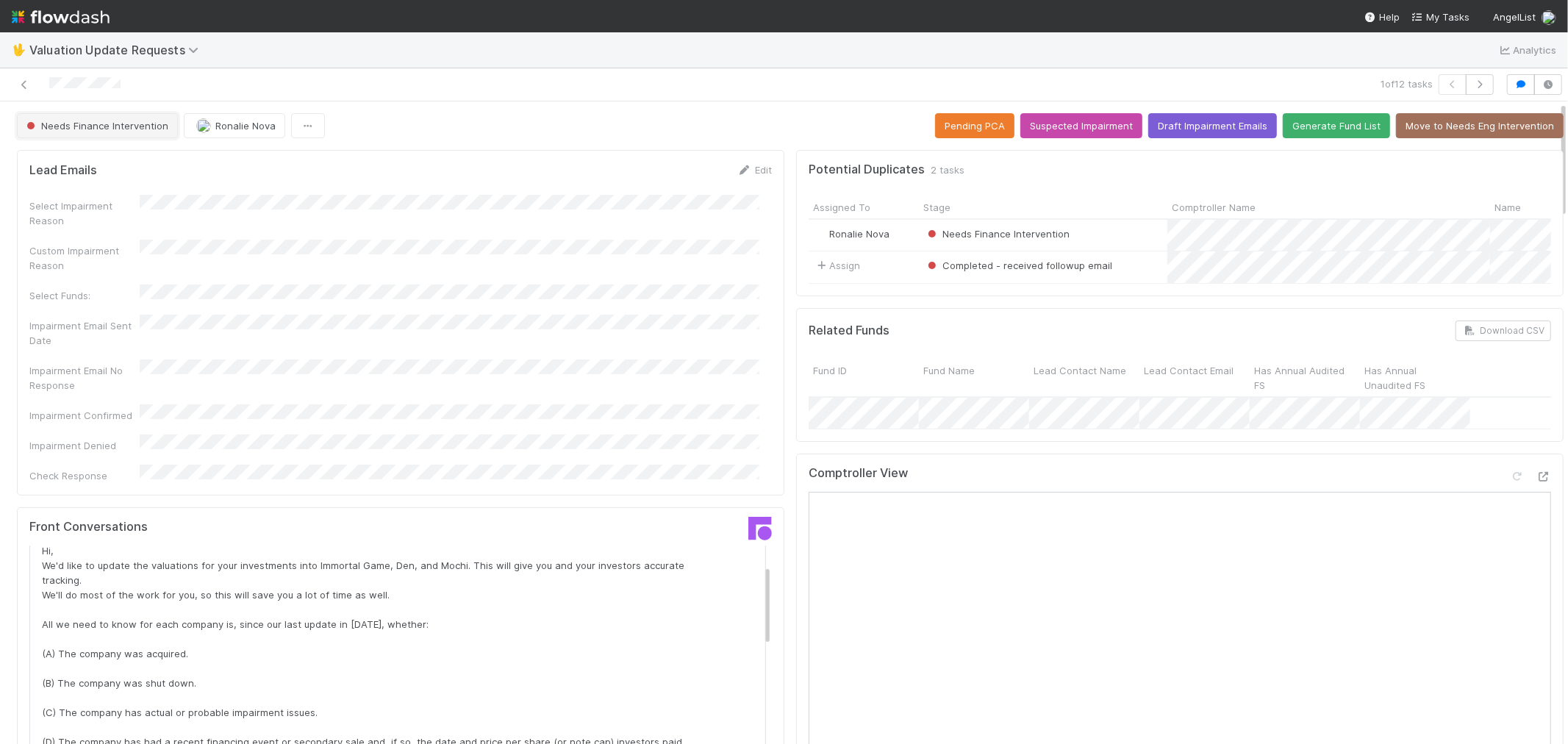
click at [114, 124] on span "Needs Finance Intervention" at bounding box center [96, 126] width 145 height 12
click at [141, 173] on div "Pending External Intervention" at bounding box center [115, 162] width 208 height 26
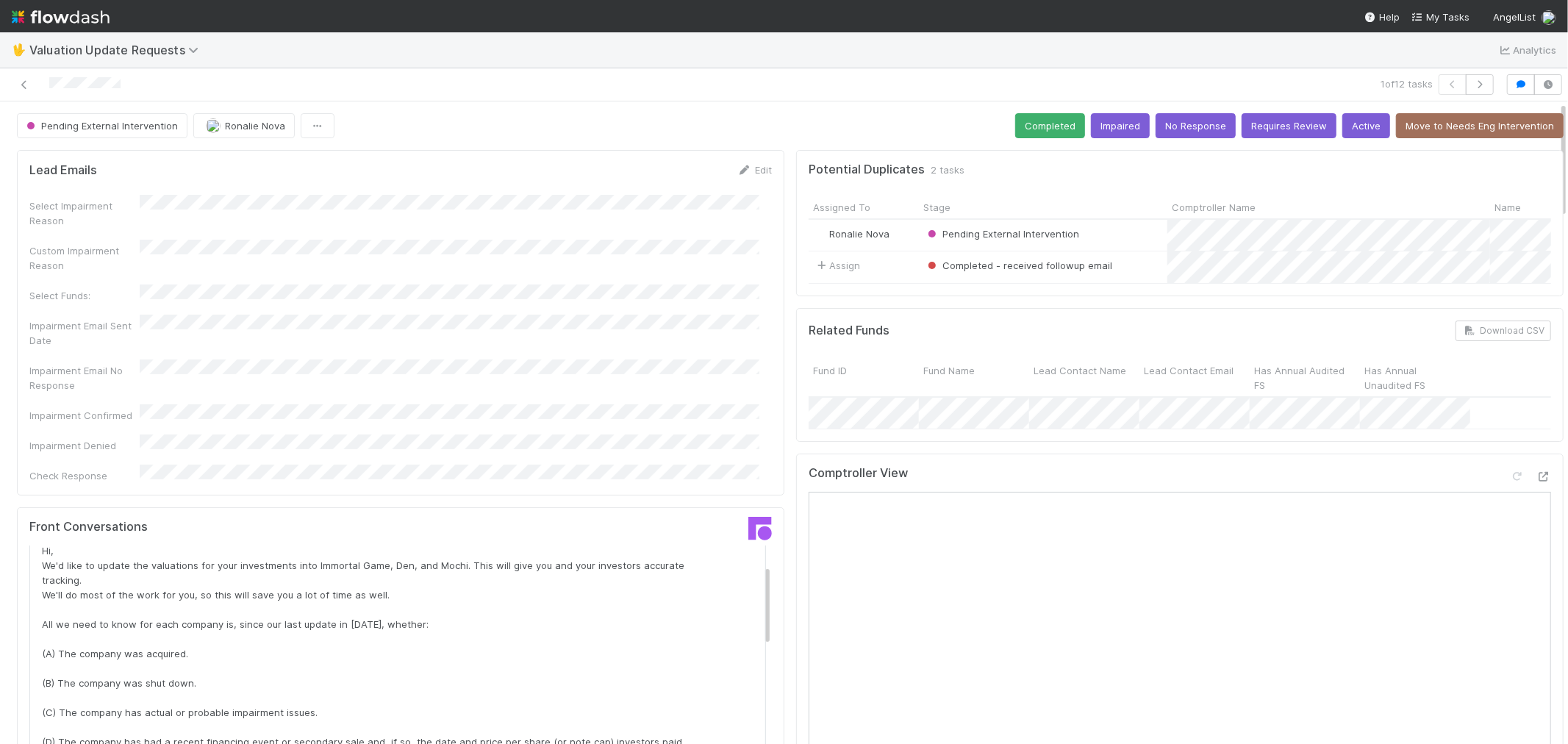
drag, startPoint x: 20, startPoint y: 81, endPoint x: 226, endPoint y: 30, distance: 212.2
click at [20, 81] on icon at bounding box center [24, 85] width 14 height 10
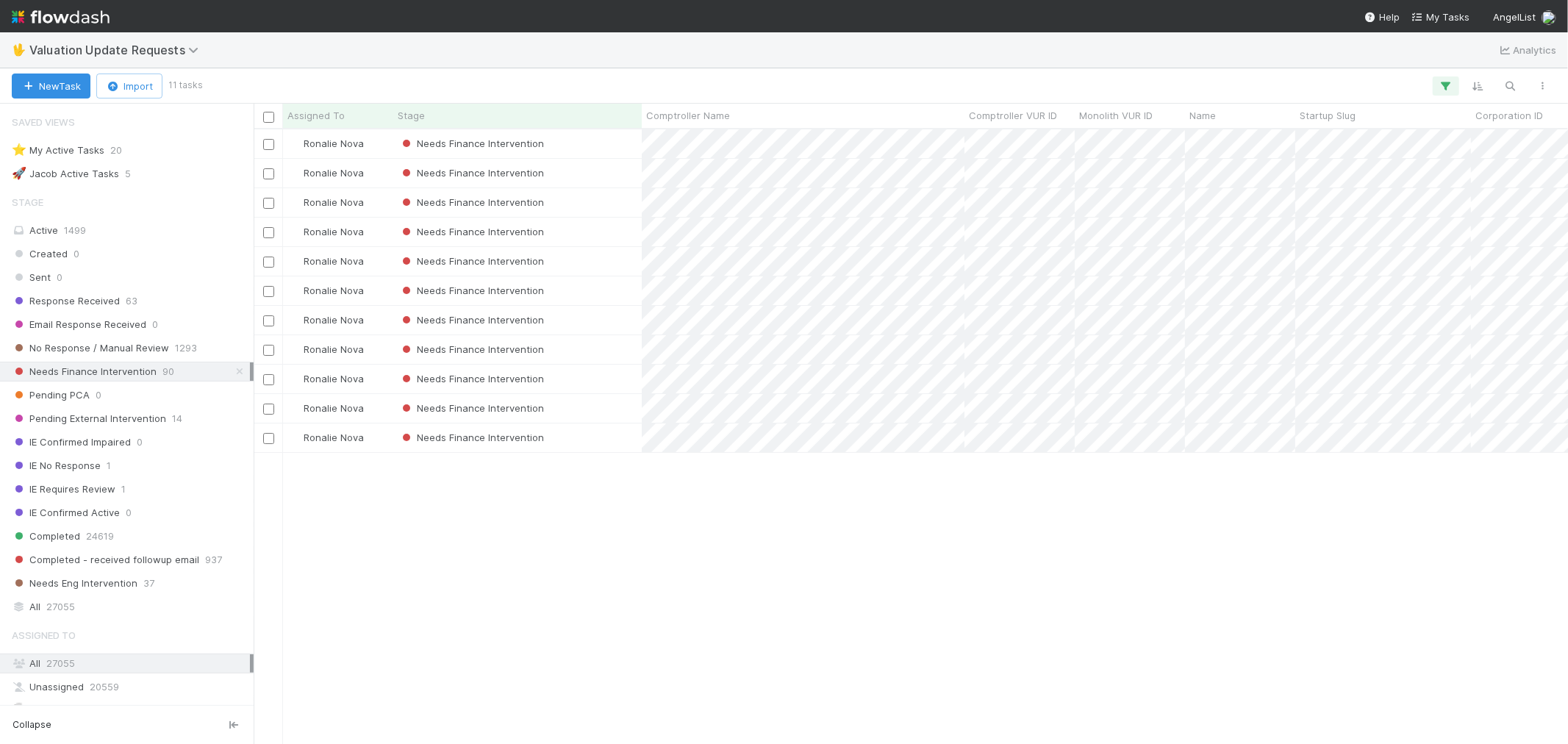
scroll to position [12, 12]
click at [611, 143] on div "Needs Finance Intervention" at bounding box center [517, 144] width 248 height 29
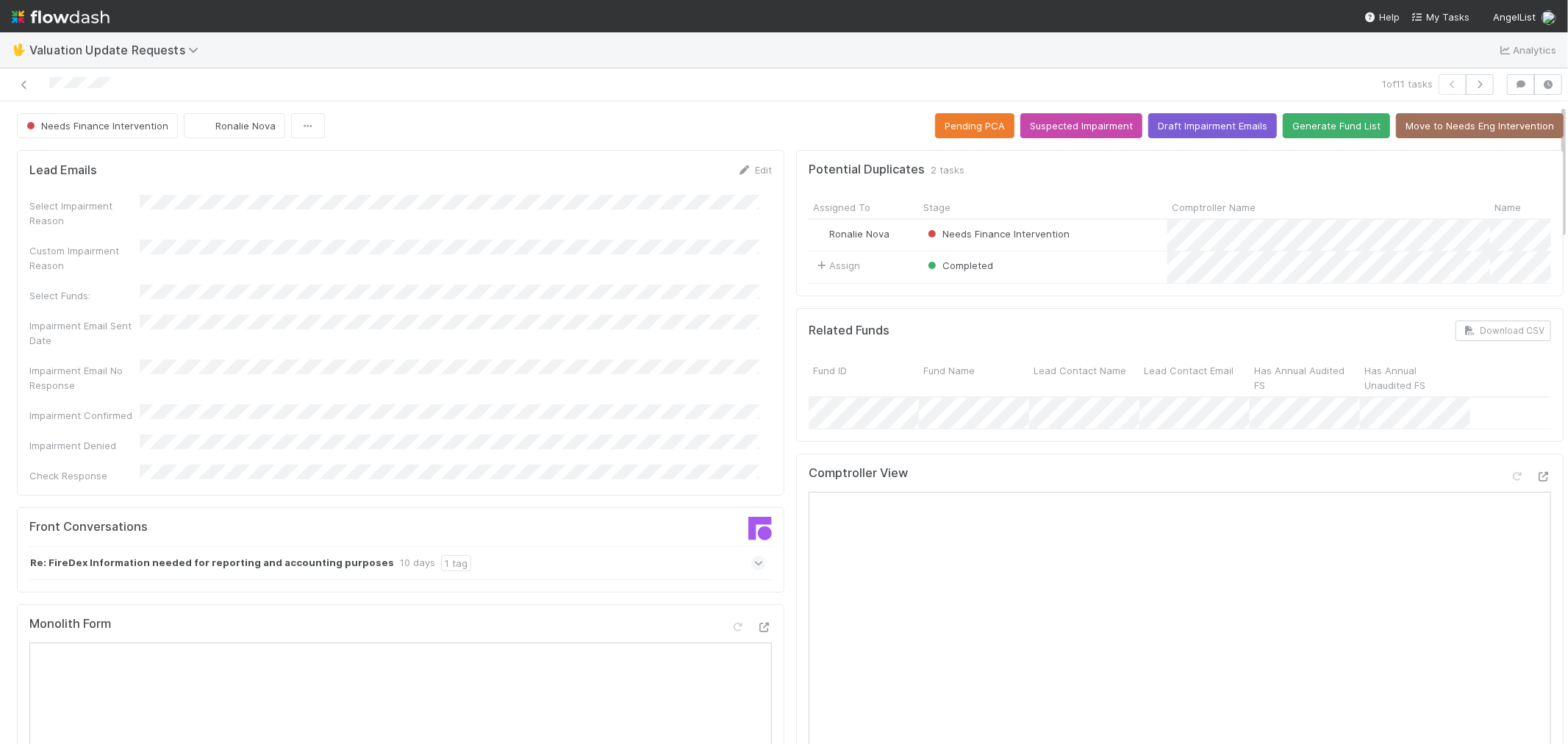
scroll to position [244, 0]
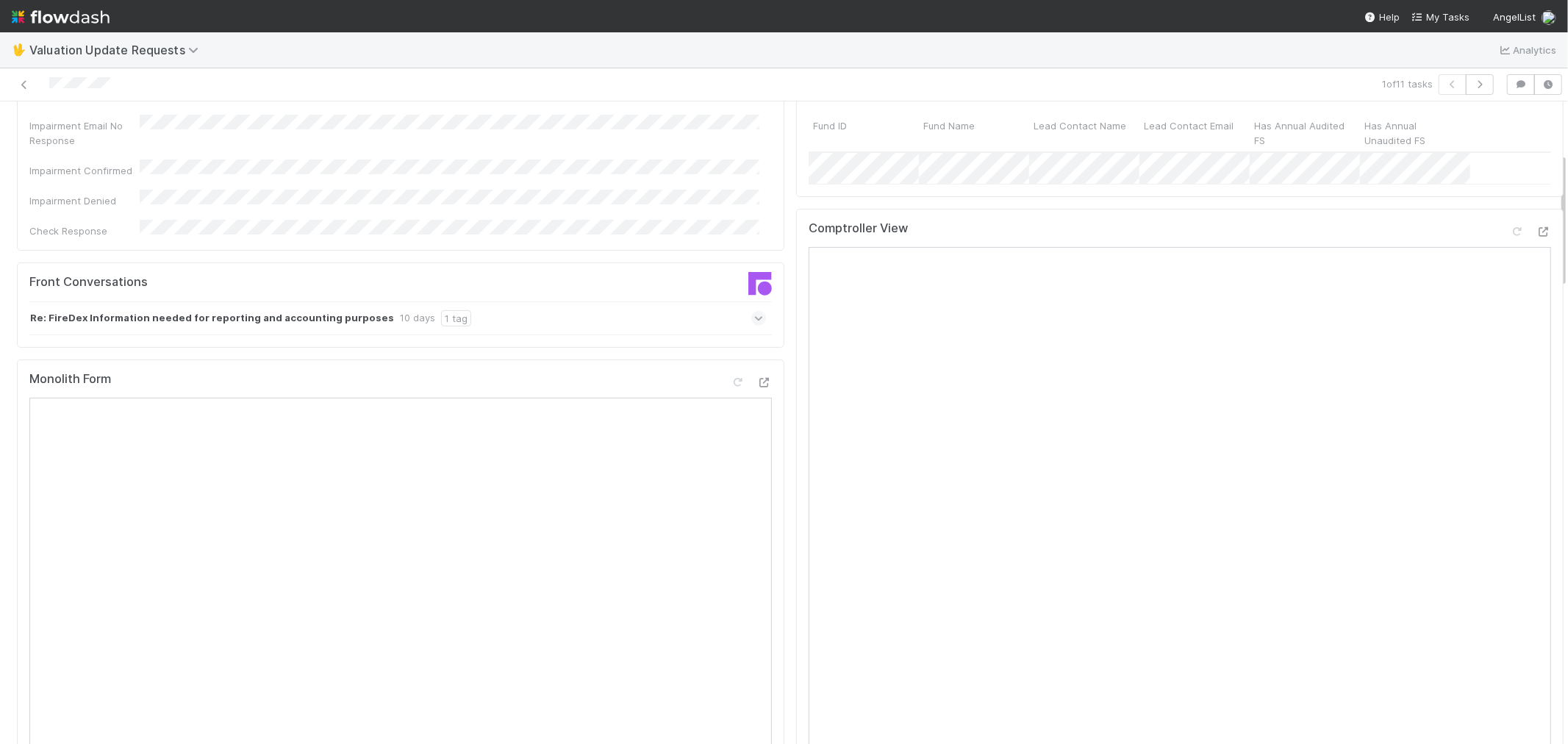
click at [755, 311] on icon at bounding box center [759, 318] width 10 height 14
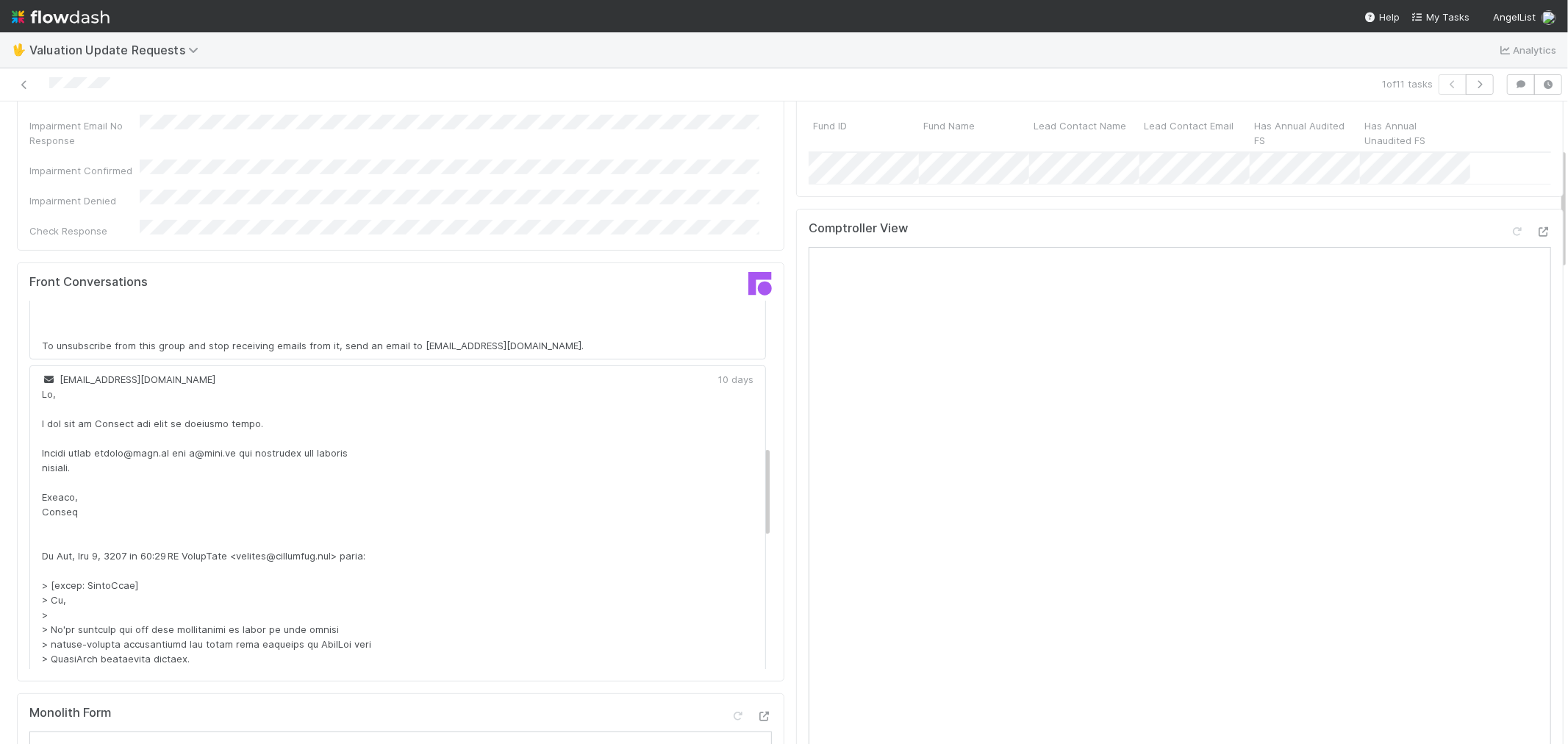
scroll to position [653, 0]
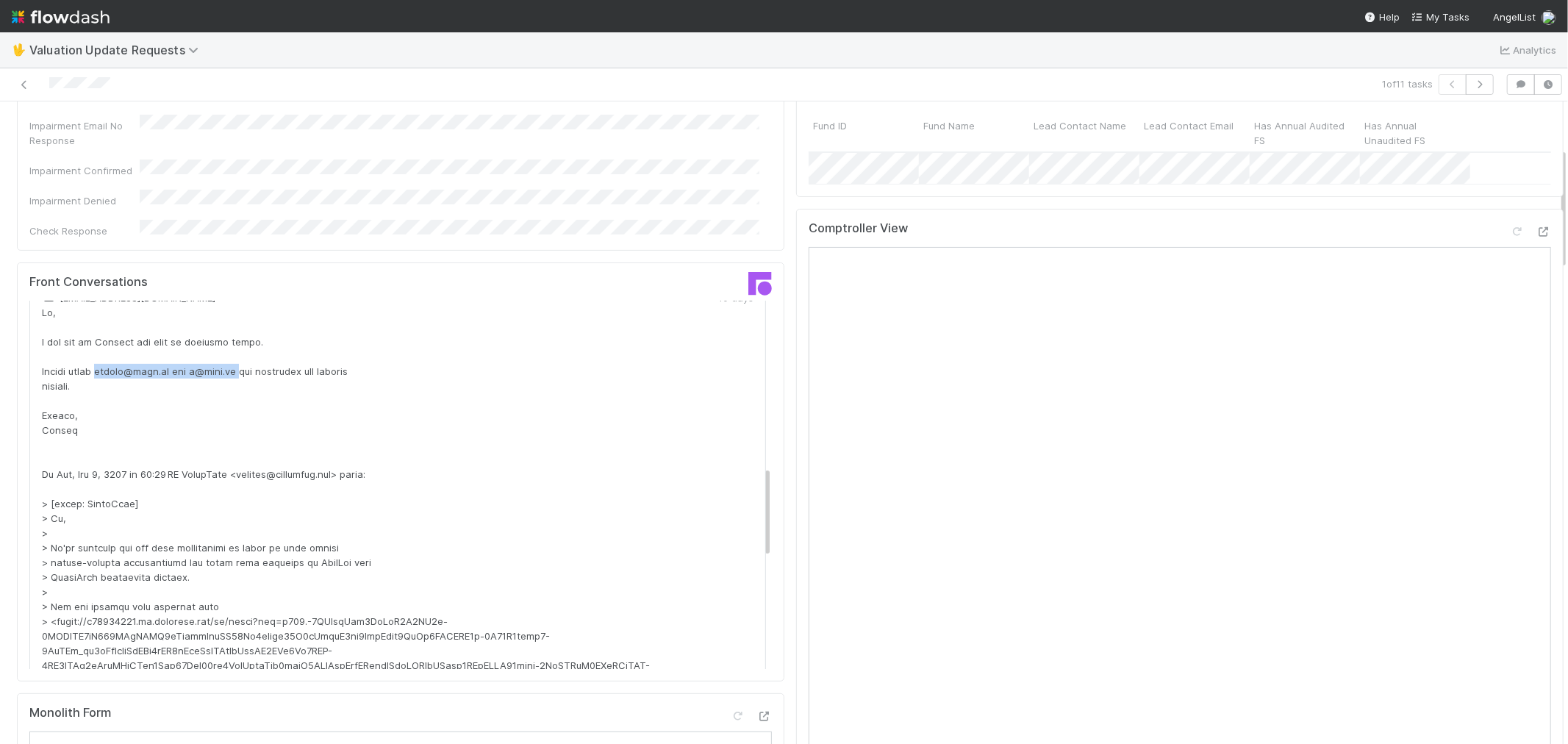
drag, startPoint x: 103, startPoint y: 371, endPoint x: 236, endPoint y: 376, distance: 133.1
click at [236, 376] on div at bounding box center [380, 672] width 676 height 735
copy div "adrian@fire.cx and m@fire.cx"
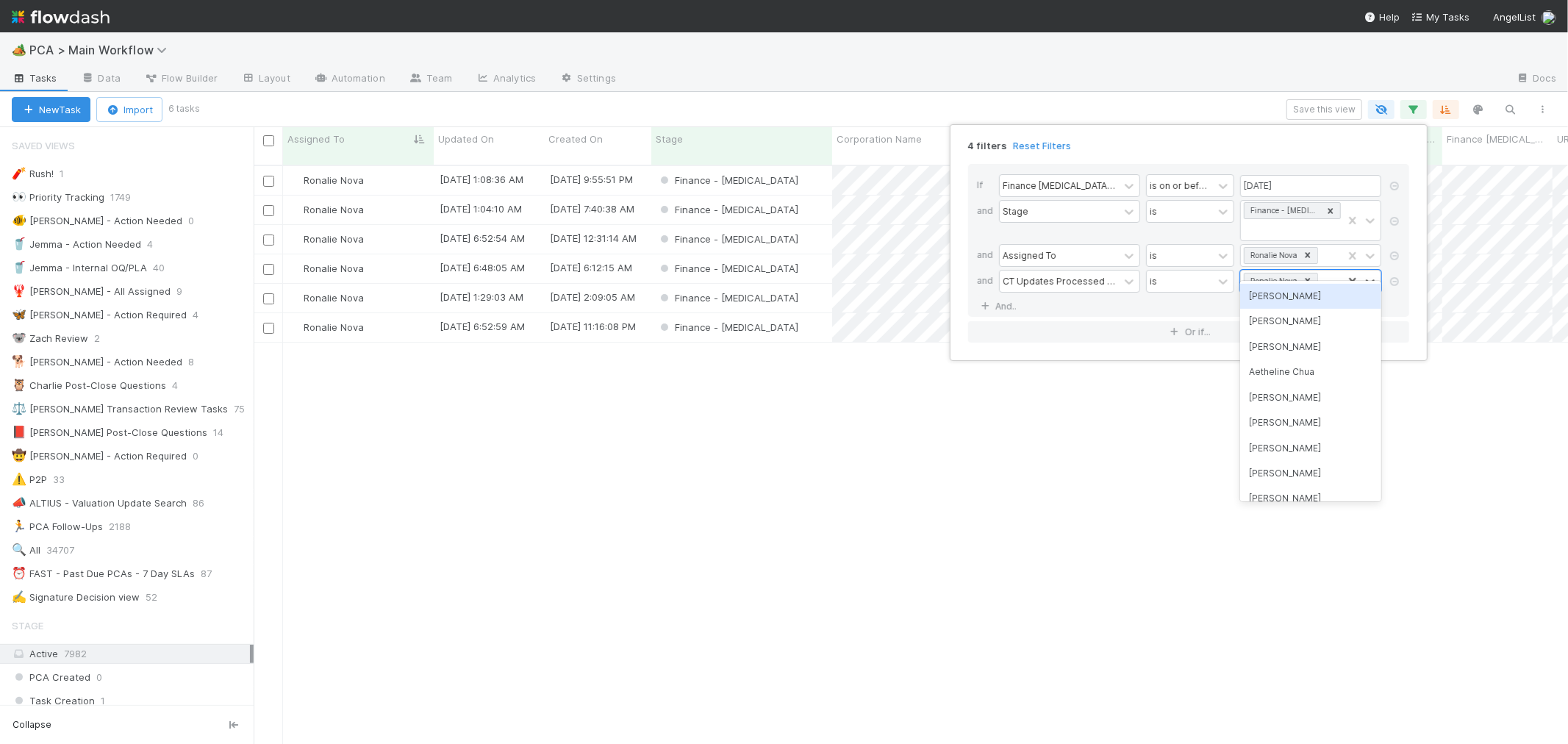
scroll to position [579, 1302]
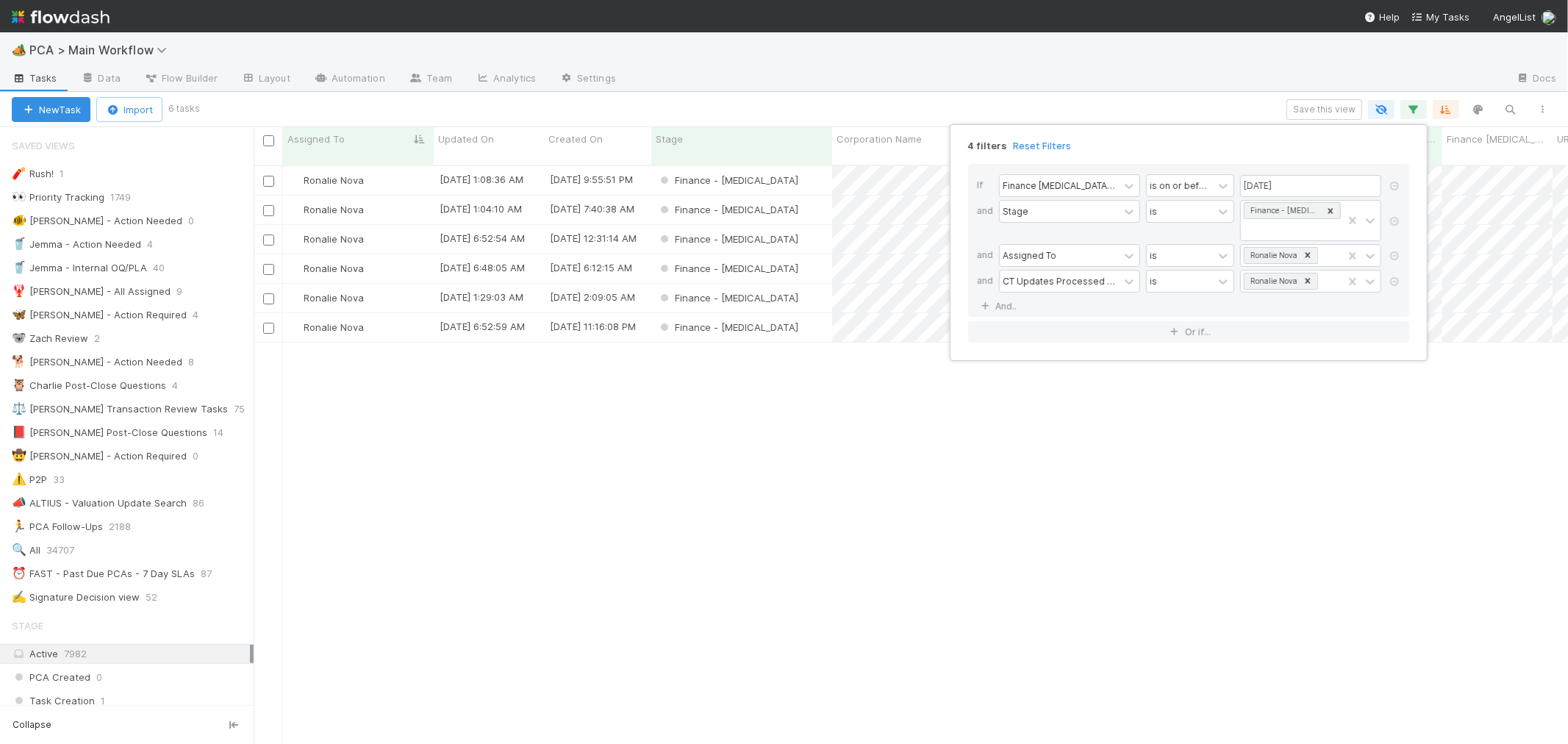
click at [792, 472] on div "4 filters Reset Filters If Finance ICU Due Date is on or before 08/15/2025 and …" at bounding box center [784, 372] width 1568 height 744
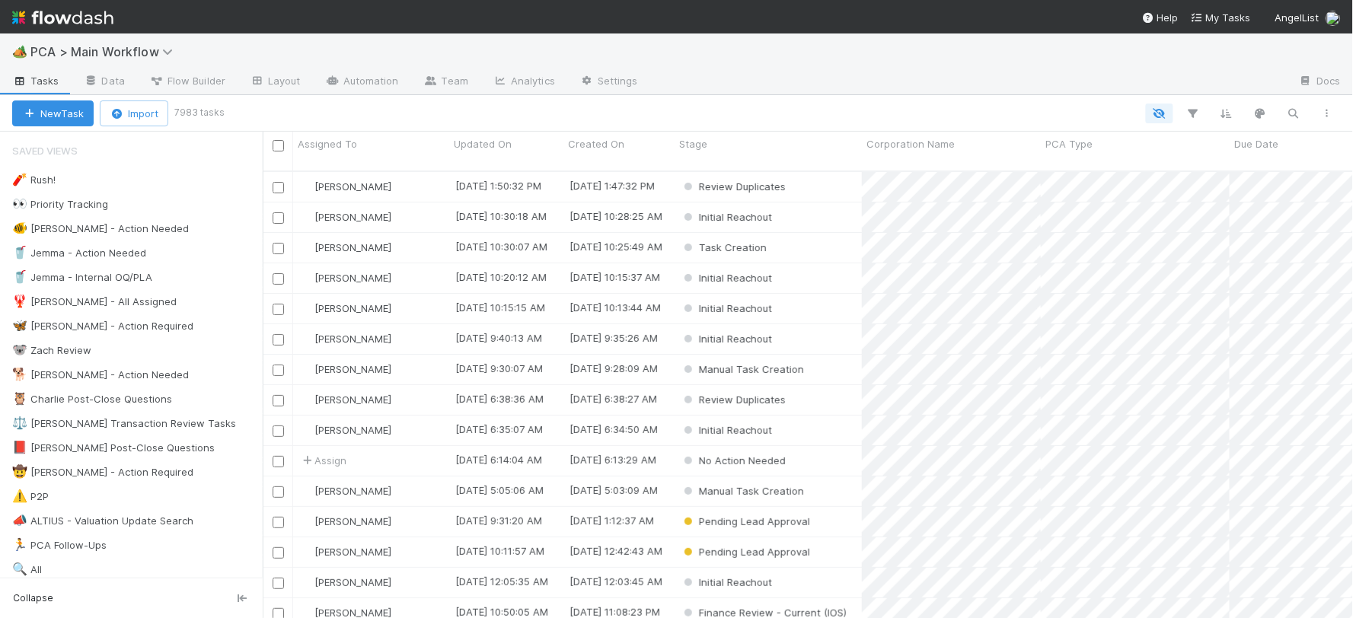
scroll to position [447, 1077]
click at [1294, 110] on icon "button" at bounding box center [1293, 114] width 15 height 14
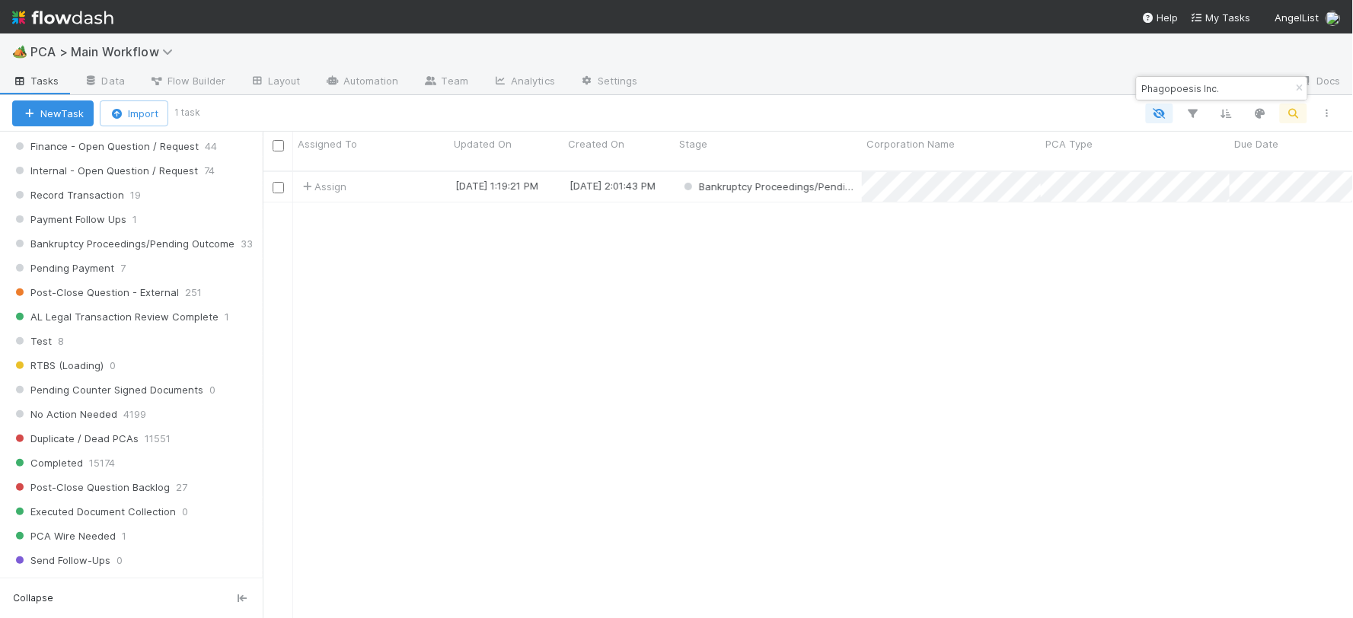
scroll to position [1617, 0]
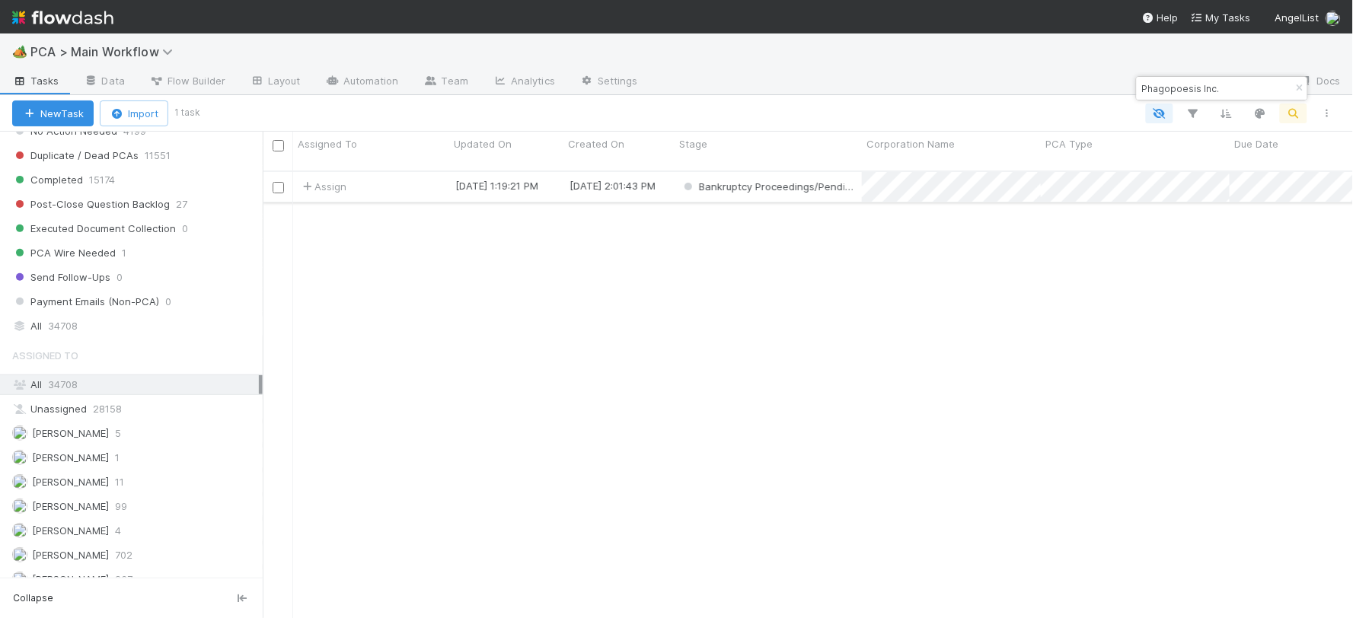
type input "Phagopoesis Inc."
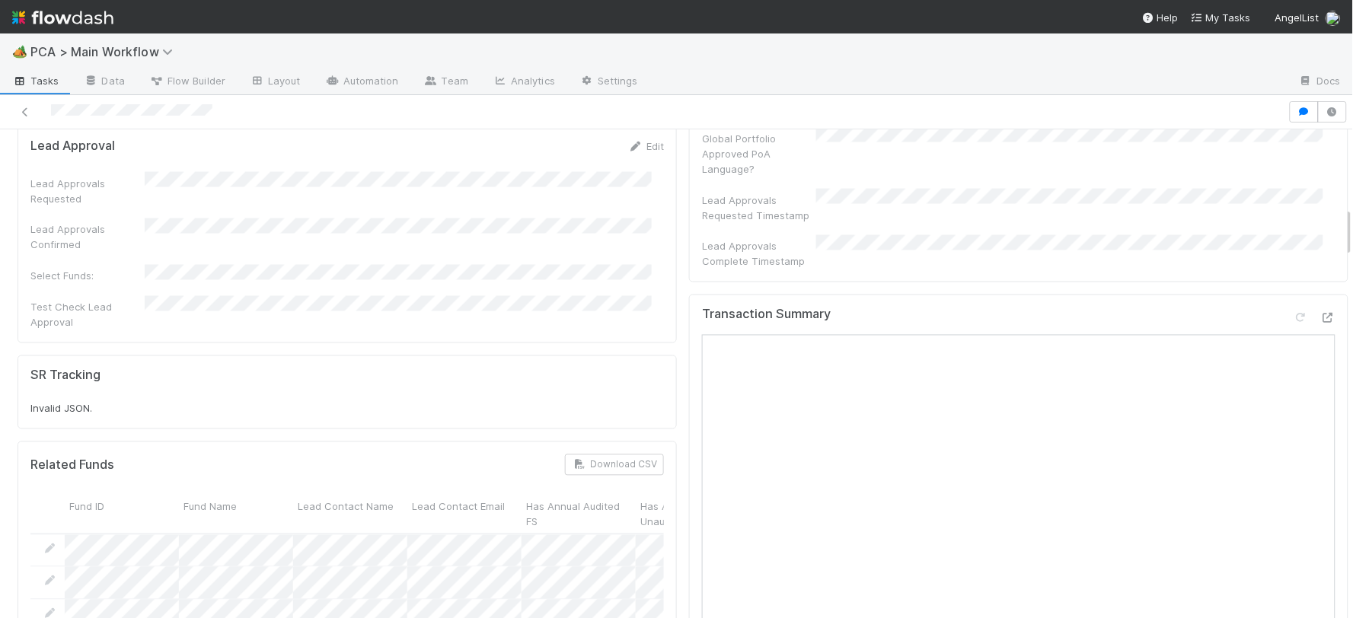
scroll to position [761, 0]
click at [1320, 319] on icon at bounding box center [1327, 324] width 15 height 10
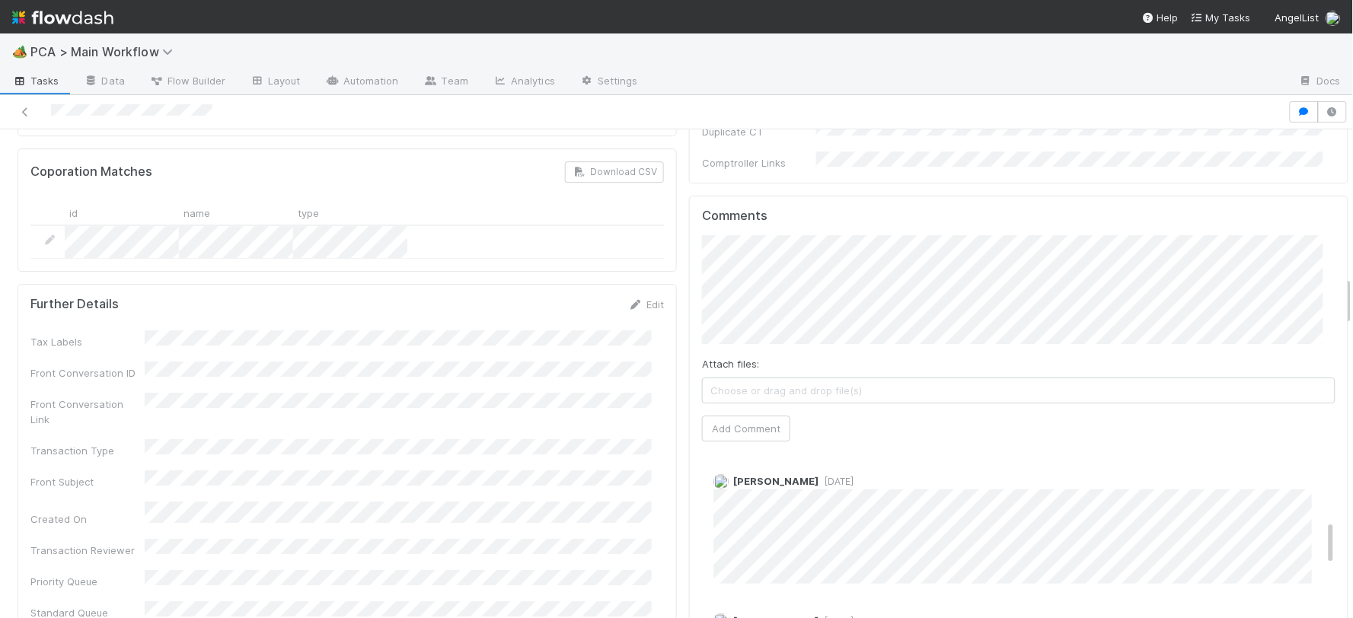
scroll to position [507, 0]
click at [754, 416] on button "Add Comment" at bounding box center [746, 429] width 88 height 26
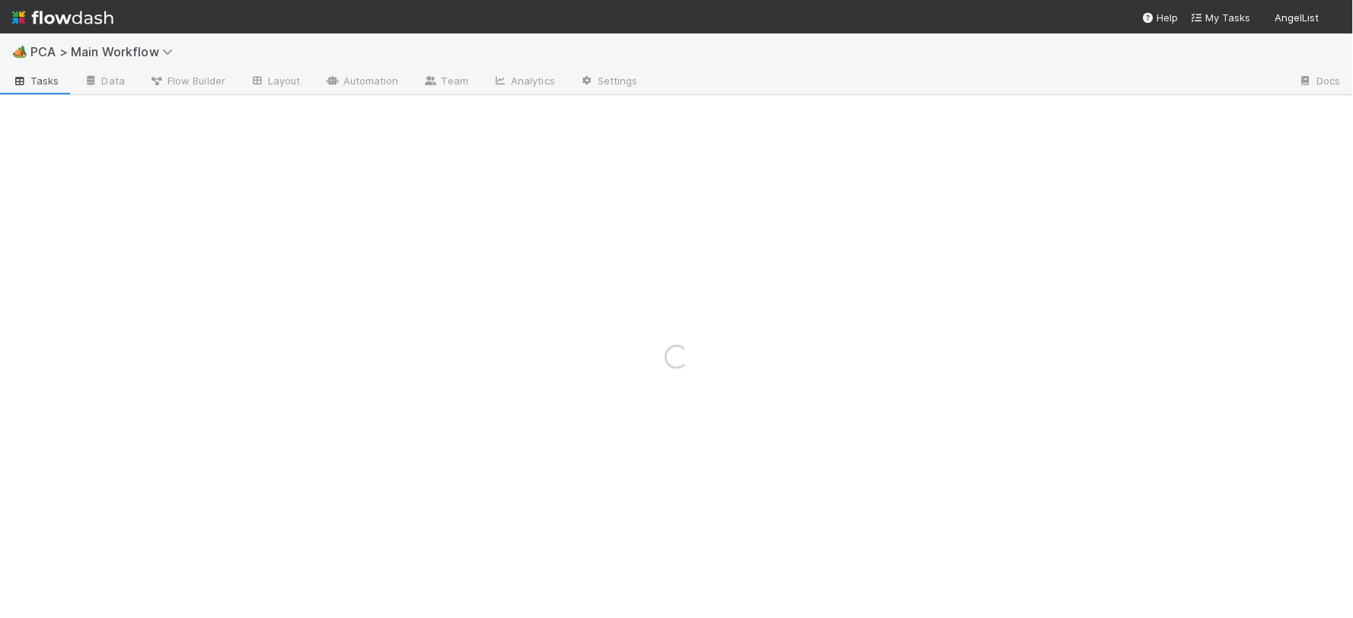
drag, startPoint x: 373, startPoint y: 323, endPoint x: 383, endPoint y: 263, distance: 60.9
click at [376, 323] on div "Loading..." at bounding box center [676, 356] width 1353 height 523
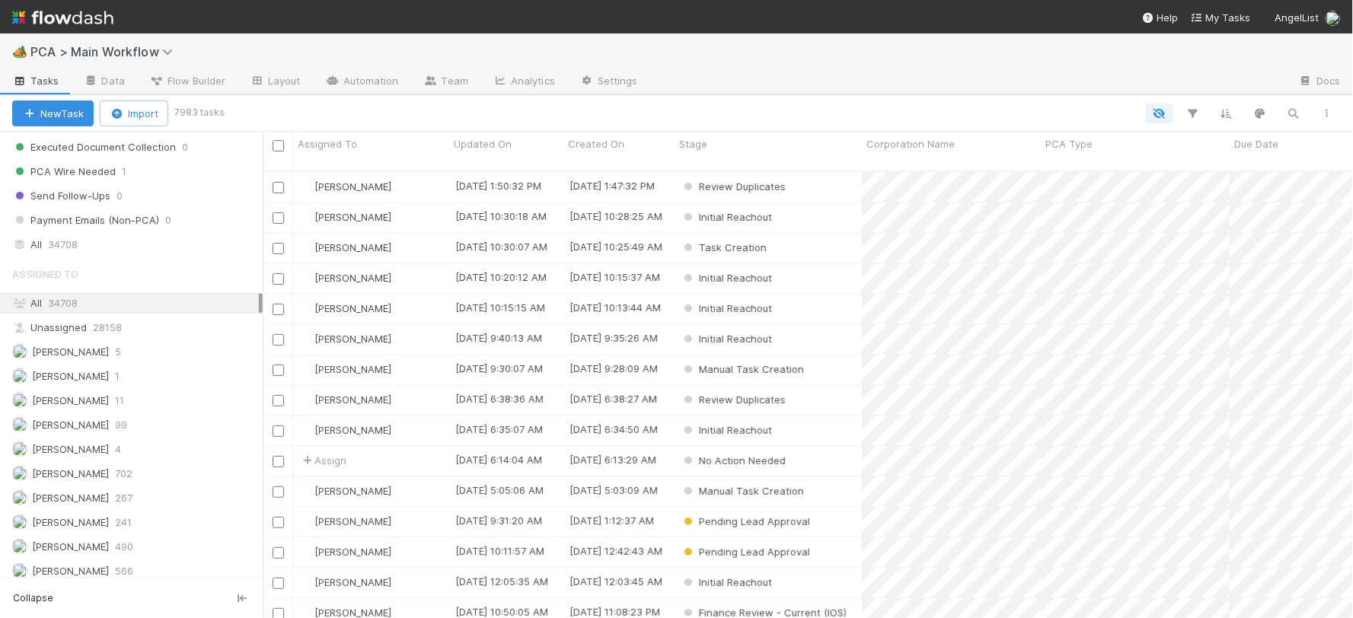
scroll to position [1691, 0]
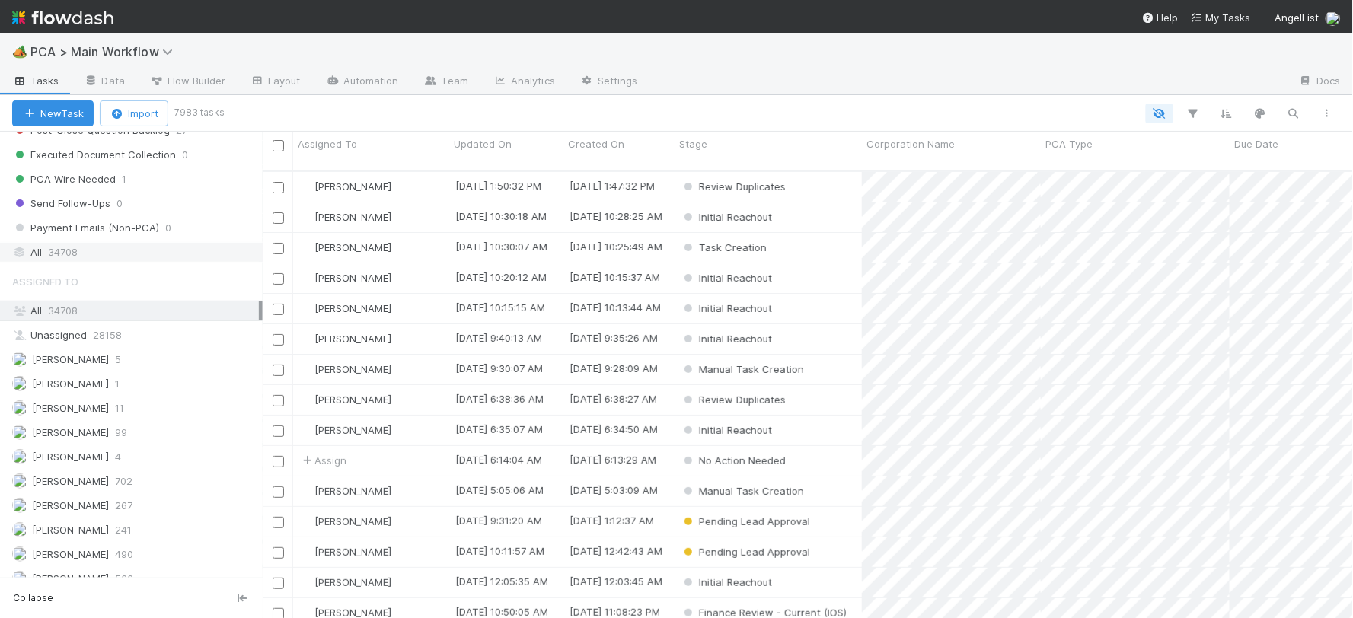
click at [72, 262] on span "34708" at bounding box center [63, 252] width 30 height 19
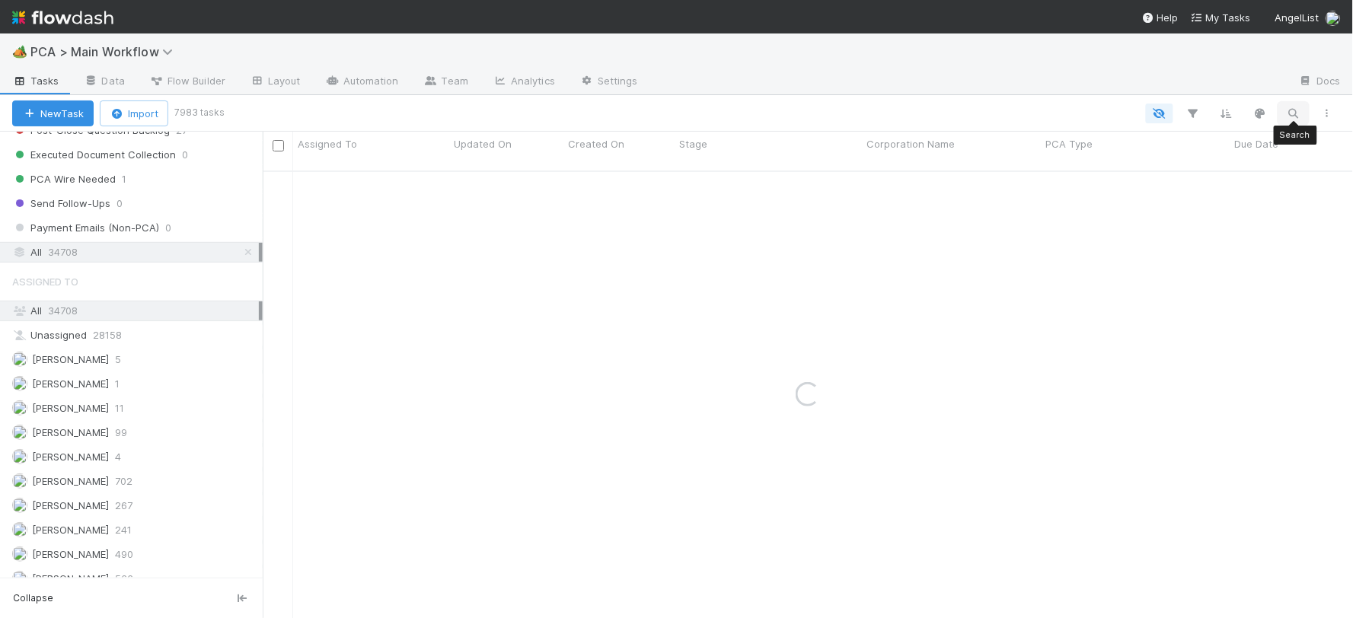
click at [1286, 114] on icon "button" at bounding box center [1293, 114] width 15 height 14
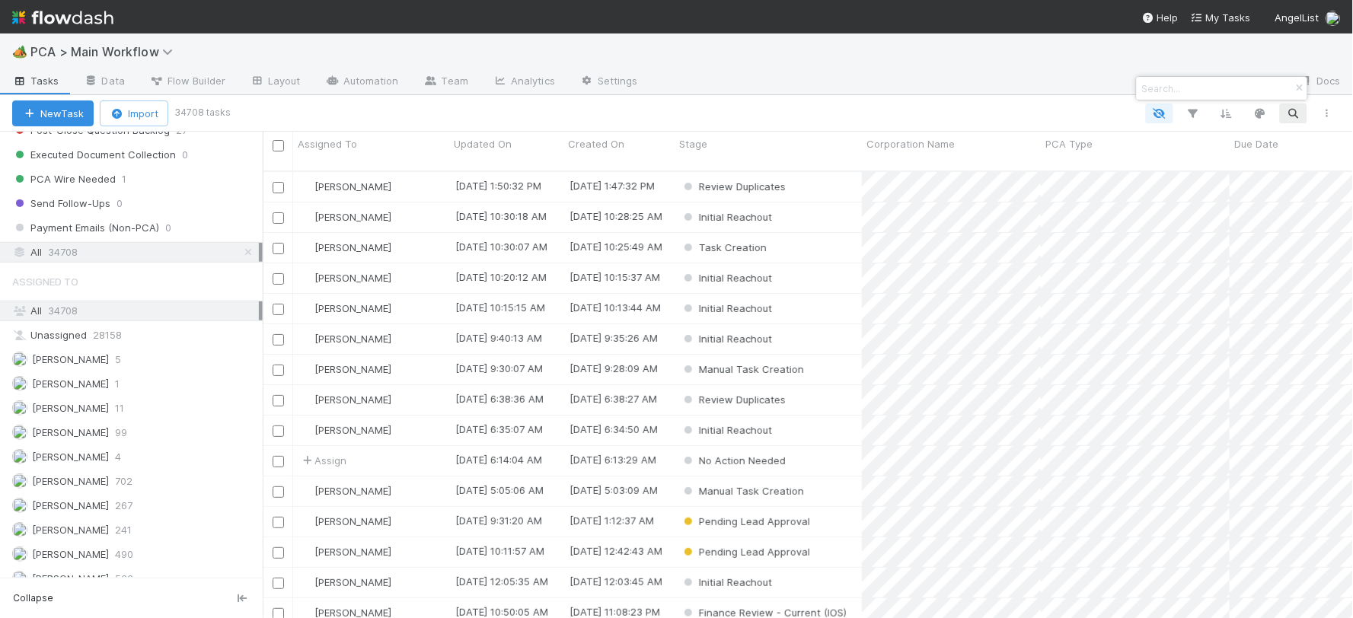
scroll to position [447, 1077]
click at [1165, 88] on input at bounding box center [1215, 88] width 152 height 18
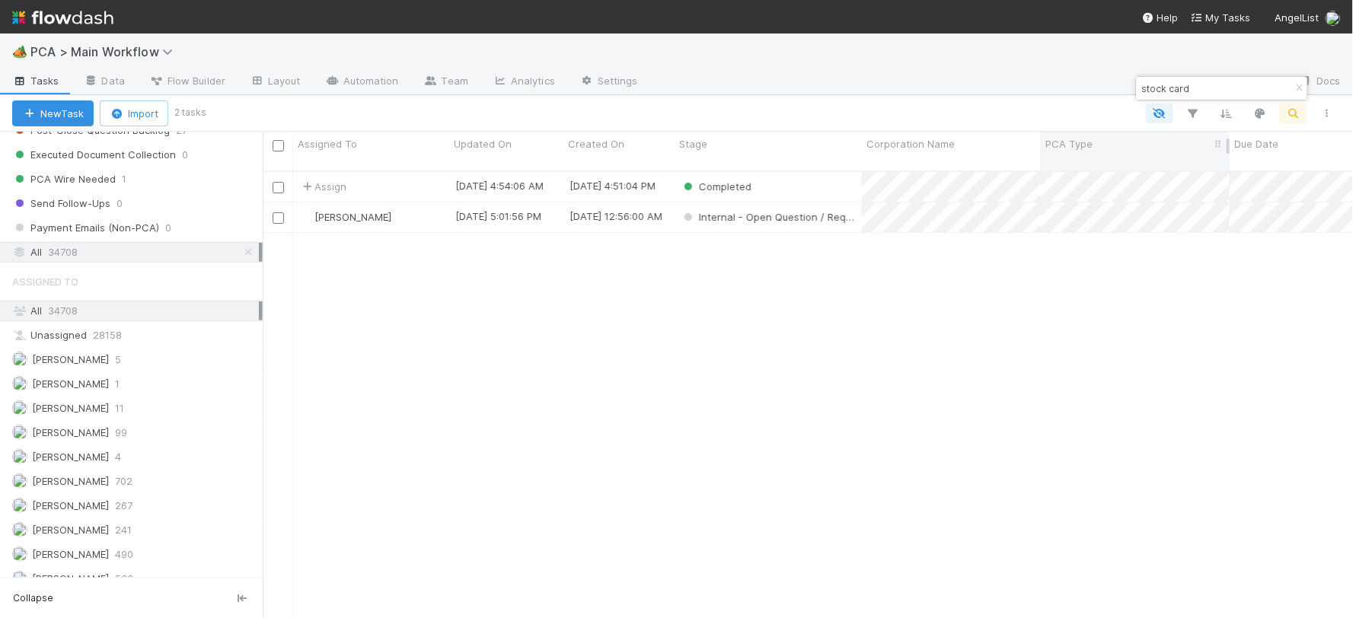
type input "stock card"
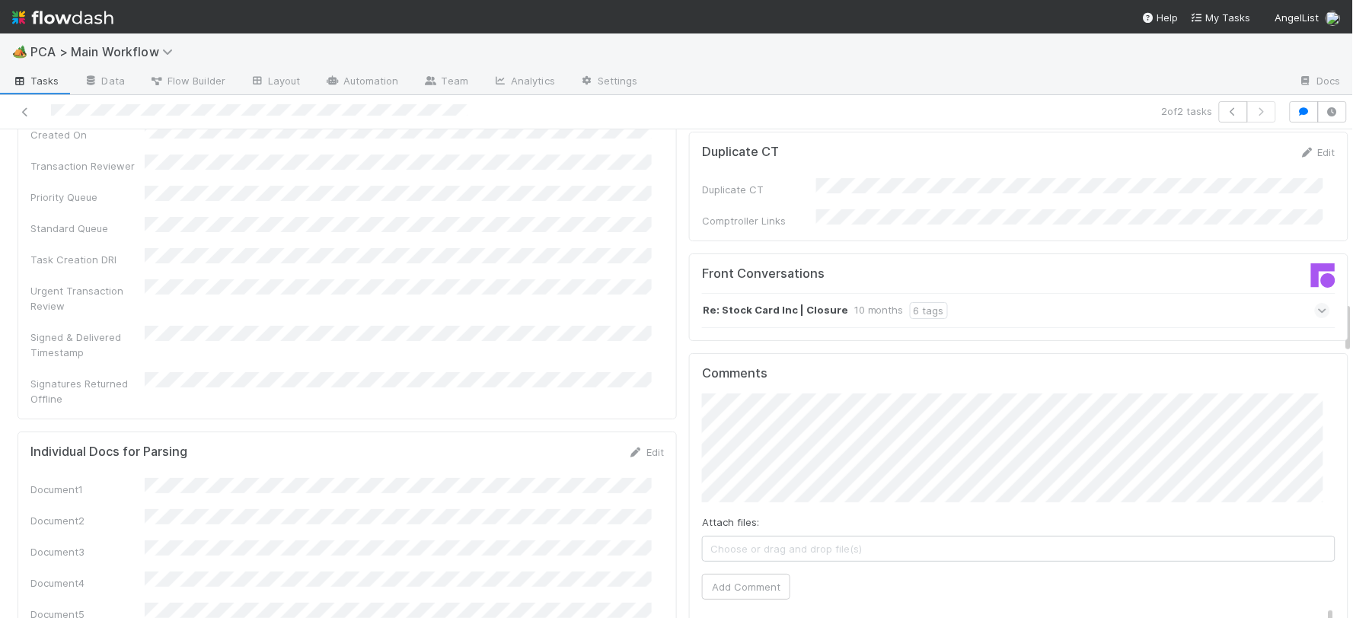
scroll to position [1607, 0]
click at [714, 584] on button "Add Comment" at bounding box center [746, 597] width 88 height 26
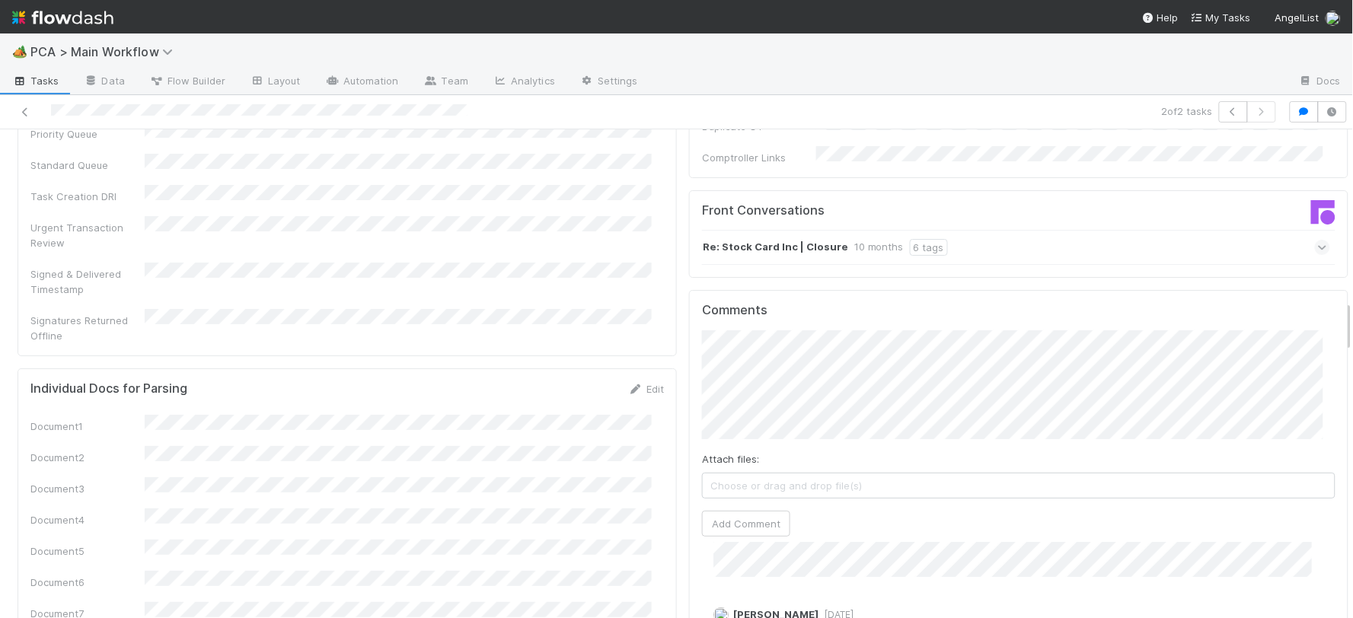
scroll to position [1691, 0]
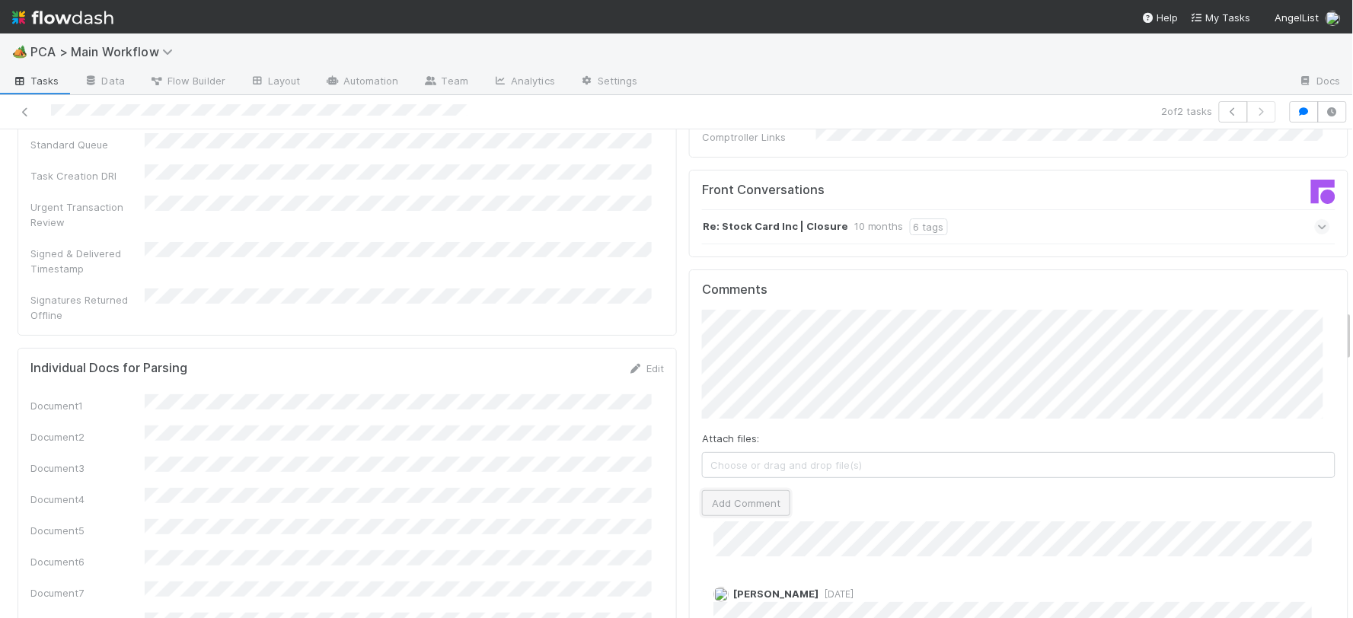
click at [747, 490] on button "Add Comment" at bounding box center [746, 503] width 88 height 26
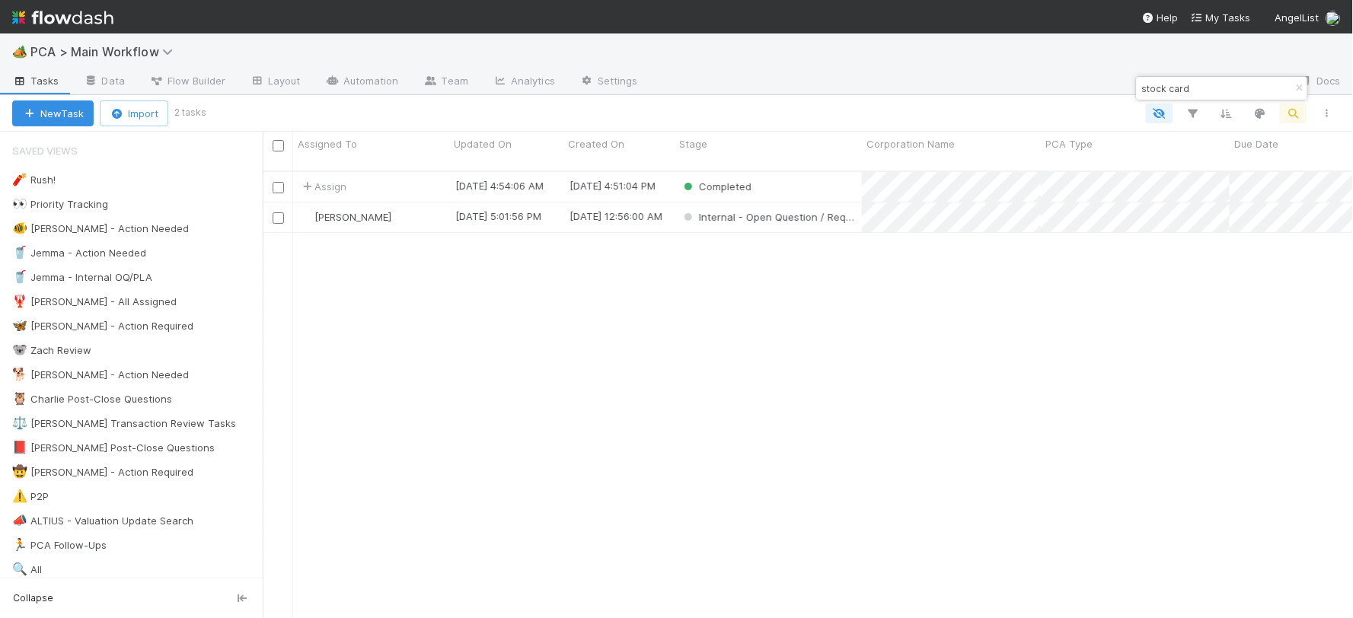
scroll to position [447, 1077]
drag, startPoint x: 1204, startPoint y: 80, endPoint x: 1109, endPoint y: 76, distance: 95.2
click at [1109, 76] on body "🏕️ PCA > Main Workflow Tasks Data Flow Builder Layout Automation Team Analytics…" at bounding box center [676, 309] width 1353 height 618
paste input "NAYA HOMES HOLDINGS LIMITED"
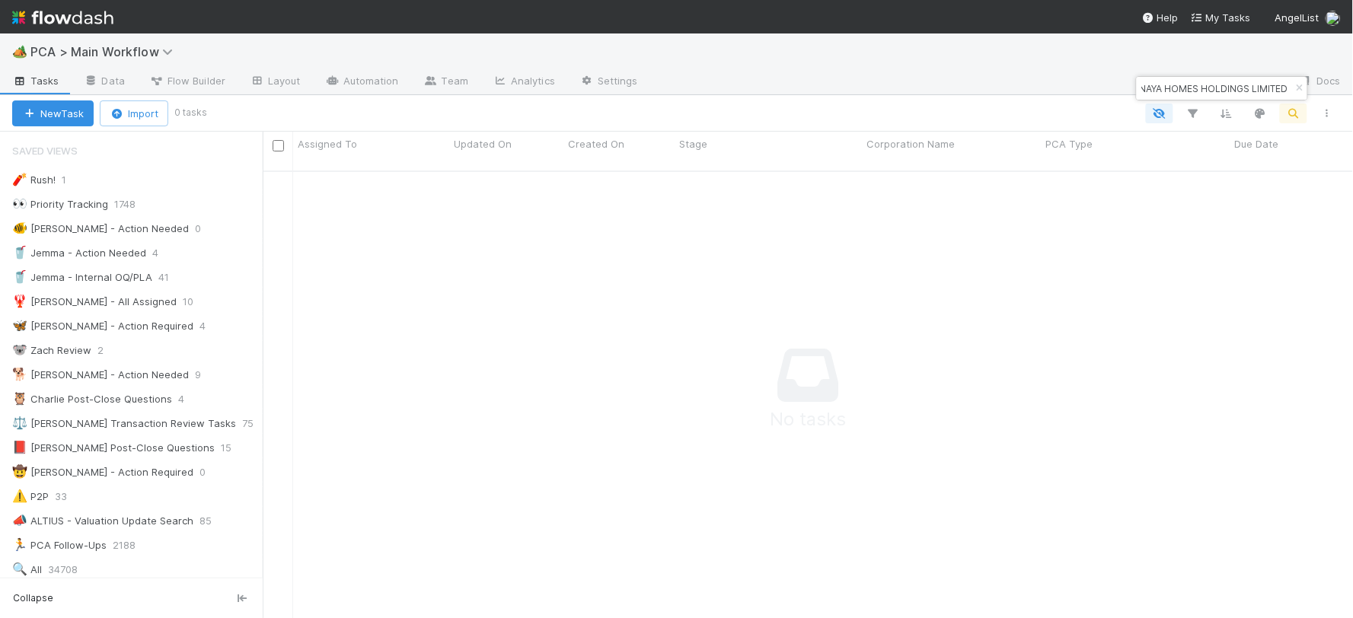
scroll to position [435, 1064]
type input "NAYA HOMES HOLDINGS LIMITED"
click at [87, 110] on button "New Task" at bounding box center [52, 113] width 81 height 26
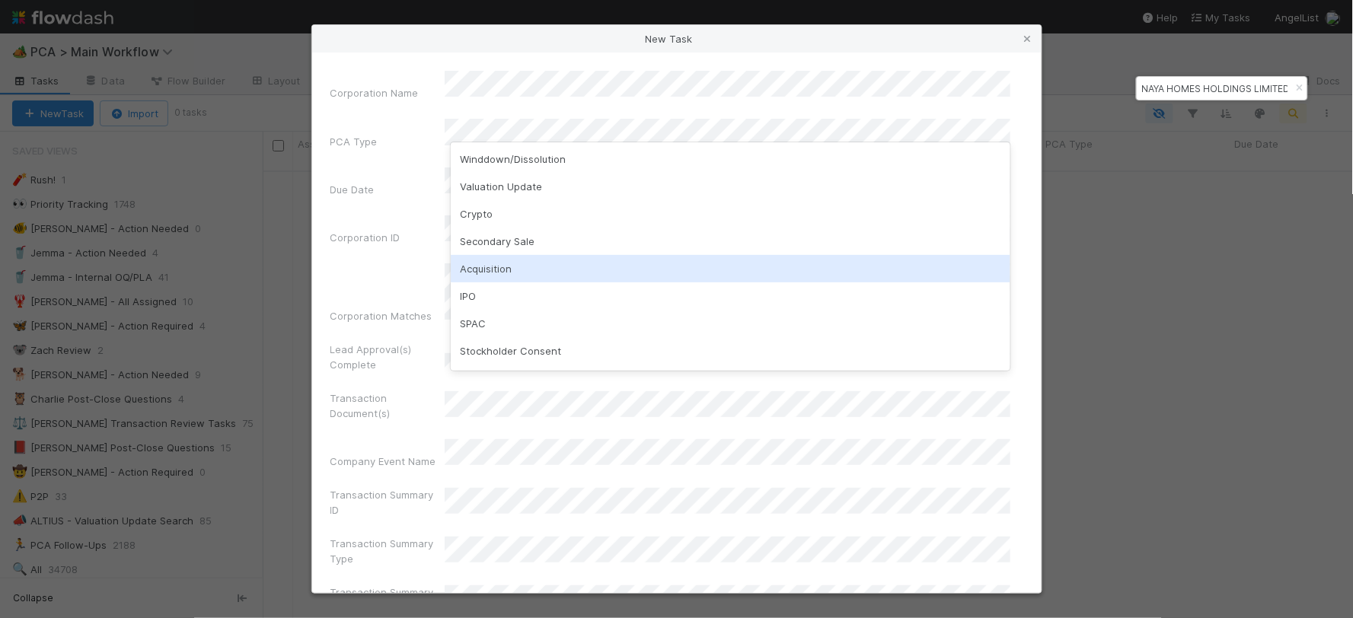
click at [526, 278] on div "Acquisition" at bounding box center [730, 268] width 559 height 27
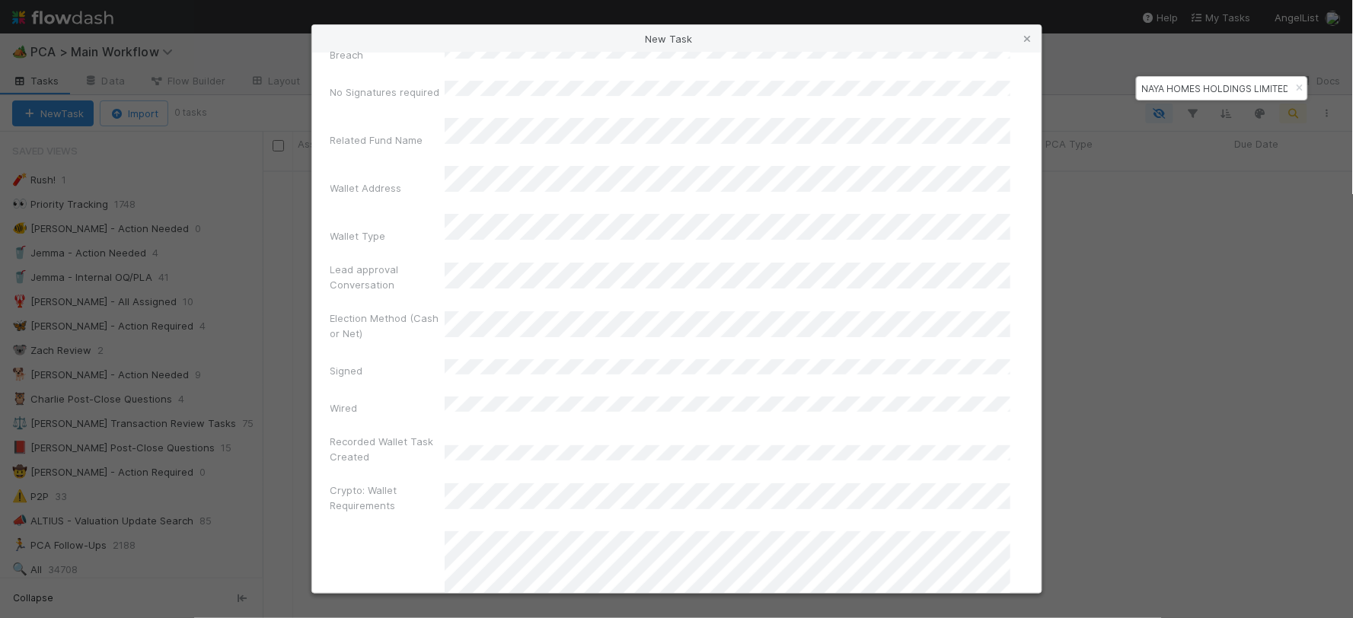
scroll to position [10165, 0]
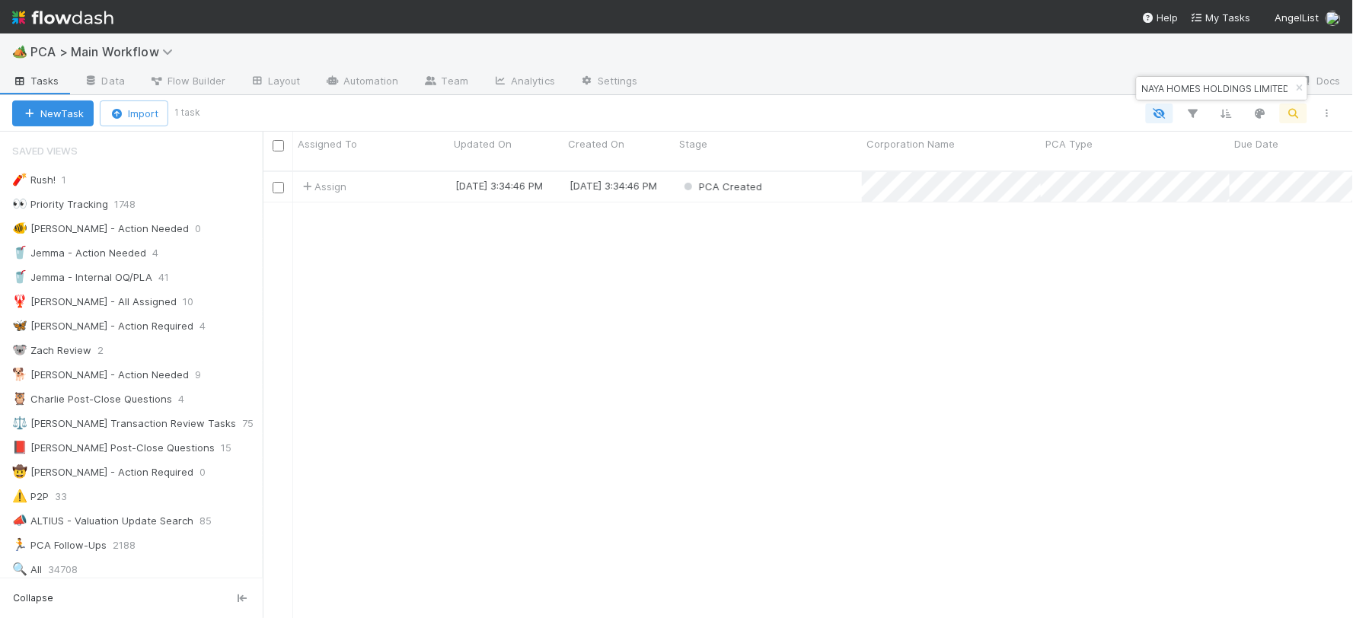
scroll to position [447, 1077]
click at [809, 183] on div "Review Duplicates" at bounding box center [767, 187] width 187 height 30
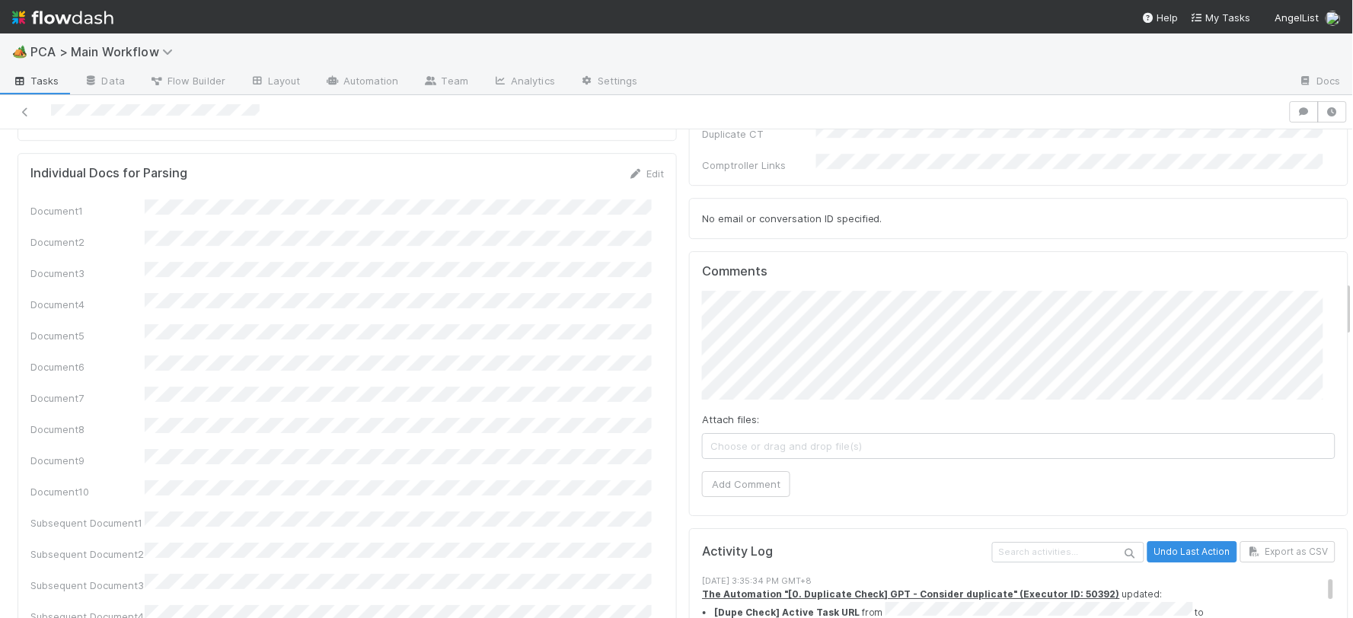
scroll to position [1268, 0]
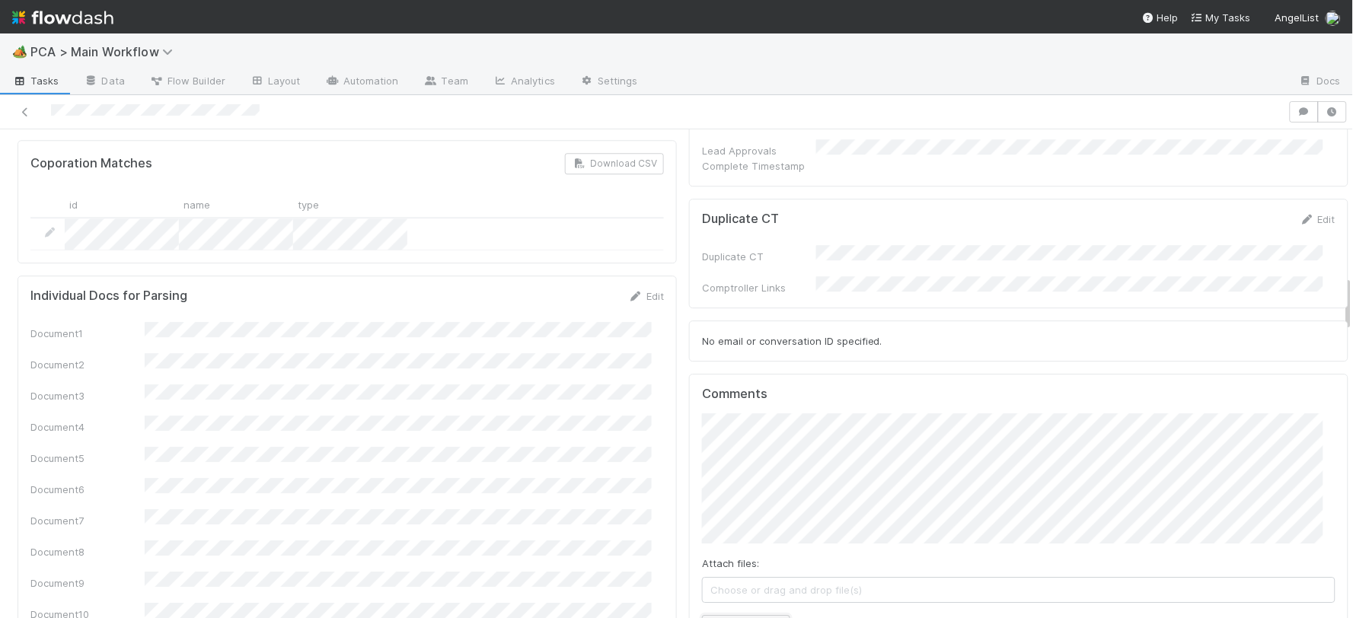
click at [718, 615] on button "Add Comment" at bounding box center [746, 628] width 88 height 26
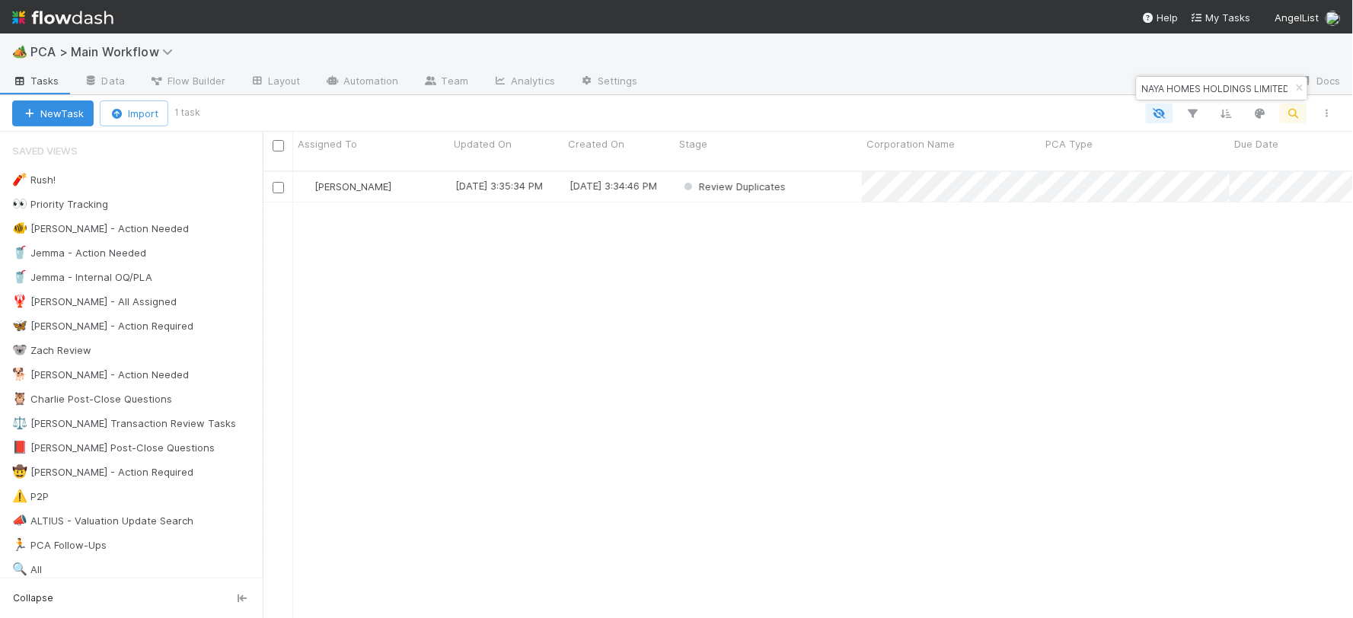
scroll to position [447, 1077]
click at [1213, 84] on input "NAYA HOMES HOLDINGS LIMITED" at bounding box center [1215, 88] width 152 height 18
paste input "DWALLET LABS LTD."
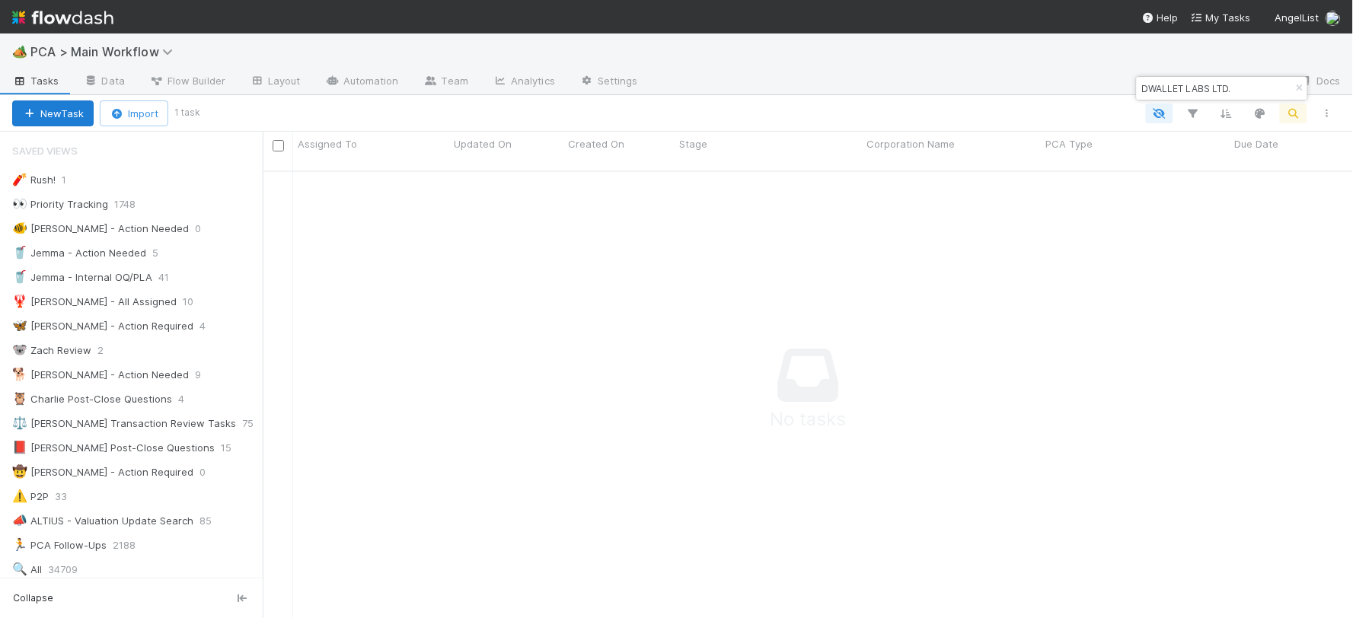
type input "DWALLET LABS LTD."
click at [75, 111] on button "New Task" at bounding box center [52, 113] width 81 height 26
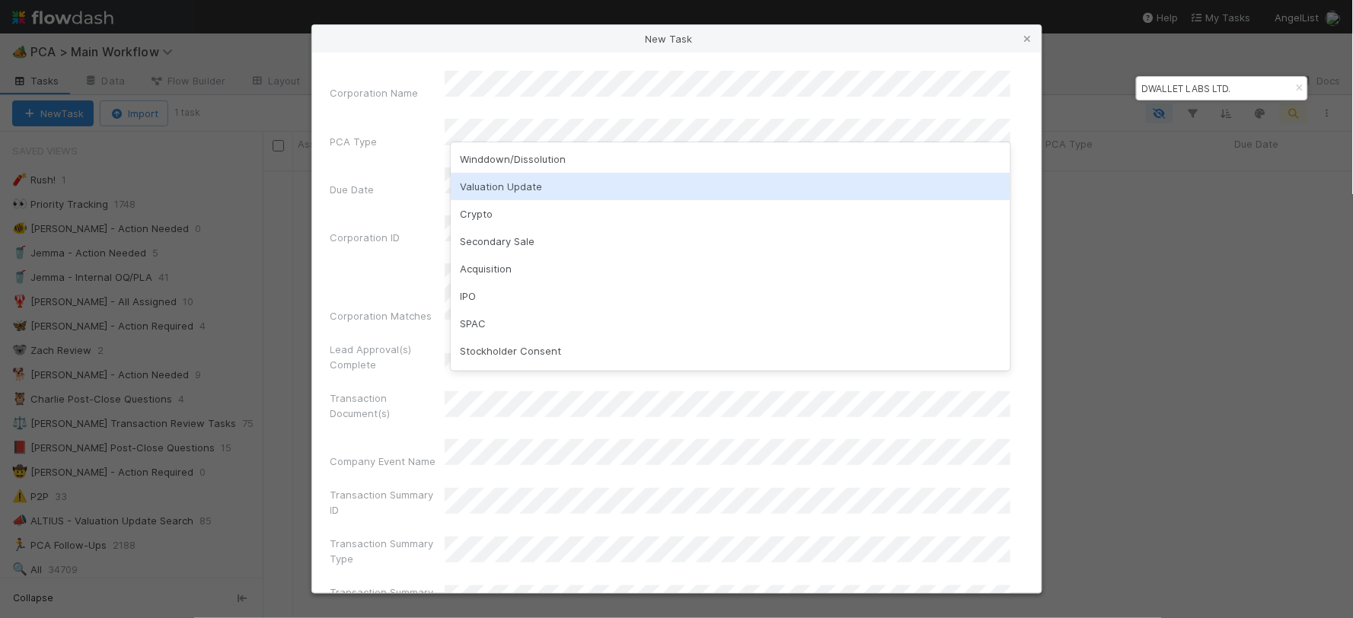
click at [515, 186] on div "Valuation Update" at bounding box center [730, 186] width 559 height 27
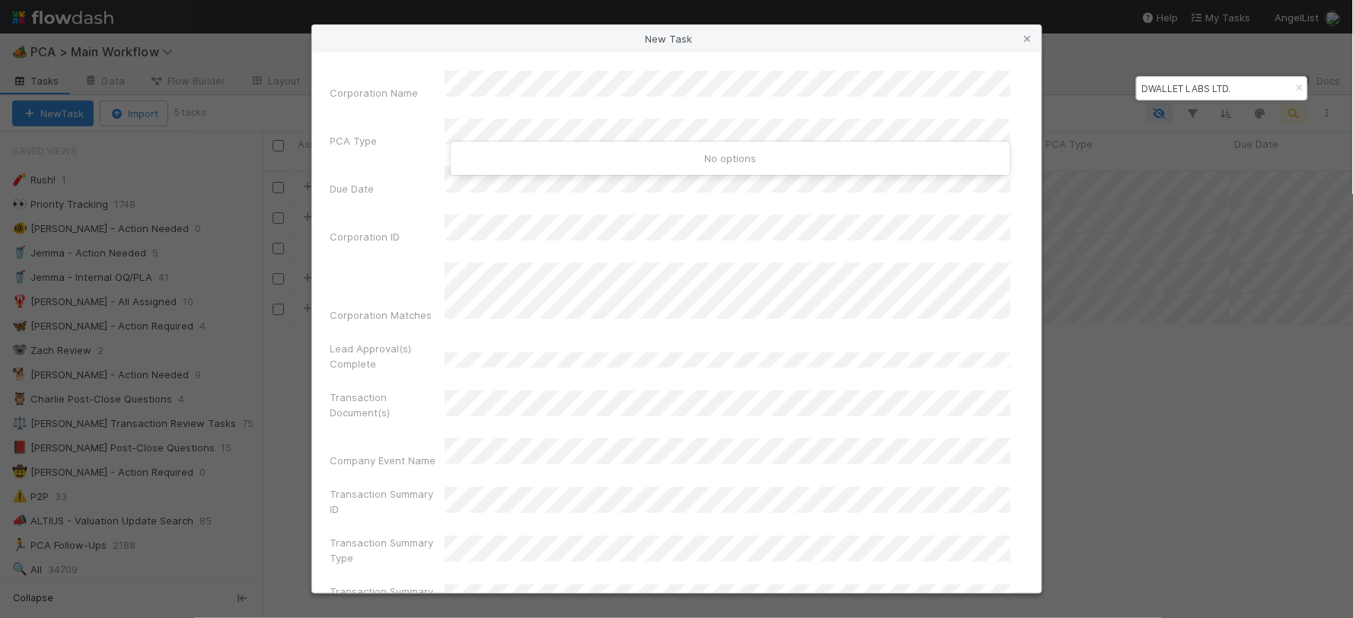
scroll to position [447, 1077]
drag, startPoint x: 1028, startPoint y: 42, endPoint x: 1010, endPoint y: 72, distance: 35.1
click at [1028, 42] on icon at bounding box center [1027, 39] width 15 height 10
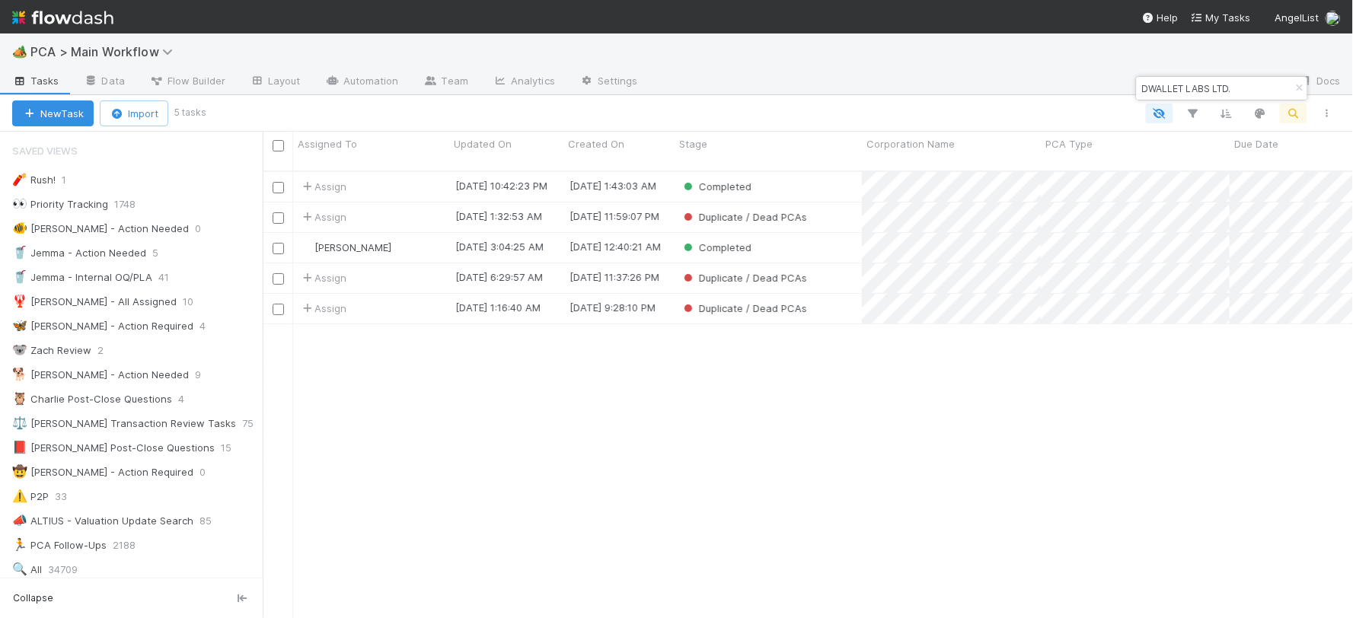
click at [807, 177] on div "Completed" at bounding box center [767, 187] width 187 height 30
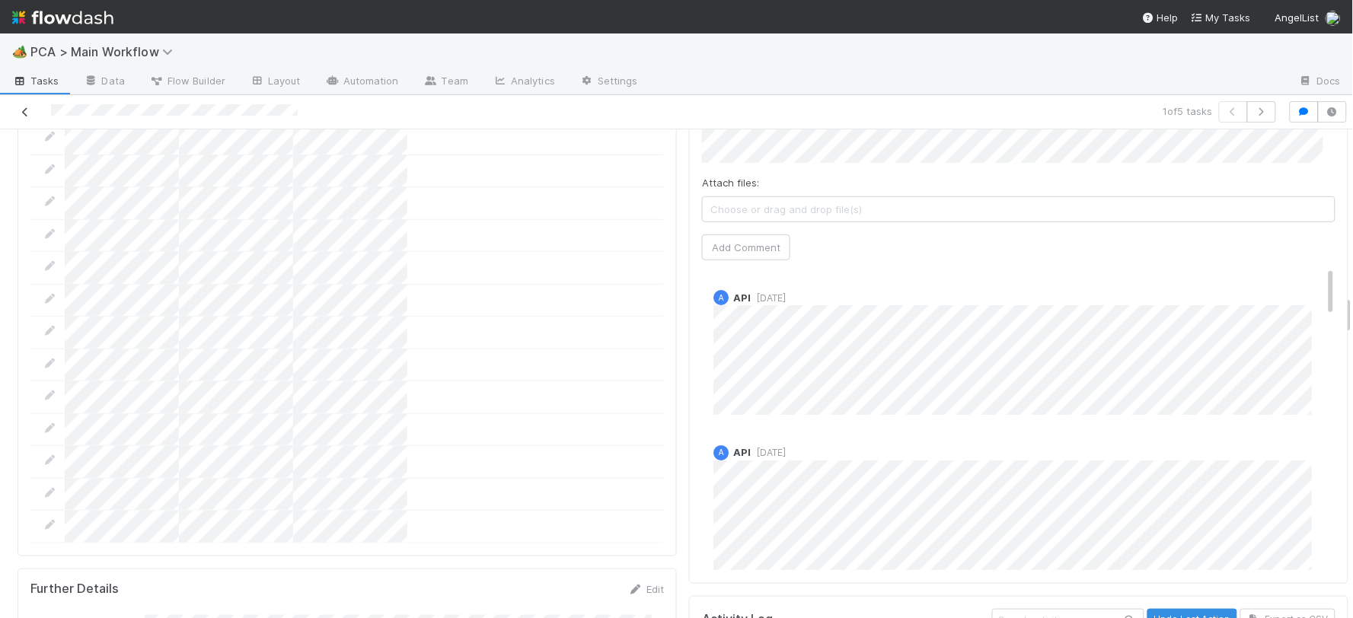
click at [21, 109] on icon at bounding box center [25, 112] width 15 height 10
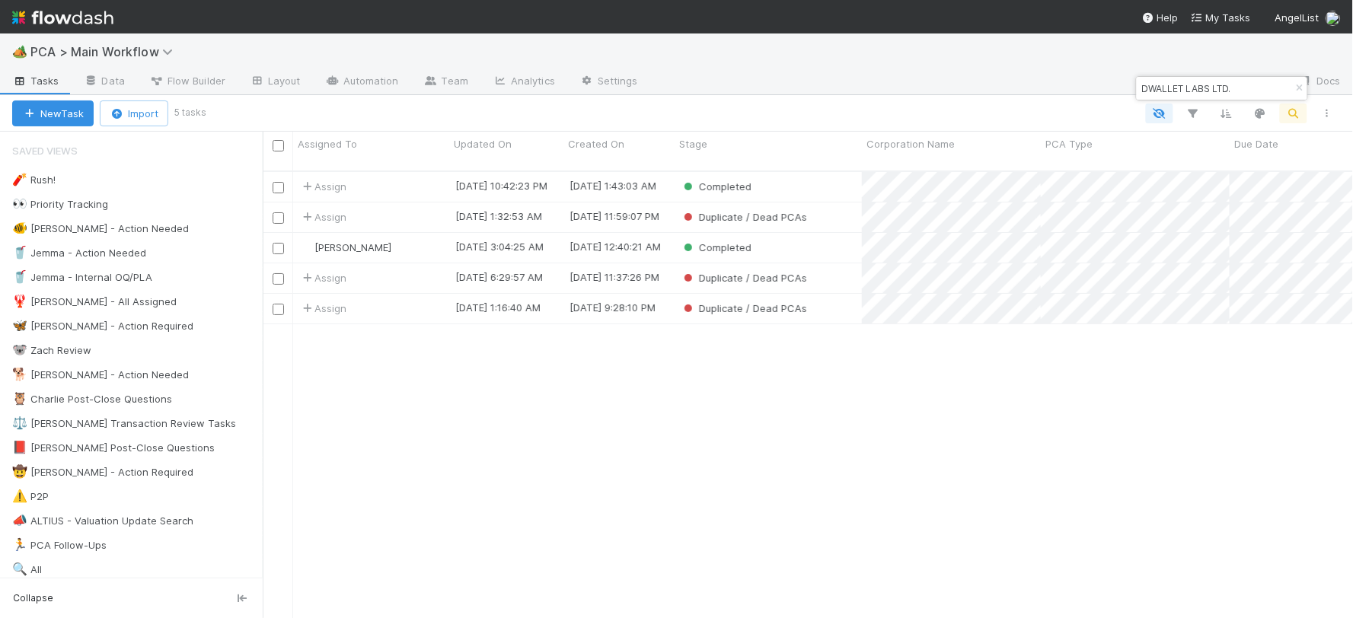
scroll to position [447, 1077]
click at [64, 117] on button "New Task" at bounding box center [52, 113] width 81 height 26
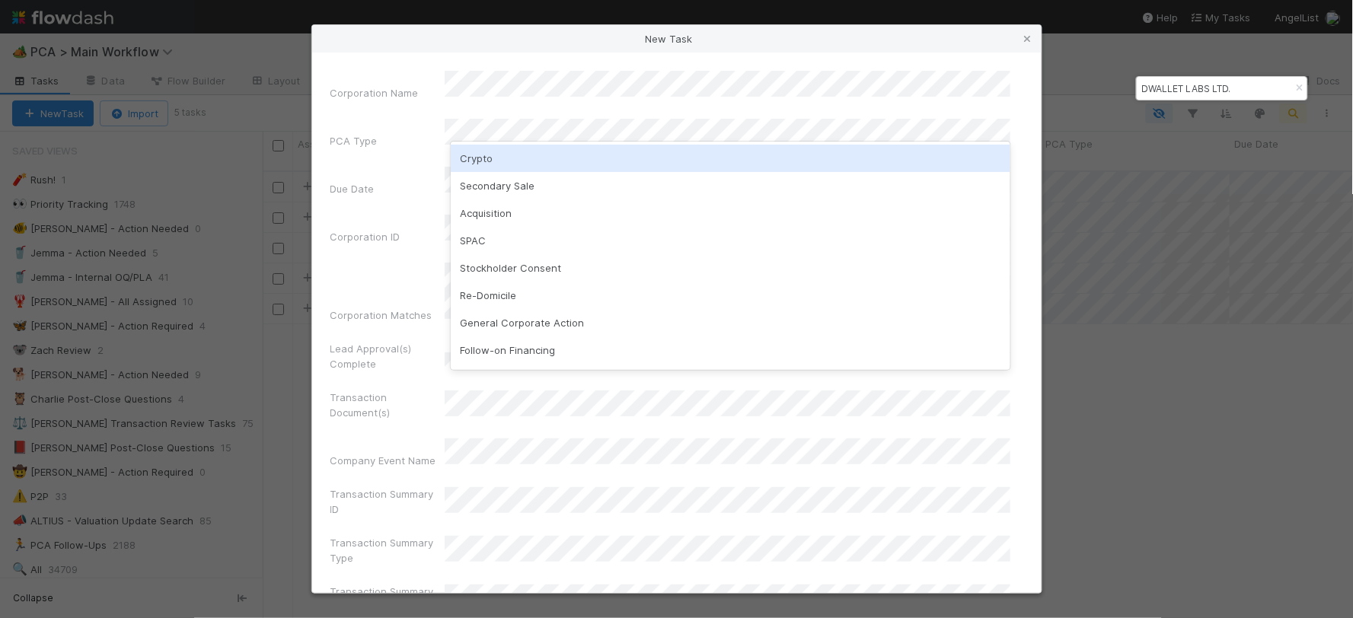
click at [476, 155] on div "Crypto" at bounding box center [730, 158] width 559 height 27
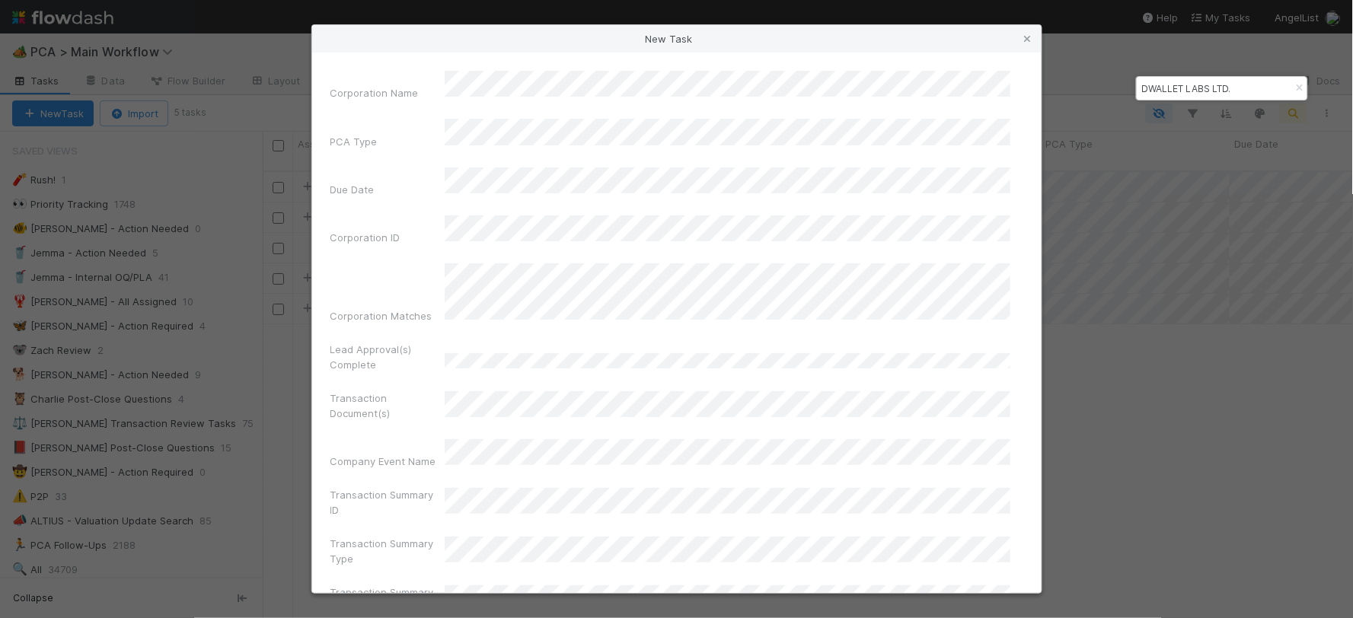
click at [323, 66] on div "Corporation Name PCA Type Due Date Corporation ID Corporation Matches Lead Appr…" at bounding box center [676, 323] width 729 height 540
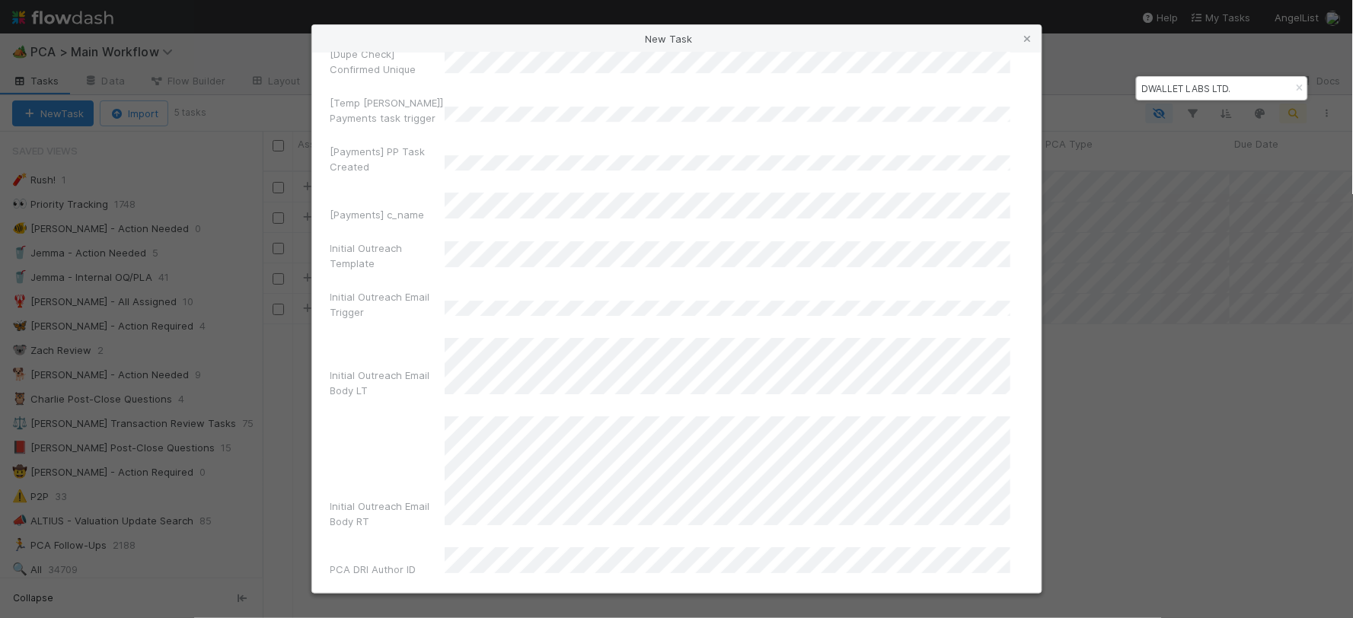
scroll to position [10165, 0]
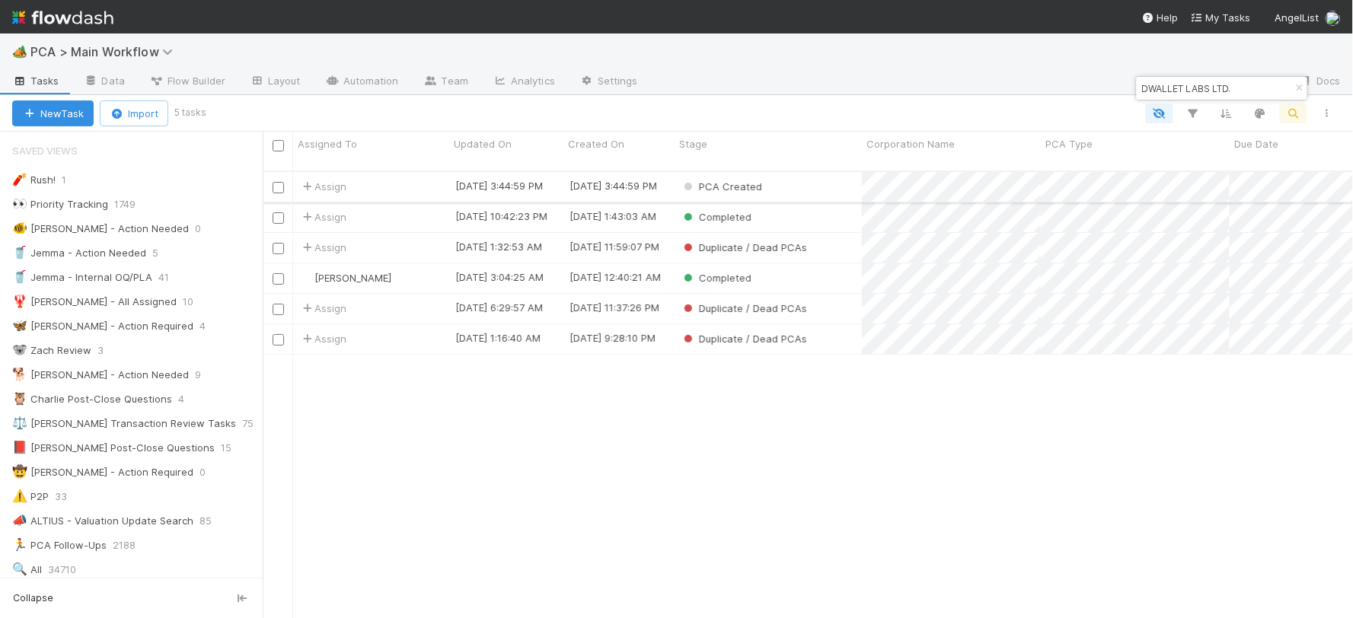
click at [828, 172] on div "PCA Created" at bounding box center [767, 187] width 187 height 30
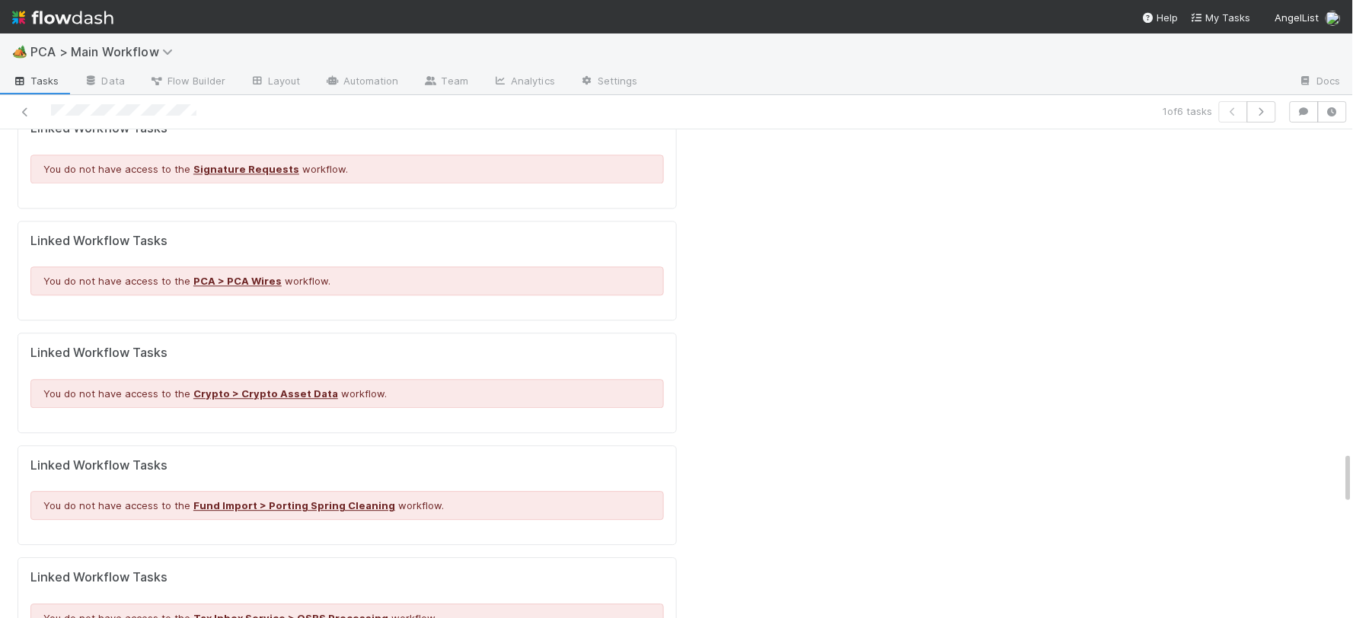
scroll to position [2985, 0]
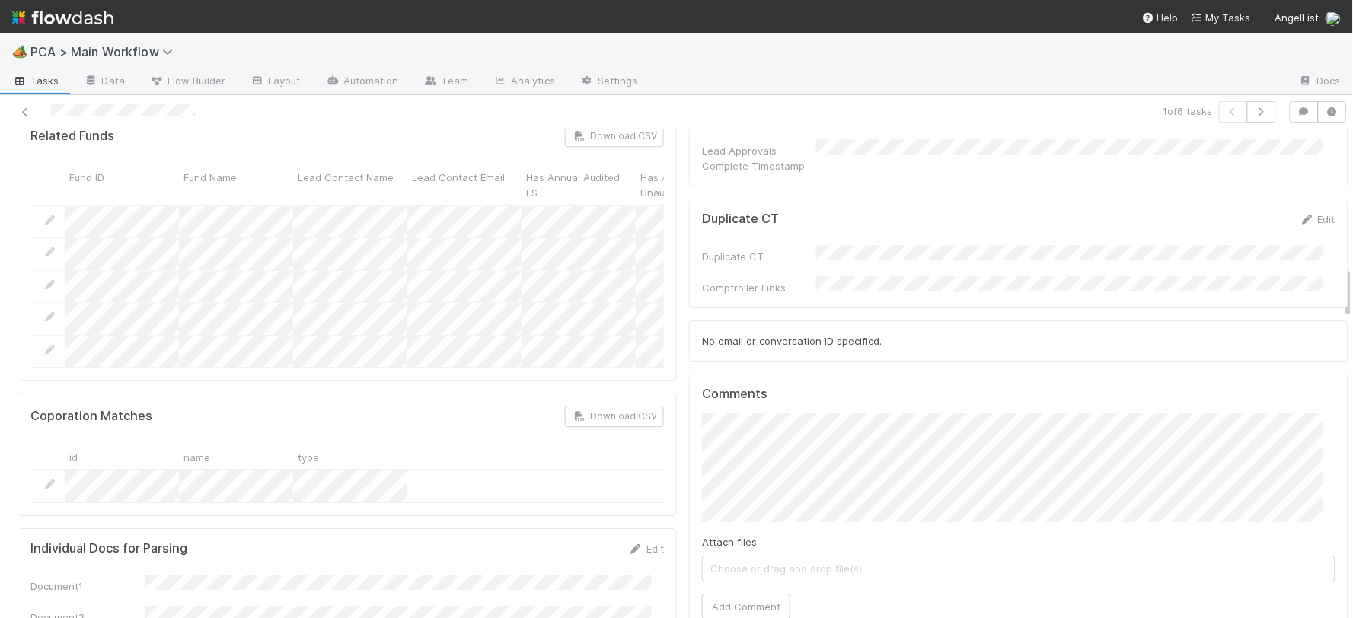
scroll to position [1614, 0]
click at [720, 594] on button "Add Comment" at bounding box center [746, 607] width 88 height 26
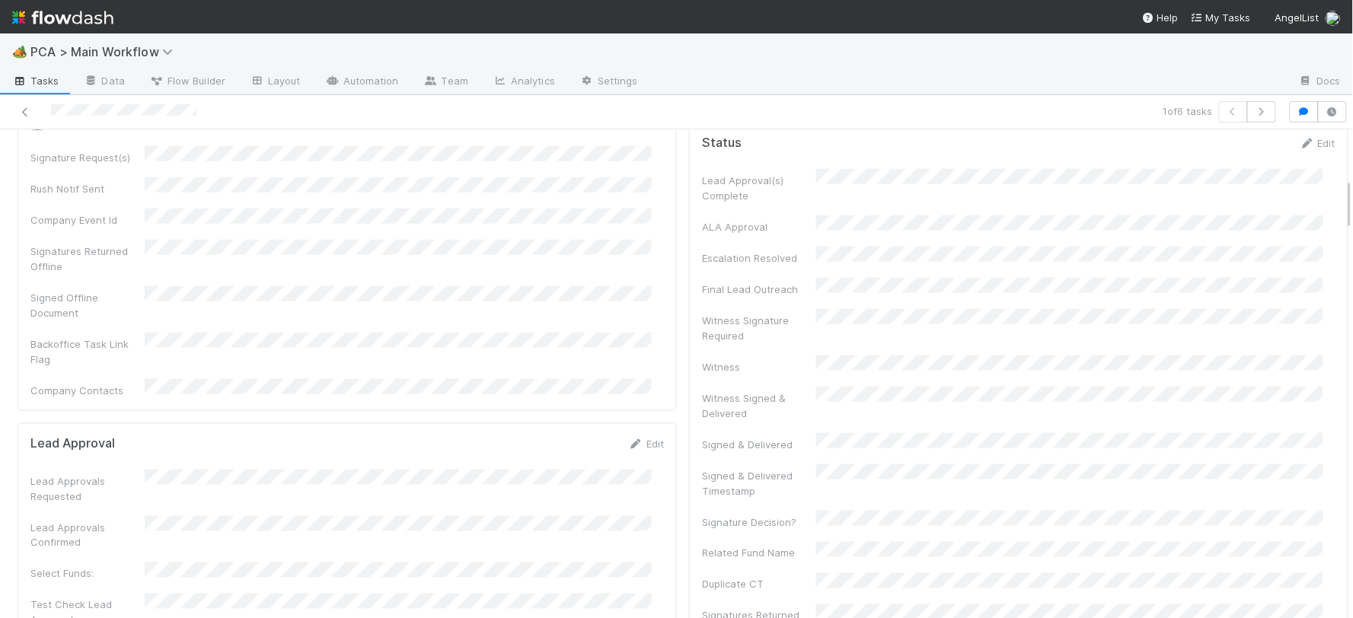
scroll to position [0, 0]
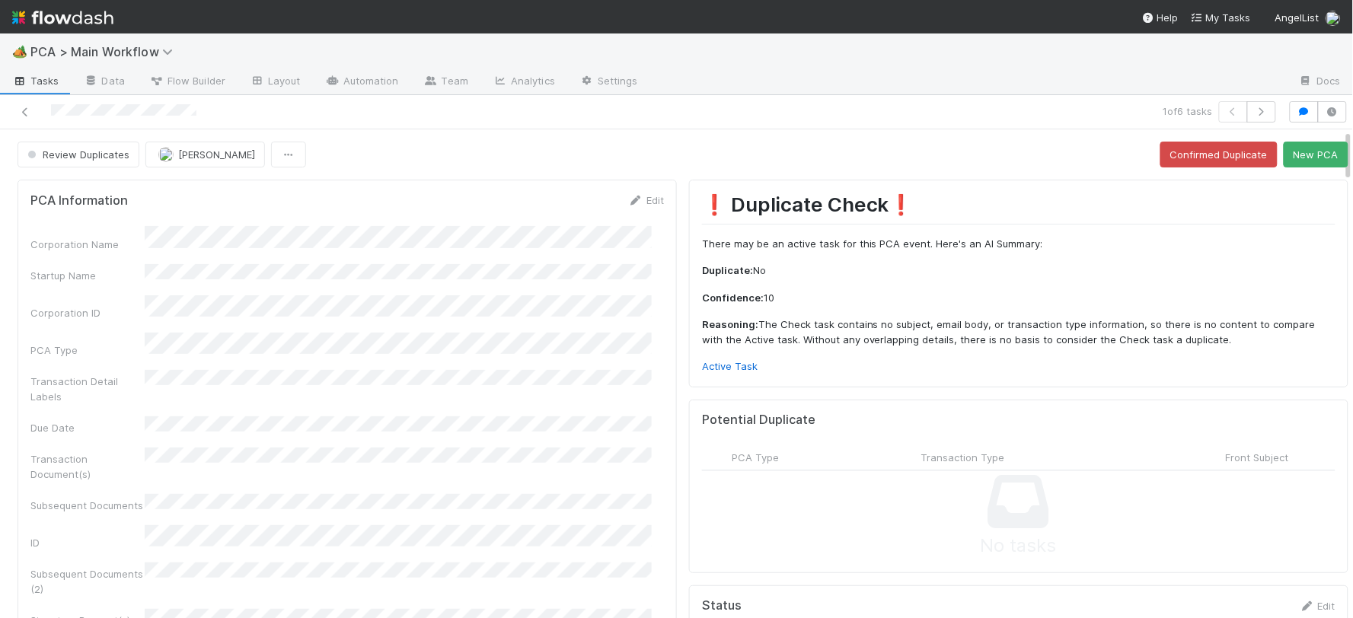
click at [249, 234] on div "Corporation Name" at bounding box center [346, 238] width 633 height 25
click at [633, 202] on link "Edit" at bounding box center [646, 200] width 36 height 12
click at [610, 211] on button "Cancel" at bounding box center [636, 206] width 53 height 26
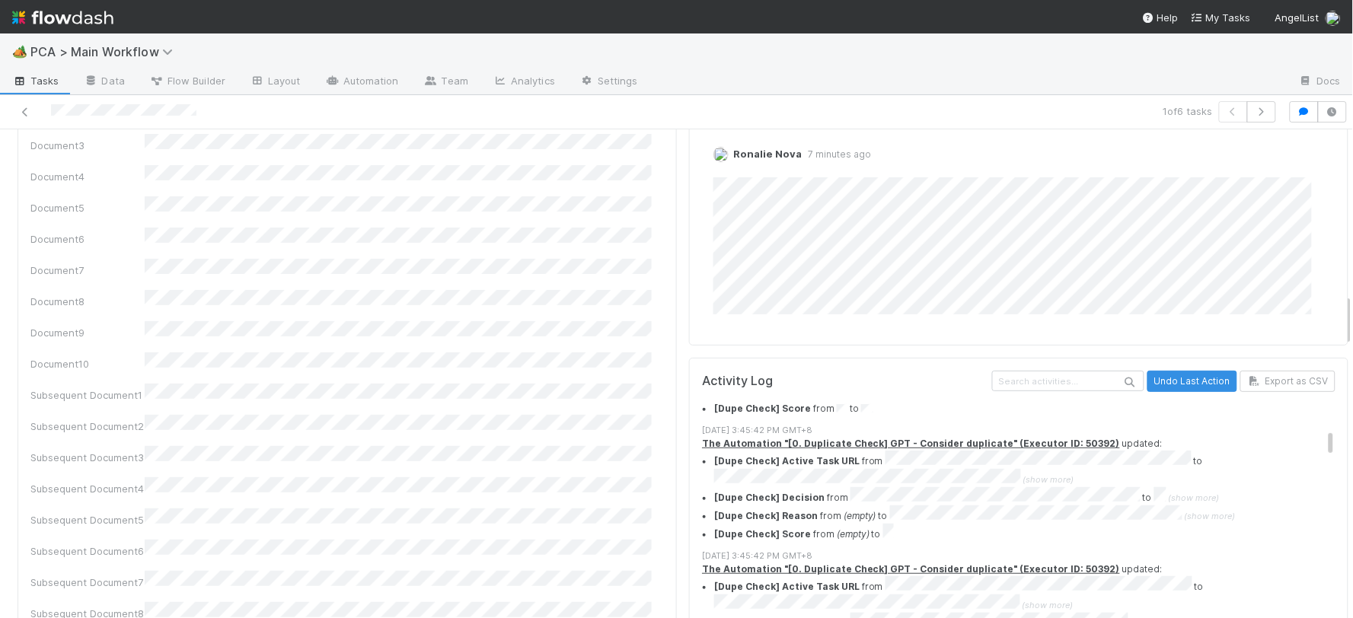
scroll to position [1522, 0]
